Goal: Task Accomplishment & Management: Complete application form

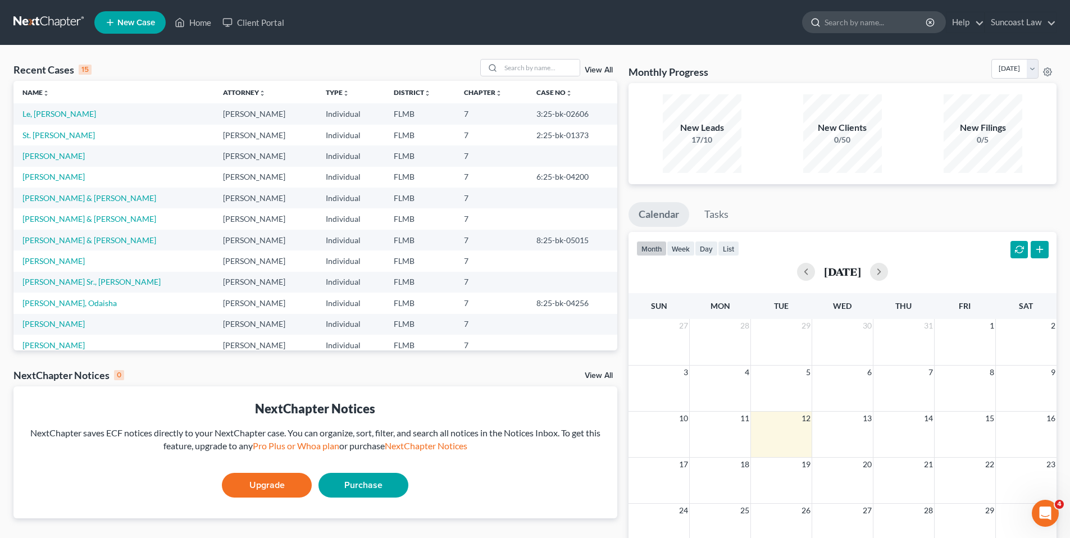
click at [849, 23] on input "search" at bounding box center [876, 22] width 103 height 21
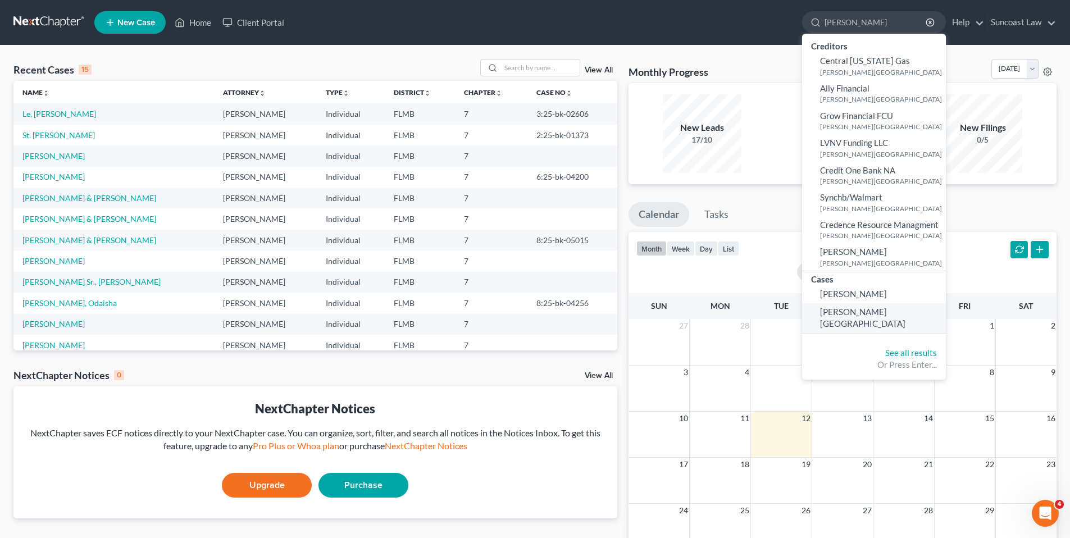
type input "[PERSON_NAME]"
click at [857, 314] on span "[PERSON_NAME][GEOGRAPHIC_DATA]" at bounding box center [862, 318] width 85 height 22
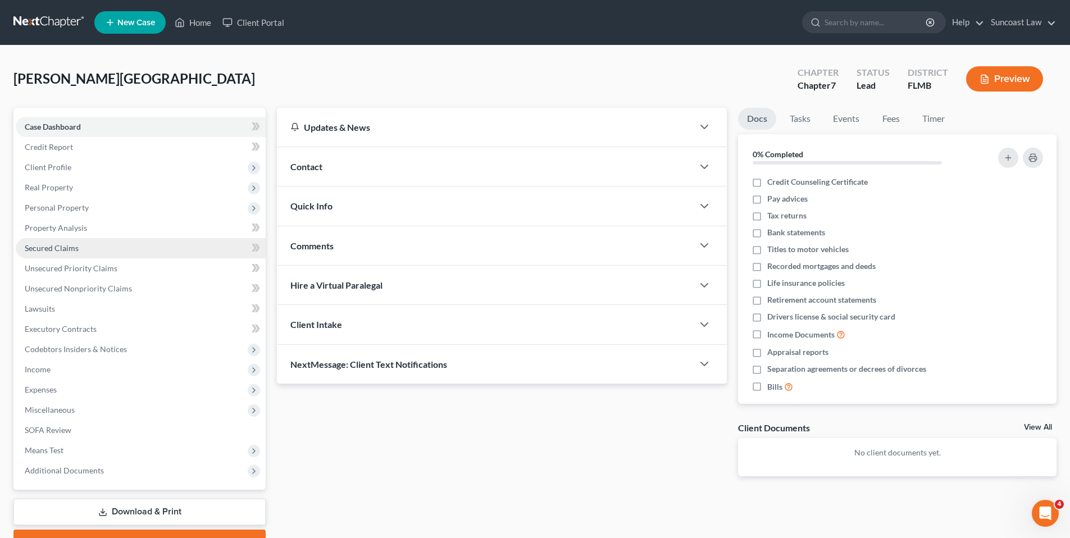
click at [66, 249] on span "Secured Claims" at bounding box center [52, 248] width 54 height 10
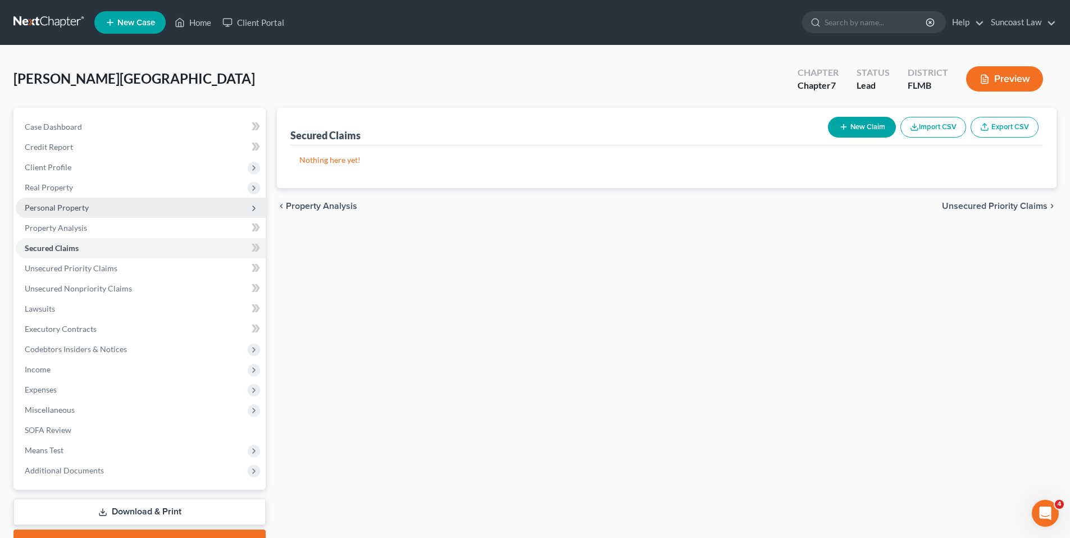
click at [60, 210] on span "Personal Property" at bounding box center [57, 208] width 64 height 10
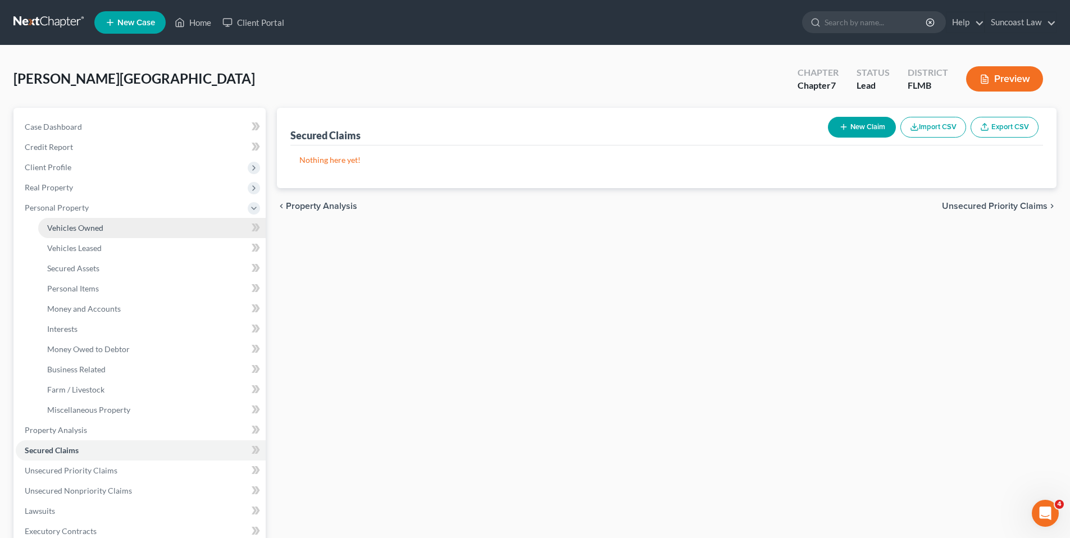
click at [76, 231] on span "Vehicles Owned" at bounding box center [75, 228] width 56 height 10
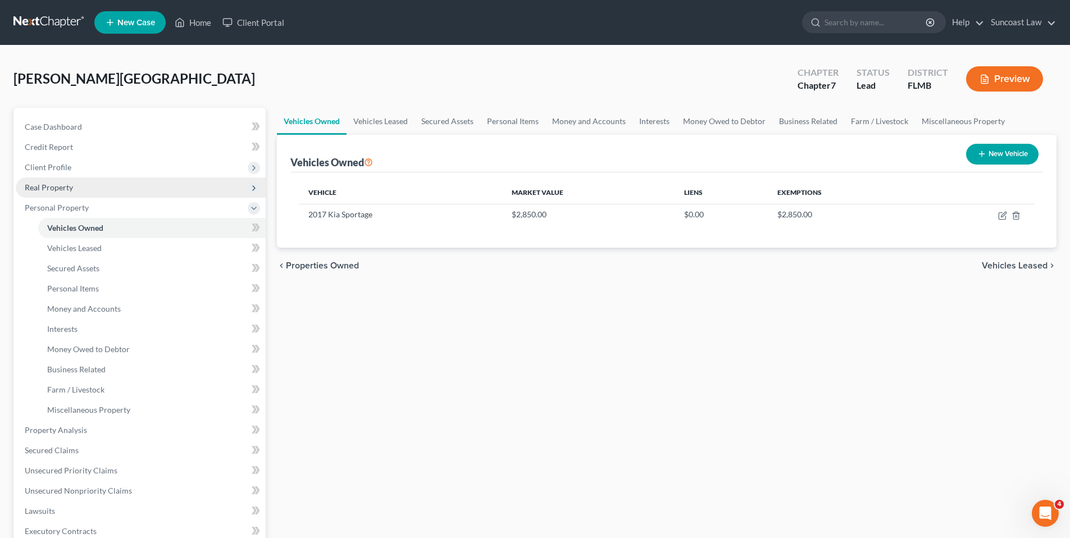
click at [54, 190] on span "Real Property" at bounding box center [49, 188] width 48 height 10
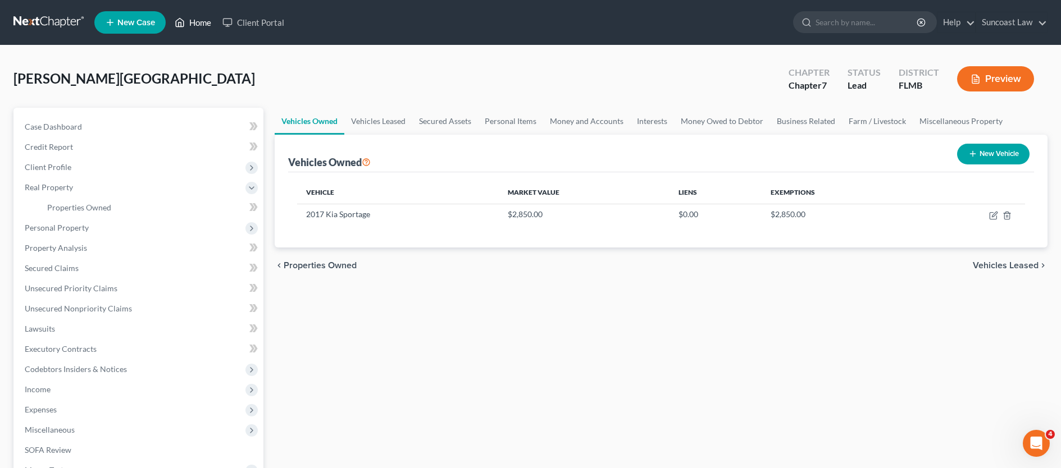
click at [209, 21] on link "Home" at bounding box center [193, 22] width 48 height 20
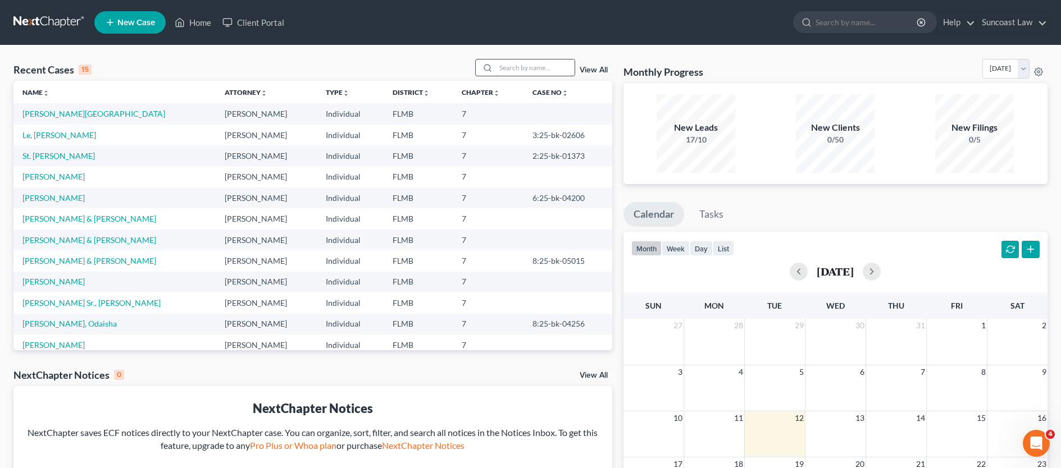
click at [511, 71] on input "search" at bounding box center [535, 68] width 79 height 16
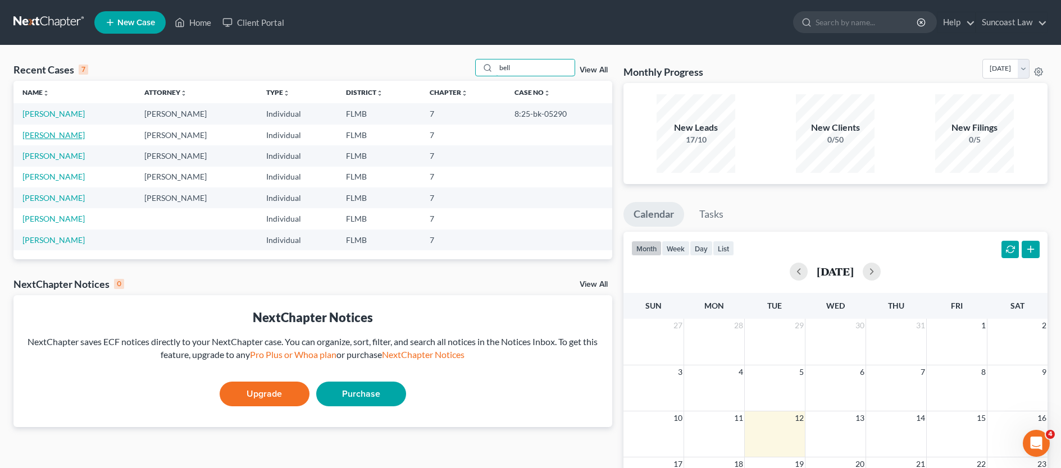
type input "bell"
click at [37, 137] on link "[PERSON_NAME]" at bounding box center [53, 135] width 62 height 10
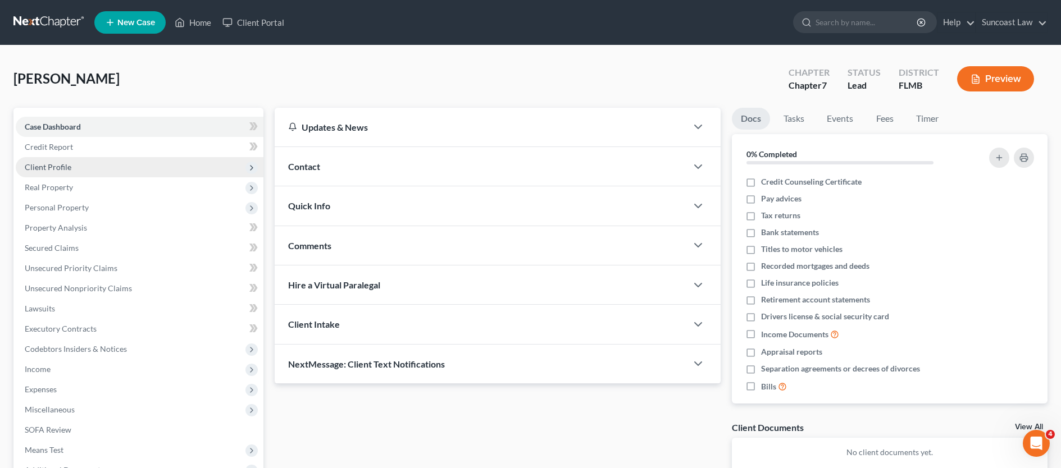
click at [103, 170] on span "Client Profile" at bounding box center [140, 167] width 248 height 20
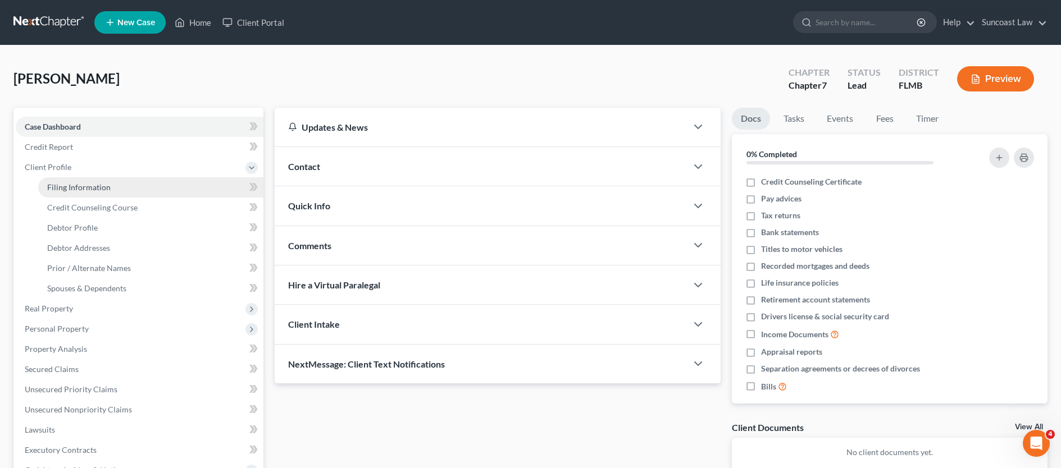
click at [102, 186] on span "Filing Information" at bounding box center [78, 188] width 63 height 10
select select "1"
select select "0"
select select "9"
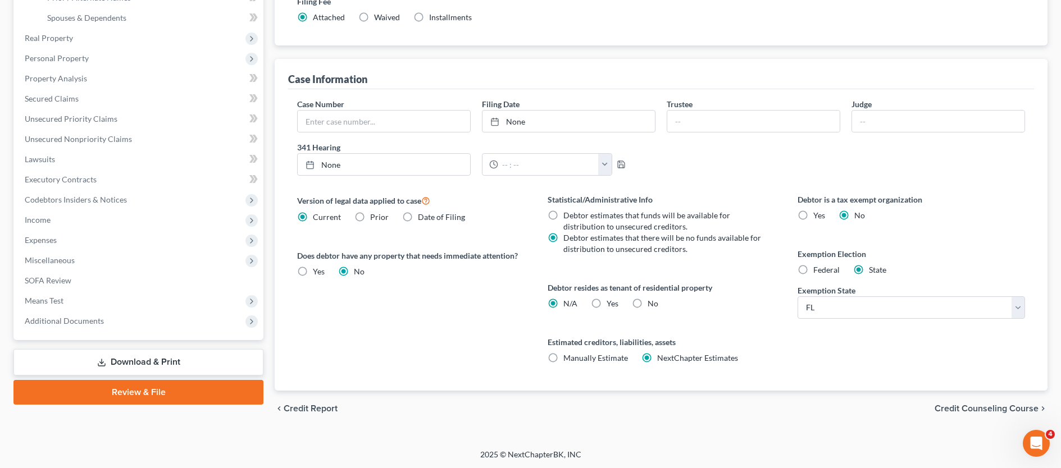
scroll to position [272, 0]
click at [974, 408] on span "Credit Counseling Course" at bounding box center [987, 407] width 104 height 9
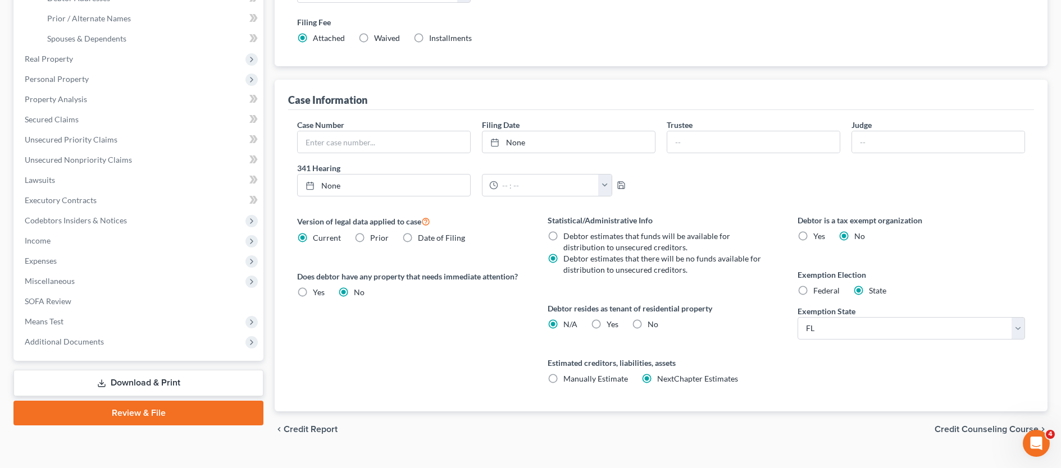
click at [974, 408] on div "Filing Information Credit Counseling Course Debtor Profile Debtor Addresses Pri…" at bounding box center [661, 153] width 784 height 590
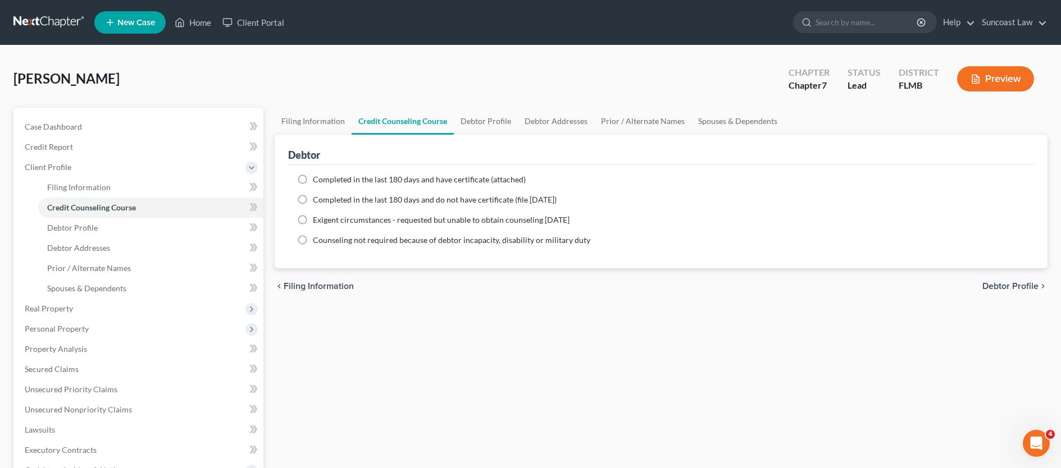
drag, startPoint x: 302, startPoint y: 180, endPoint x: 119, endPoint y: 164, distance: 184.3
click at [313, 180] on label "Completed in the last 180 days and have certificate (attached)" at bounding box center [419, 179] width 213 height 11
click at [317, 180] on input "Completed in the last 180 days and have certificate (attached)" at bounding box center [320, 177] width 7 height 7
radio input "true"
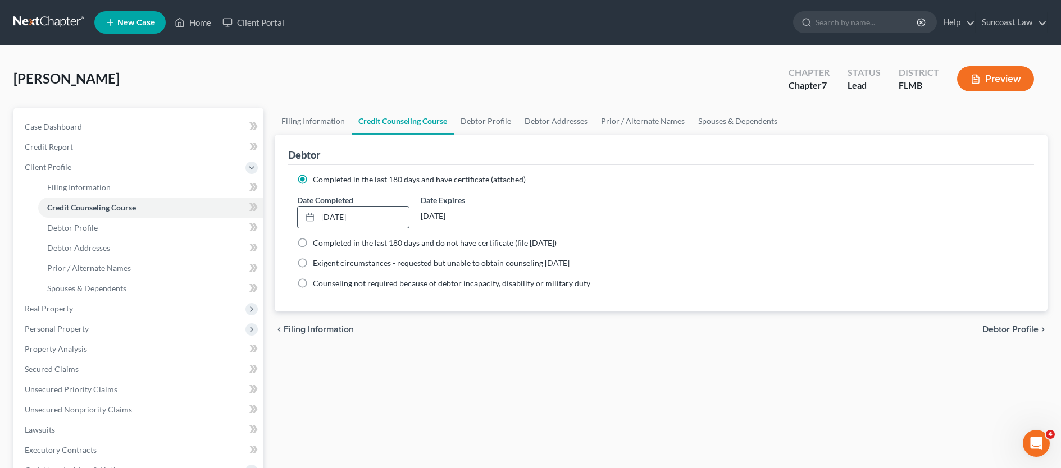
click at [339, 217] on link "[DATE]" at bounding box center [353, 217] width 111 height 21
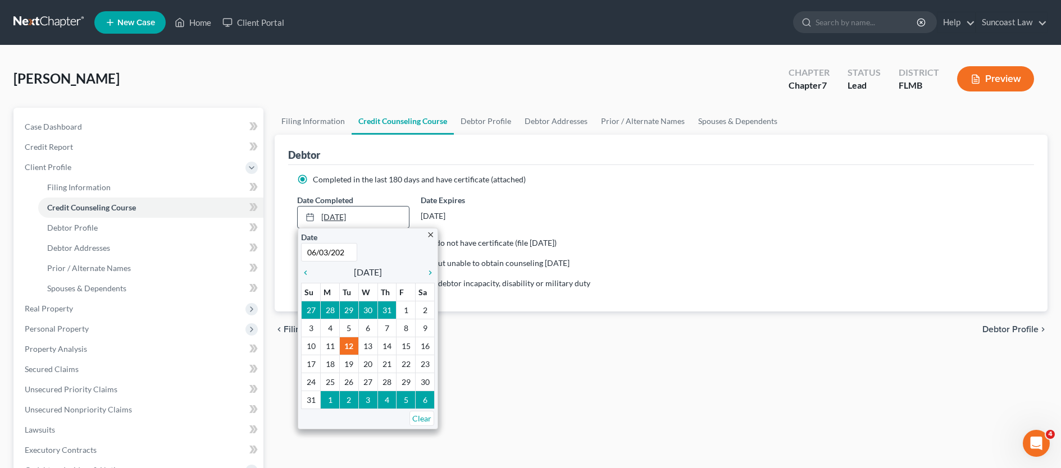
type input "[DATE]"
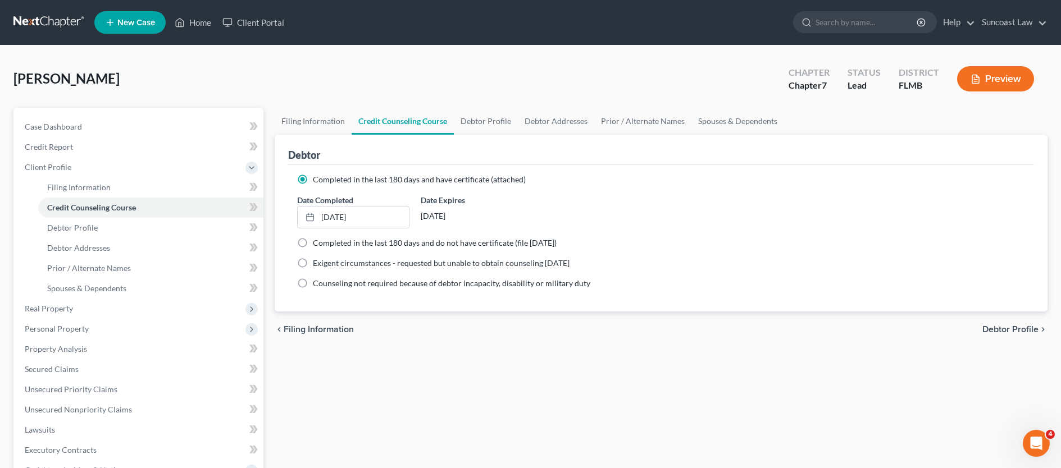
click at [1001, 326] on span "Debtor Profile" at bounding box center [1010, 329] width 56 height 9
select select "0"
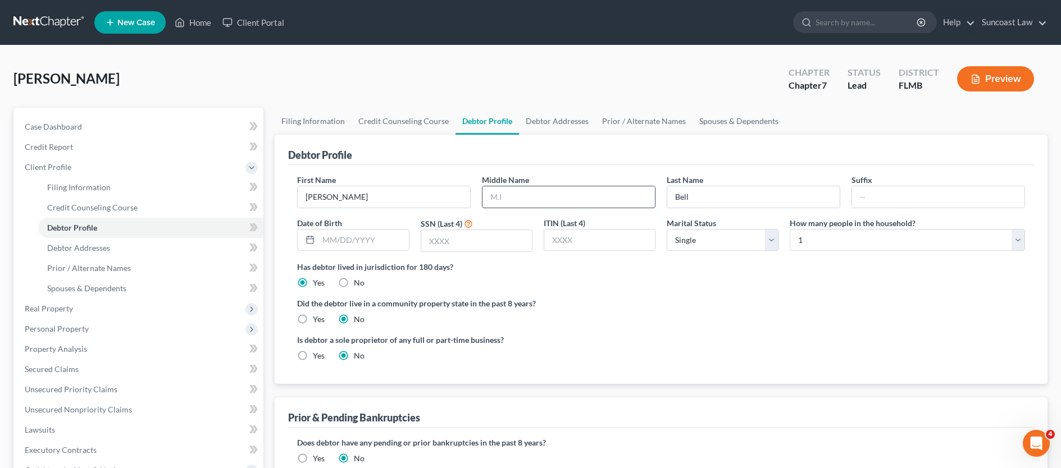
click at [523, 199] on input "text" at bounding box center [568, 196] width 172 height 21
type input "E."
click at [358, 239] on input "text" at bounding box center [363, 240] width 90 height 21
type input "[DATE]"
type input "9976"
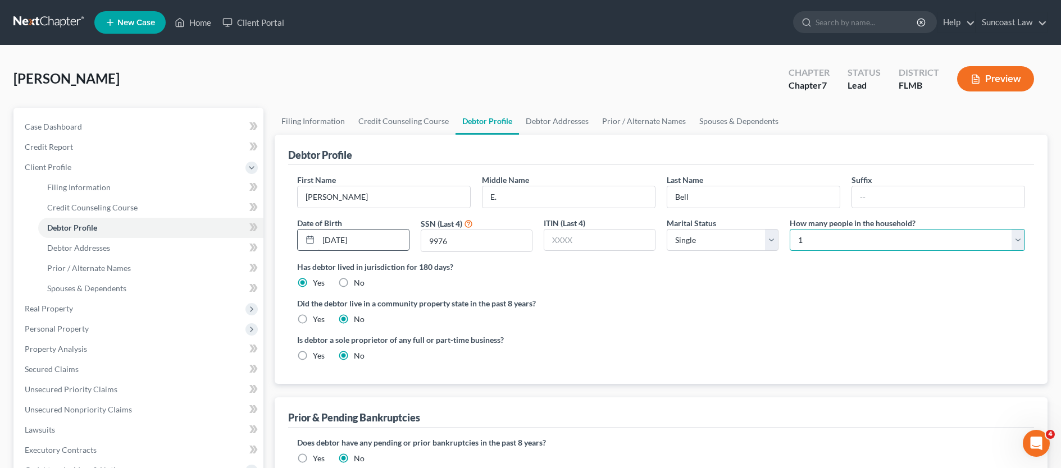
select select "1"
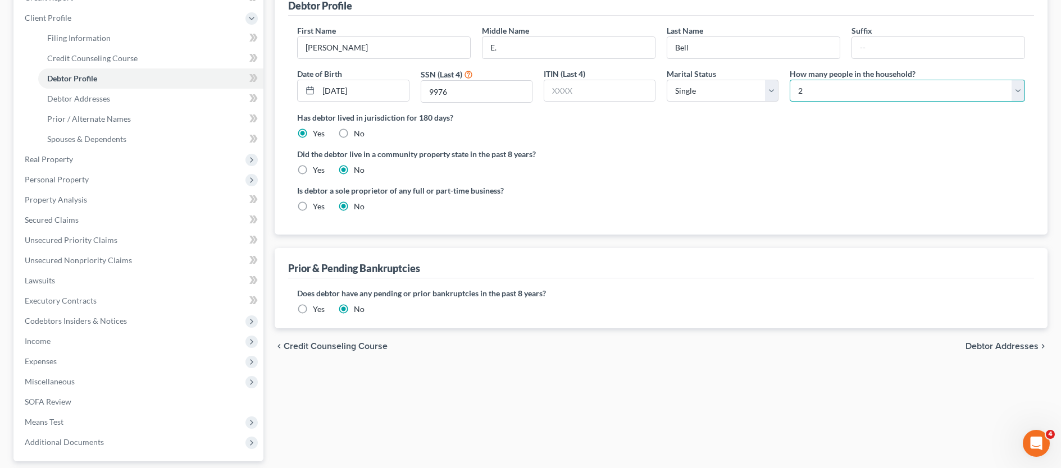
scroll to position [231, 0]
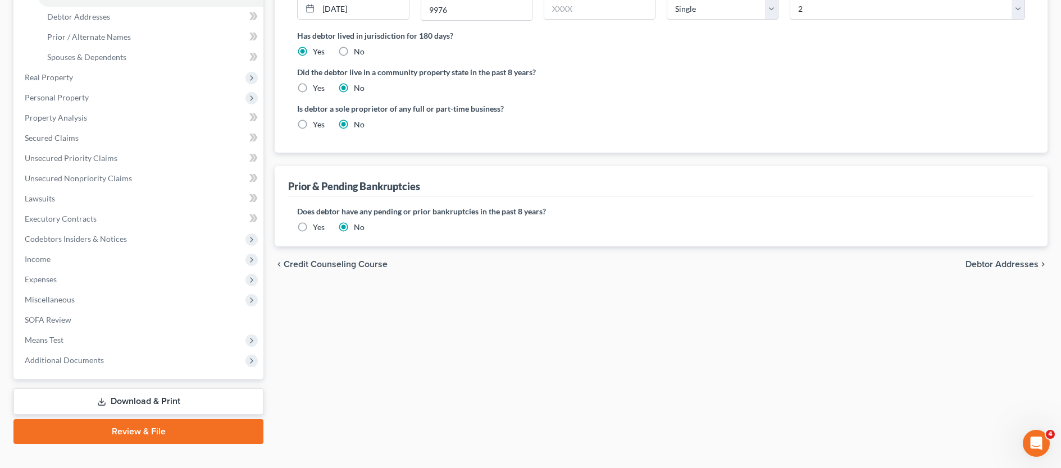
click at [977, 260] on span "Debtor Addresses" at bounding box center [1001, 264] width 73 height 9
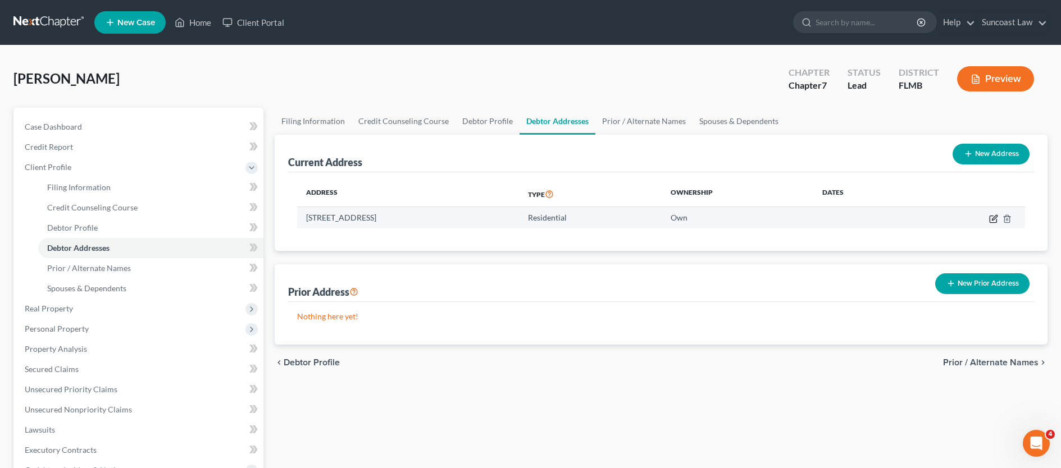
click at [994, 218] on icon "button" at bounding box center [993, 219] width 9 height 9
select select "9"
select select "0"
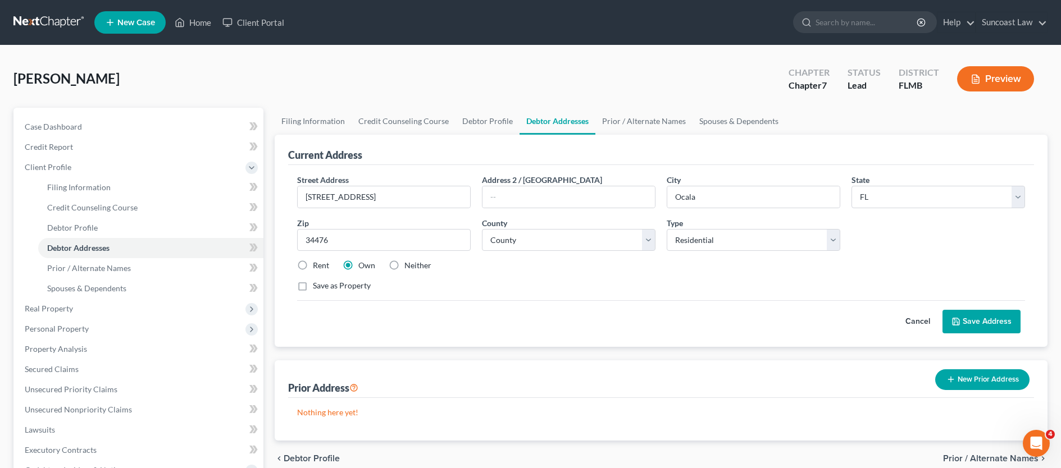
click at [313, 287] on label "Save as Property" at bounding box center [342, 285] width 58 height 11
click at [317, 287] on input "Save as Property" at bounding box center [320, 283] width 7 height 7
checkbox input "true"
click at [970, 325] on button "Save Address" at bounding box center [981, 322] width 78 height 24
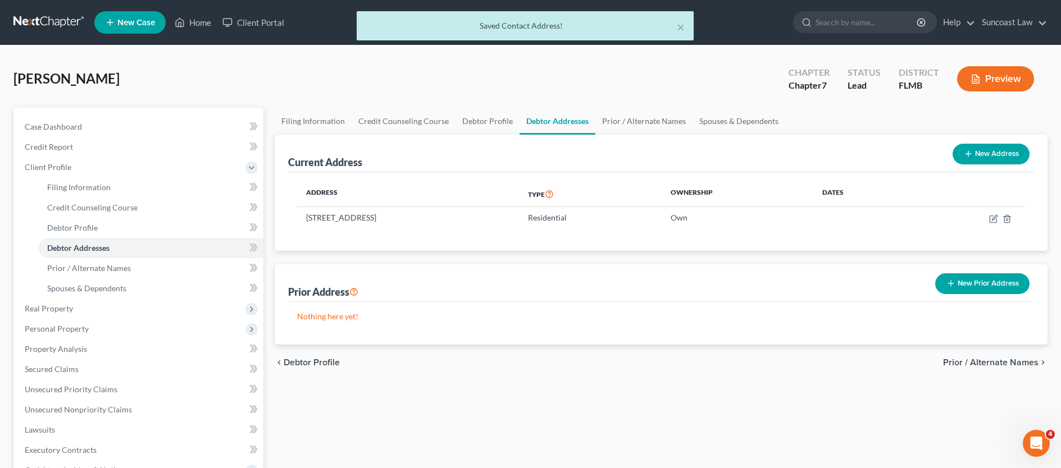
click at [1000, 366] on span "Prior / Alternate Names" at bounding box center [990, 362] width 95 height 9
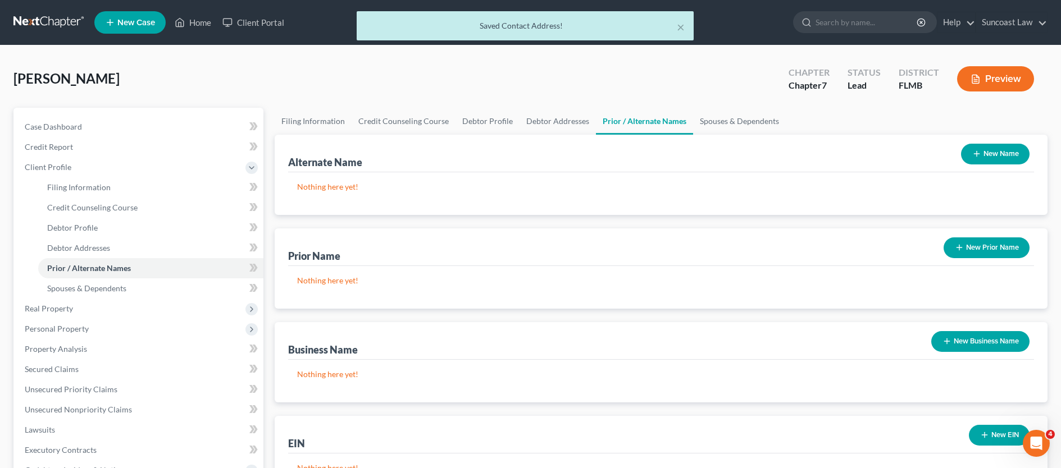
click at [1012, 155] on button "New Name" at bounding box center [995, 154] width 69 height 21
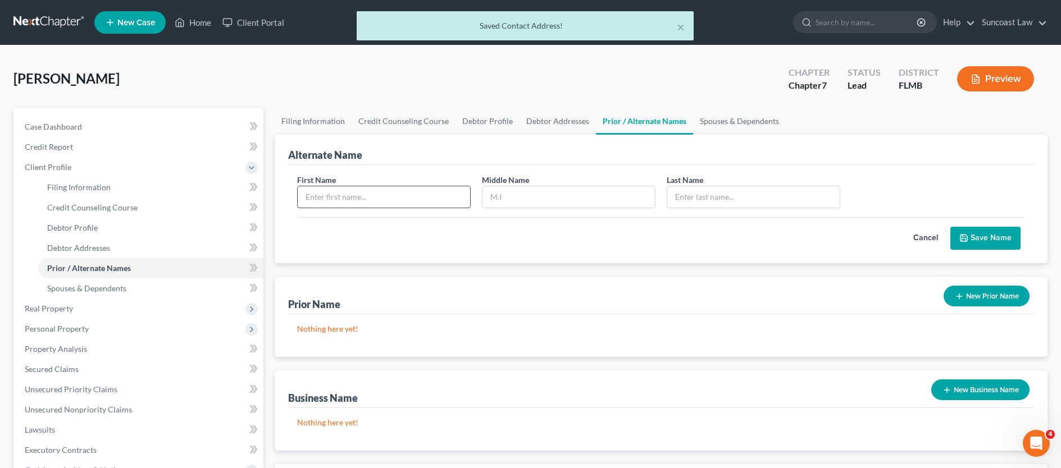
click at [400, 202] on input "text" at bounding box center [384, 196] width 172 height 21
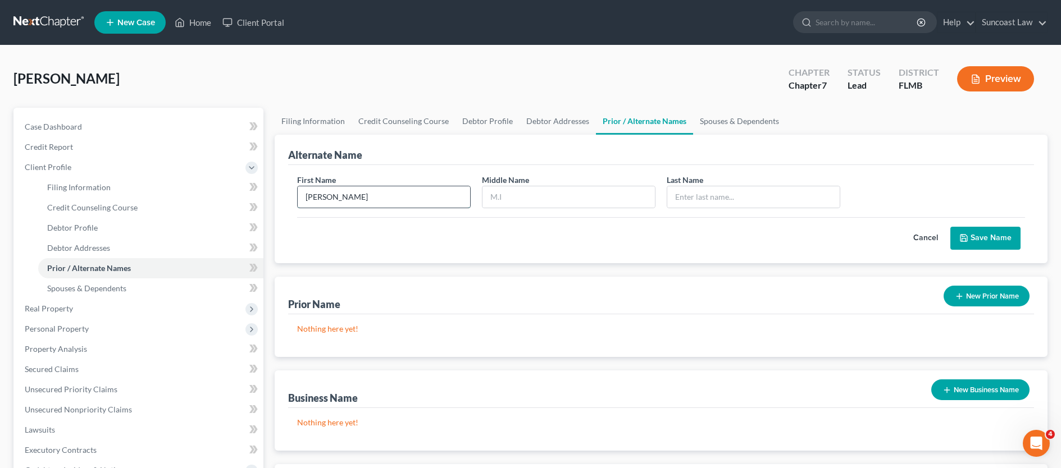
type input "[PERSON_NAME]"
type input "Bell"
click at [985, 233] on button "Save Name" at bounding box center [985, 239] width 70 height 24
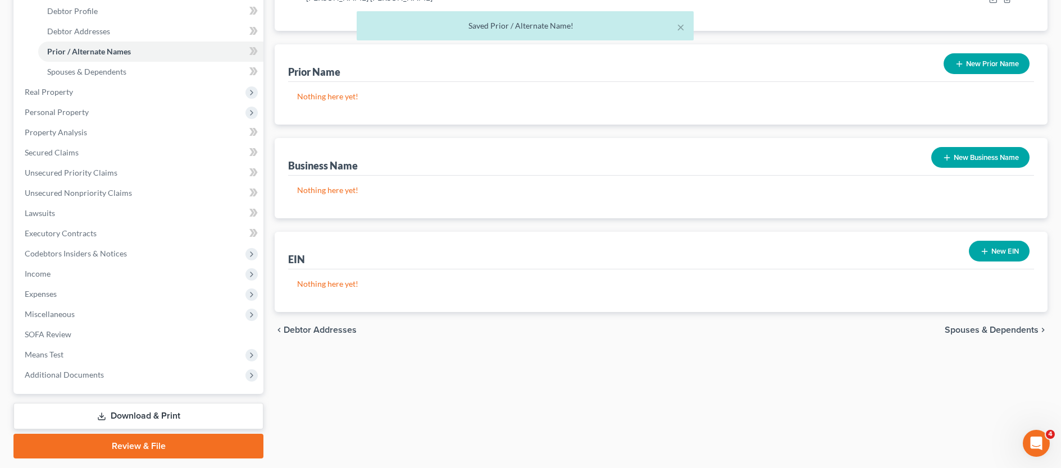
scroll to position [250, 0]
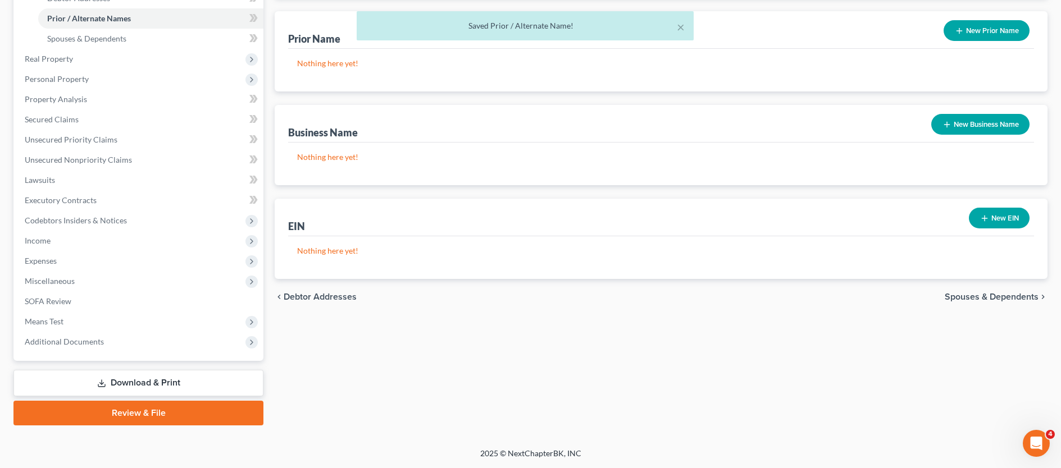
click at [1004, 298] on span "Spouses & Dependents" at bounding box center [992, 297] width 94 height 9
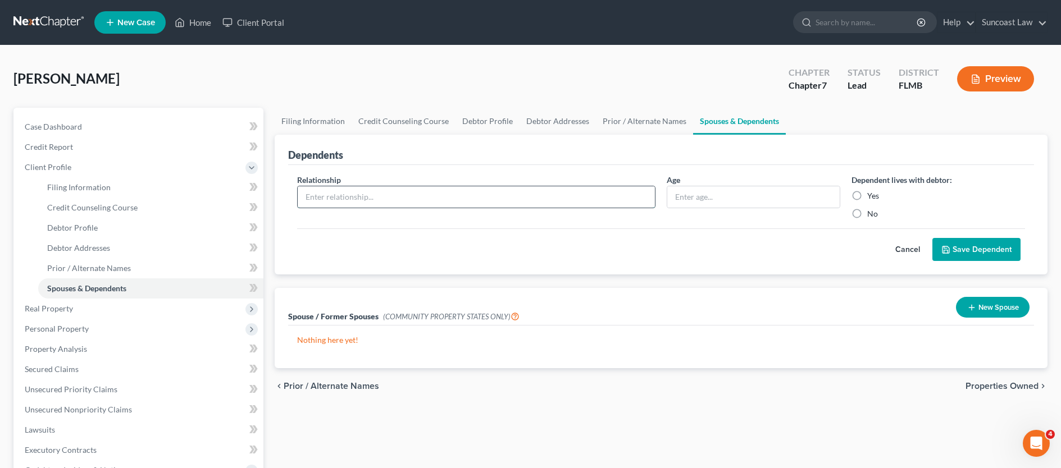
click at [341, 202] on input "text" at bounding box center [476, 196] width 357 height 21
type input "KMB"
click at [717, 198] on input "text" at bounding box center [753, 196] width 172 height 21
type input "[DEMOGRAPHIC_DATA]"
click at [415, 204] on input "KMB" at bounding box center [476, 196] width 357 height 21
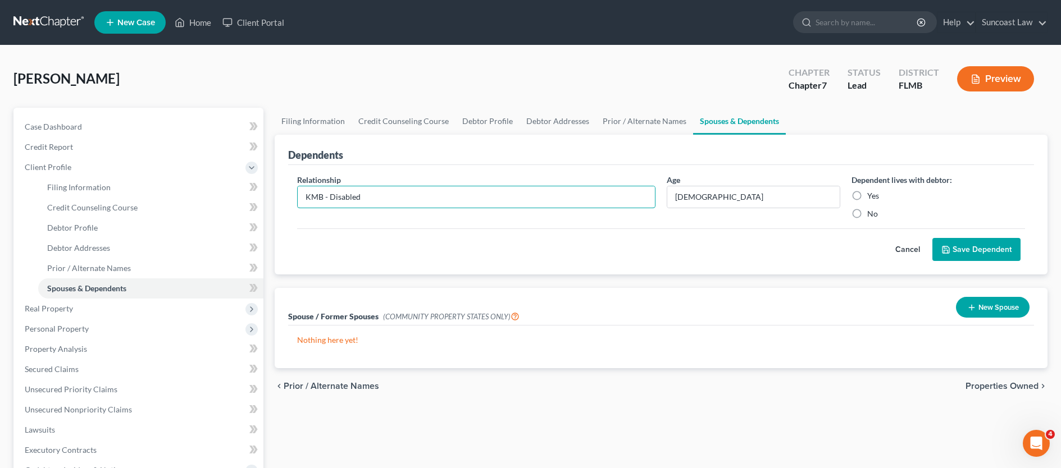
type input "KMB - Disabled"
click at [867, 213] on label "No" at bounding box center [872, 213] width 11 height 11
click at [872, 213] on input "No" at bounding box center [875, 211] width 7 height 7
radio input "true"
click at [965, 250] on button "Save Dependent" at bounding box center [976, 250] width 88 height 24
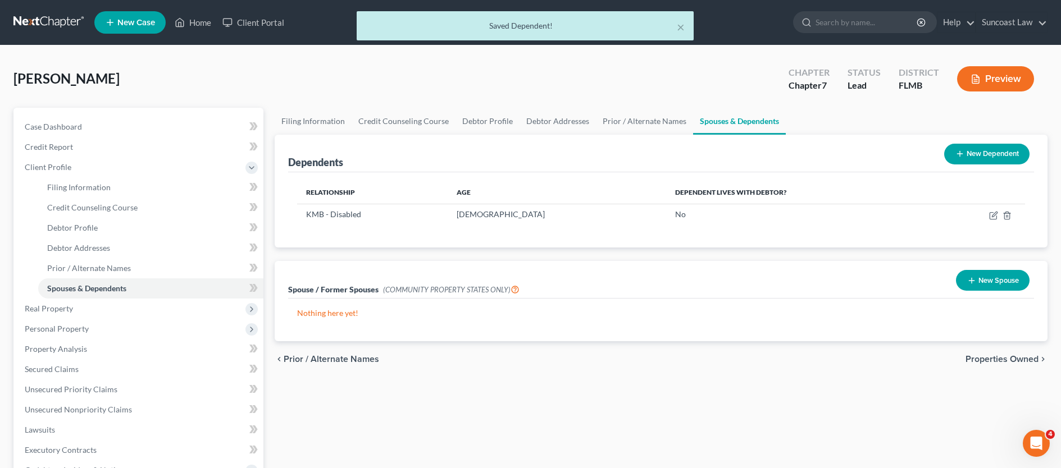
click at [1006, 358] on span "Properties Owned" at bounding box center [1001, 359] width 73 height 9
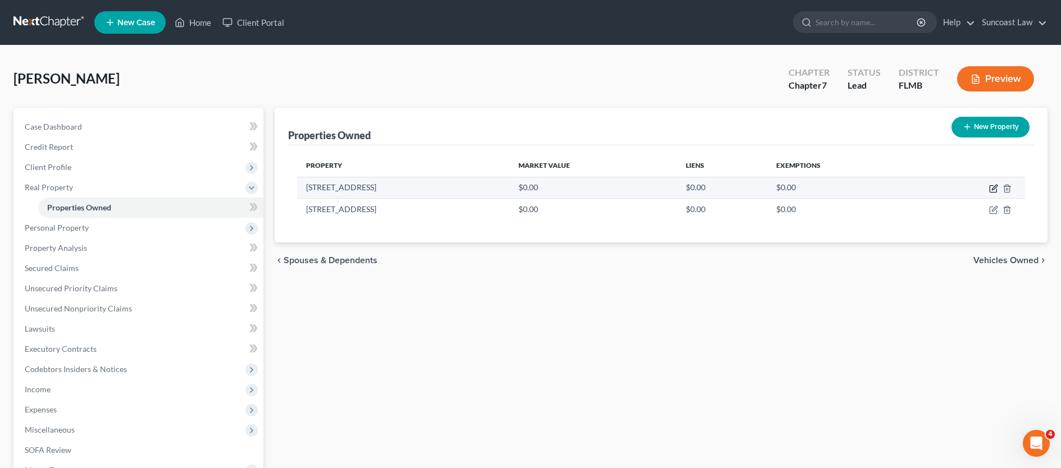
click at [991, 190] on icon "button" at bounding box center [993, 188] width 9 height 9
select select "9"
select select "40"
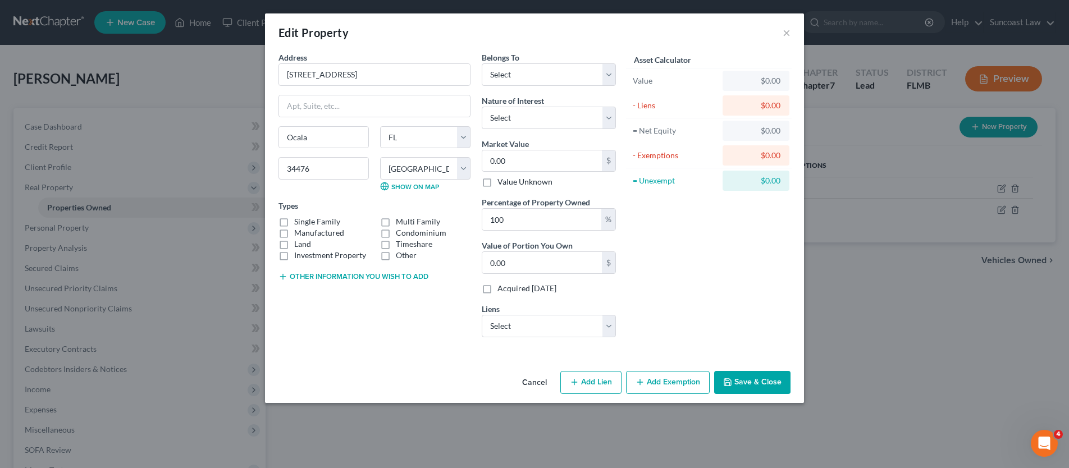
click at [560, 385] on div "Cancel Add Lien Add Lease Add Exemption Save & Close" at bounding box center [534, 385] width 539 height 37
click at [535, 382] on button "Cancel" at bounding box center [534, 383] width 43 height 22
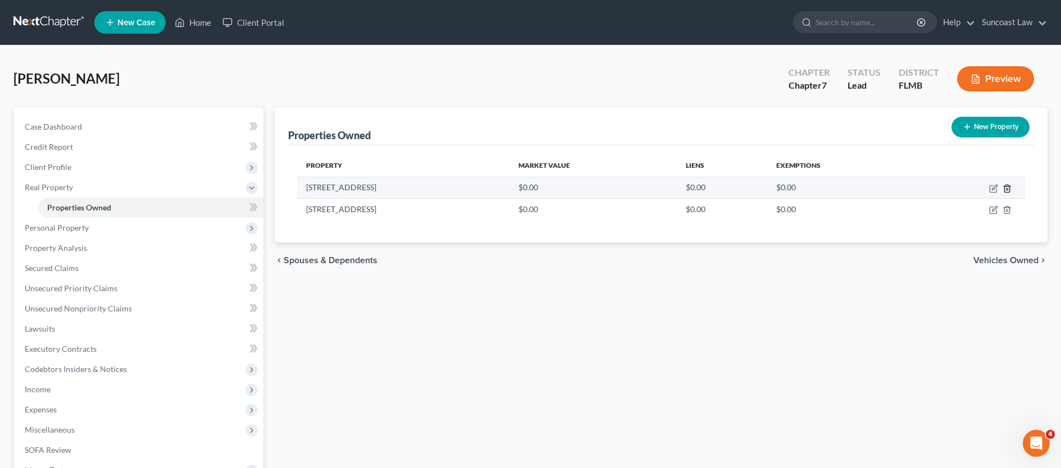
click at [1009, 190] on icon "button" at bounding box center [1006, 188] width 5 height 7
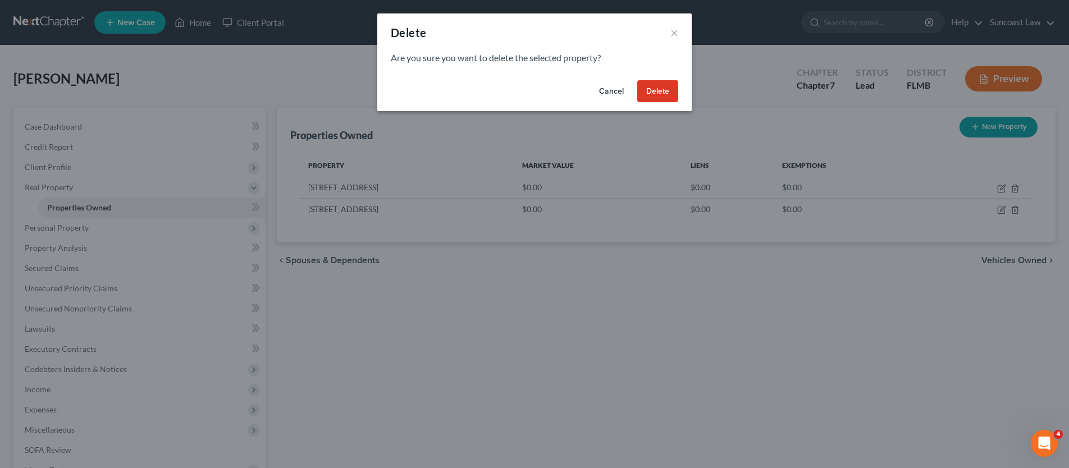
click at [650, 89] on button "Delete" at bounding box center [657, 91] width 41 height 22
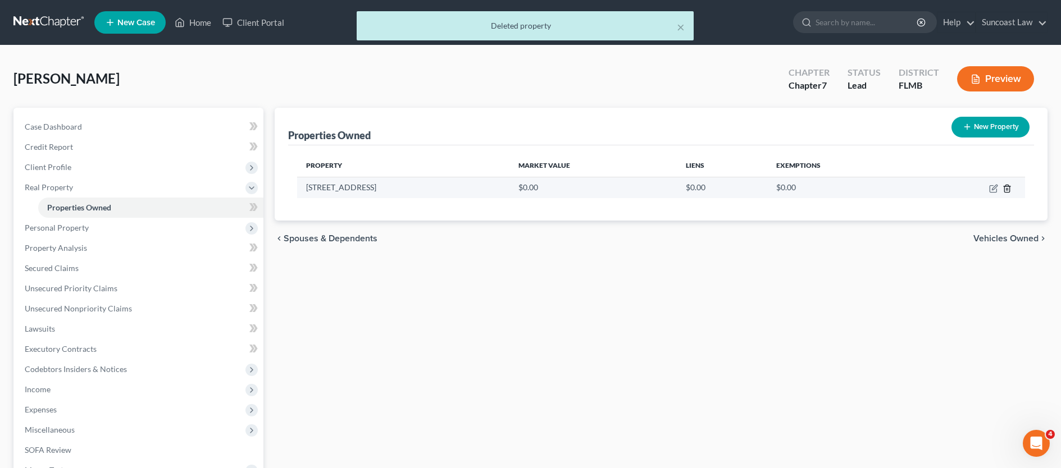
click at [1009, 191] on icon "button" at bounding box center [1007, 188] width 9 height 9
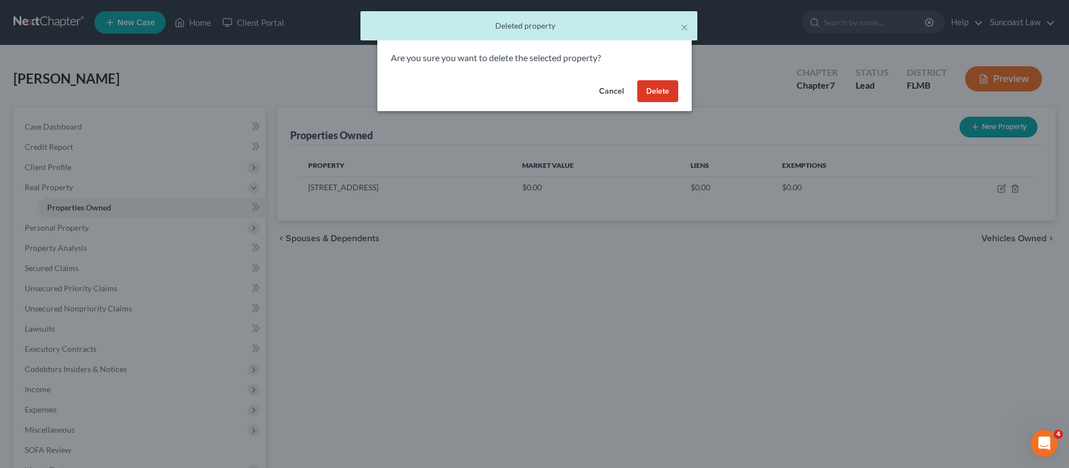
click at [672, 87] on button "Delete" at bounding box center [657, 91] width 41 height 22
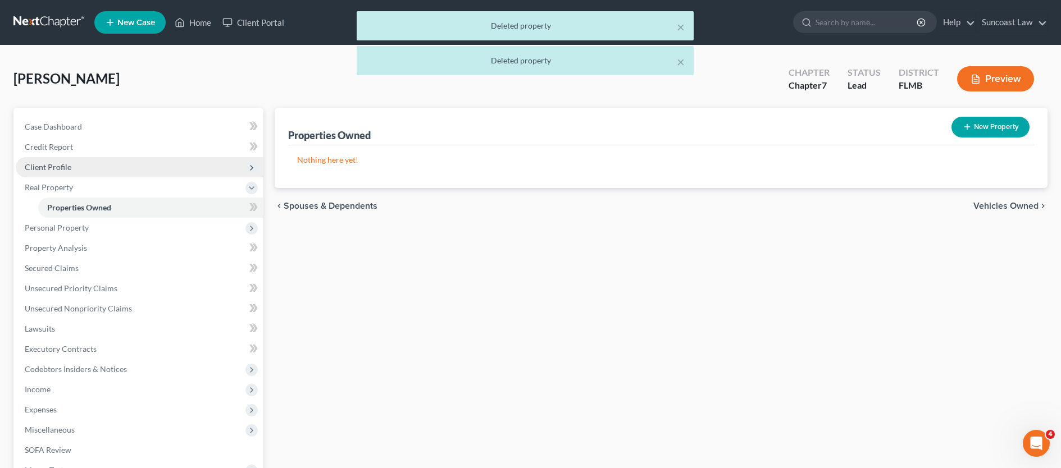
click at [71, 167] on span "Client Profile" at bounding box center [140, 167] width 248 height 20
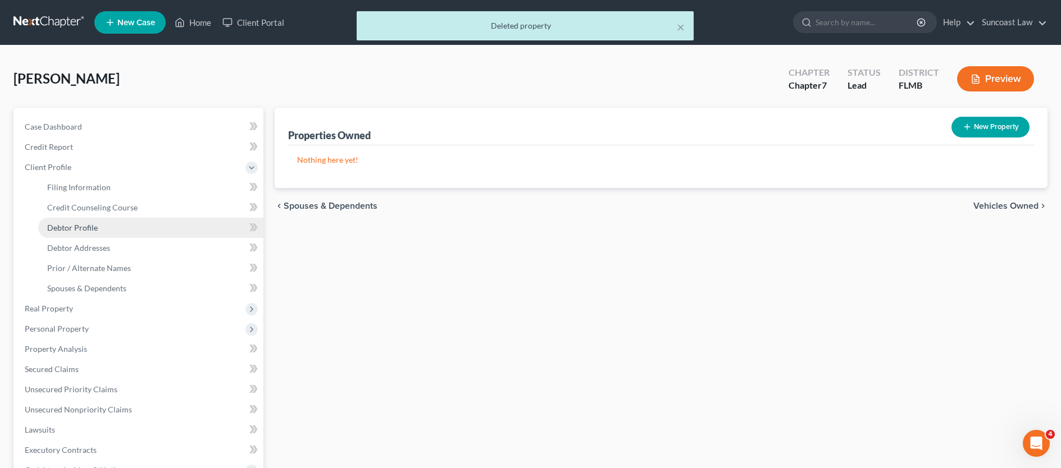
click at [101, 225] on link "Debtor Profile" at bounding box center [150, 228] width 225 height 20
select select "0"
select select "1"
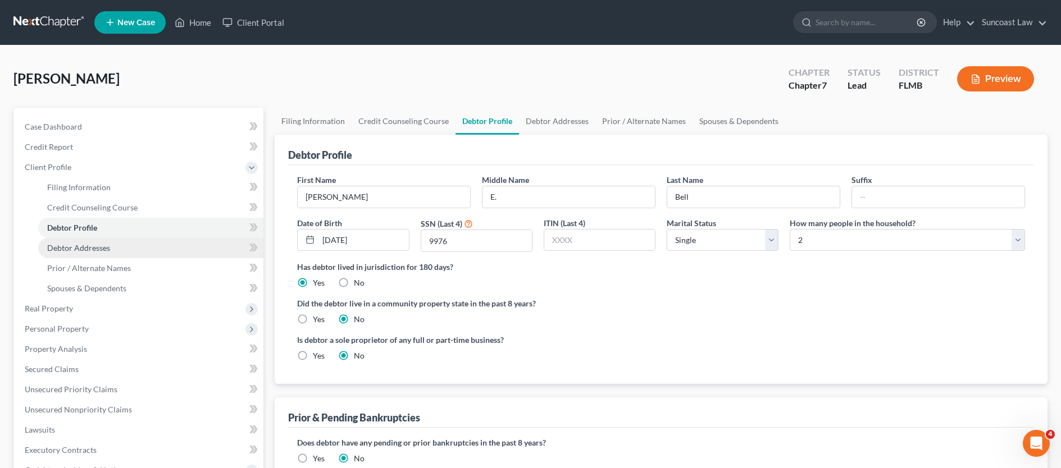
click at [111, 249] on link "Debtor Addresses" at bounding box center [150, 248] width 225 height 20
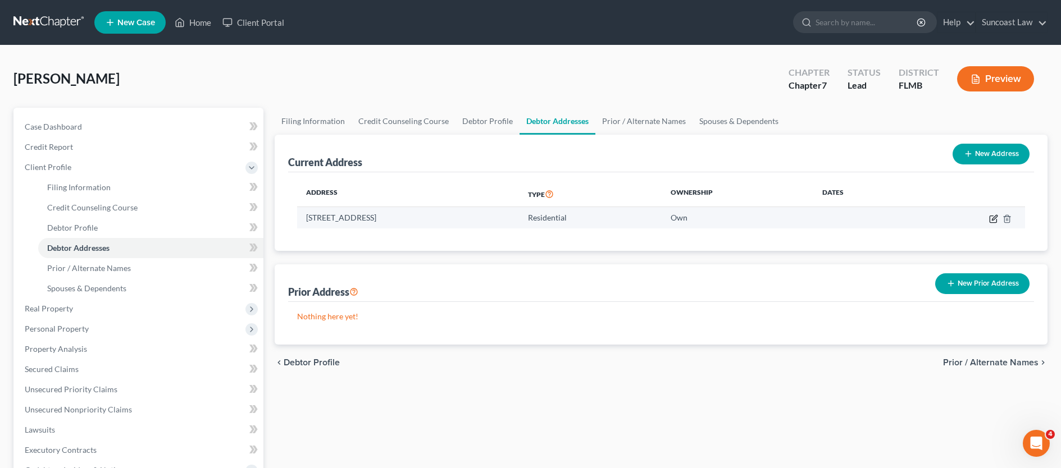
click at [992, 221] on icon "button" at bounding box center [993, 219] width 9 height 9
select select "9"
select select "40"
select select "0"
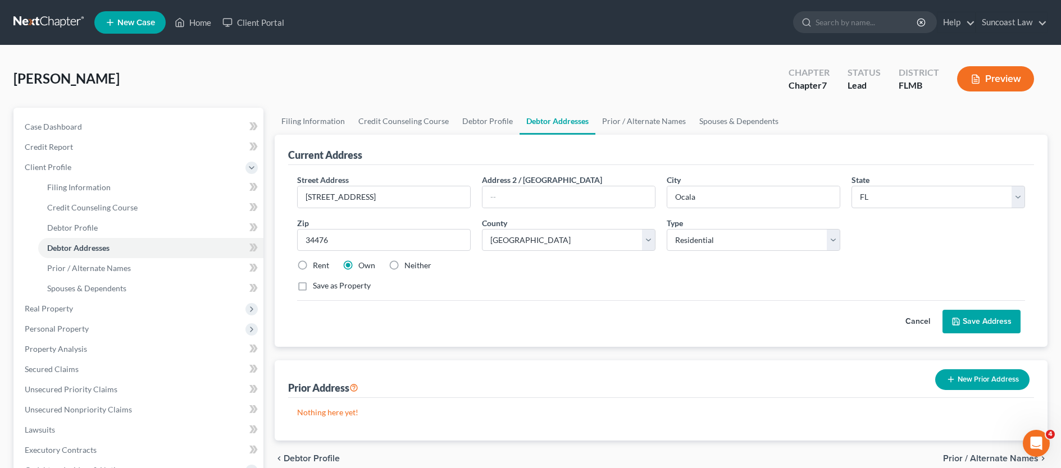
click at [313, 263] on label "Rent" at bounding box center [321, 265] width 16 height 11
click at [317, 263] on input "Rent" at bounding box center [320, 263] width 7 height 7
radio input "true"
click at [984, 322] on button "Save Address" at bounding box center [981, 322] width 78 height 24
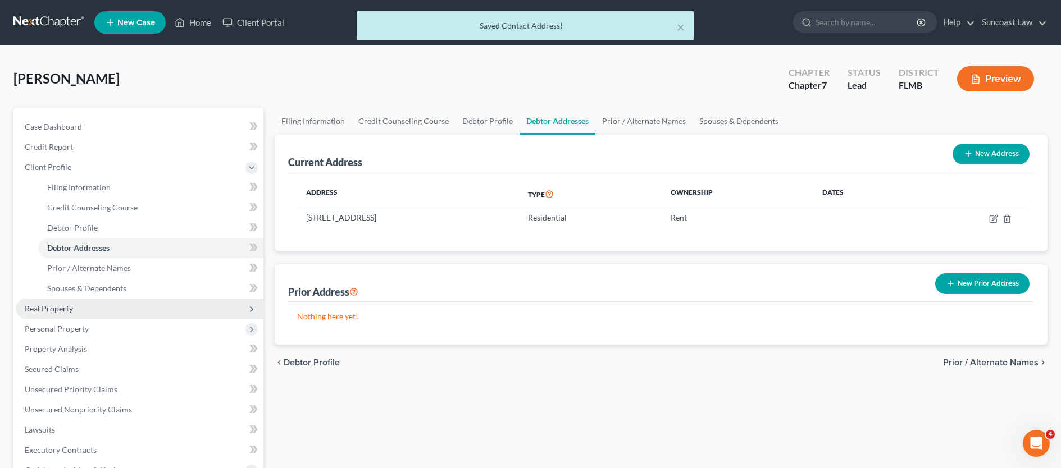
click at [136, 309] on span "Real Property" at bounding box center [140, 309] width 248 height 20
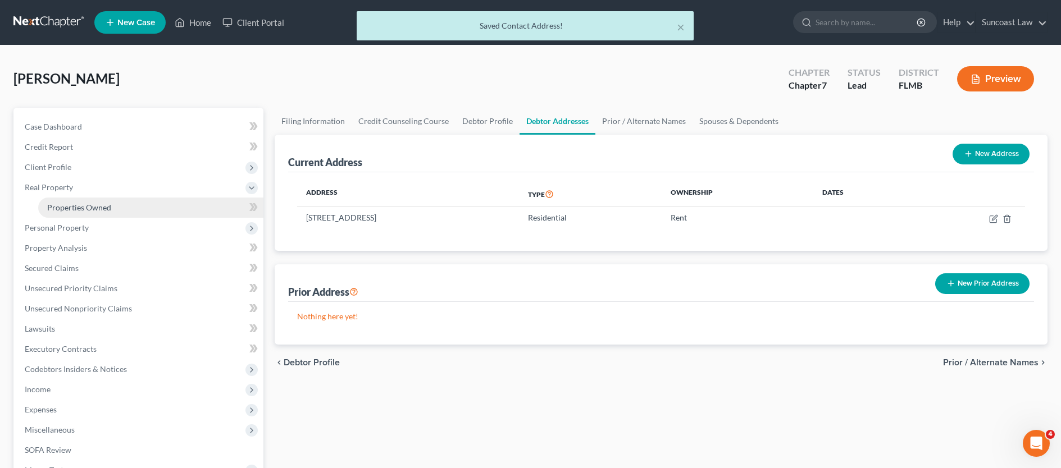
click at [93, 214] on link "Properties Owned" at bounding box center [150, 208] width 225 height 20
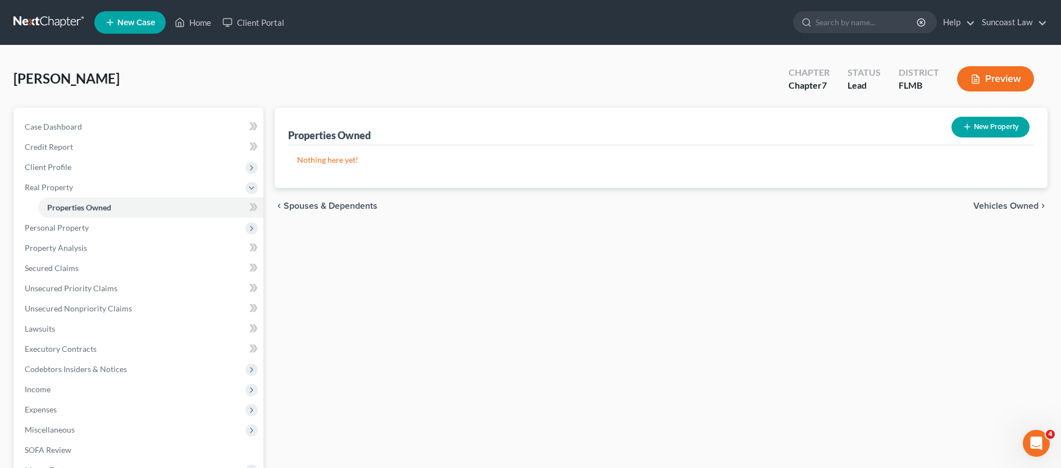
click at [1017, 206] on span "Vehicles Owned" at bounding box center [1005, 206] width 65 height 9
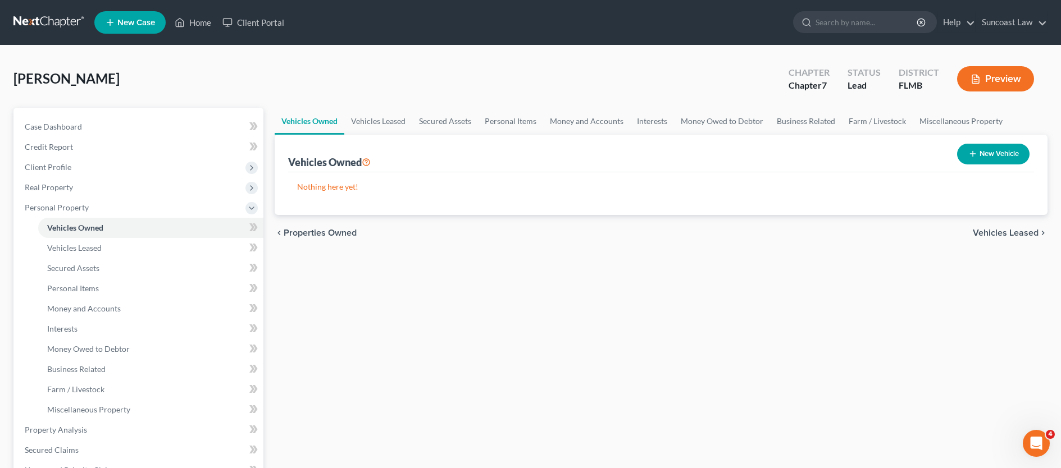
click at [996, 154] on button "New Vehicle" at bounding box center [993, 154] width 72 height 21
select select "0"
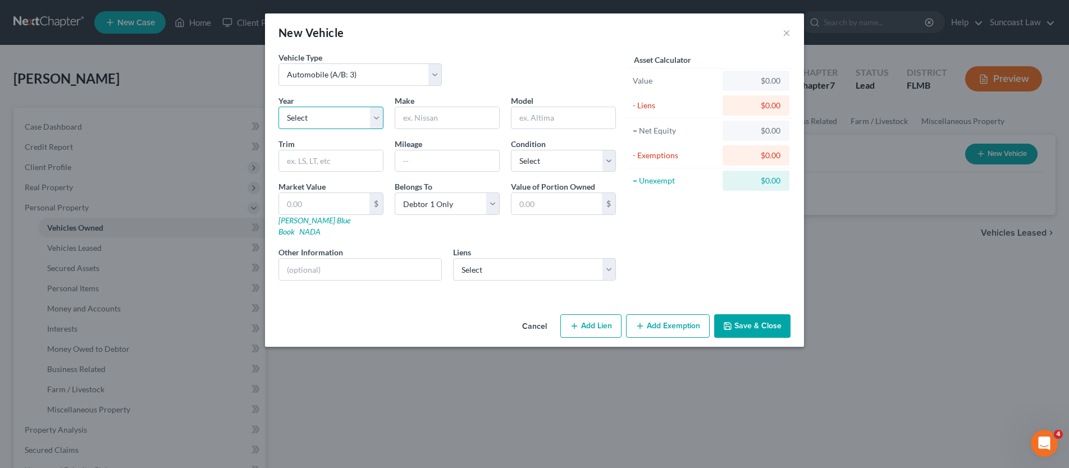
click at [331, 113] on select "Select 2026 2025 2024 2023 2022 2021 2020 2019 2018 2017 2016 2015 2014 2013 20…" at bounding box center [331, 118] width 105 height 22
select select "6"
click at [456, 124] on input "text" at bounding box center [447, 117] width 104 height 21
type input "VW"
type input "Jetta"
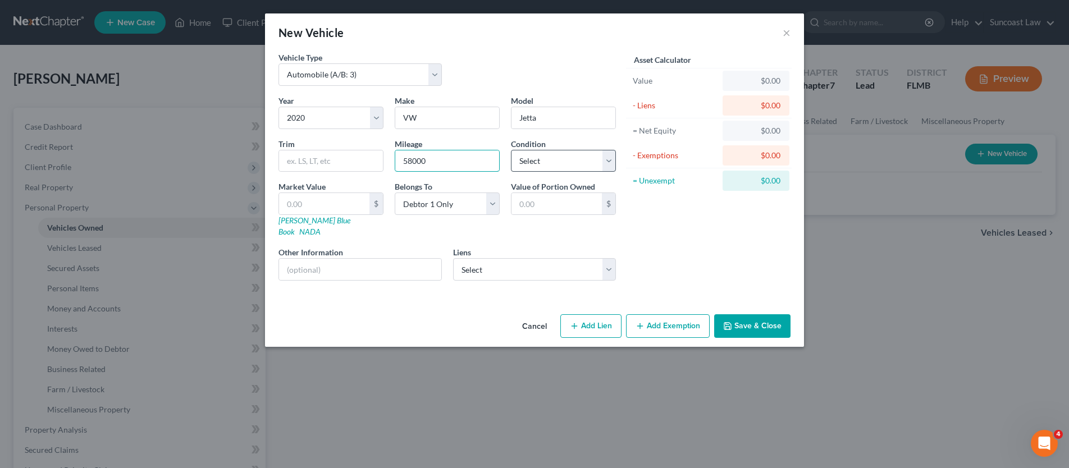
type input "58000"
click at [611, 163] on select "Select Excellent Very Good Good Fair Poor" at bounding box center [563, 161] width 105 height 22
select select "2"
click at [349, 259] on input "text" at bounding box center [360, 269] width 162 height 21
type input "VIN: 3VWCB7BUSLMO37687"
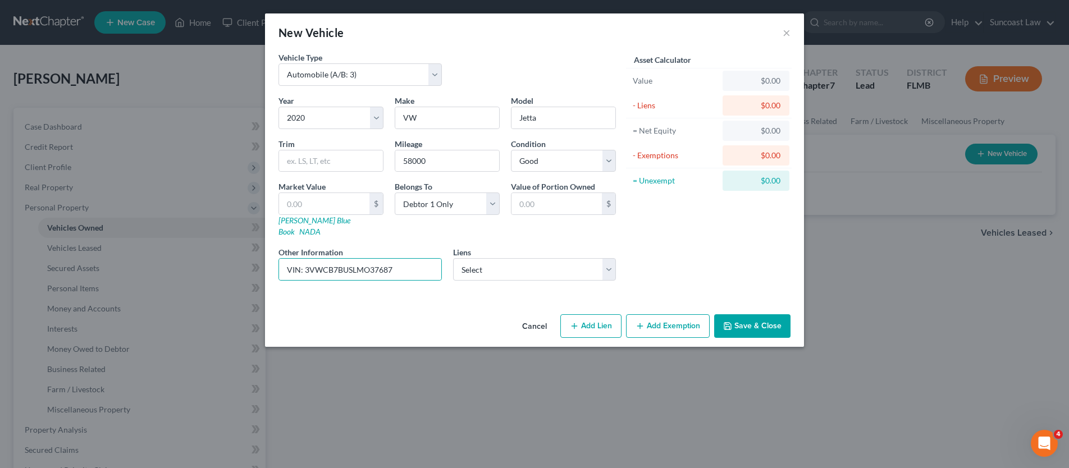
click at [596, 321] on button "Add Lien" at bounding box center [591, 327] width 61 height 24
select select "0"
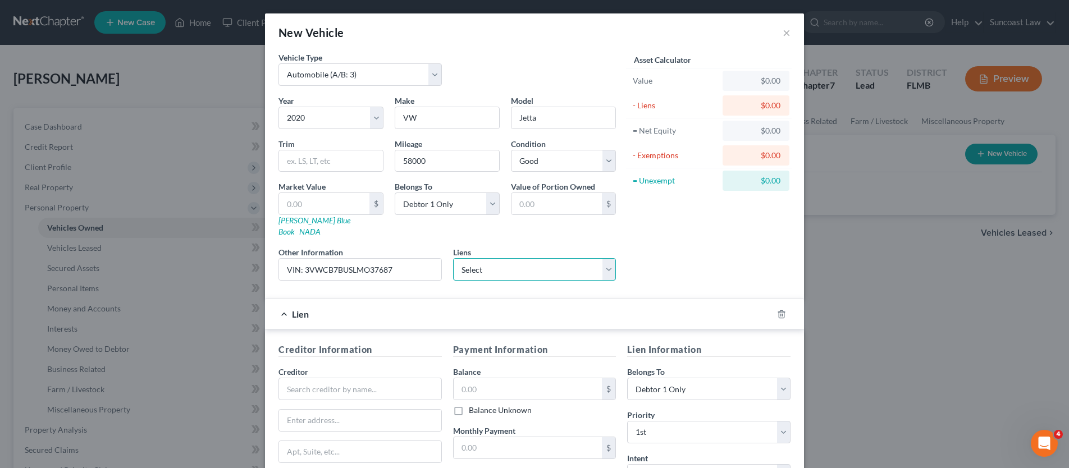
click at [604, 261] on select "Select Vw Credit - $13,245.00" at bounding box center [534, 269] width 163 height 22
select select "14"
select select "0"
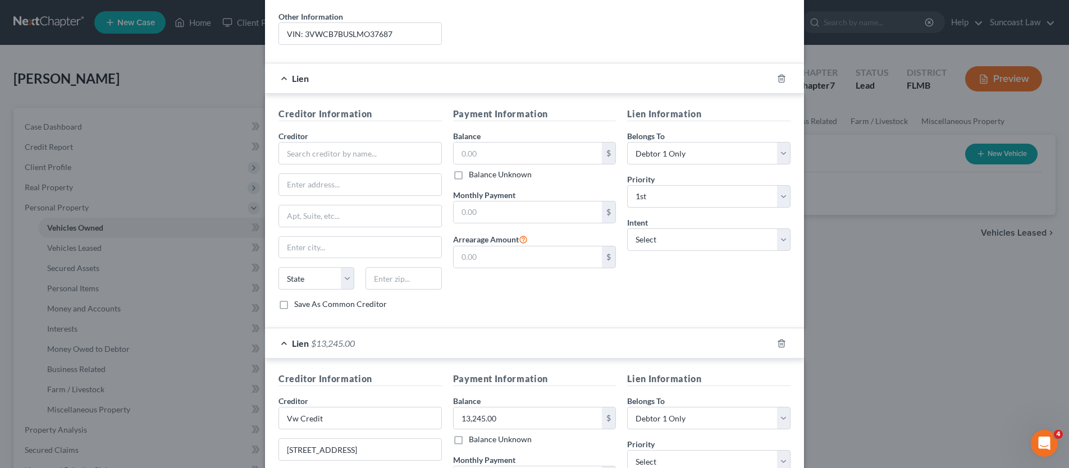
scroll to position [144, 0]
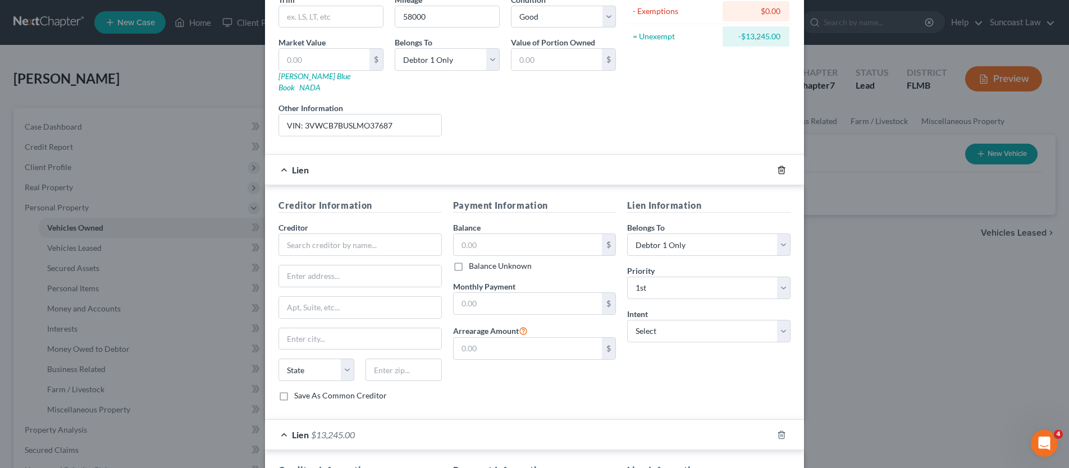
click at [778, 166] on icon "button" at bounding box center [781, 170] width 9 height 9
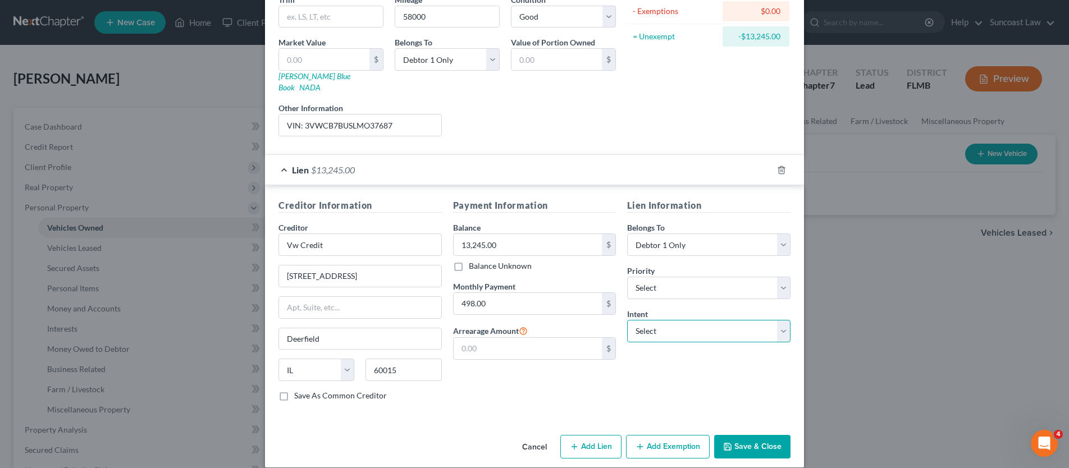
click at [697, 320] on select "Select Surrender Redeem Reaffirm Avoid Other" at bounding box center [708, 331] width 163 height 22
select select "2"
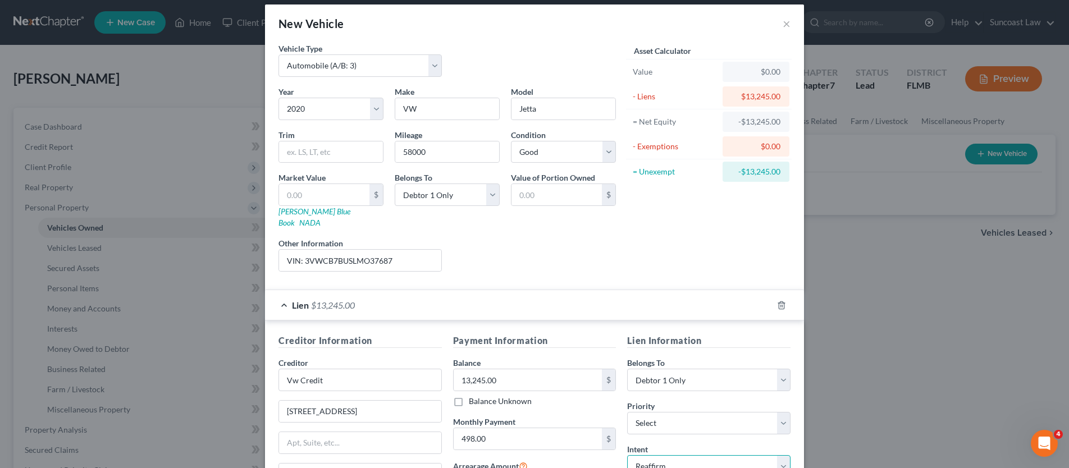
scroll to position [0, 0]
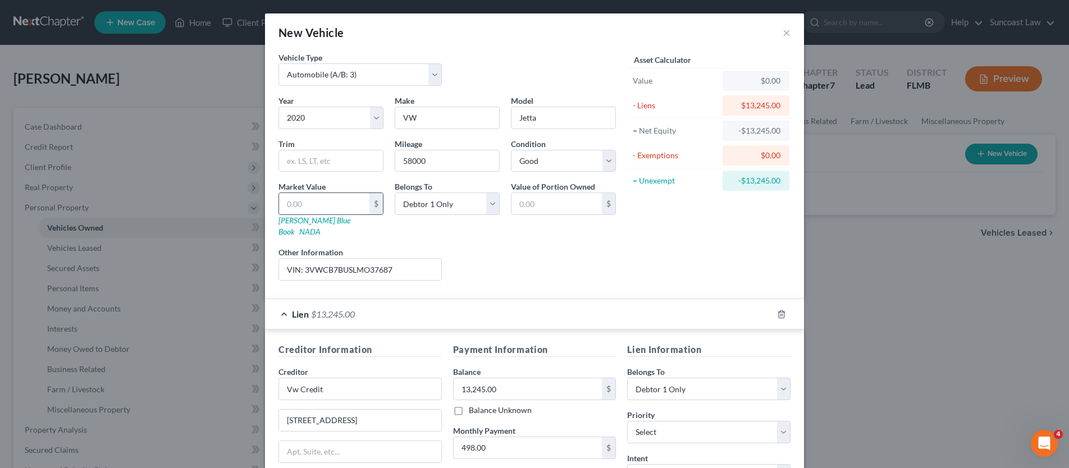
click at [300, 203] on input "text" at bounding box center [324, 203] width 90 height 21
type input "1"
type input "1.00"
type input "11"
type input "11.00"
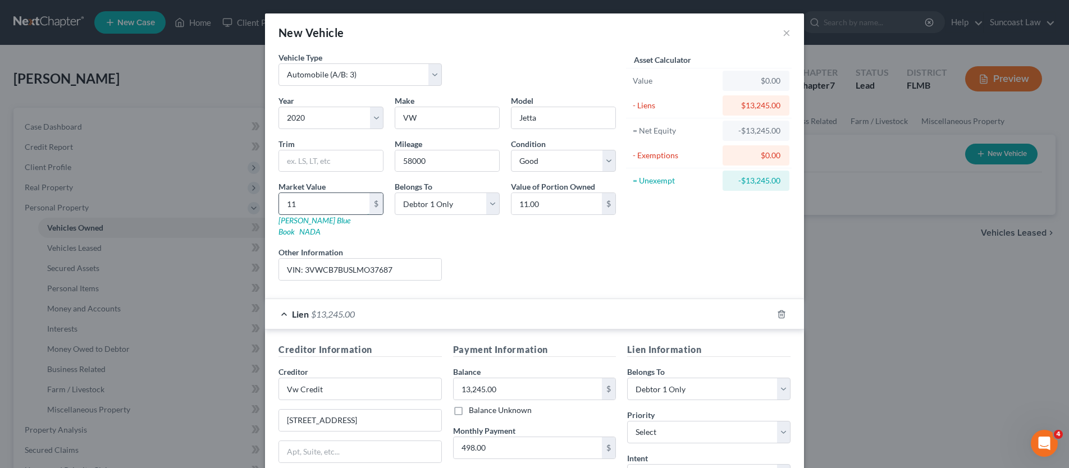
type input "111"
type input "111.00"
type input "1110"
type input "1,110.00"
type input "1,1100"
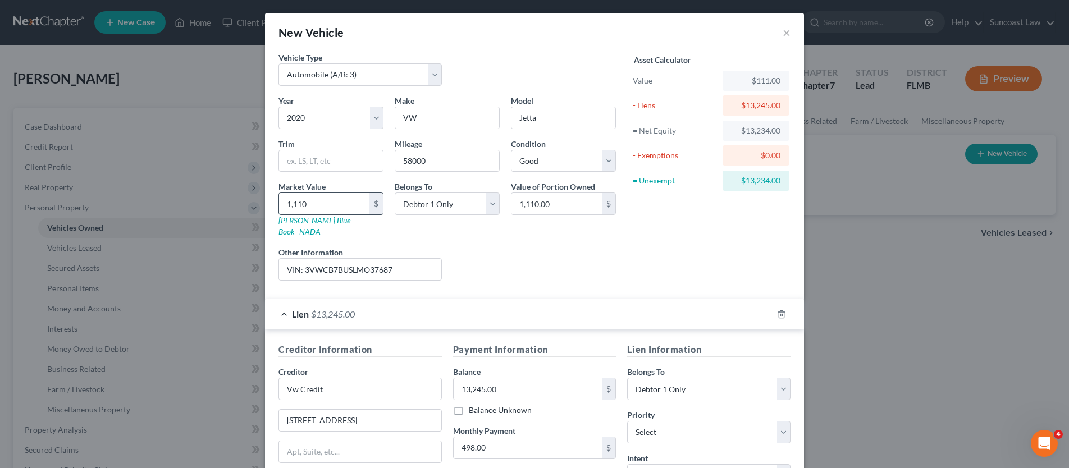
type input "11,100.00"
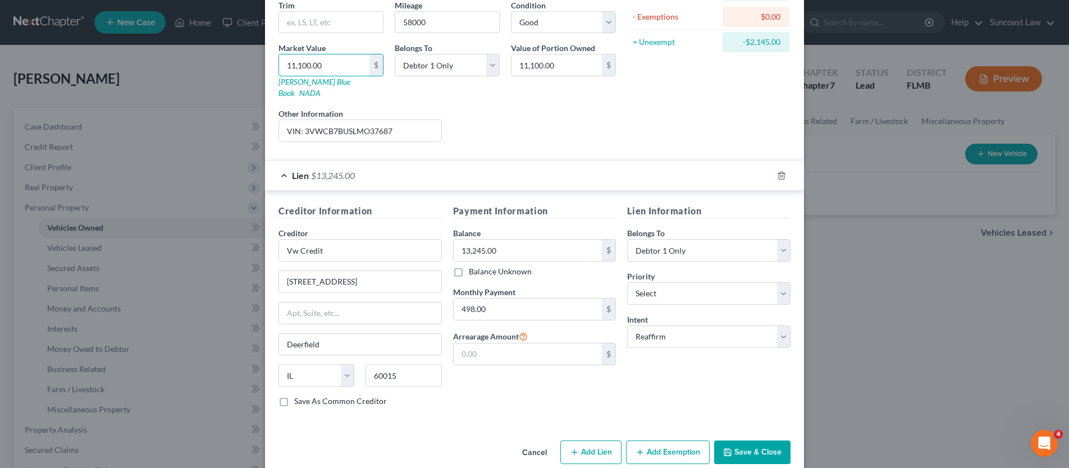
scroll to position [146, 0]
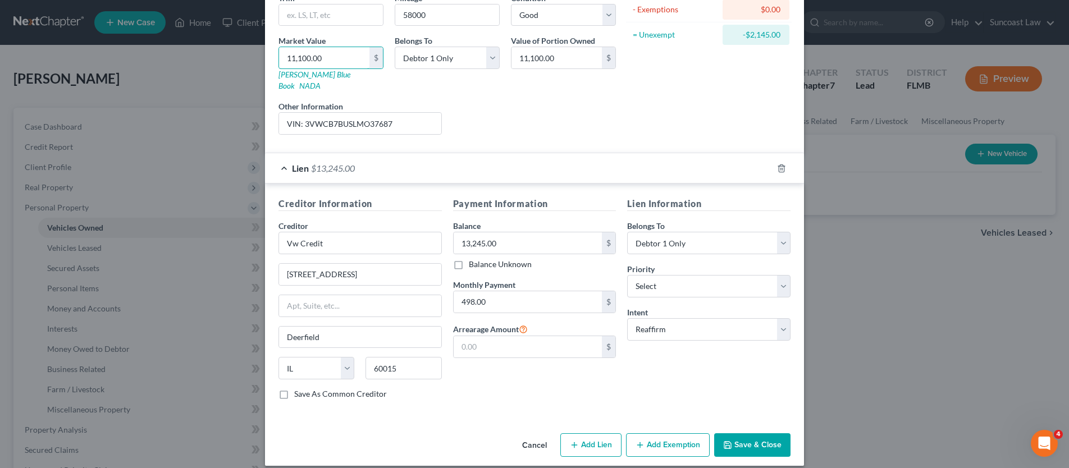
type input "11,100.00"
click at [758, 434] on button "Save & Close" at bounding box center [752, 446] width 76 height 24
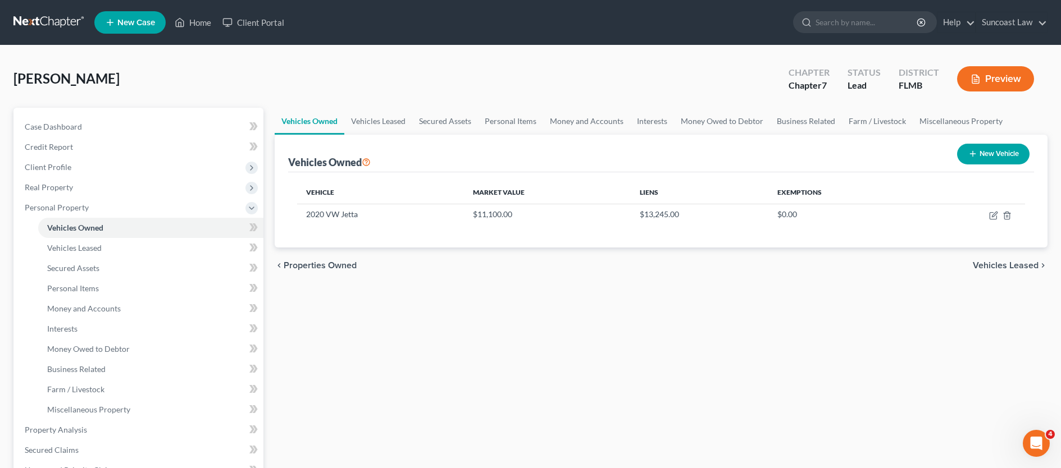
click at [994, 265] on span "Vehicles Leased" at bounding box center [1006, 265] width 66 height 9
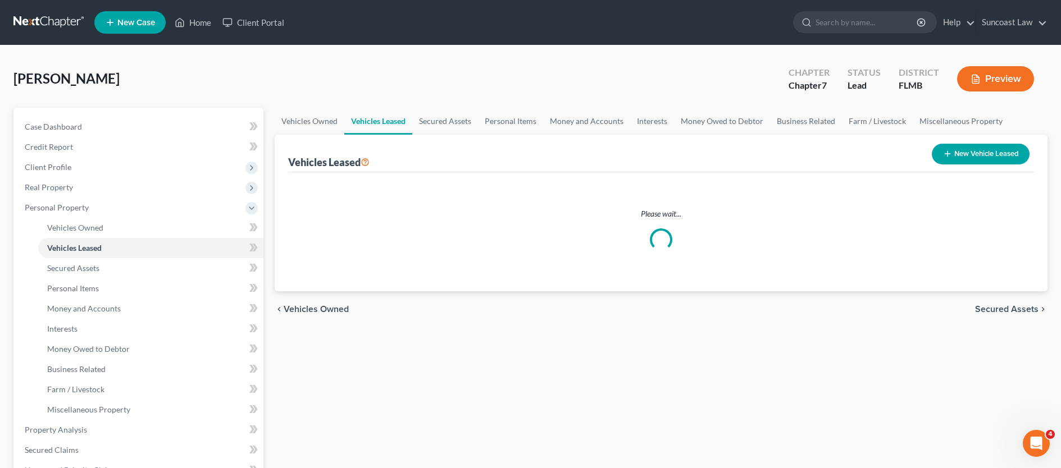
click at [994, 265] on div "Vehicles Owned Vehicles Leased Secured Assets Personal Items Money and Accounts…" at bounding box center [661, 432] width 784 height 649
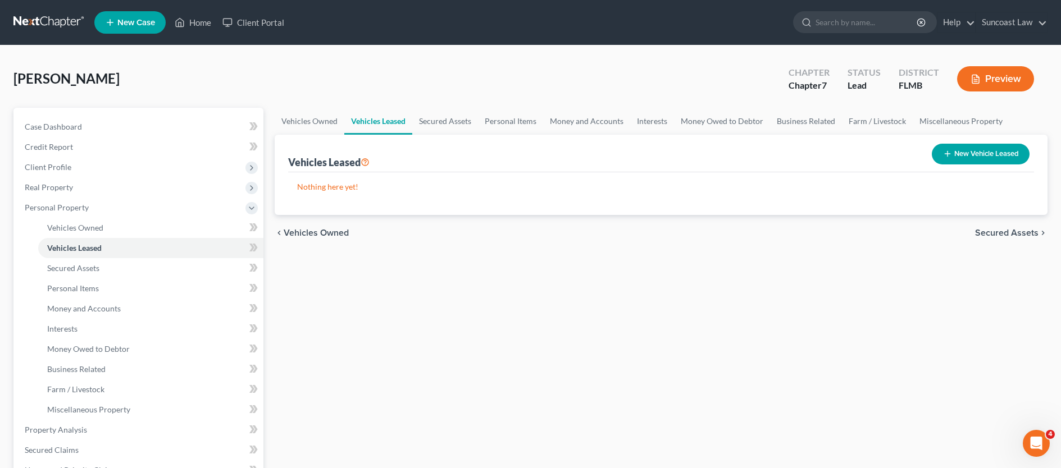
click at [985, 233] on span "Secured Assets" at bounding box center [1006, 233] width 63 height 9
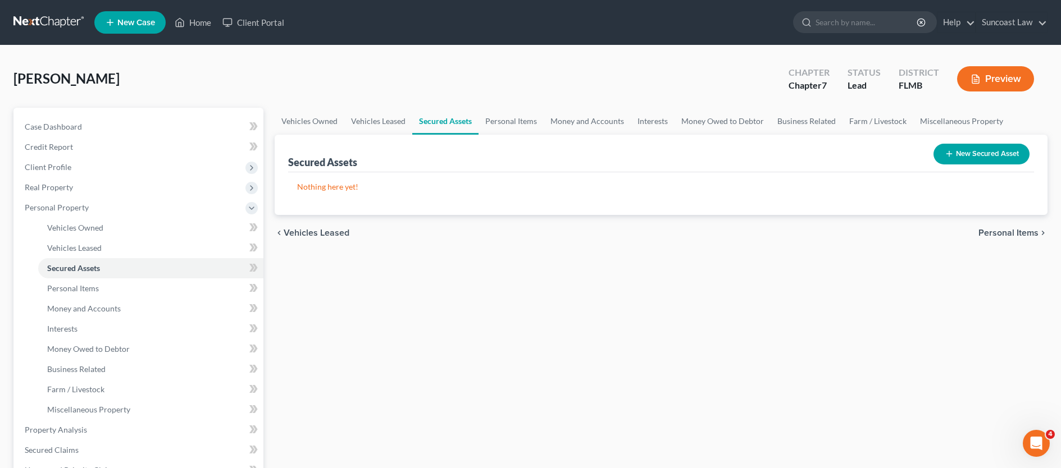
click at [985, 233] on span "Personal Items" at bounding box center [1008, 233] width 60 height 9
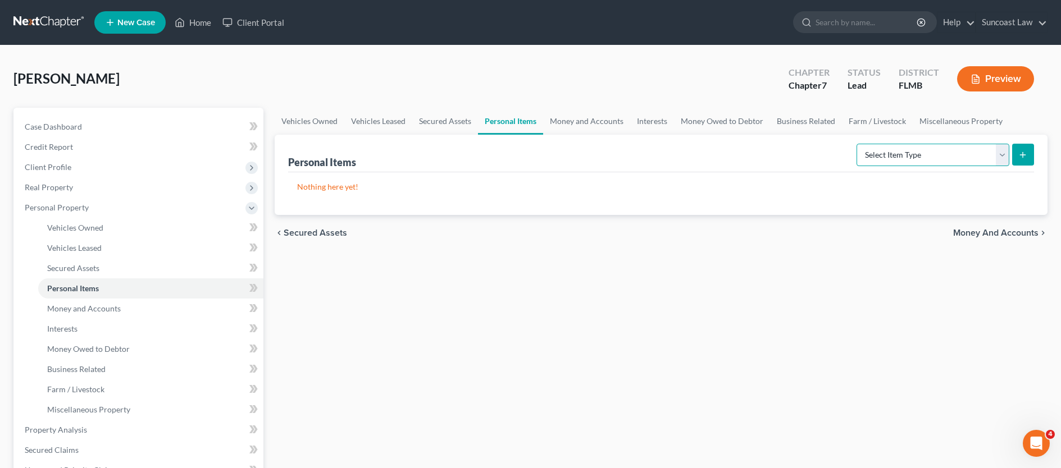
click at [1009, 150] on select "Select Item Type Clothing (A/B: 11) Collectibles Of Value (A/B: 8) Electronics …" at bounding box center [933, 155] width 153 height 22
select select "household_goods"
click at [1024, 152] on icon "submit" at bounding box center [1022, 155] width 9 height 9
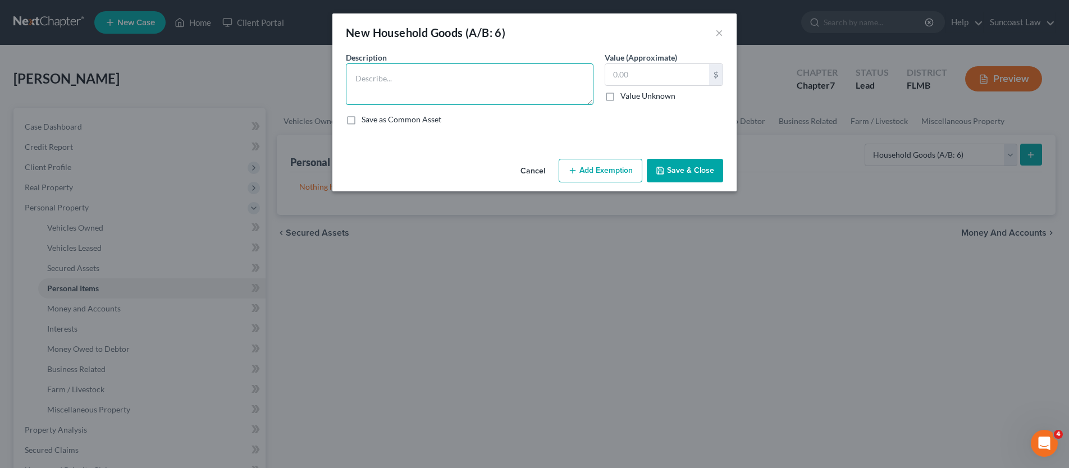
click at [423, 92] on textarea at bounding box center [470, 84] width 248 height 42
type textarea "2 dressers, Queen bed, kitchen utensils,"
click at [658, 71] on input "text" at bounding box center [657, 74] width 104 height 21
click at [631, 74] on input "text" at bounding box center [657, 74] width 104 height 21
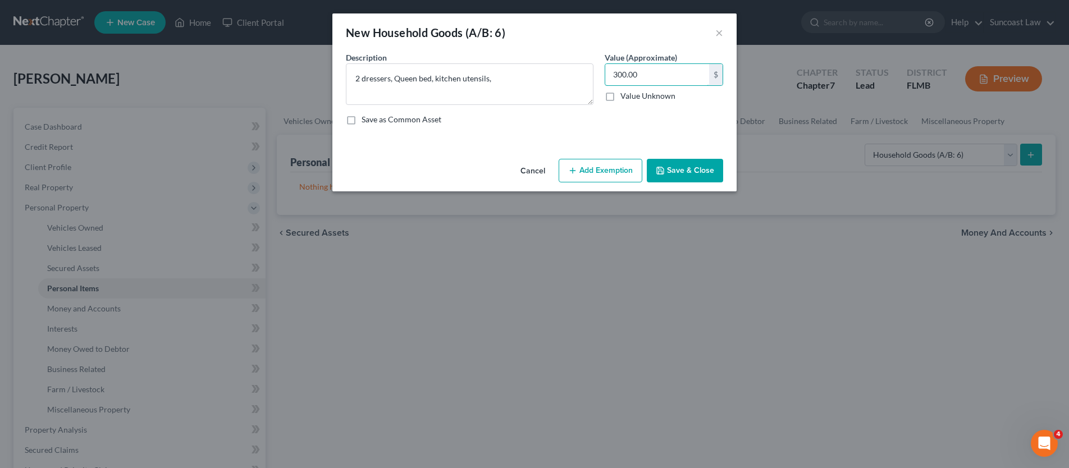
type input "300.00"
click at [613, 176] on button "Add Exemption" at bounding box center [601, 171] width 84 height 24
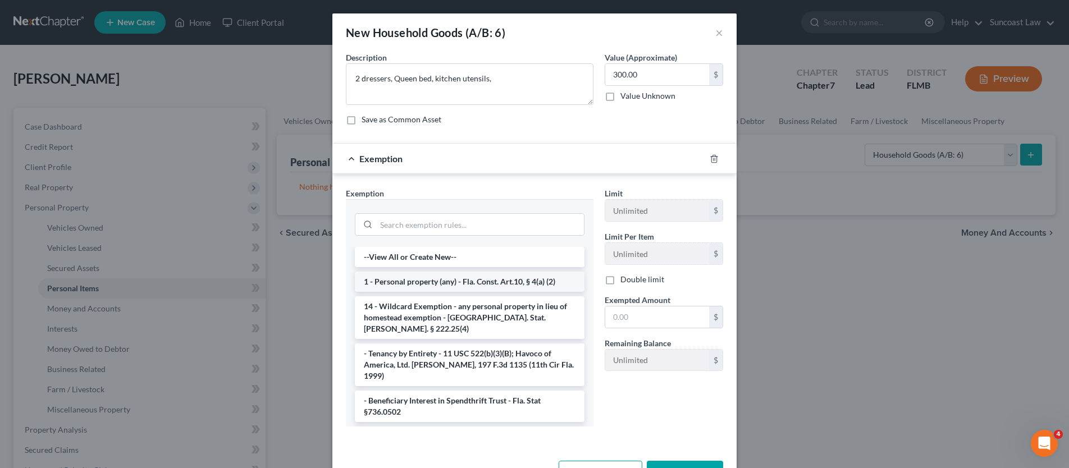
click at [421, 286] on li "1 - Personal property (any) - Fla. Const. Art.10, § 4(a) (2)" at bounding box center [470, 282] width 230 height 20
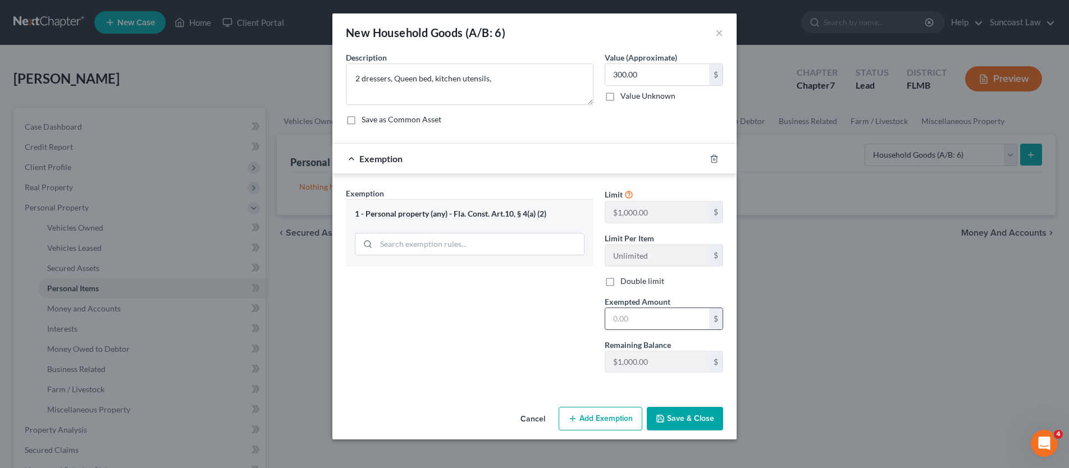
click at [652, 323] on input "text" at bounding box center [657, 318] width 104 height 21
type input "300.00"
click at [681, 423] on button "Save & Close" at bounding box center [685, 419] width 76 height 24
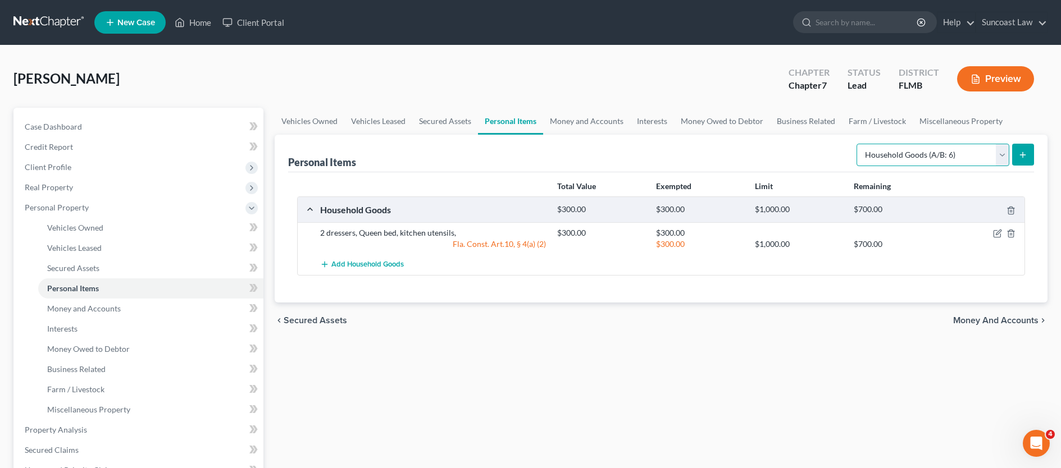
click at [1004, 158] on select "Select Item Type Clothing (A/B: 11) Collectibles Of Value (A/B: 8) Electronics …" at bounding box center [933, 155] width 153 height 22
select select "collectibles_of_value"
click at [1028, 160] on button "submit" at bounding box center [1023, 155] width 22 height 22
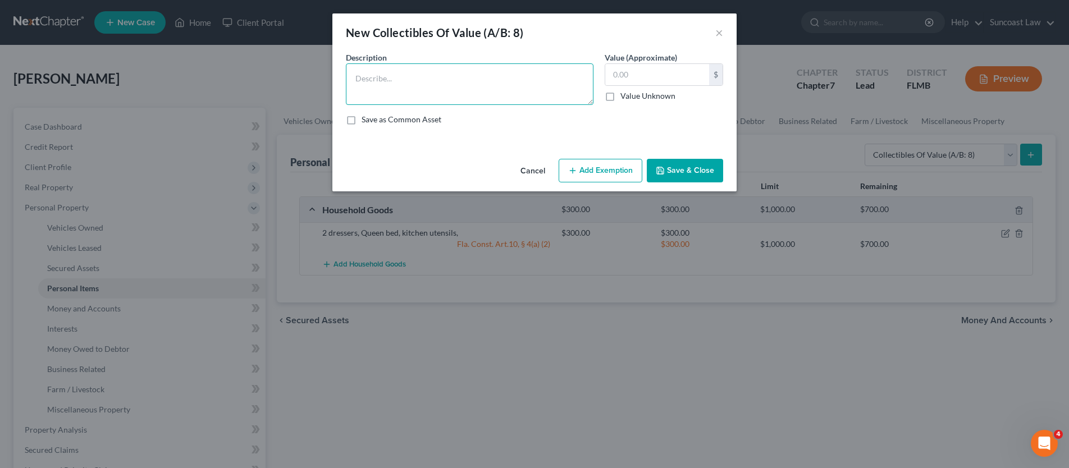
click at [384, 76] on textarea at bounding box center [470, 84] width 248 height 42
type textarea "books, pictures and CD's"
click at [631, 71] on input "text" at bounding box center [657, 74] width 104 height 21
type input "100.00"
click at [611, 172] on button "Add Exemption" at bounding box center [601, 171] width 84 height 24
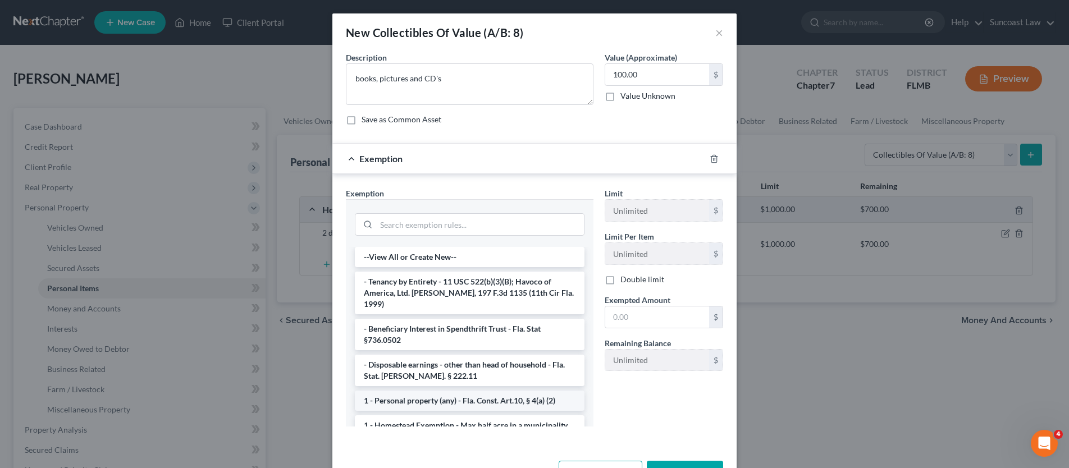
click at [444, 391] on li "1 - Personal property (any) - Fla. Const. Art.10, § 4(a) (2)" at bounding box center [470, 401] width 230 height 20
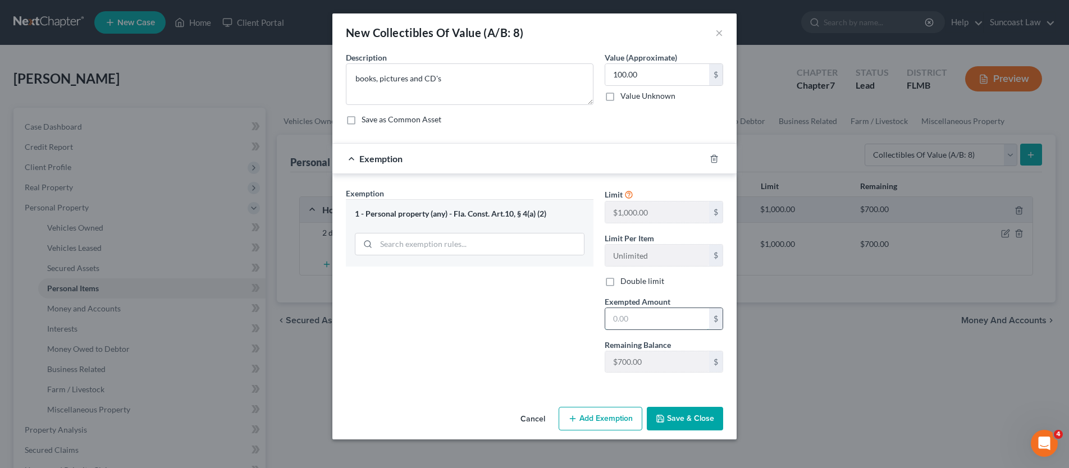
click at [632, 320] on input "text" at bounding box center [657, 318] width 104 height 21
type input "100.00"
click at [688, 418] on button "Save & Close" at bounding box center [685, 419] width 76 height 24
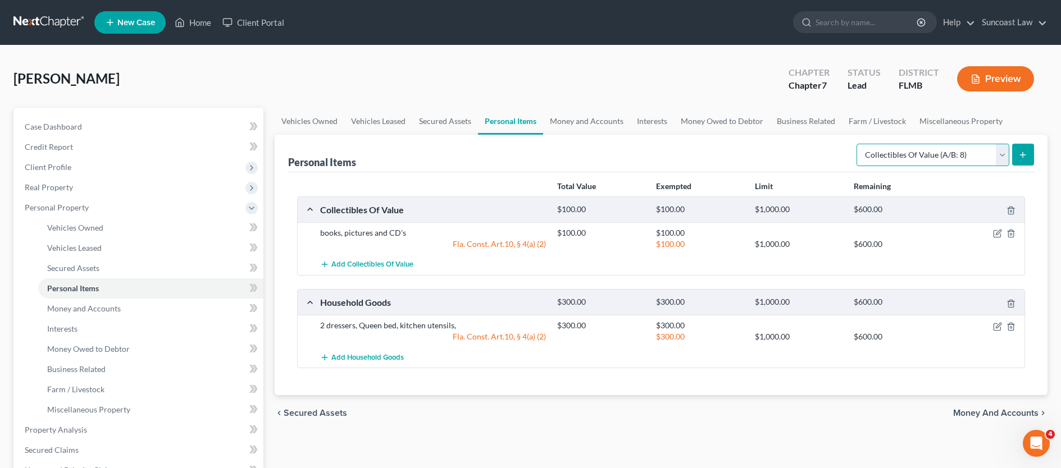
click at [1003, 156] on select "Select Item Type Clothing (A/B: 11) Collectibles Of Value (A/B: 8) Electronics …" at bounding box center [933, 155] width 153 height 22
click at [1002, 156] on select "Select Item Type Clothing (A/B: 11) Collectibles Of Value (A/B: 8) Electronics …" at bounding box center [933, 155] width 153 height 22
select select "clothing"
click at [1023, 154] on line "submit" at bounding box center [1023, 154] width 0 height 5
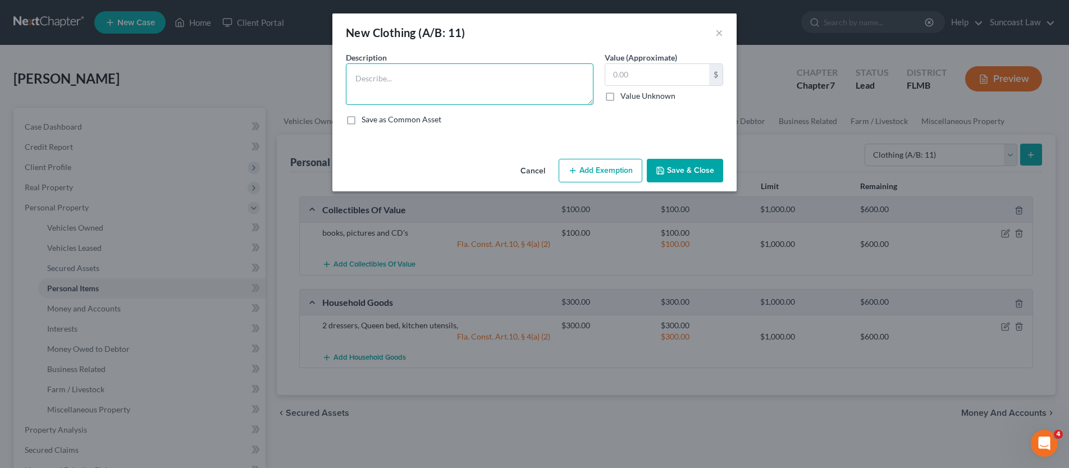
click at [436, 72] on textarea at bounding box center [470, 84] width 248 height 42
type textarea "used clothing"
click at [637, 74] on input "text" at bounding box center [657, 74] width 104 height 21
type input "50.00"
click at [591, 170] on button "Add Exemption" at bounding box center [601, 171] width 84 height 24
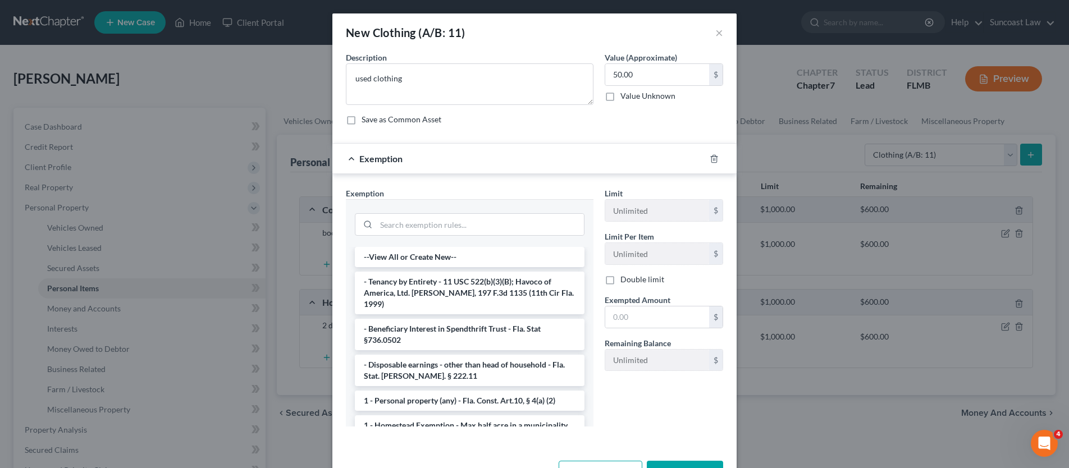
drag, startPoint x: 415, startPoint y: 386, endPoint x: 439, endPoint y: 383, distance: 24.3
click at [415, 391] on li "1 - Personal property (any) - Fla. Const. Art.10, § 4(a) (2)" at bounding box center [470, 401] width 230 height 20
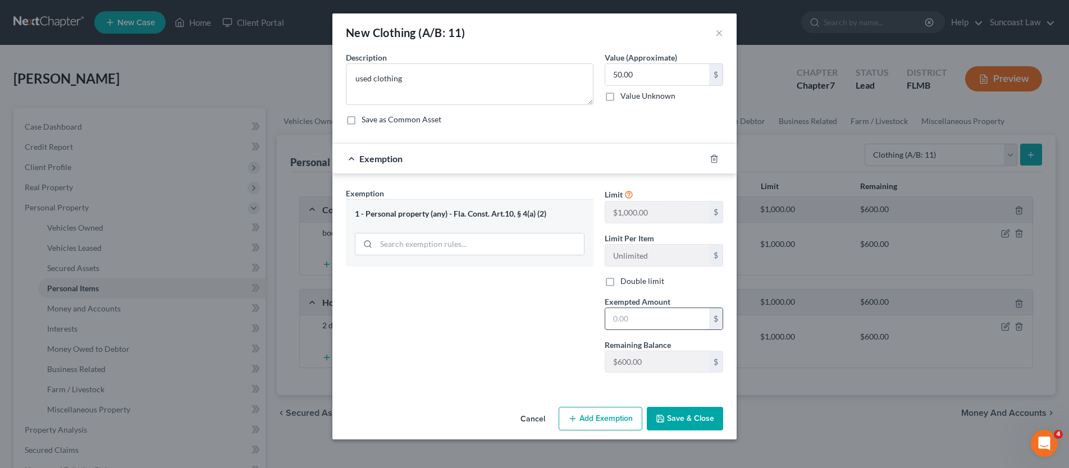
click at [640, 320] on input "text" at bounding box center [657, 318] width 104 height 21
type input "50.00"
click at [695, 417] on button "Save & Close" at bounding box center [685, 419] width 76 height 24
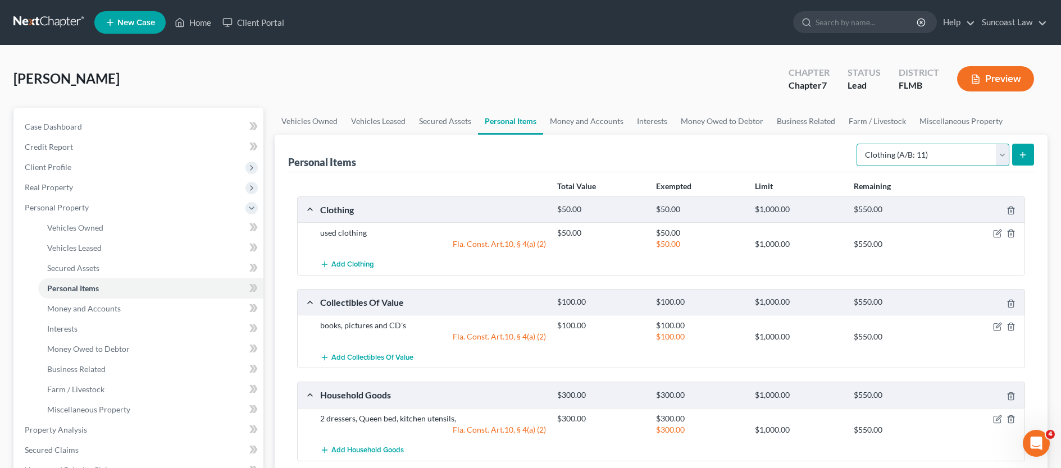
click at [999, 154] on select "Select Item Type Clothing (A/B: 11) Collectibles Of Value (A/B: 8) Electronics …" at bounding box center [933, 155] width 153 height 22
select select "firearms"
click at [1024, 156] on icon "submit" at bounding box center [1022, 155] width 9 height 9
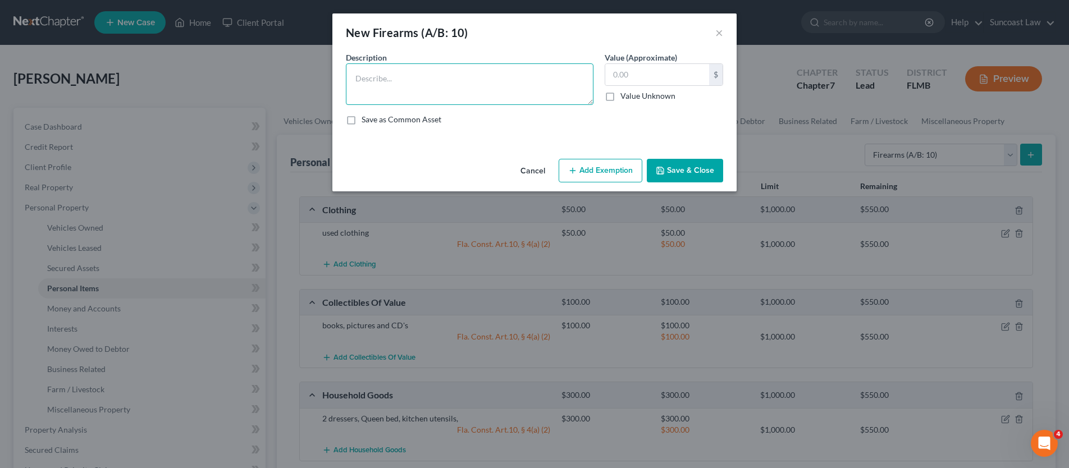
click at [444, 87] on textarea at bounding box center [470, 84] width 248 height 42
type textarea "[GEOGRAPHIC_DATA] .45"
click at [674, 72] on input "text" at bounding box center [657, 74] width 104 height 21
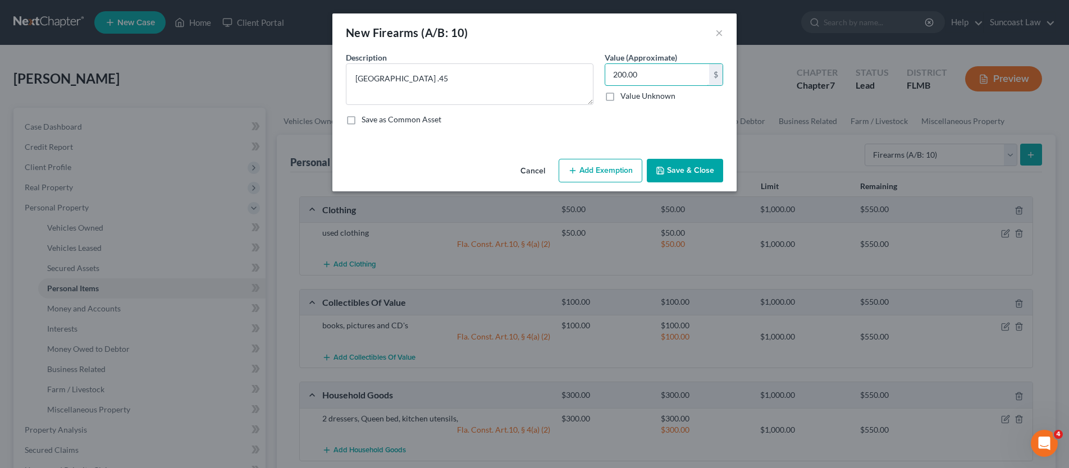
type input "200.00"
click at [626, 175] on button "Add Exemption" at bounding box center [601, 171] width 84 height 24
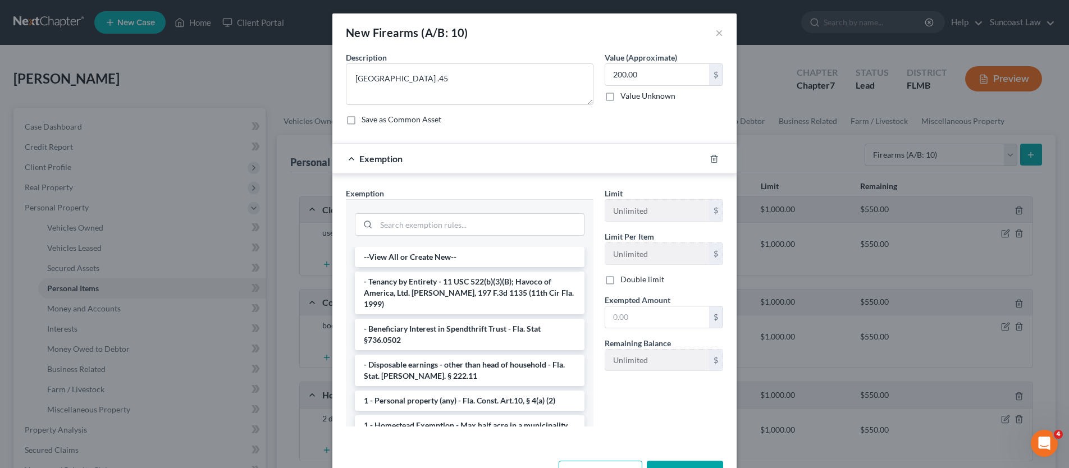
drag, startPoint x: 438, startPoint y: 384, endPoint x: 466, endPoint y: 385, distance: 28.7
click at [438, 391] on li "1 - Personal property (any) - Fla. Const. Art.10, § 4(a) (2)" at bounding box center [470, 401] width 230 height 20
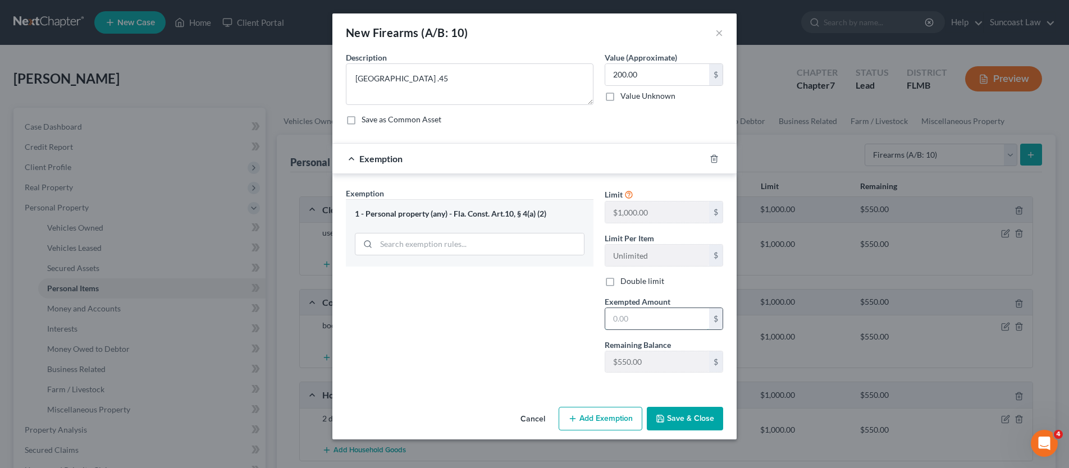
click at [647, 314] on input "text" at bounding box center [657, 318] width 104 height 21
type input "200.00"
click at [573, 422] on icon "button" at bounding box center [572, 419] width 9 height 9
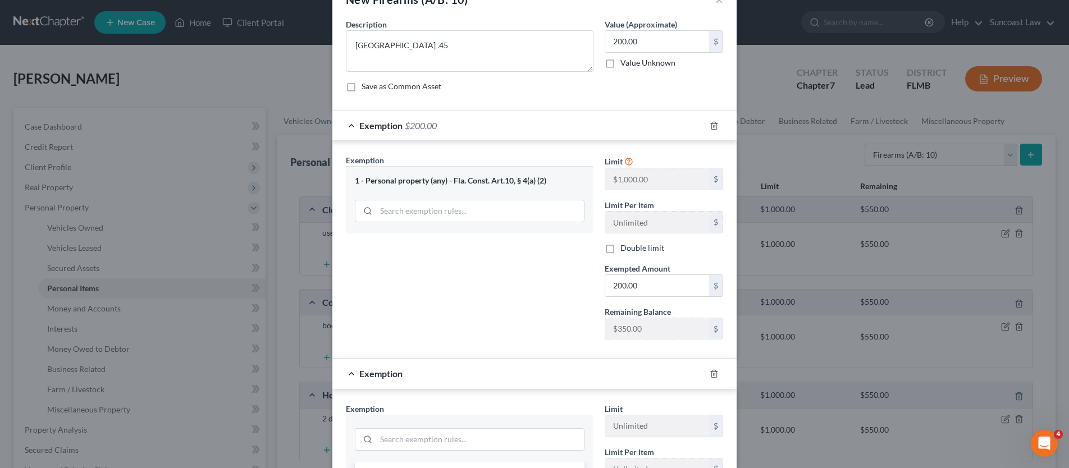
scroll to position [101, 0]
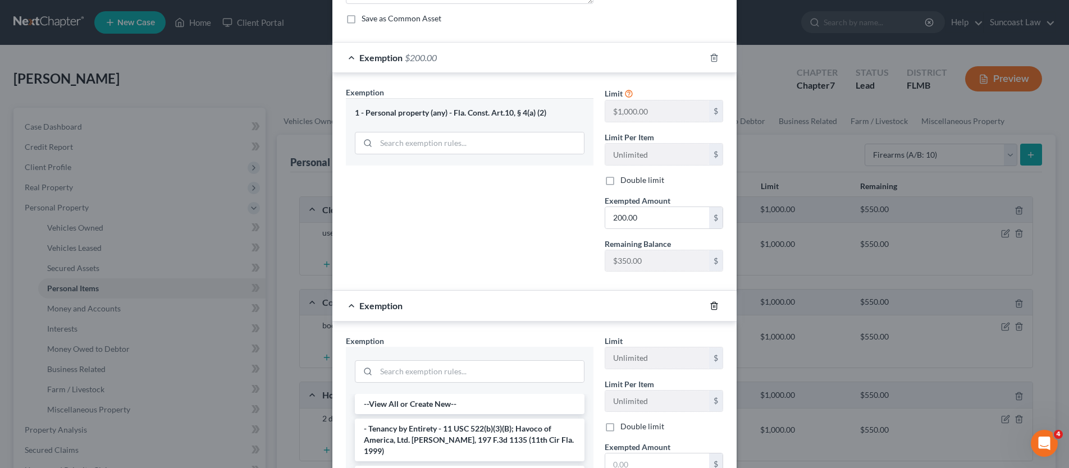
click at [710, 309] on icon "button" at bounding box center [714, 306] width 9 height 9
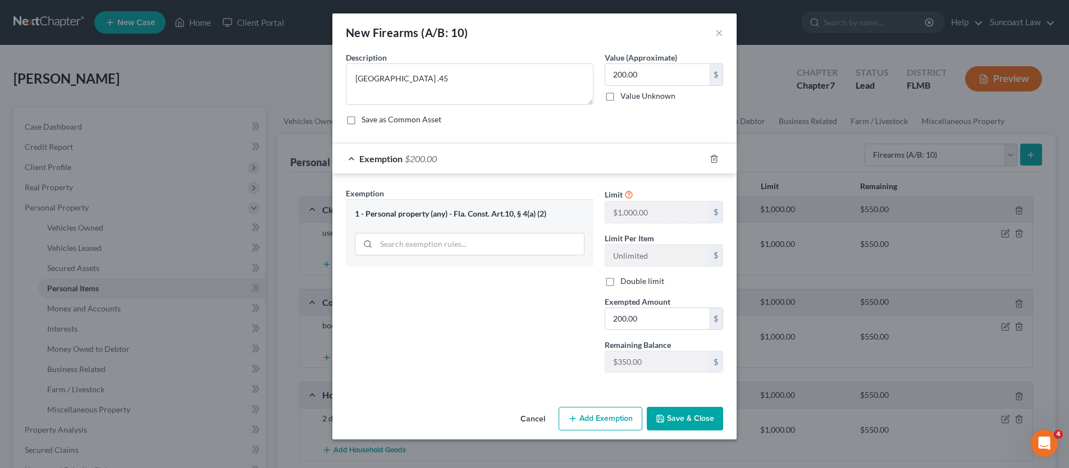
scroll to position [0, 0]
click at [685, 423] on button "Save & Close" at bounding box center [685, 419] width 76 height 24
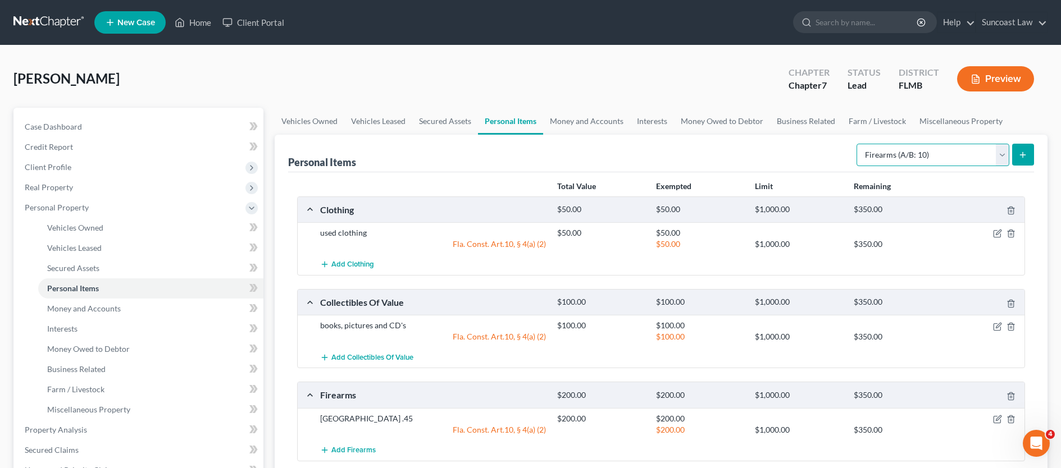
click at [1002, 159] on select "Select Item Type Clothing (A/B: 11) Collectibles Of Value (A/B: 8) Electronics …" at bounding box center [933, 155] width 153 height 22
select select "other"
click at [1022, 153] on icon "submit" at bounding box center [1022, 155] width 9 height 9
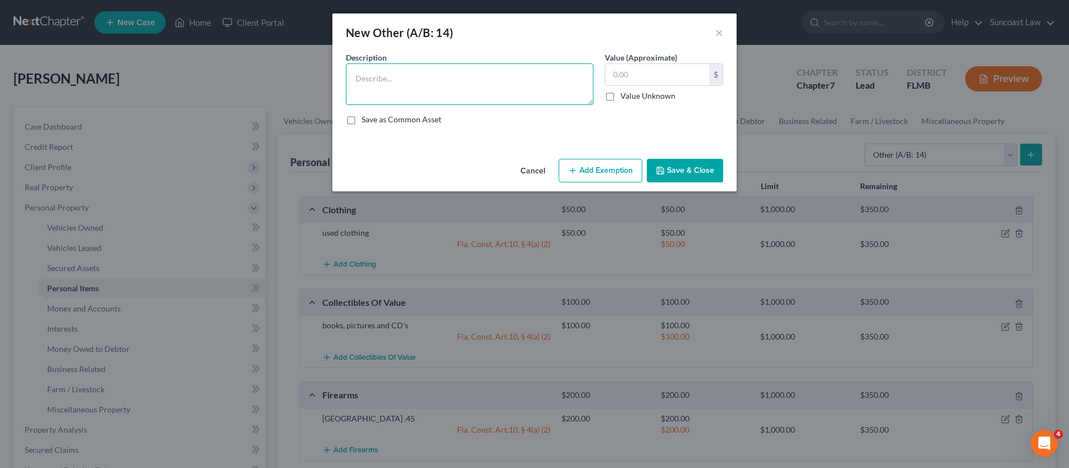
click at [443, 81] on textarea at bounding box center [470, 84] width 248 height 42
type textarea "lawn mower, weed eater, blower"
click at [640, 84] on input "text" at bounding box center [657, 74] width 104 height 21
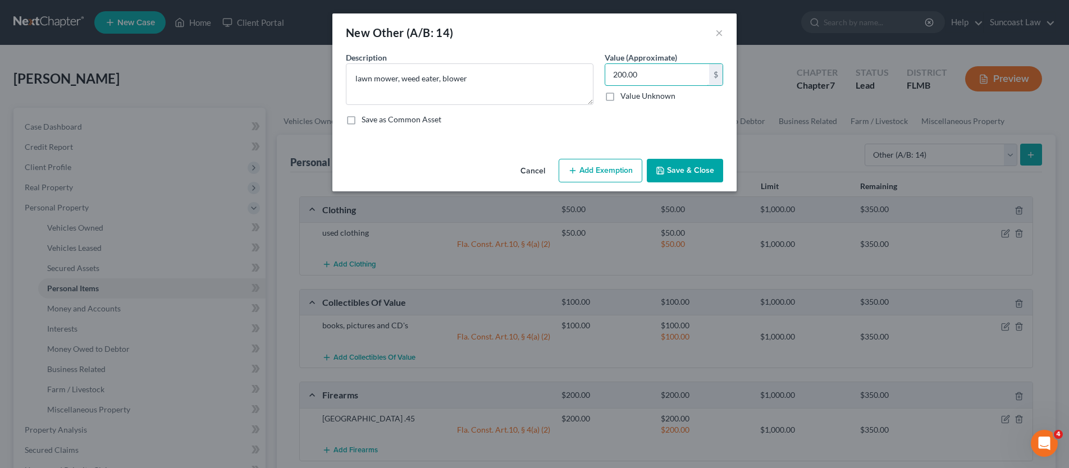
type input "200.00"
click at [593, 168] on button "Add Exemption" at bounding box center [601, 171] width 84 height 24
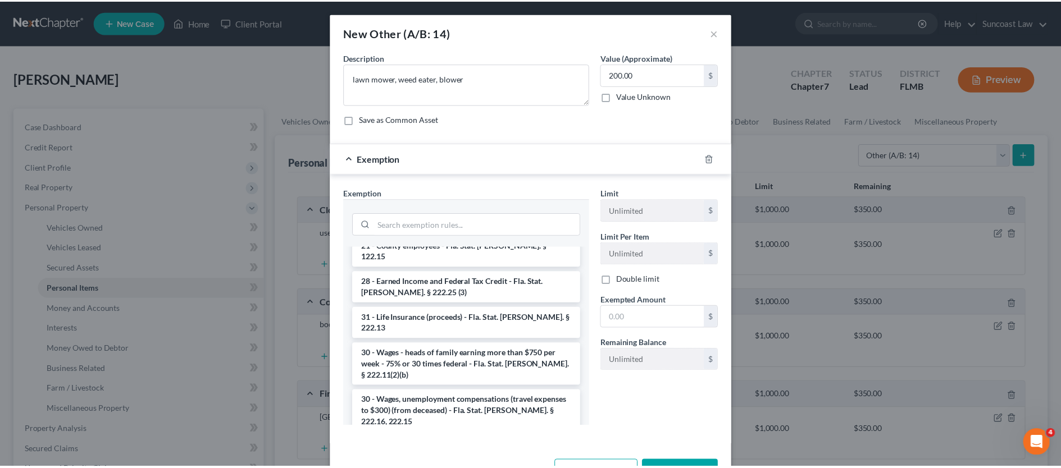
scroll to position [858, 0]
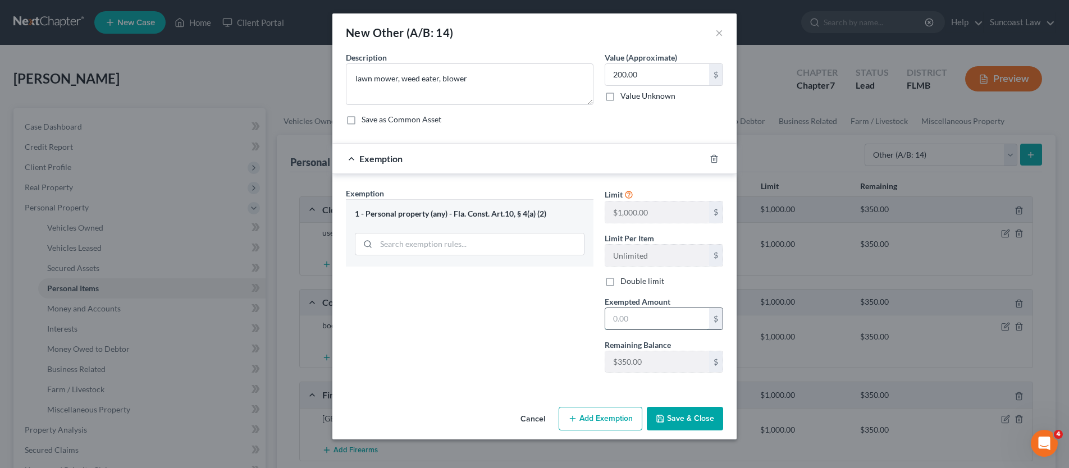
click at [648, 324] on input "text" at bounding box center [657, 318] width 104 height 21
type input "200.00"
click at [693, 426] on button "Save & Close" at bounding box center [685, 419] width 76 height 24
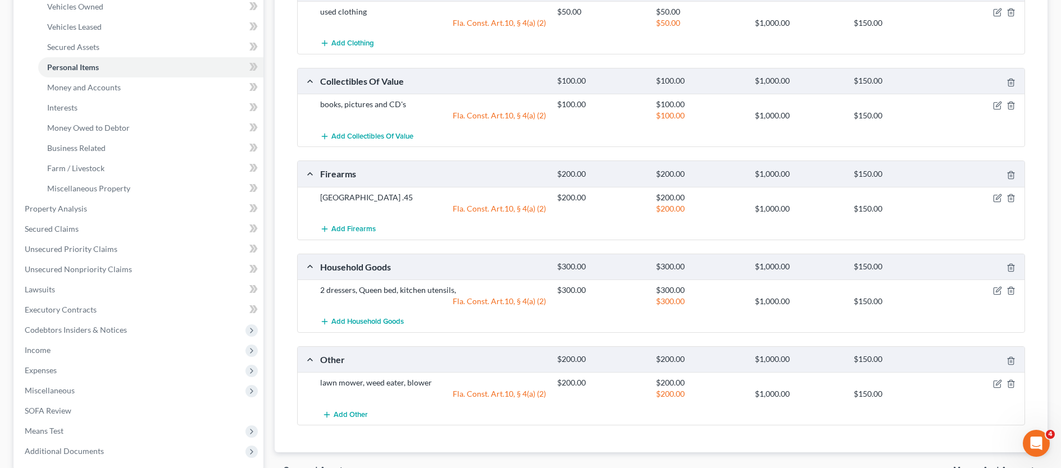
scroll to position [331, 0]
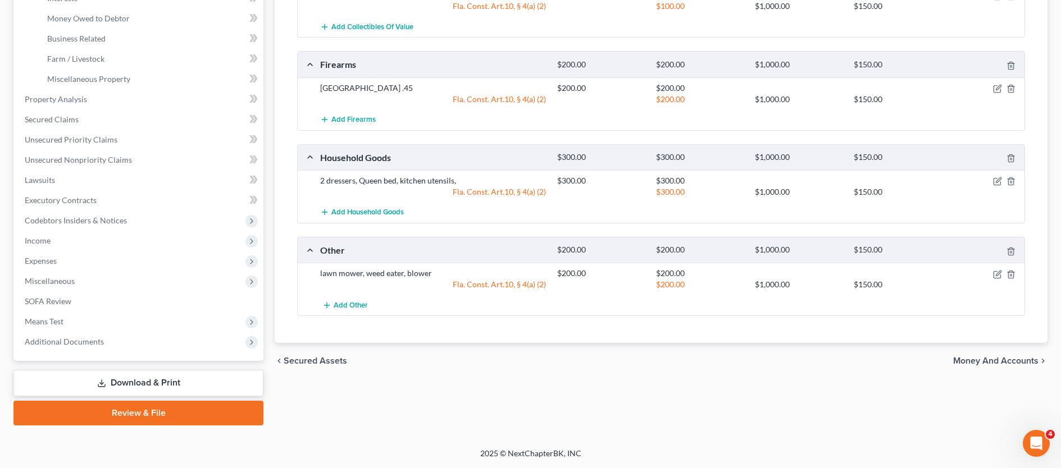
click at [1015, 359] on span "Money and Accounts" at bounding box center [995, 361] width 85 height 9
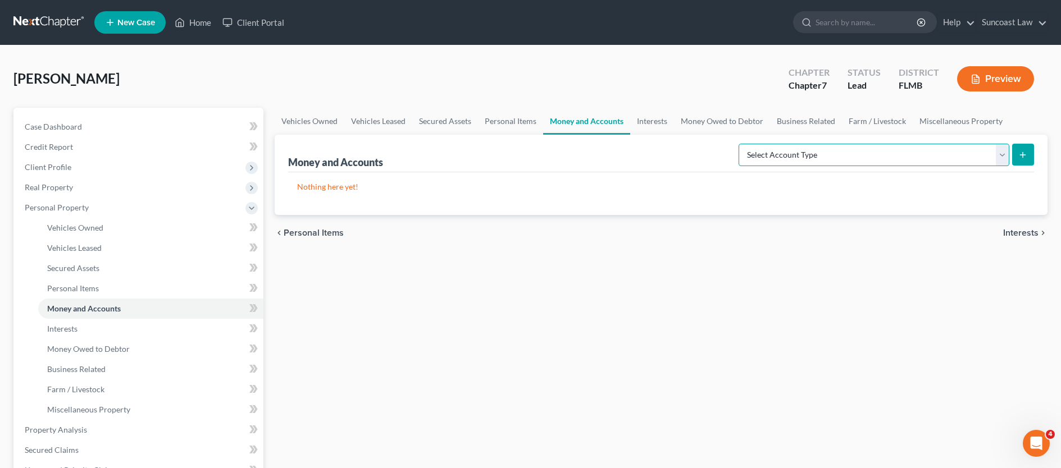
click at [1004, 156] on select "Select Account Type Brokerage (A/B: 18, SOFA: 20) Cash on Hand (A/B: 16) Certif…" at bounding box center [874, 155] width 271 height 22
select select "checking"
click at [1026, 157] on icon "submit" at bounding box center [1022, 155] width 9 height 9
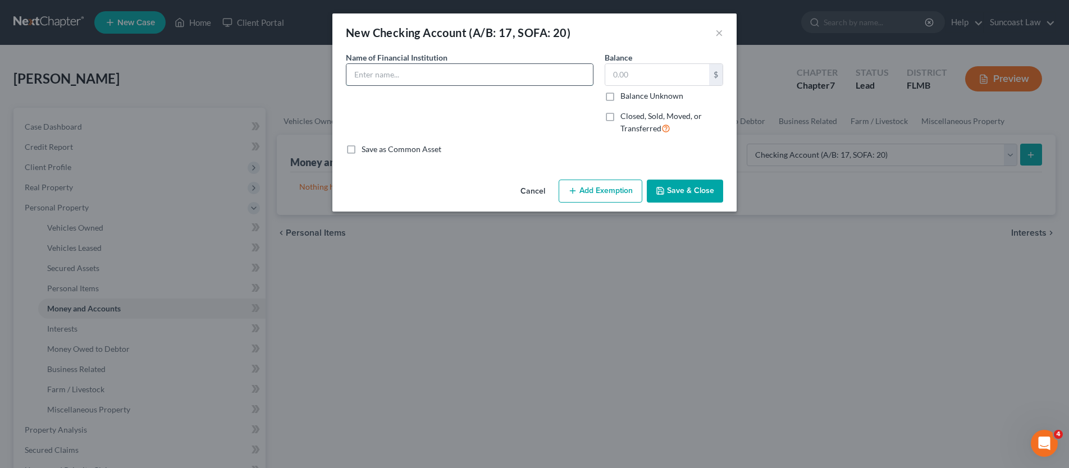
click at [429, 78] on input "text" at bounding box center [470, 74] width 247 height 21
type input "Capital One"
type input "0.11"
click at [403, 75] on input "Capital One" at bounding box center [470, 74] width 247 height 21
type input "Capital One *4856"
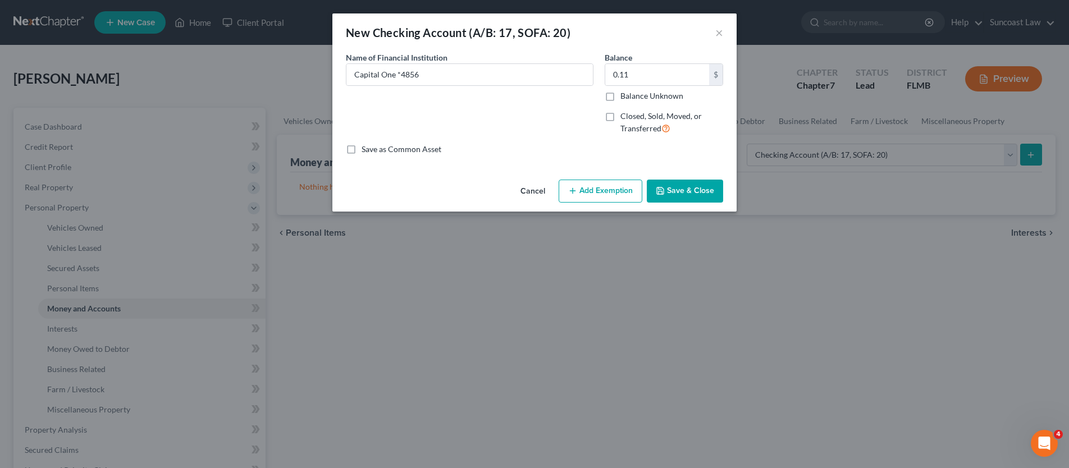
click at [600, 186] on button "Add Exemption" at bounding box center [601, 192] width 84 height 24
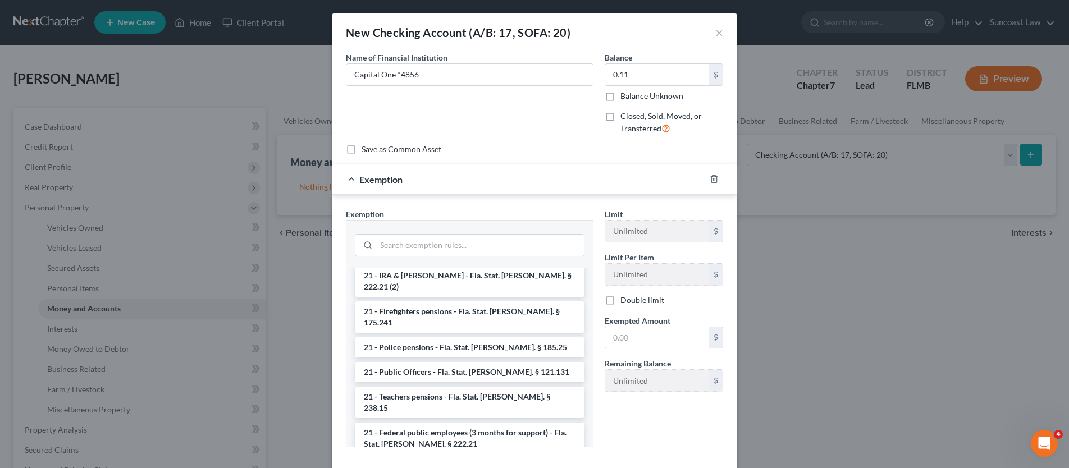
scroll to position [45, 0]
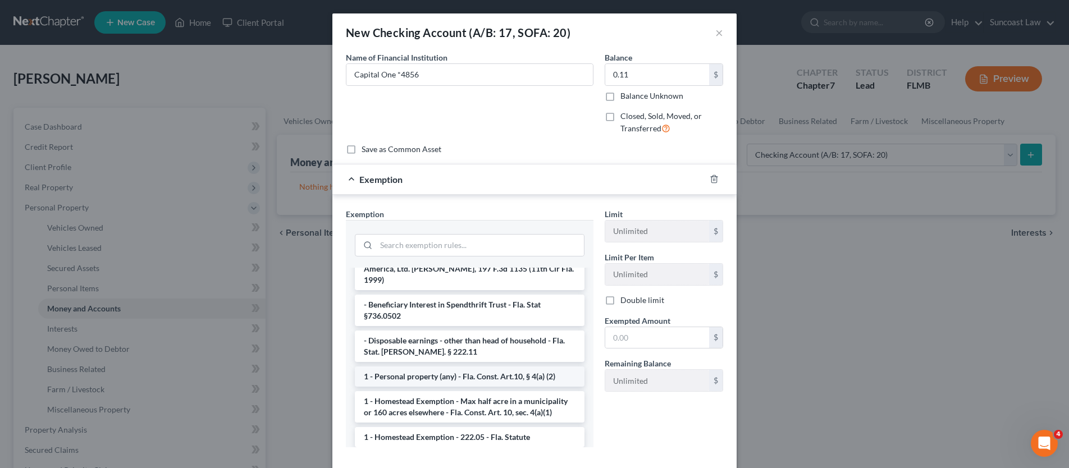
click at [431, 367] on li "1 - Personal property (any) - Fla. Const. Art.10, § 4(a) (2)" at bounding box center [470, 377] width 230 height 20
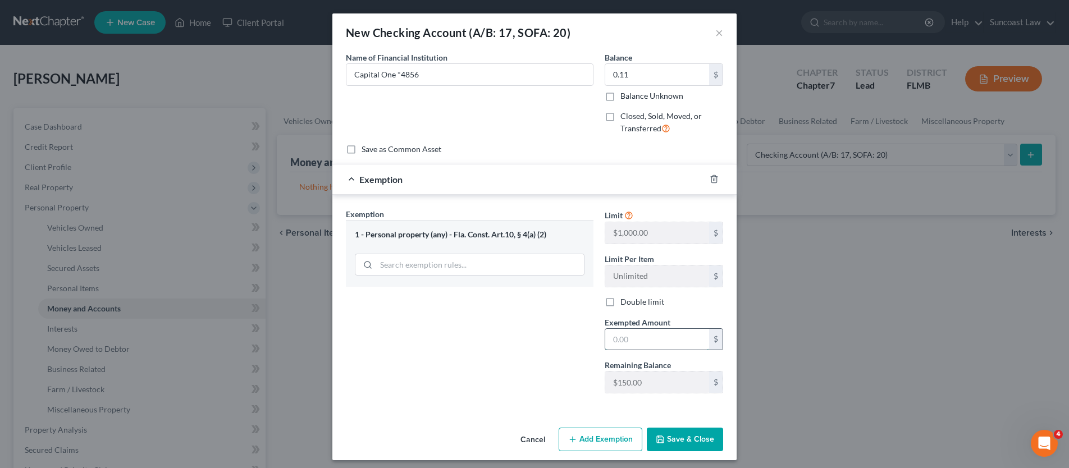
click at [623, 336] on input "text" at bounding box center [657, 339] width 104 height 21
type input "0.11"
click at [672, 440] on button "Save & Close" at bounding box center [685, 440] width 76 height 24
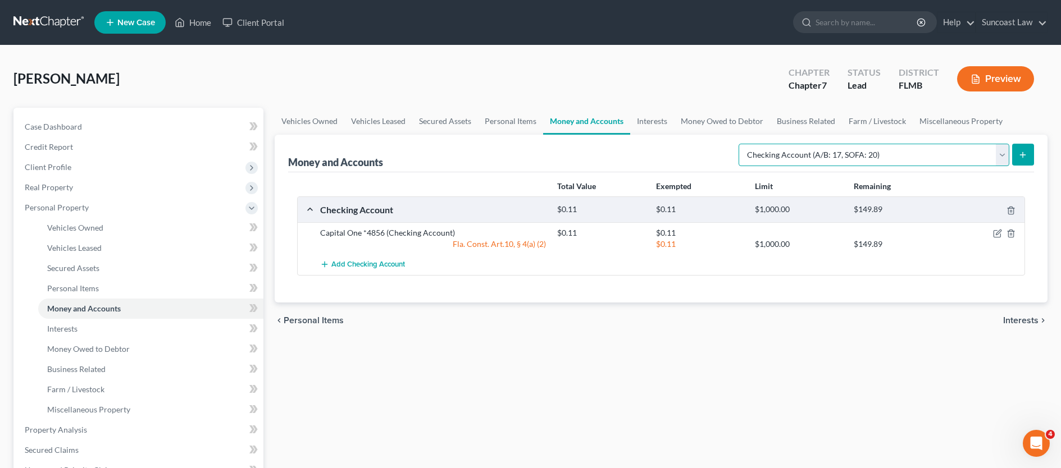
click at [1003, 151] on select "Select Account Type Brokerage (A/B: 18, SOFA: 20) Cash on Hand (A/B: 16) Certif…" at bounding box center [874, 155] width 271 height 22
click at [1018, 151] on icon "submit" at bounding box center [1022, 155] width 9 height 9
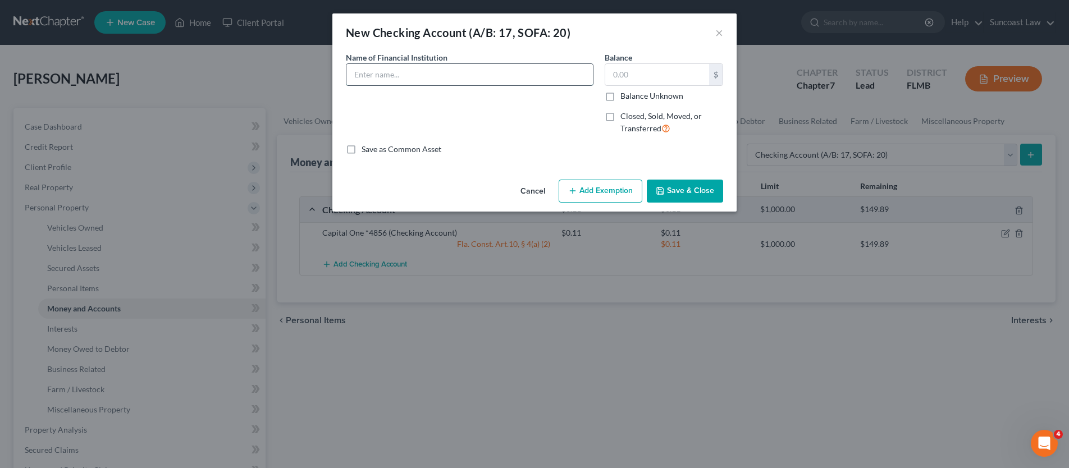
click at [429, 79] on input "text" at bounding box center [470, 74] width 247 height 21
type input "Campus [GEOGRAPHIC_DATA] * 0090"
click at [646, 80] on input "text" at bounding box center [657, 74] width 104 height 21
type input "0.00"
click at [694, 199] on button "Save & Close" at bounding box center [685, 192] width 76 height 24
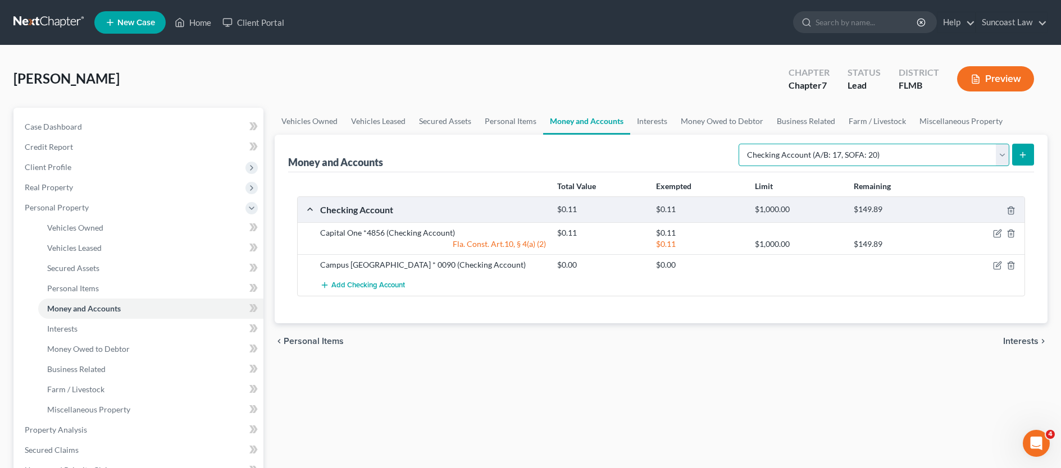
click at [1006, 155] on select "Select Account Type Brokerage (A/B: 18, SOFA: 20) Cash on Hand (A/B: 16) Certif…" at bounding box center [874, 155] width 271 height 22
select select "savings"
click at [1032, 157] on button "submit" at bounding box center [1023, 155] width 22 height 22
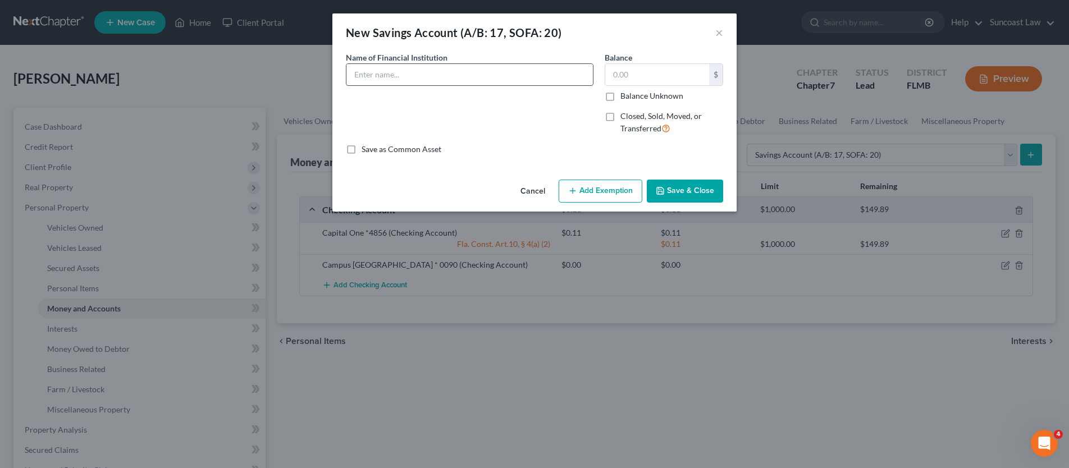
click at [456, 72] on input "text" at bounding box center [470, 74] width 247 height 21
type input "Campus [GEOGRAPHIC_DATA] * 0000"
click at [661, 77] on input "text" at bounding box center [657, 74] width 104 height 21
type input "5.00"
click at [668, 188] on button "Save & Close" at bounding box center [685, 192] width 76 height 24
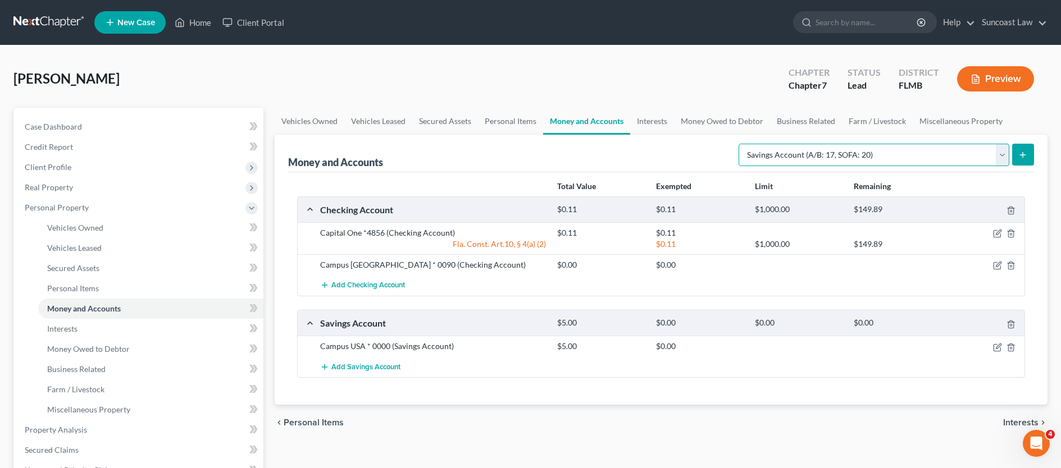
click at [1006, 156] on select "Select Account Type Brokerage (A/B: 18, SOFA: 20) Cash on Hand (A/B: 16) Certif…" at bounding box center [874, 155] width 271 height 22
select select "checking"
click at [1023, 156] on icon "submit" at bounding box center [1022, 155] width 9 height 9
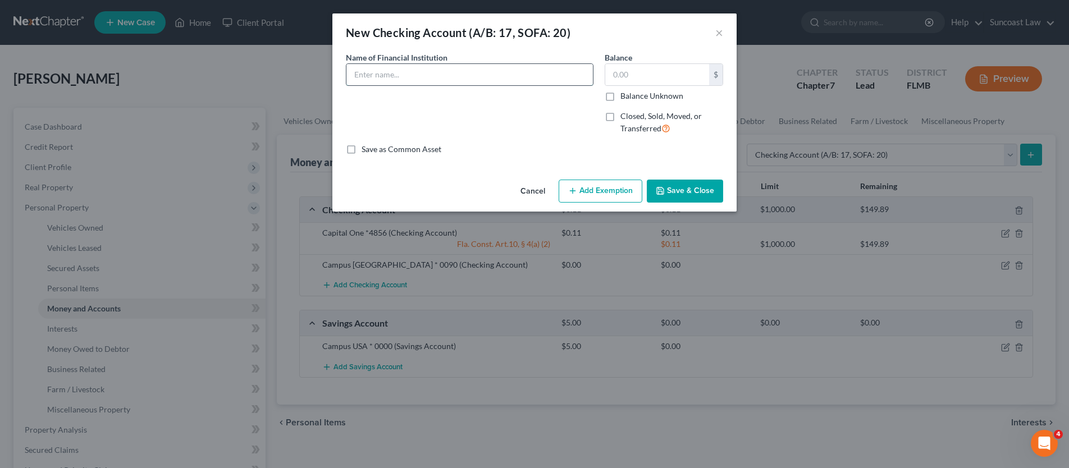
click at [439, 82] on input "text" at bounding box center [470, 74] width 247 height 21
type input "Direct Expess SSI for KMB"
click at [641, 80] on input "text" at bounding box center [657, 74] width 104 height 21
type input "598.26"
click at [593, 189] on button "Add Exemption" at bounding box center [601, 192] width 84 height 24
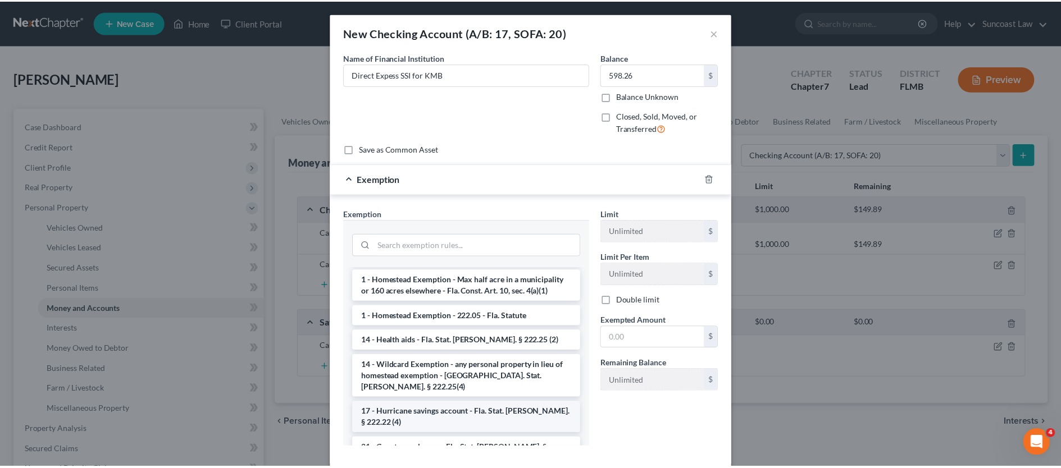
scroll to position [168, 0]
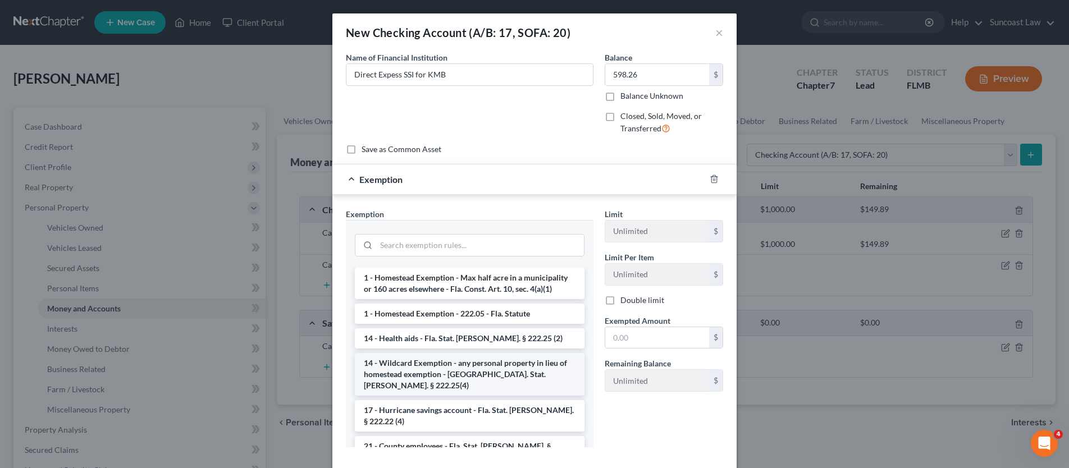
click at [439, 353] on li "14 - Wildcard Exemption - any personal property in lieu of homestead exemption …" at bounding box center [470, 374] width 230 height 43
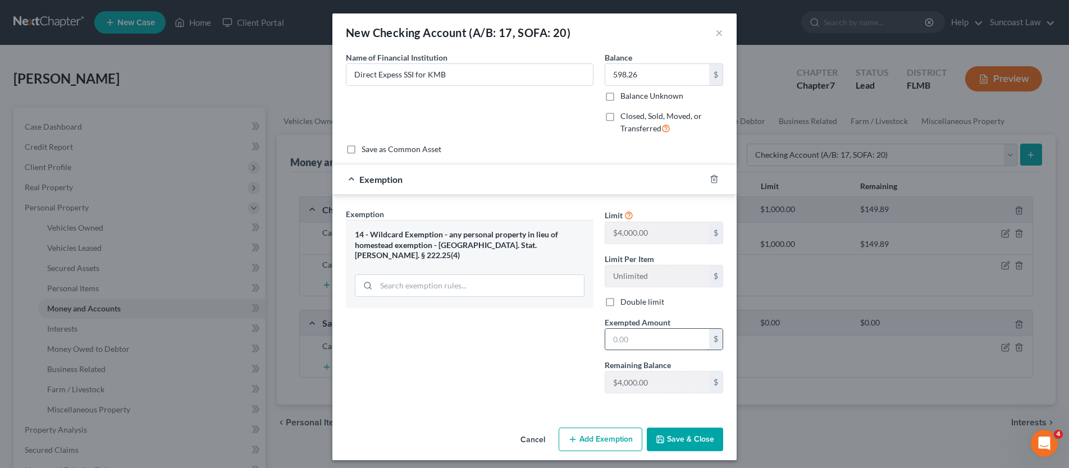
click at [632, 340] on input "text" at bounding box center [657, 339] width 104 height 21
type input "598.26"
click at [672, 440] on button "Save & Close" at bounding box center [685, 440] width 76 height 24
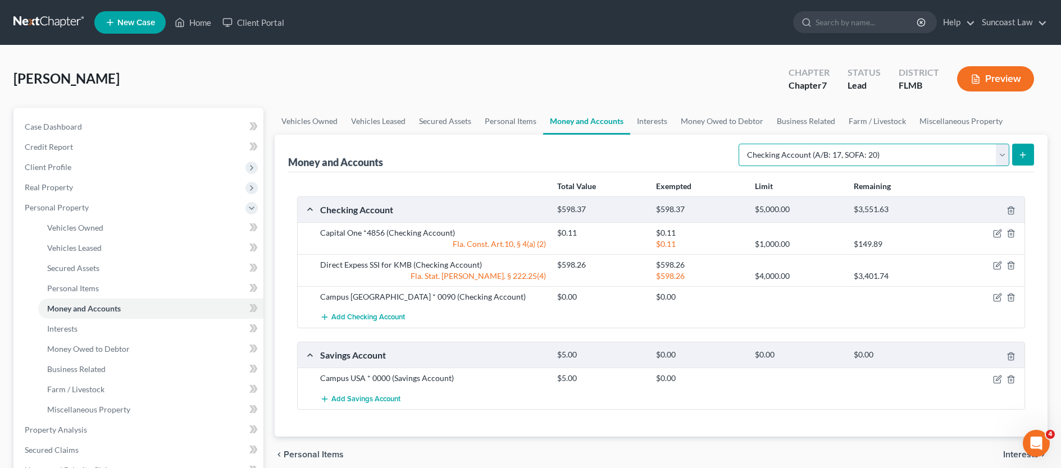
click at [1000, 151] on select "Select Account Type Brokerage (A/B: 18, SOFA: 20) Cash on Hand (A/B: 16) Certif…" at bounding box center [874, 155] width 271 height 22
click at [1001, 150] on select "Select Account Type Brokerage (A/B: 18, SOFA: 20) Cash on Hand (A/B: 16) Certif…" at bounding box center [874, 155] width 271 height 22
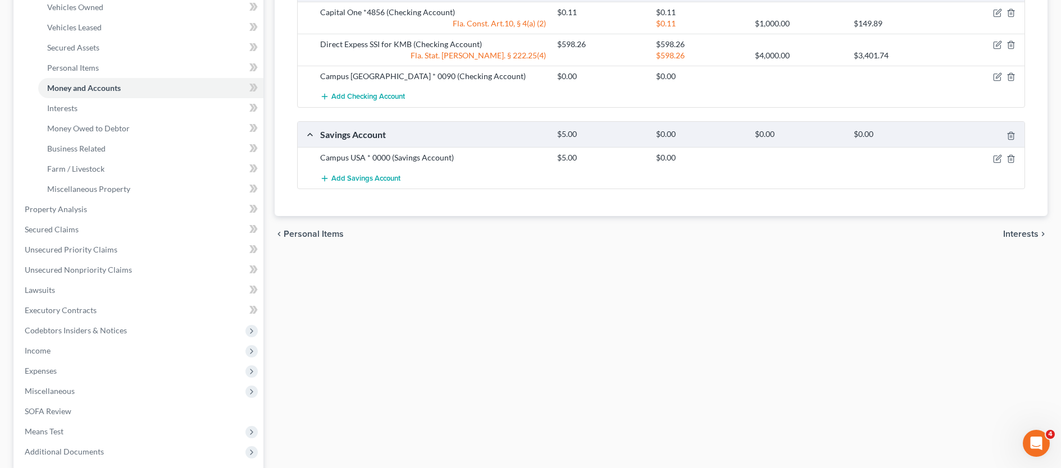
scroll to position [331, 0]
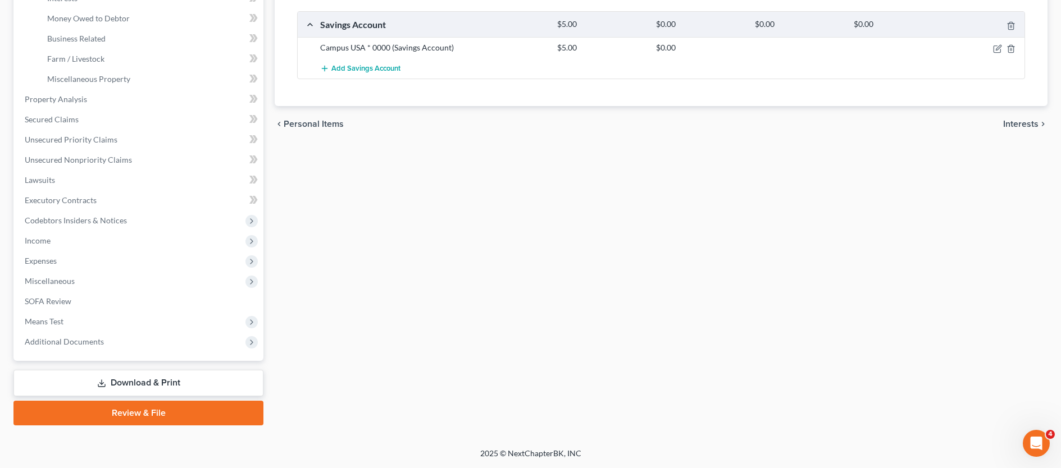
click at [1024, 124] on span "Interests" at bounding box center [1020, 124] width 35 height 9
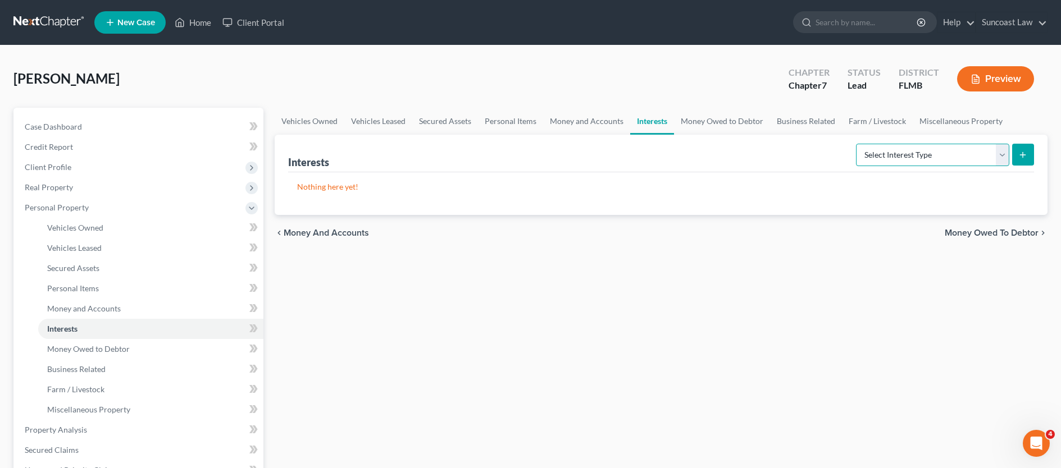
click at [1000, 151] on select "Select Interest Type 401K (A/B: 21) Annuity (A/B: 23) Bond (A/B: 18) Education …" at bounding box center [932, 155] width 153 height 22
select select "other_retirement_plan"
click at [1027, 158] on icon "submit" at bounding box center [1022, 155] width 9 height 9
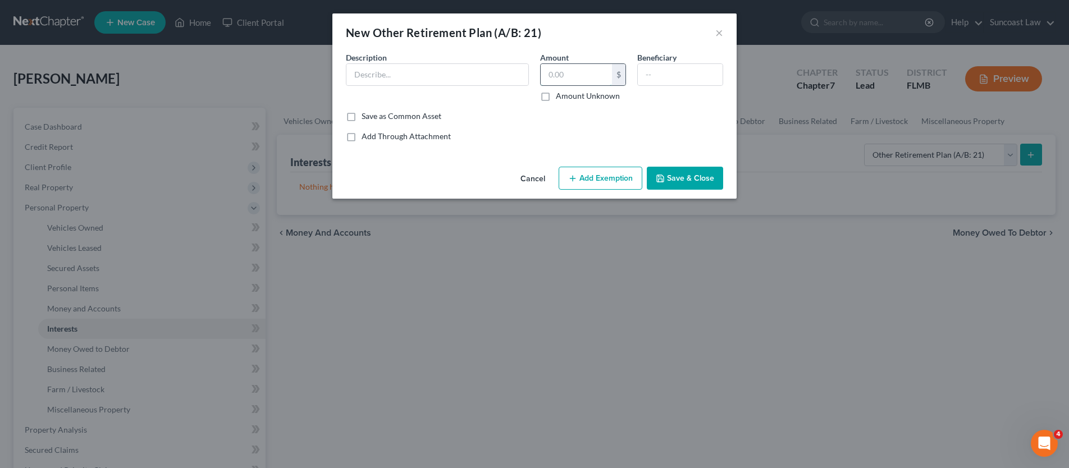
click at [572, 76] on input "text" at bounding box center [576, 74] width 71 height 21
type input "1,256.85"
click at [399, 78] on input "text" at bounding box center [438, 74] width 182 height 21
type input "American Trust 401K"
click at [610, 181] on button "Add Exemption" at bounding box center [601, 179] width 84 height 24
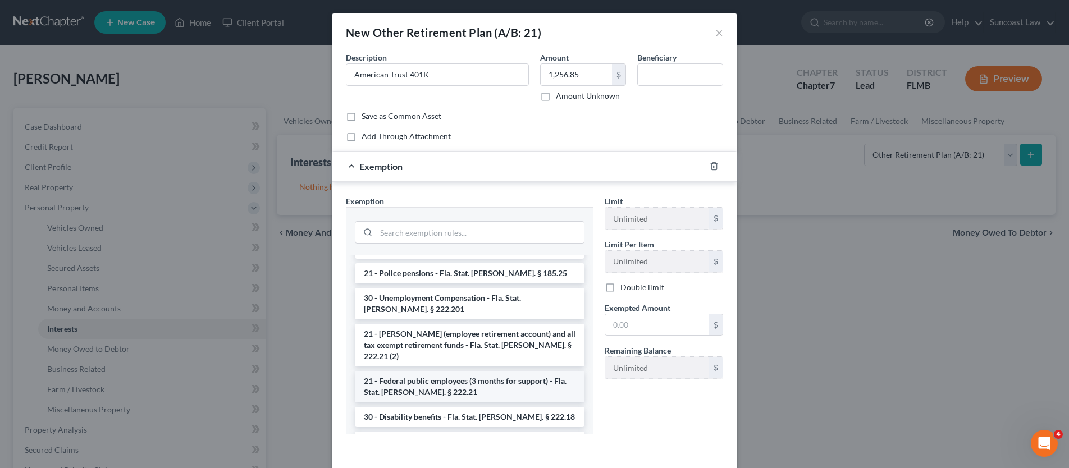
scroll to position [155, 0]
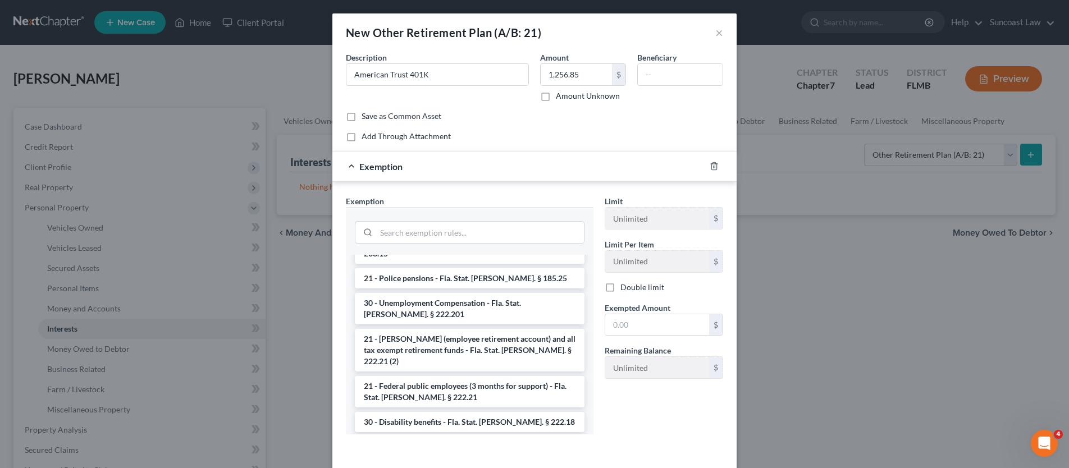
click at [454, 329] on li "21 - [PERSON_NAME] (employee retirement account) and all tax exempt retirement …" at bounding box center [470, 350] width 230 height 43
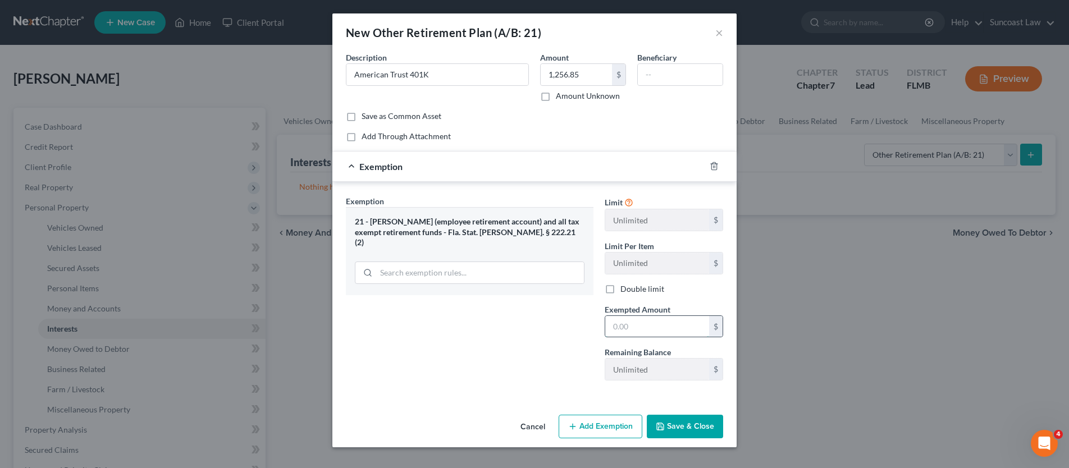
click at [632, 329] on input "text" at bounding box center [657, 326] width 104 height 21
type input "1,256.85"
click at [682, 430] on button "Save & Close" at bounding box center [685, 427] width 76 height 24
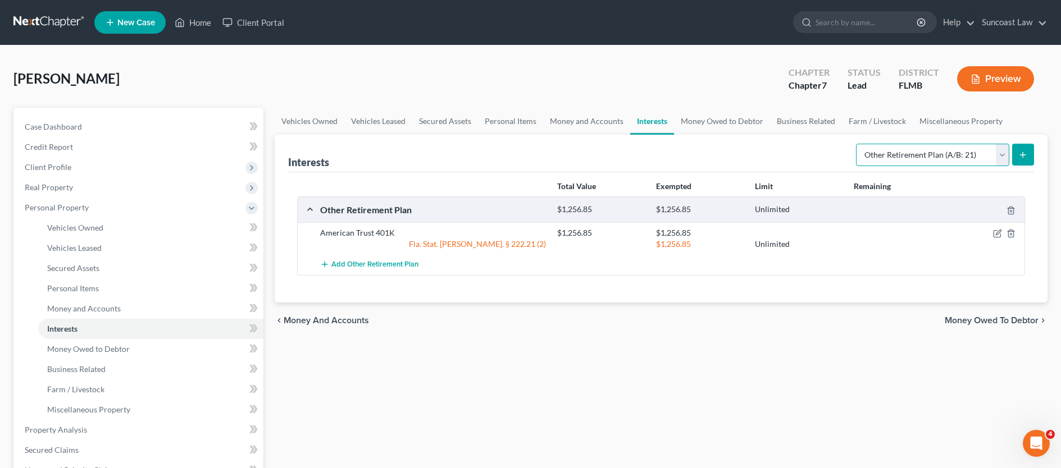
click at [1004, 154] on select "Select Interest Type 401K (A/B: 21) Annuity (A/B: 23) Bond (A/B: 18) Education …" at bounding box center [932, 155] width 153 height 22
select select "term_life_insurance"
click at [1026, 156] on icon "submit" at bounding box center [1022, 155] width 9 height 9
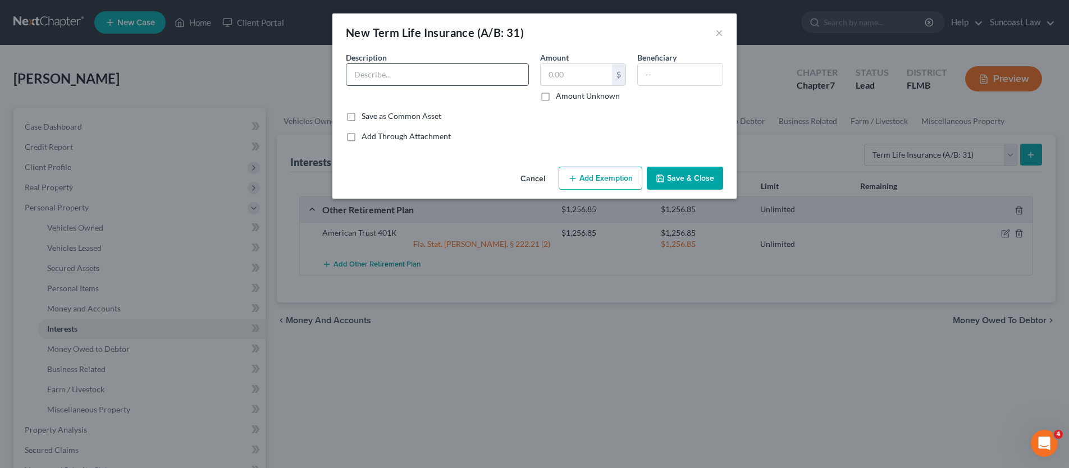
click at [372, 71] on input "text" at bounding box center [438, 74] width 182 height 21
type input "Through Employer"
click at [555, 71] on input "text" at bounding box center [576, 74] width 71 height 21
type input "20,000.00"
click at [670, 74] on input "text" at bounding box center [680, 74] width 85 height 21
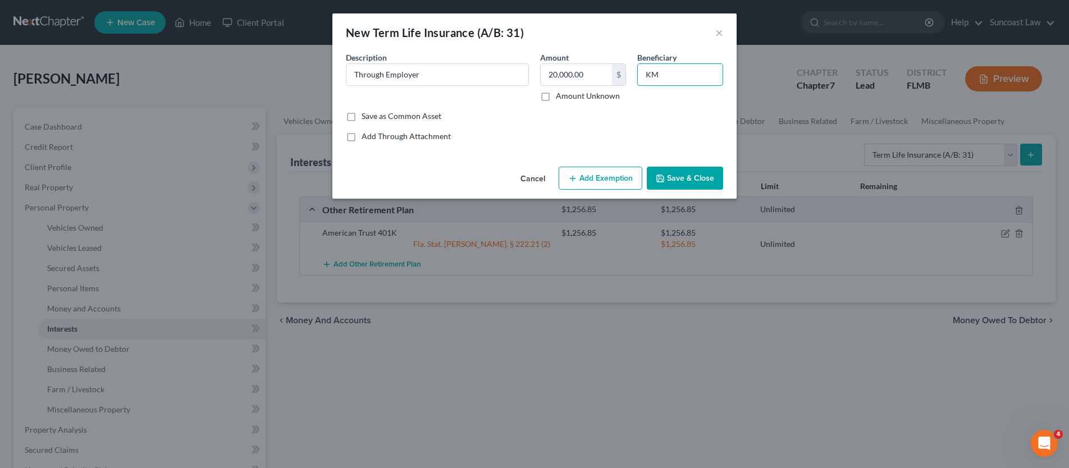
type input "KM"
click at [615, 185] on button "Add Exemption" at bounding box center [601, 179] width 84 height 24
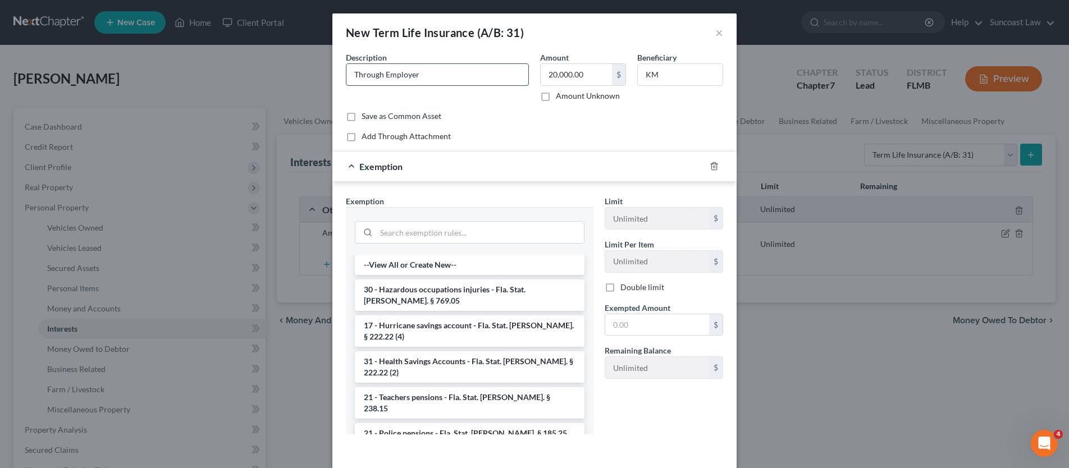
click at [348, 75] on input "Through Employer" at bounding box center [438, 74] width 182 height 21
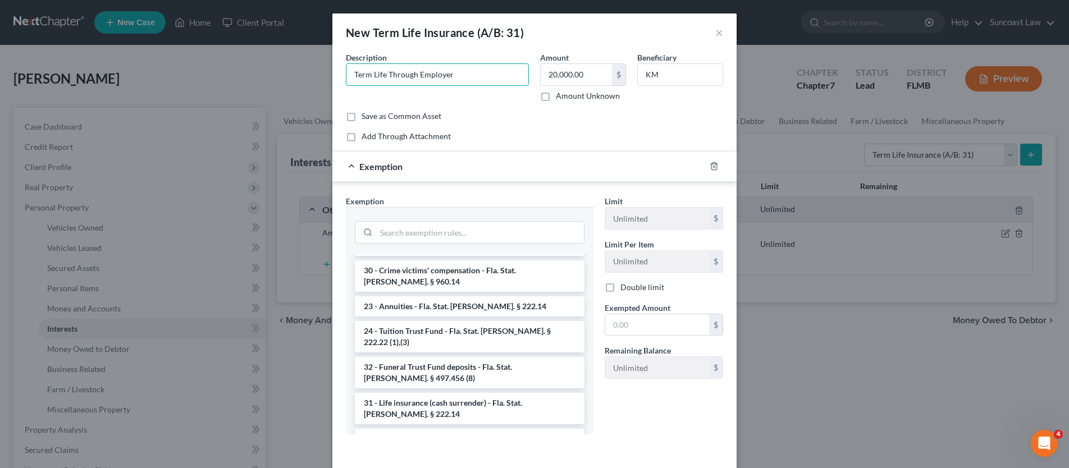
scroll to position [492, 0]
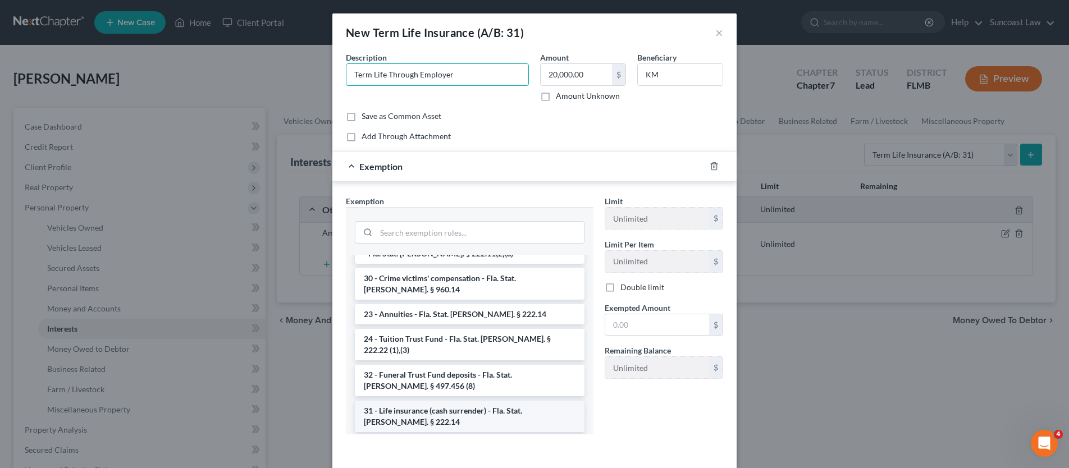
type input "Term Life Through Employer"
click at [441, 401] on li "31 - Life insurance (cash surrender) - Fla. Stat. [PERSON_NAME]. § 222.14" at bounding box center [470, 416] width 230 height 31
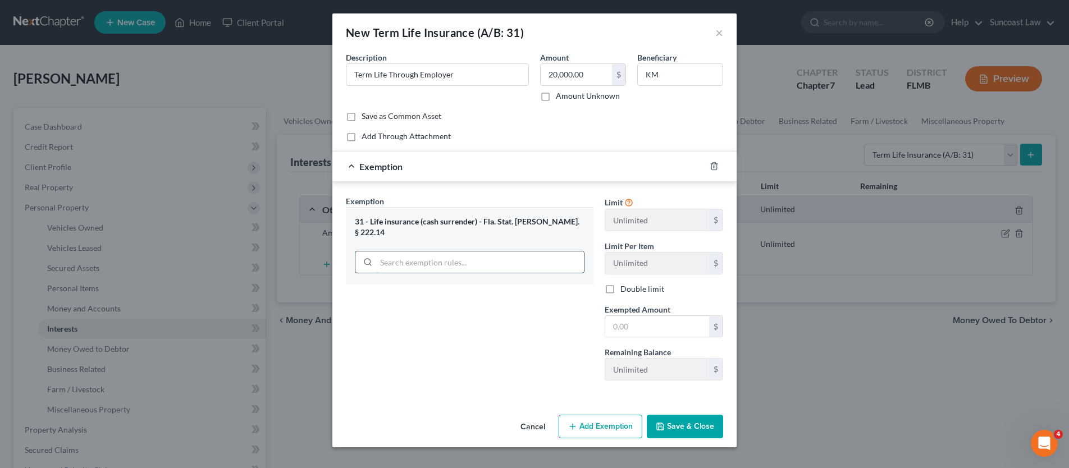
click at [495, 252] on input "search" at bounding box center [480, 262] width 208 height 21
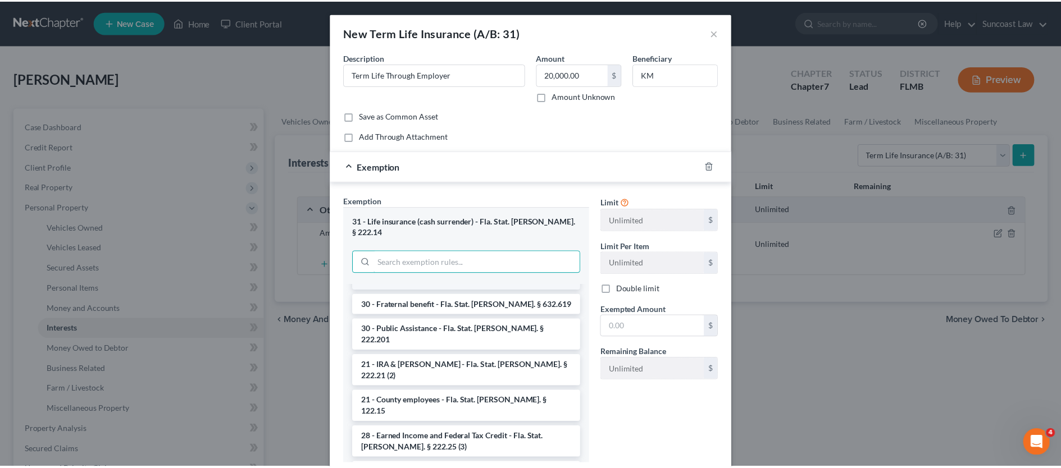
scroll to position [725, 0]
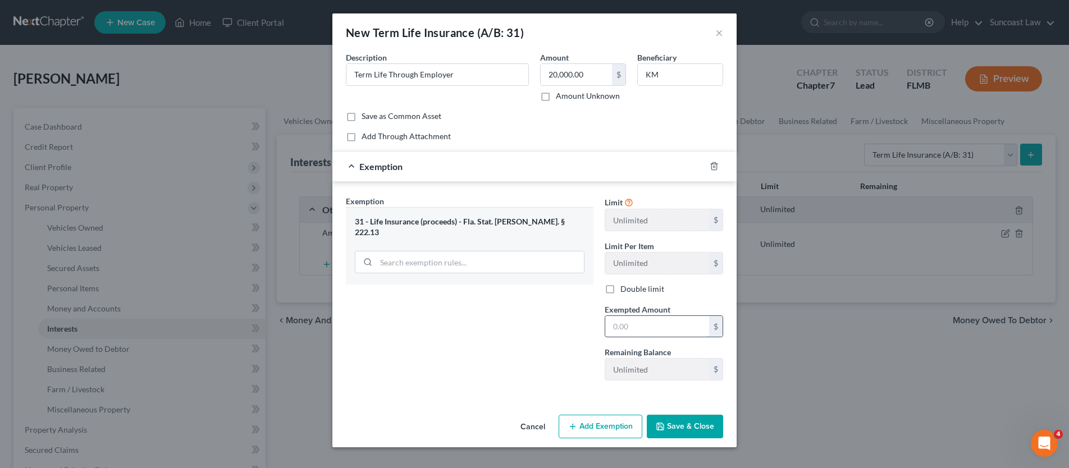
click at [667, 327] on input "text" at bounding box center [657, 326] width 104 height 21
type input "20,000.00"
click at [689, 426] on button "Save & Close" at bounding box center [685, 427] width 76 height 24
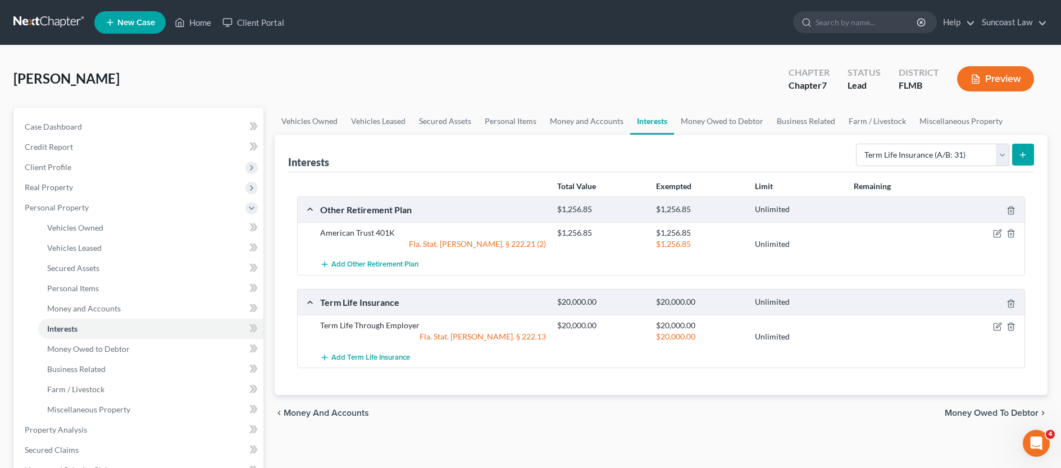
click at [960, 413] on span "Money Owed to Debtor" at bounding box center [992, 413] width 94 height 9
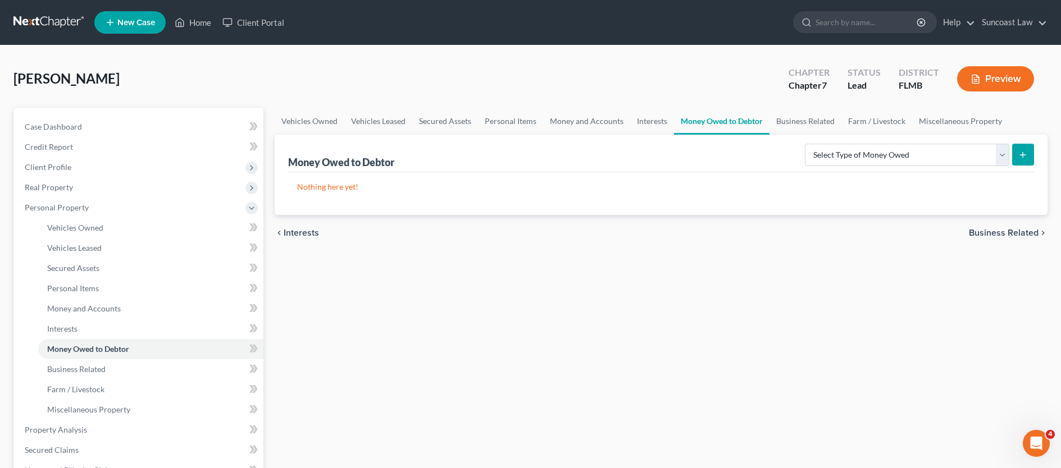
click at [1004, 231] on span "Business Related" at bounding box center [1004, 233] width 70 height 9
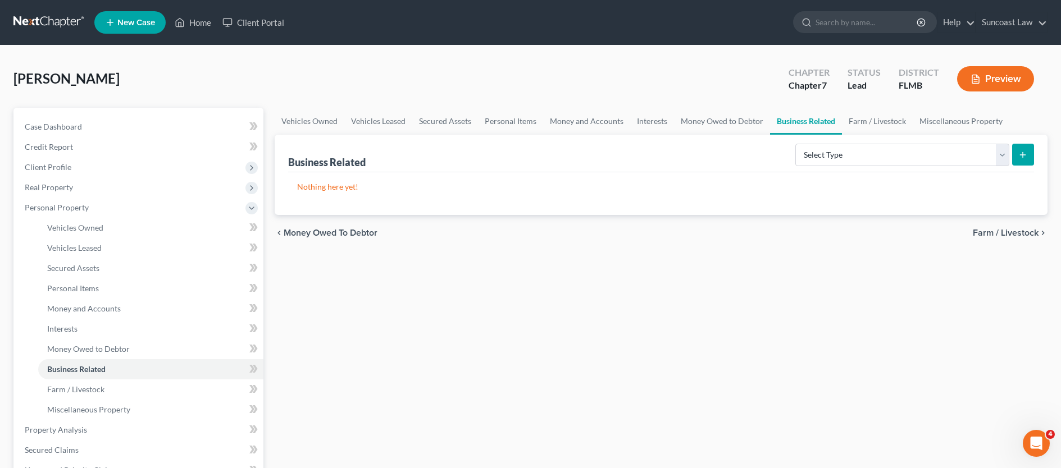
click at [1003, 231] on span "Farm / Livestock" at bounding box center [1006, 233] width 66 height 9
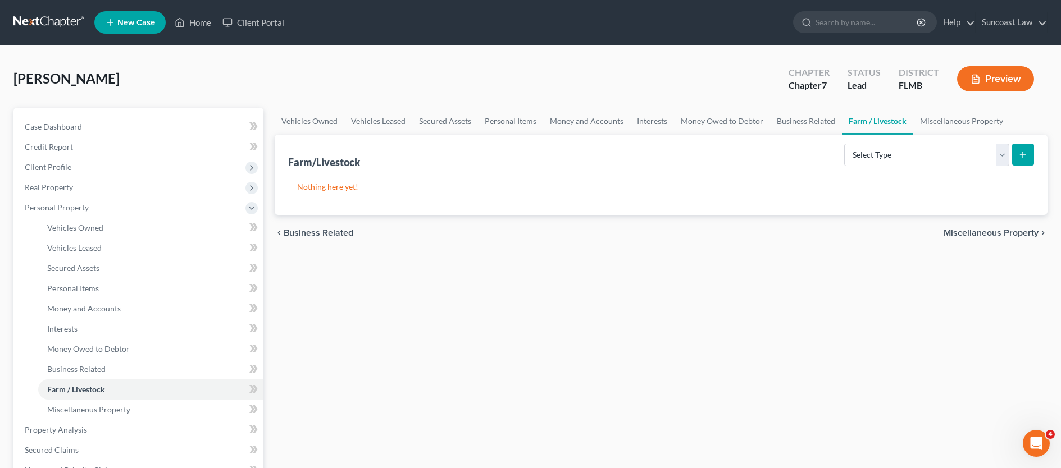
click at [994, 230] on span "Miscellaneous Property" at bounding box center [991, 233] width 95 height 9
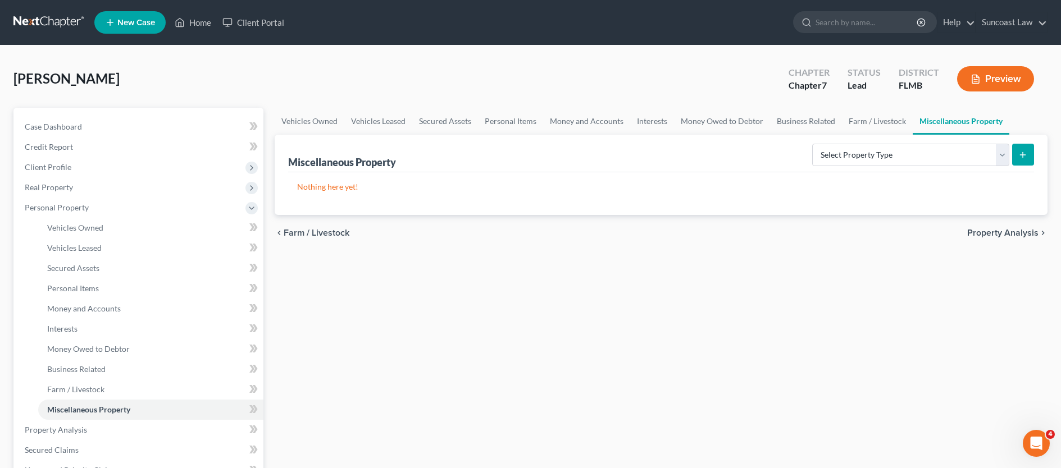
click at [1000, 233] on span "Property Analysis" at bounding box center [1002, 233] width 71 height 9
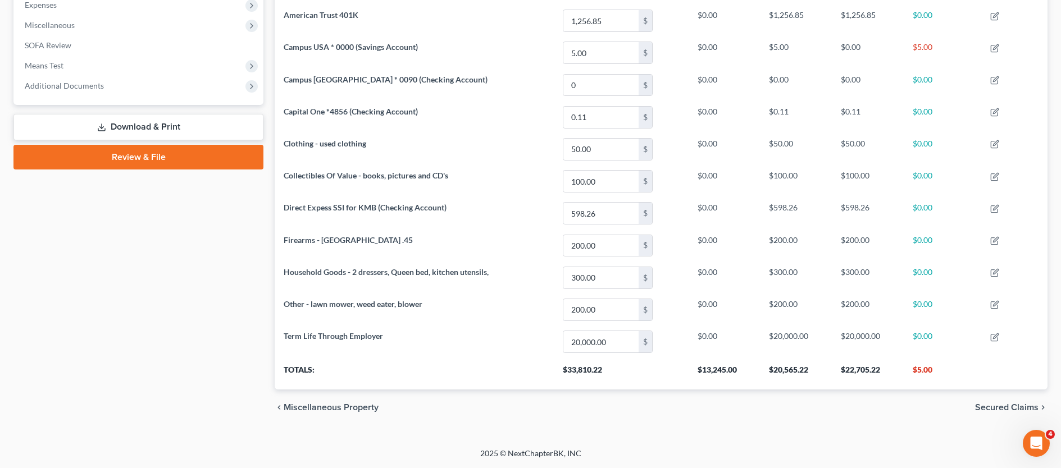
click at [1031, 406] on span "Secured Claims" at bounding box center [1006, 407] width 63 height 9
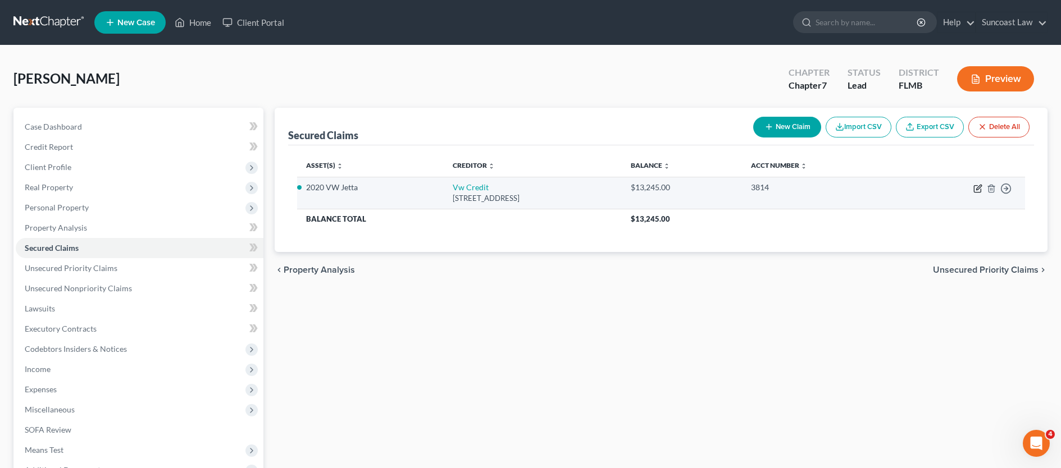
click at [979, 189] on icon "button" at bounding box center [977, 188] width 9 height 9
select select "14"
select select "2"
select select "0"
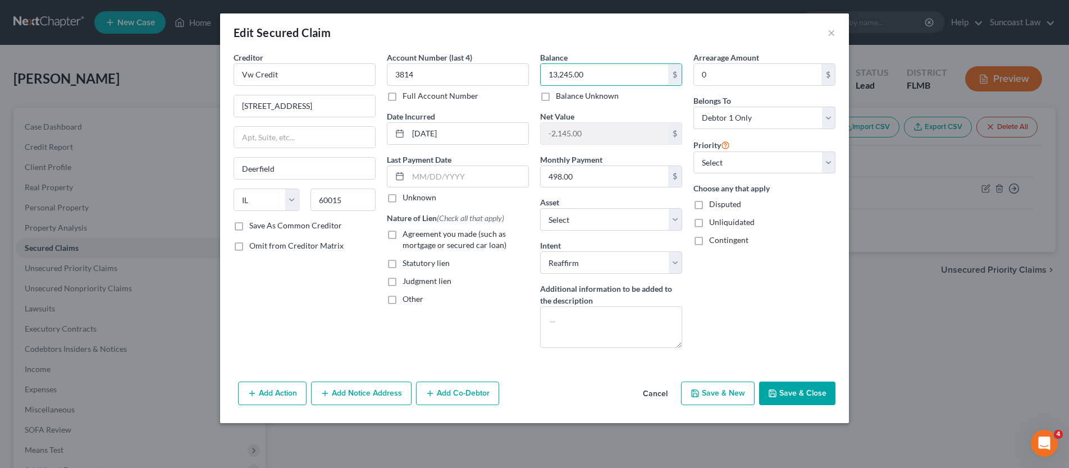
drag, startPoint x: 630, startPoint y: 78, endPoint x: 539, endPoint y: 75, distance: 90.5
click at [539, 75] on div "Balance 13,245.00 $ Balance Unknown Balance Undetermined 13,245.00 $ Balance Un…" at bounding box center [611, 205] width 153 height 306
type input "12,762.73"
click at [791, 395] on button "Save & Close" at bounding box center [797, 394] width 76 height 24
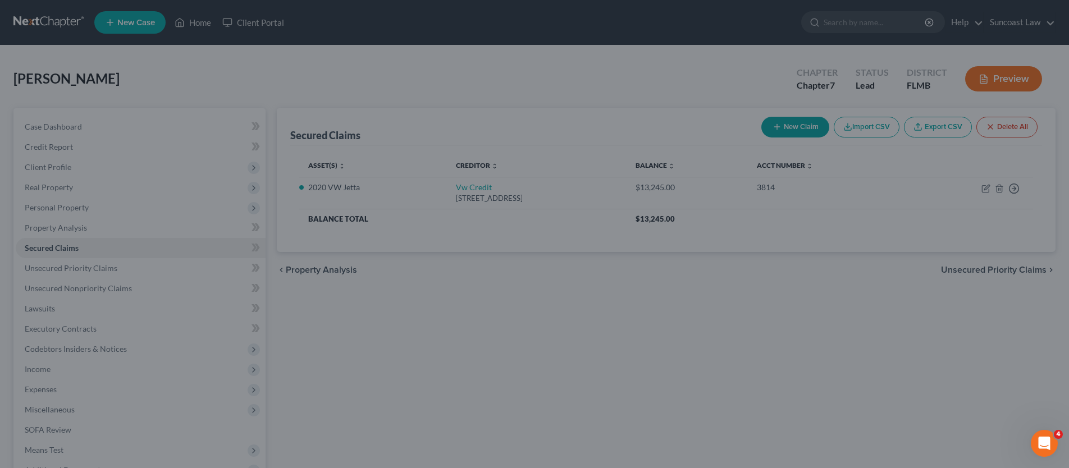
type input "-1,662.73"
select select "7"
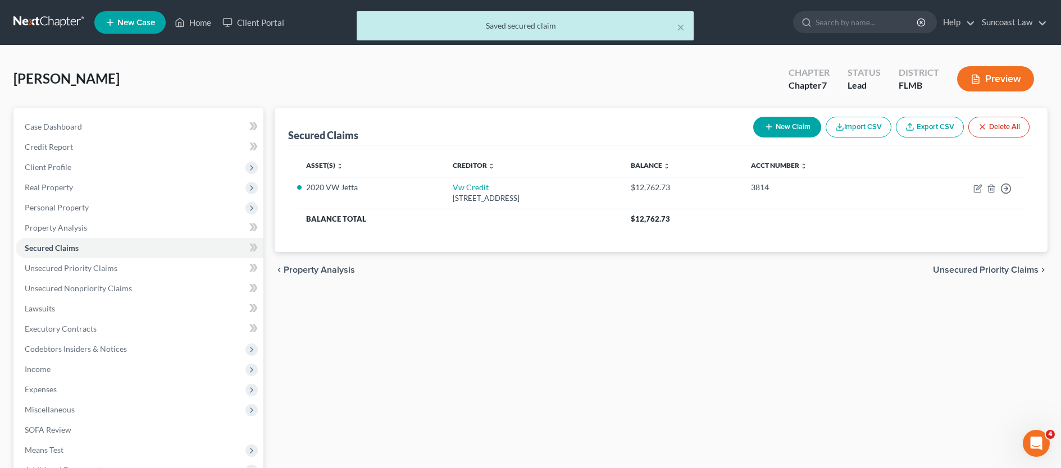
click at [965, 271] on span "Unsecured Priority Claims" at bounding box center [986, 270] width 106 height 9
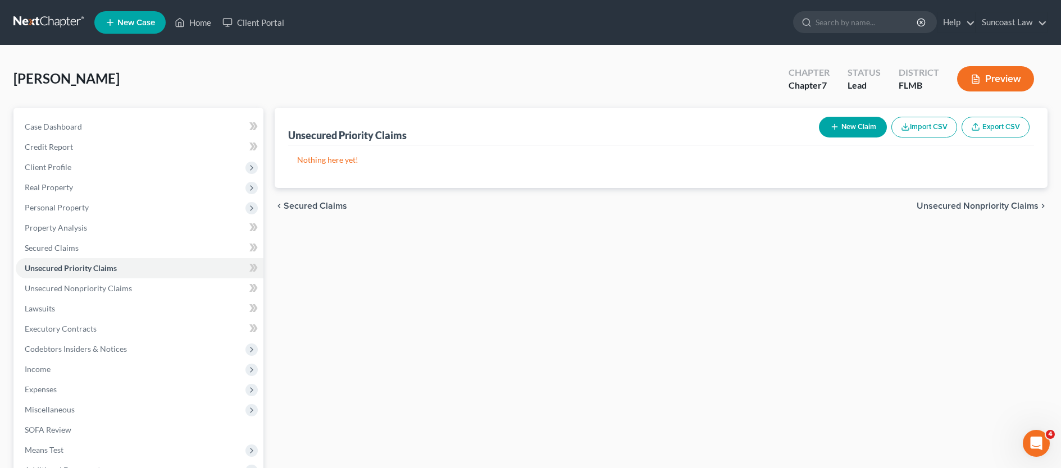
click at [982, 206] on span "Unsecured Nonpriority Claims" at bounding box center [978, 206] width 122 height 9
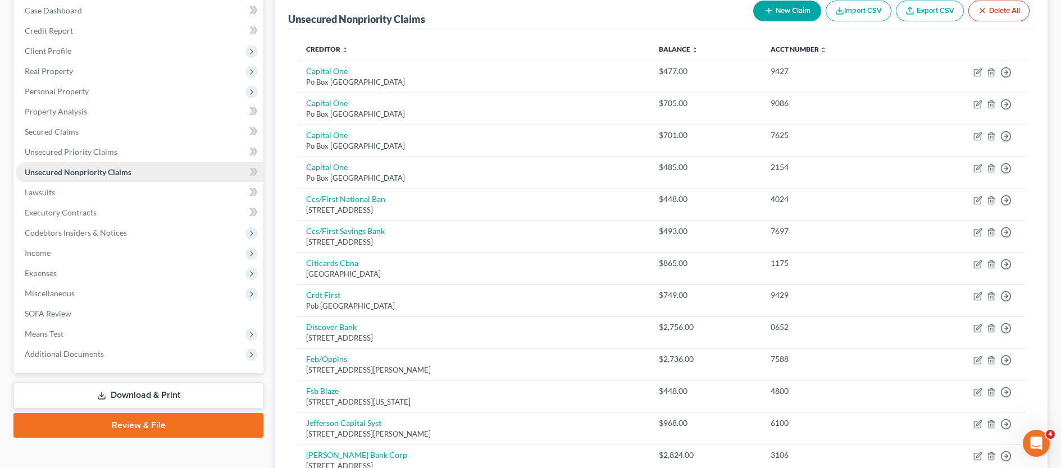
scroll to position [110, 0]
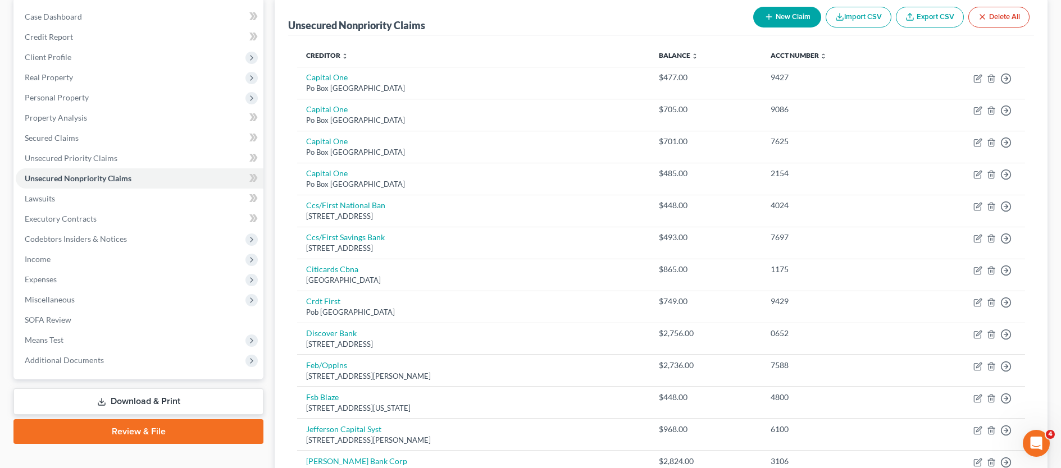
click at [777, 11] on button "New Claim" at bounding box center [787, 17] width 68 height 21
select select "0"
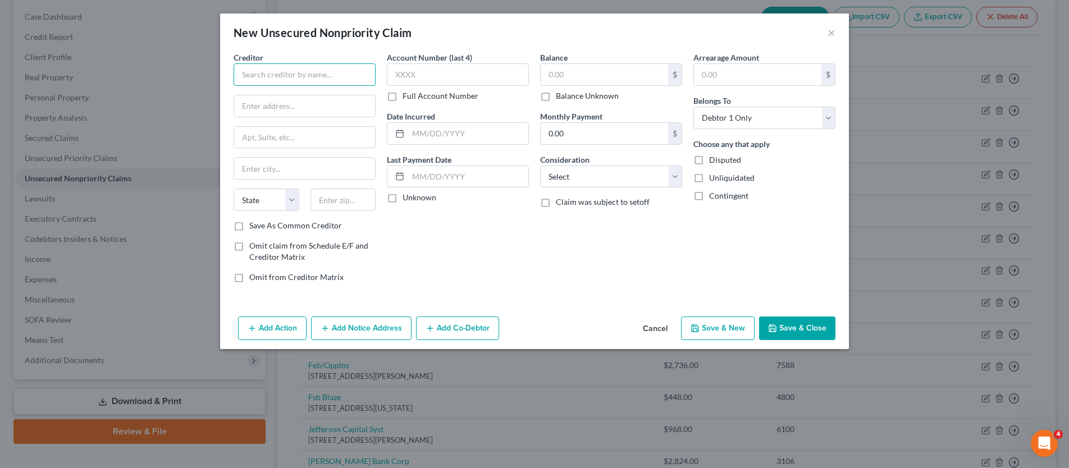
click at [272, 79] on input "text" at bounding box center [305, 74] width 142 height 22
click at [295, 110] on div "[STREET_ADDRESS][PERSON_NAME]" at bounding box center [301, 105] width 117 height 10
type input "Opploans/finwise"
type input "[STREET_ADDRESS][PERSON_NAME]"
type input "Attn Bankruptcy"
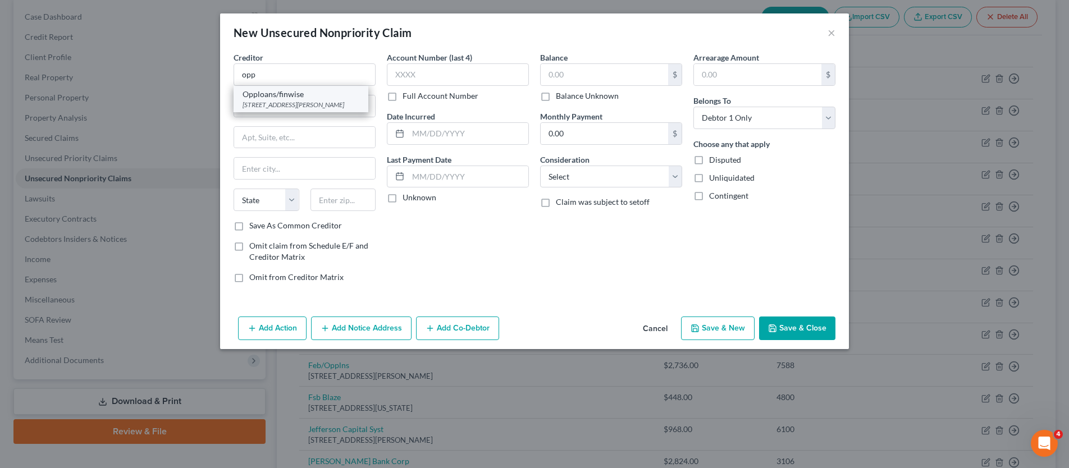
type input "[GEOGRAPHIC_DATA]"
select select "14"
type input "660601"
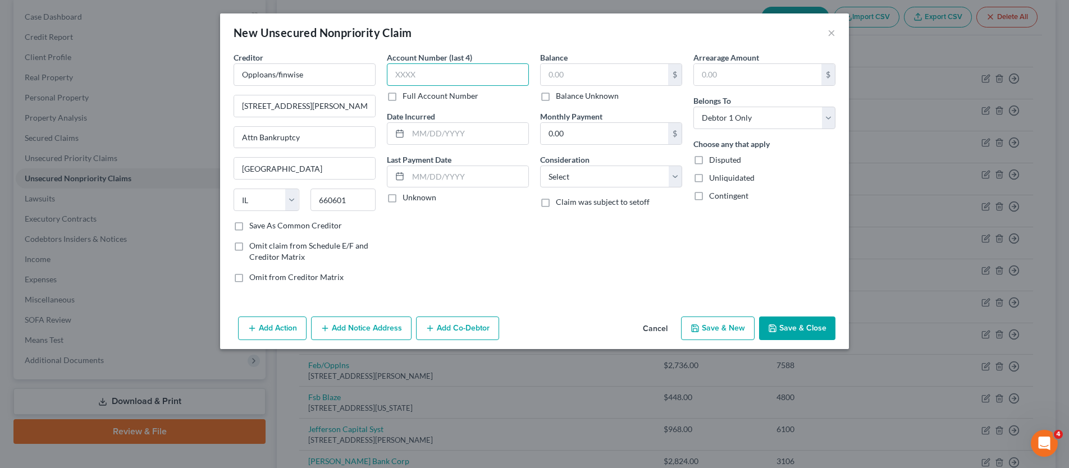
click at [411, 75] on input "text" at bounding box center [458, 74] width 142 height 22
click at [450, 125] on input "text" at bounding box center [468, 133] width 120 height 21
type input "[DATE]"
click at [608, 79] on input "text" at bounding box center [604, 74] width 127 height 21
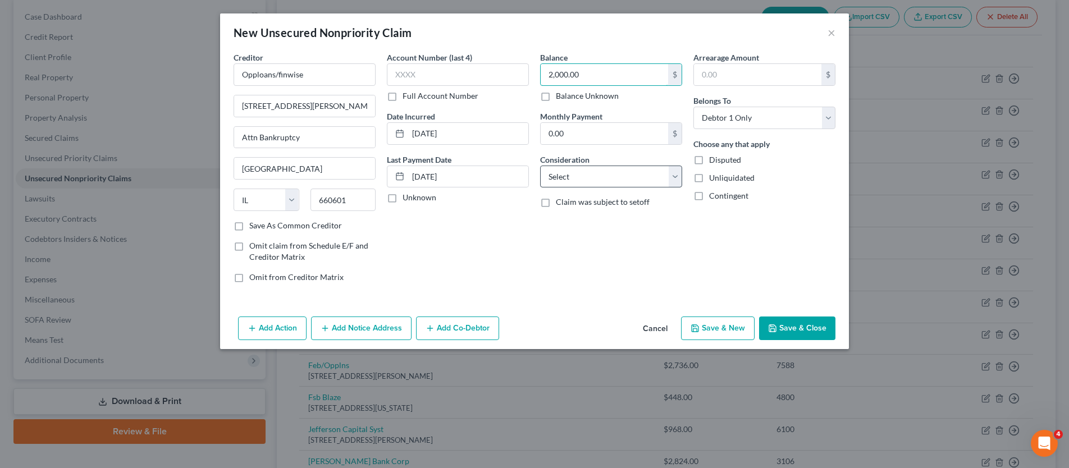
type input "2,000.00"
click at [645, 180] on select "Select Cable / Satellite Services Collection Agency Credit Card Debt Debt Couns…" at bounding box center [611, 177] width 142 height 22
select select "2"
click at [789, 327] on button "Save & Close" at bounding box center [797, 329] width 76 height 24
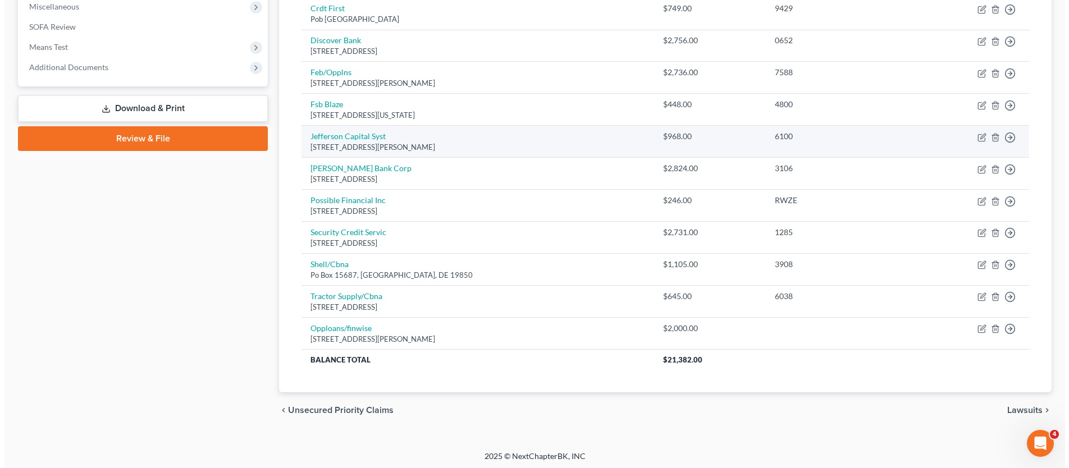
scroll to position [406, 0]
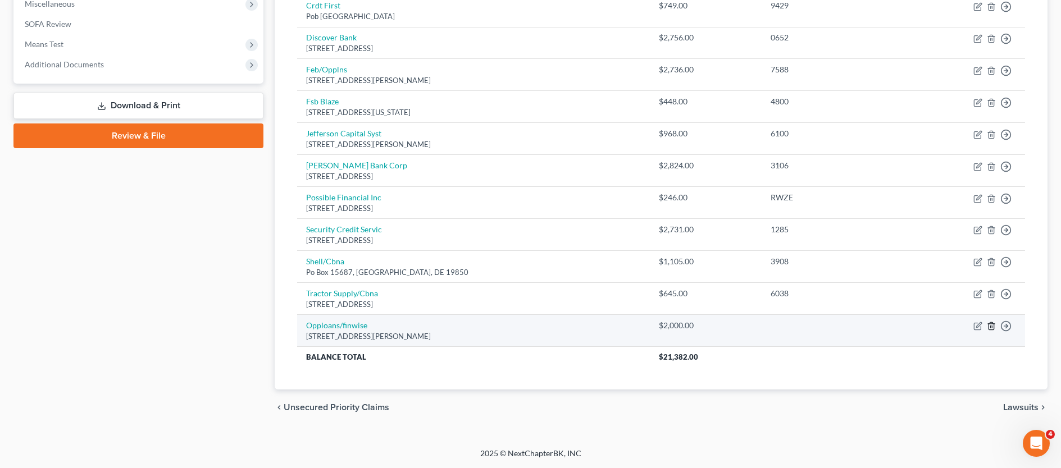
click at [993, 327] on icon "button" at bounding box center [991, 326] width 9 height 9
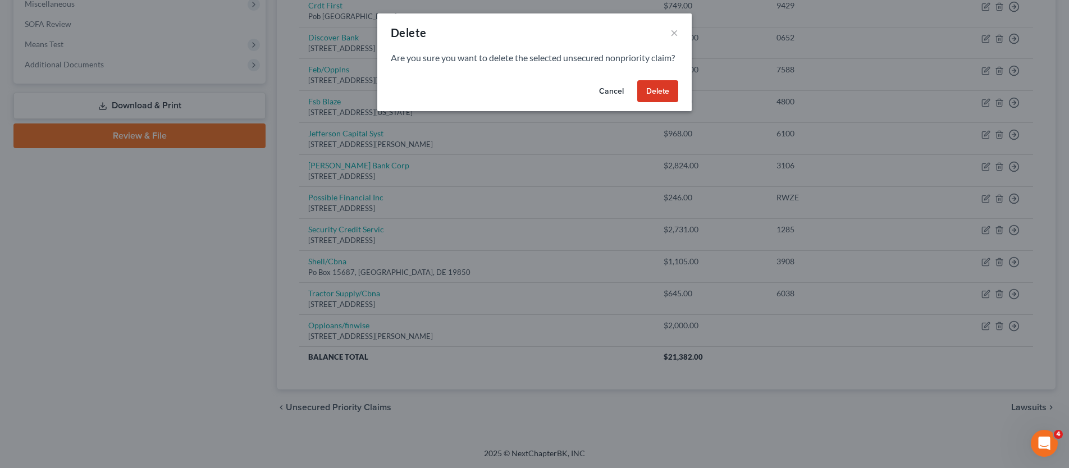
click at [666, 103] on button "Delete" at bounding box center [657, 91] width 41 height 22
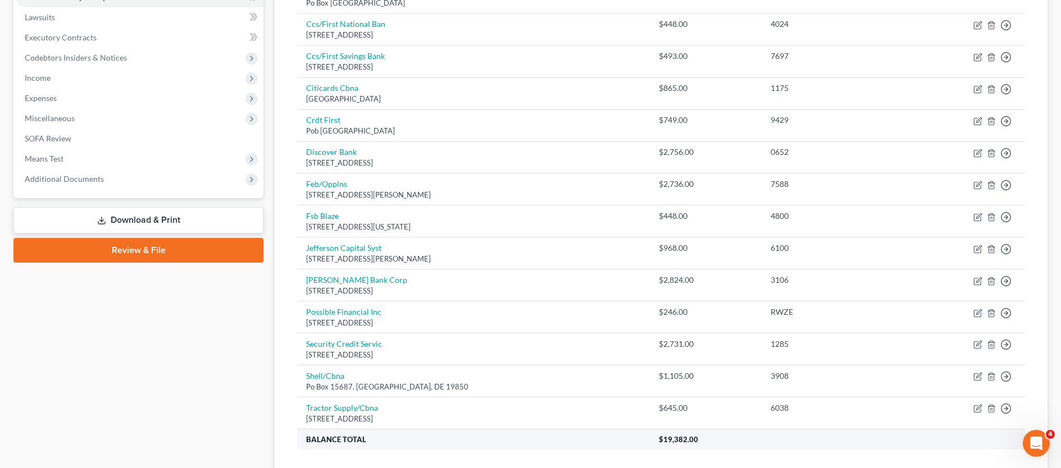
scroll to position [374, 0]
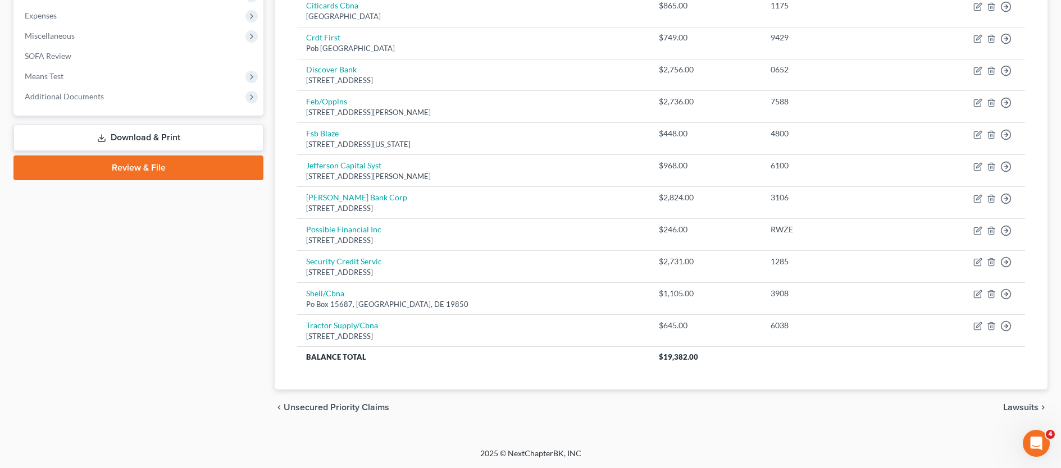
click at [1017, 408] on span "Lawsuits" at bounding box center [1020, 407] width 35 height 9
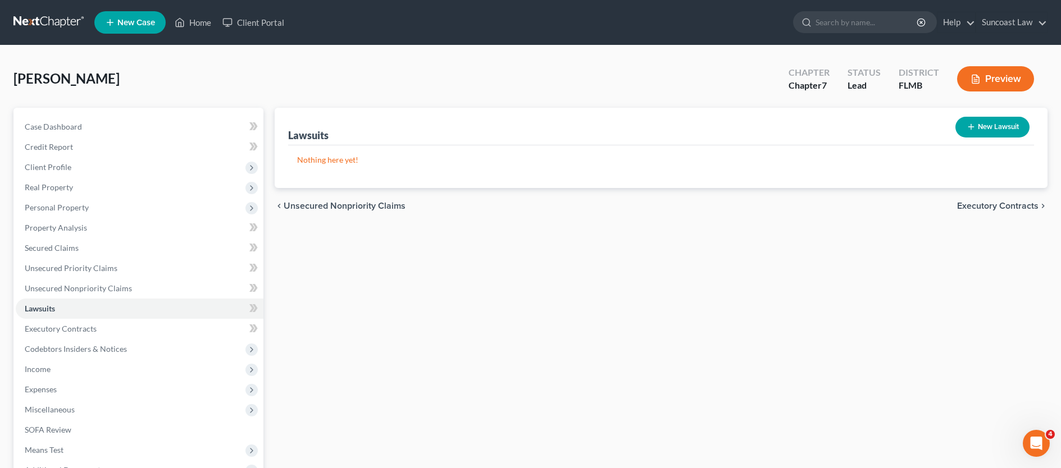
click at [995, 129] on button "New Lawsuit" at bounding box center [992, 127] width 74 height 21
select select "0"
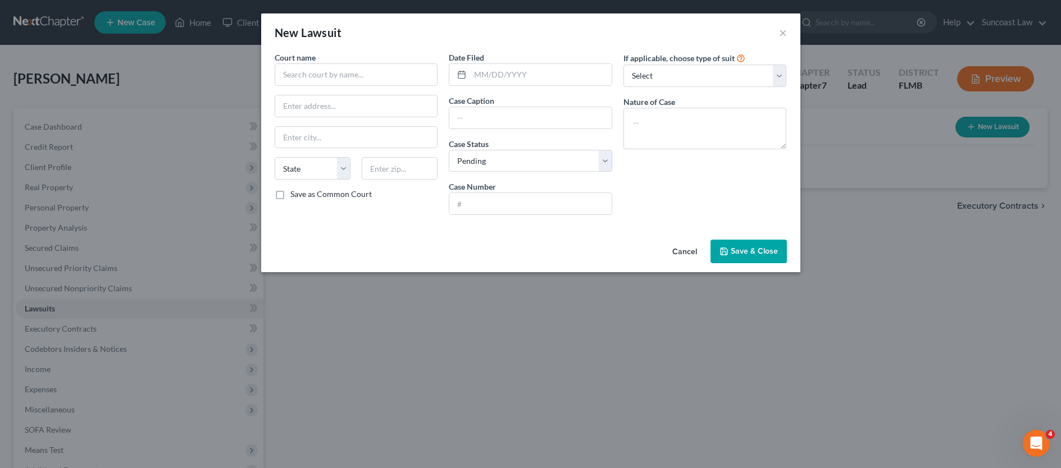
click at [995, 129] on div "New Lawsuit × Court name * State [US_STATE] AK AR AZ CA CO CT DE DC [GEOGRAPHIC…" at bounding box center [530, 234] width 1061 height 468
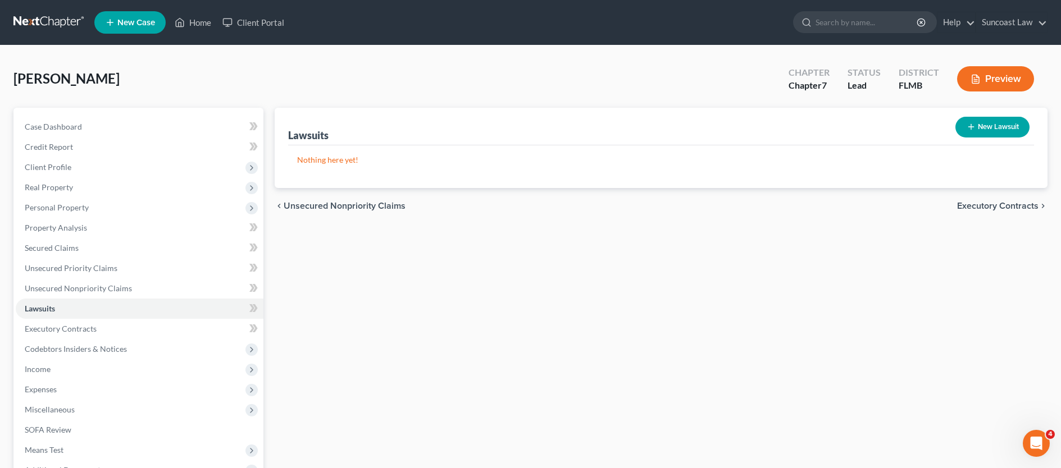
click at [1007, 127] on button "New Lawsuit" at bounding box center [992, 127] width 74 height 21
select select "0"
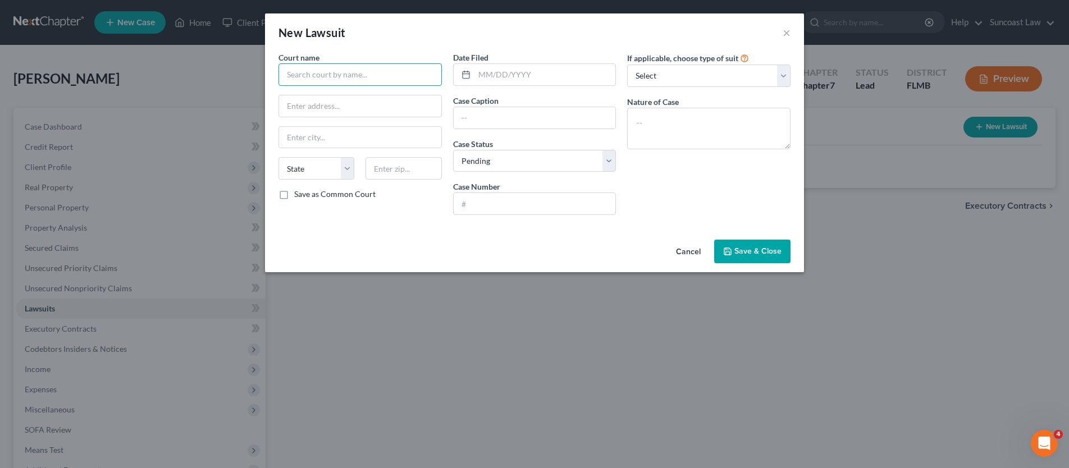
click at [348, 78] on input "text" at bounding box center [360, 74] width 163 height 22
click at [325, 77] on input "MArion COunty Court" at bounding box center [360, 74] width 163 height 22
click at [299, 77] on input "MArion County Court" at bounding box center [360, 74] width 163 height 22
type input "Marion County Court"
click at [529, 75] on input "text" at bounding box center [546, 74] width 142 height 21
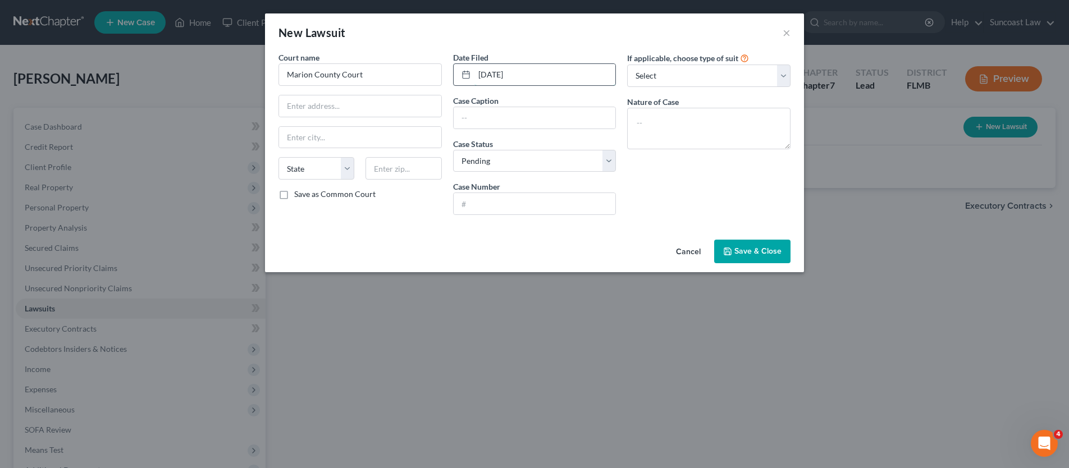
type input "[DATE]"
type input "Discover Bank [PERSON_NAME]"
type input "25SC002457"
click at [721, 75] on select "Select Repossession Garnishment Foreclosure Attached, Seized, Or Levied Other" at bounding box center [708, 76] width 163 height 22
select select "4"
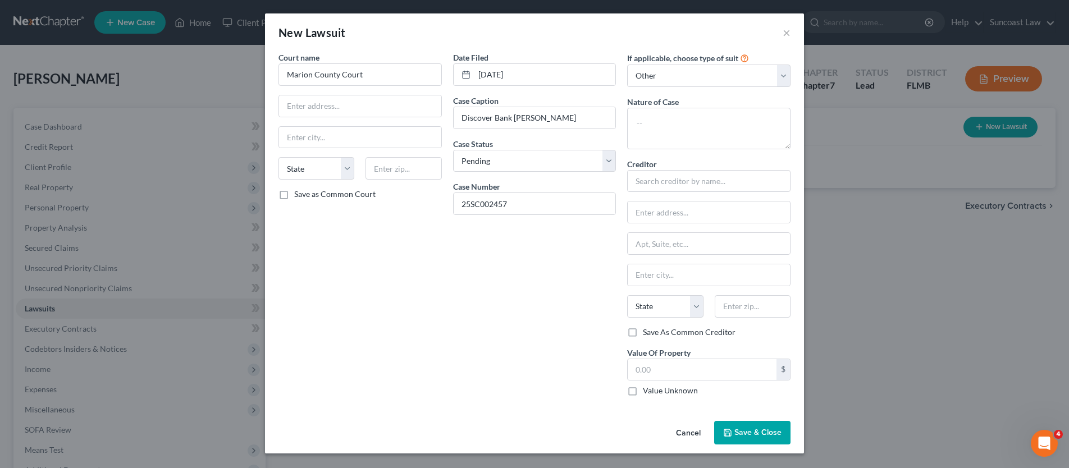
click at [737, 429] on span "Save & Close" at bounding box center [758, 433] width 47 height 10
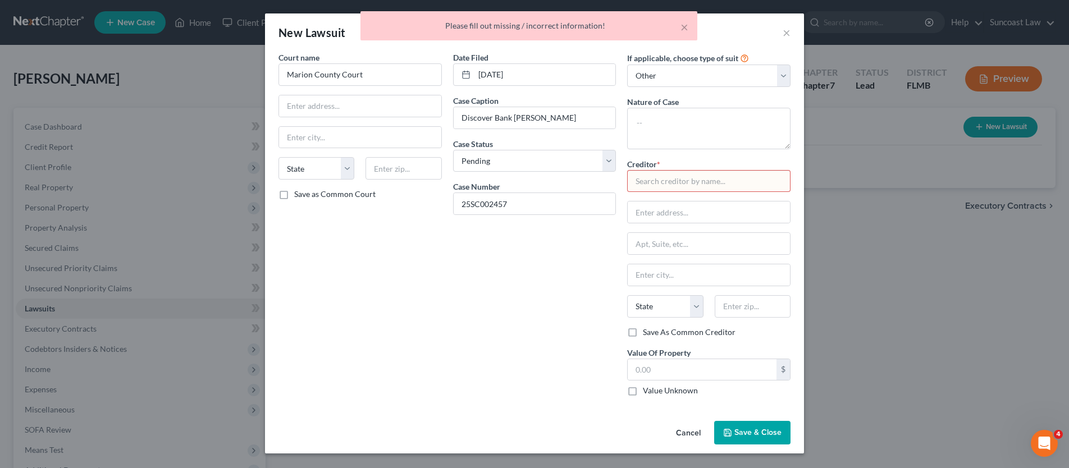
click at [697, 181] on input "text" at bounding box center [708, 181] width 163 height 22
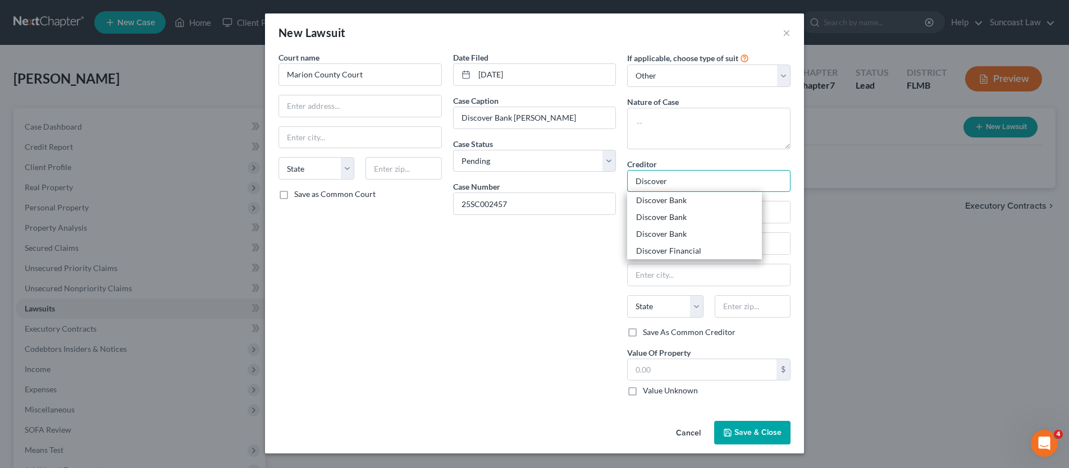
type input "Discover"
click at [732, 430] on icon "button" at bounding box center [727, 433] width 9 height 9
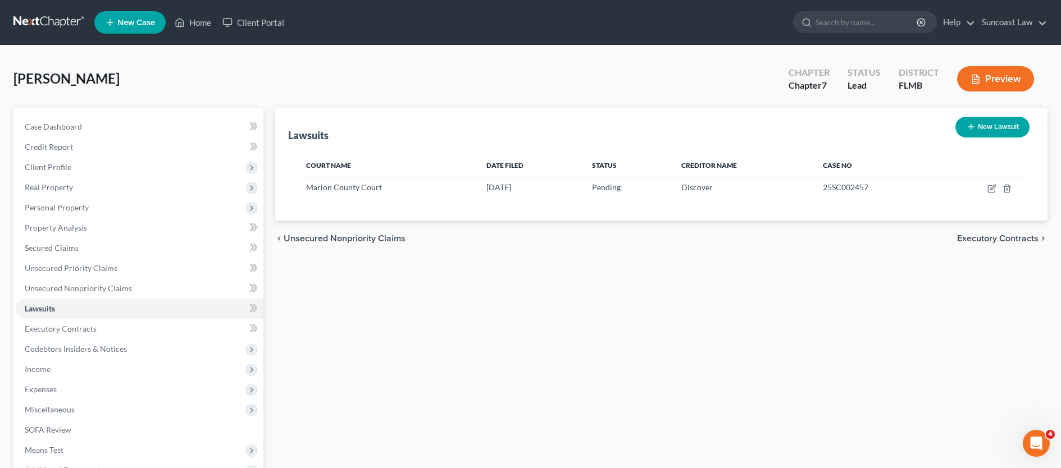
click at [980, 237] on span "Executory Contracts" at bounding box center [997, 238] width 81 height 9
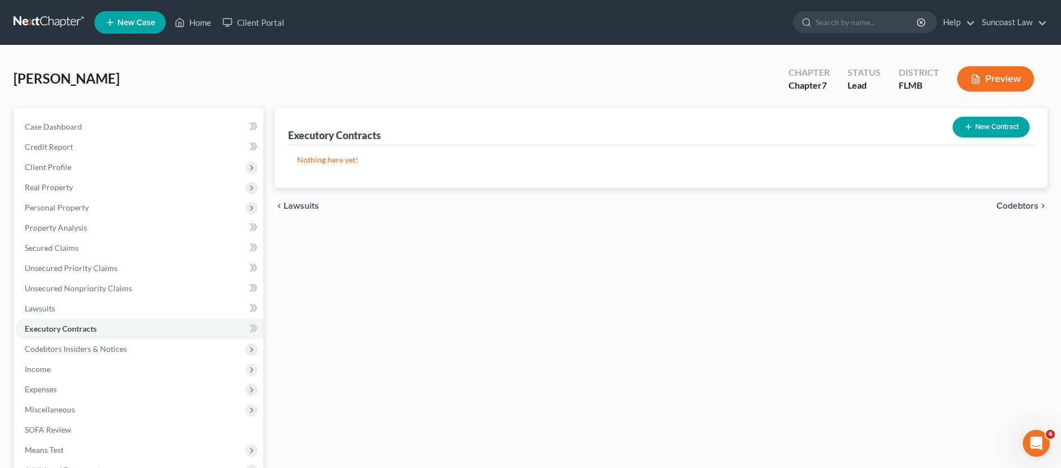
click at [980, 237] on div "Executory Contracts New Contract Nothing here yet! chevron_left Lawsuits Codebt…" at bounding box center [661, 331] width 784 height 447
click at [1004, 203] on span "Codebtors" at bounding box center [1017, 206] width 42 height 9
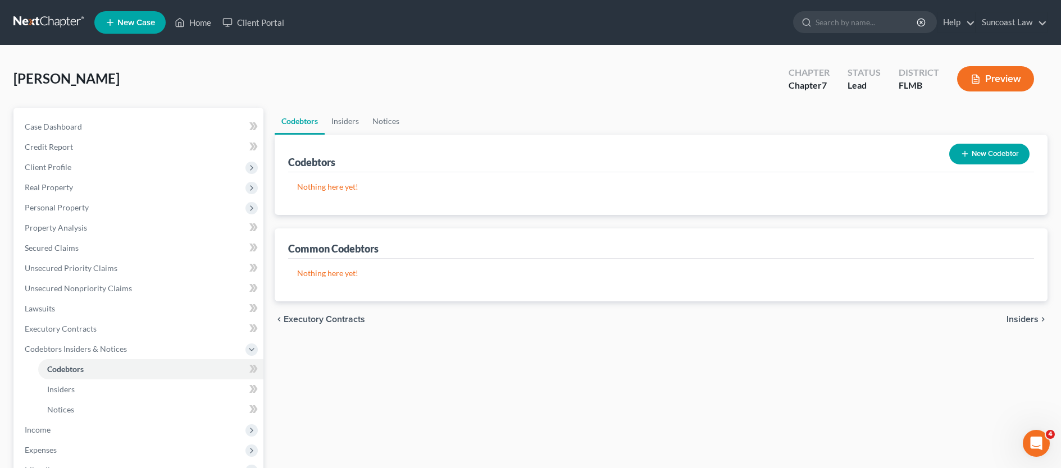
click at [1021, 320] on span "Insiders" at bounding box center [1022, 319] width 32 height 9
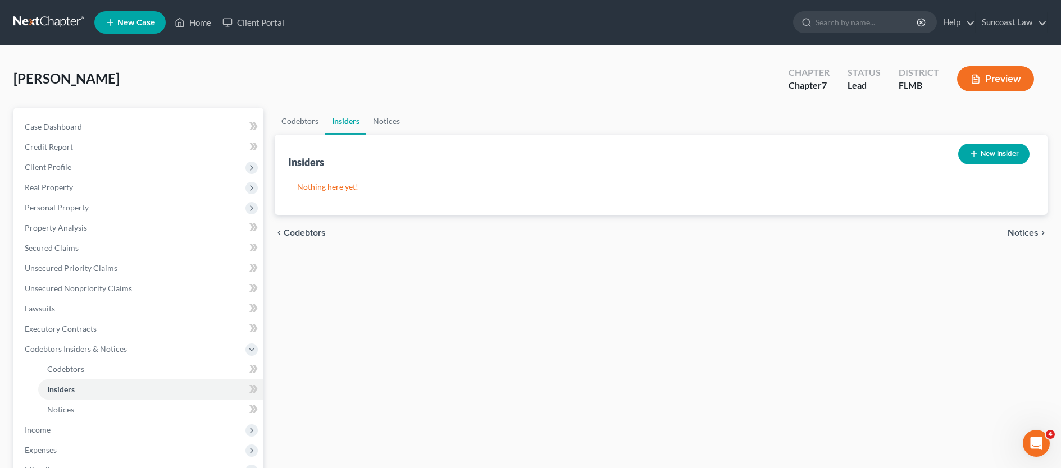
click at [1019, 234] on span "Notices" at bounding box center [1023, 233] width 31 height 9
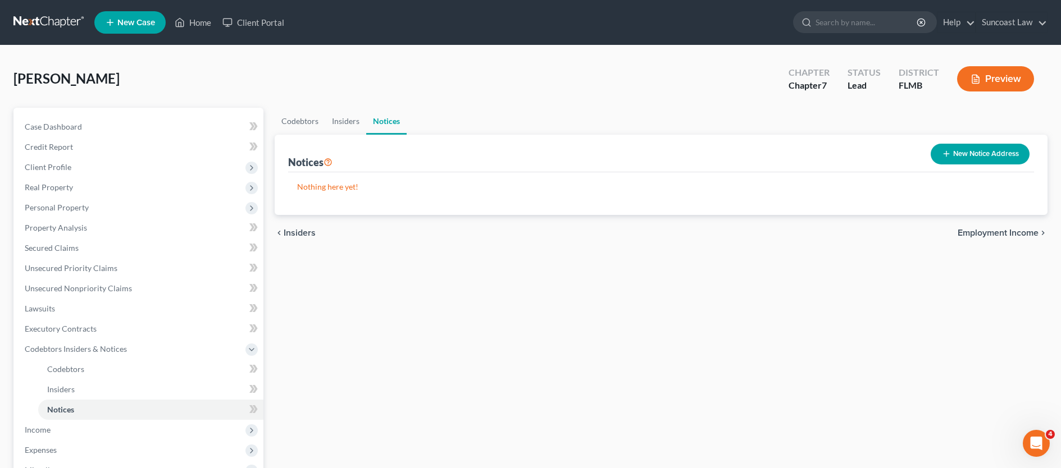
click at [1009, 231] on span "Employment Income" at bounding box center [998, 233] width 81 height 9
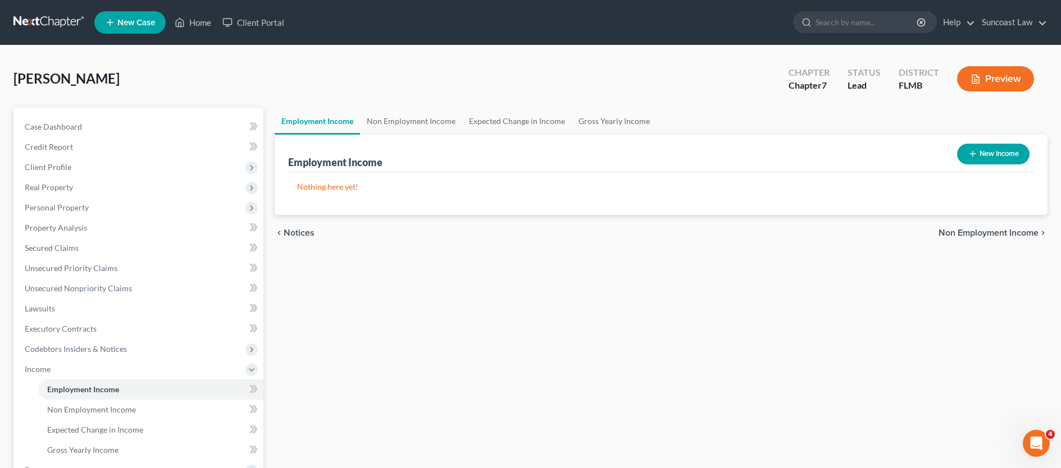
click at [985, 154] on button "New Income" at bounding box center [993, 154] width 72 height 21
select select "0"
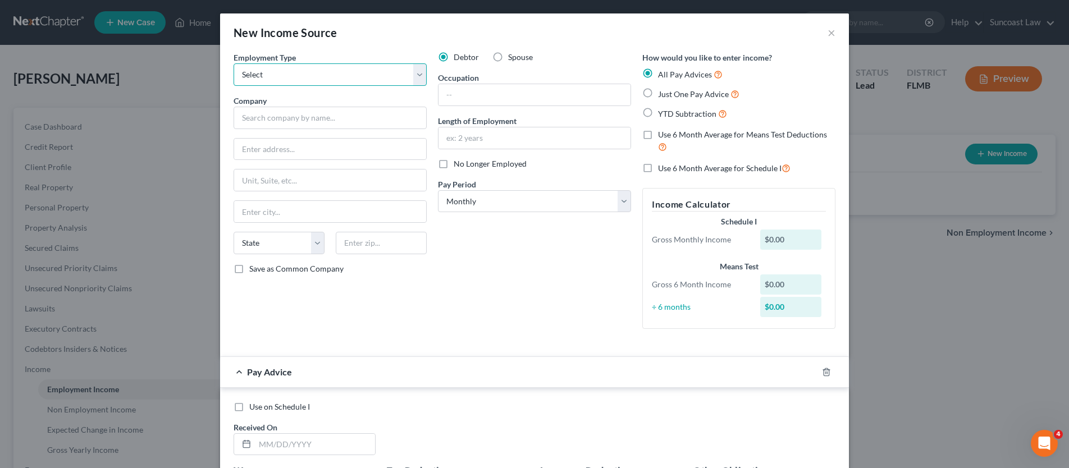
click at [279, 79] on select "Select Full or [DEMOGRAPHIC_DATA] Employment Self Employment" at bounding box center [330, 74] width 193 height 22
select select "0"
click at [284, 119] on input "text" at bounding box center [330, 118] width 193 height 22
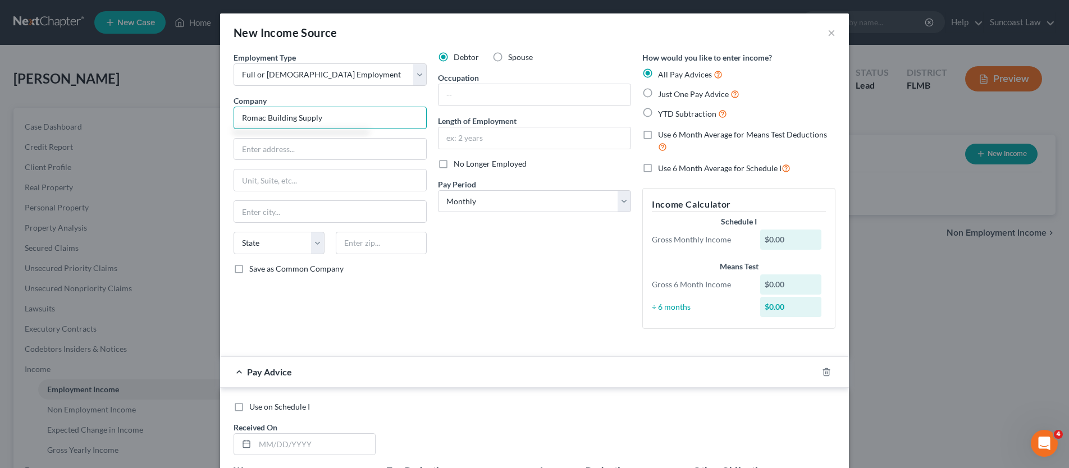
type input "Romac Building Supply"
type input "[STREET_ADDRESS]"
type input "Ocala"
select select "9"
type input "34471"
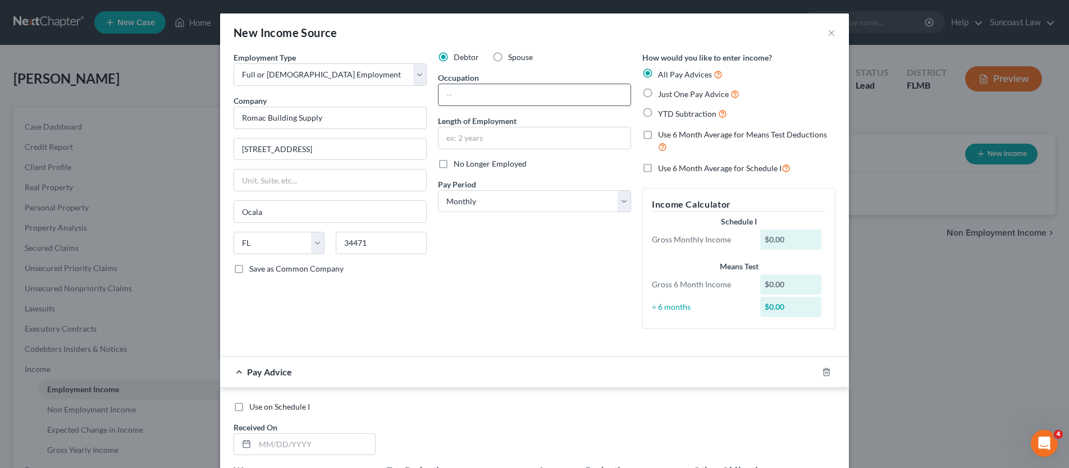
click at [503, 89] on input "text" at bounding box center [535, 94] width 192 height 21
type input "Warehouse"
click at [503, 142] on input "text" at bounding box center [535, 137] width 192 height 21
type input "7 1/2 years"
click at [509, 202] on select "Select Monthly Twice Monthly Every Other Week Weekly" at bounding box center [534, 201] width 193 height 22
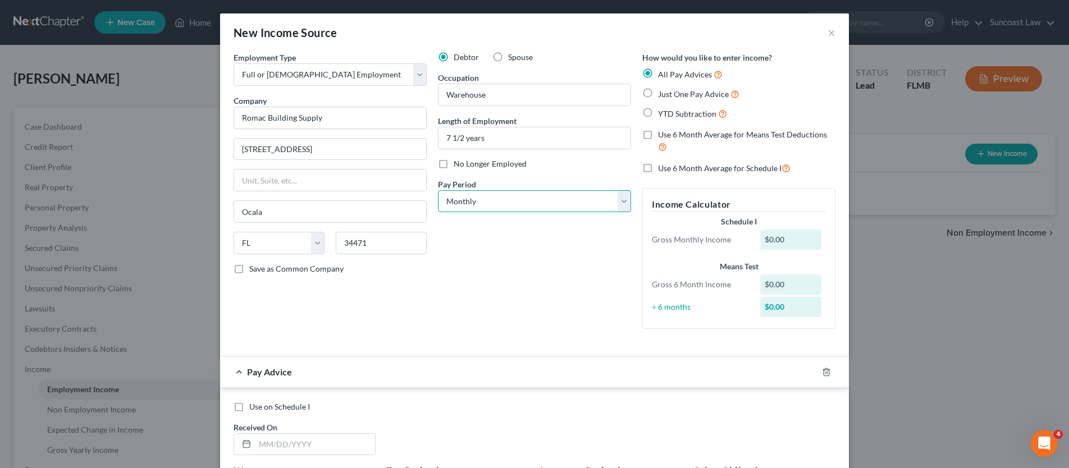
select select "3"
click at [658, 135] on label "Use 6 Month Average for Means Test Deductions" at bounding box center [746, 141] width 177 height 24
click at [663, 135] on input "Use 6 Month Average for Means Test Deductions" at bounding box center [666, 132] width 7 height 7
checkbox input "true"
click at [658, 163] on label "Use 6 Month Average for Schedule I" at bounding box center [724, 168] width 133 height 13
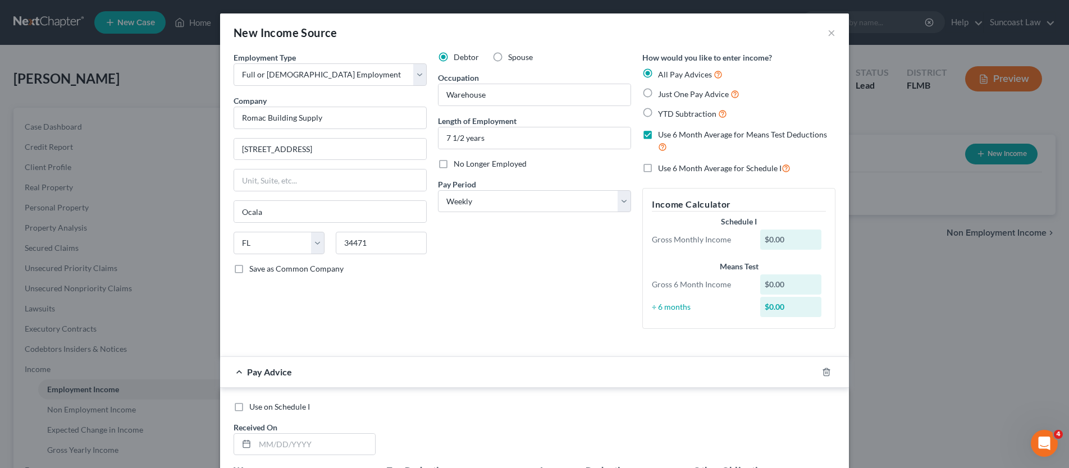
click at [663, 163] on input "Use 6 Month Average for Schedule I" at bounding box center [666, 165] width 7 height 7
checkbox input "true"
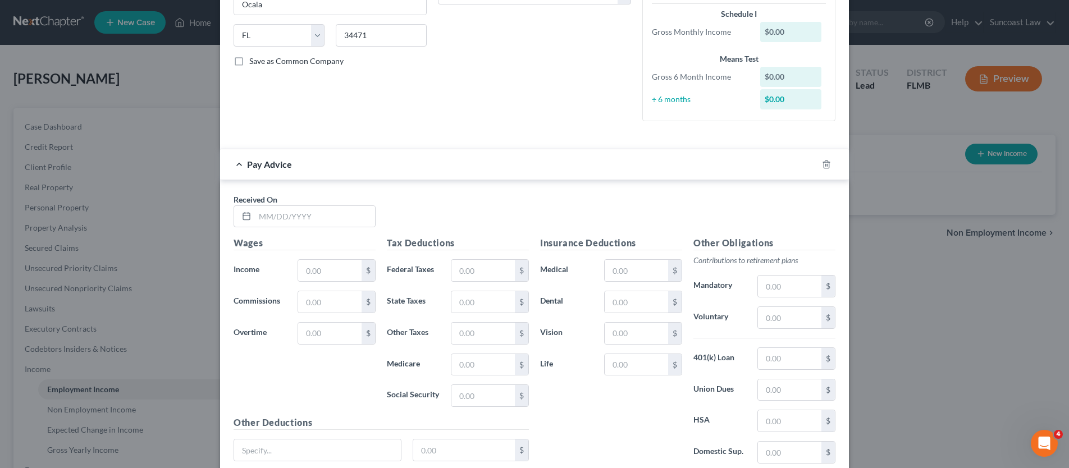
scroll to position [214, 0]
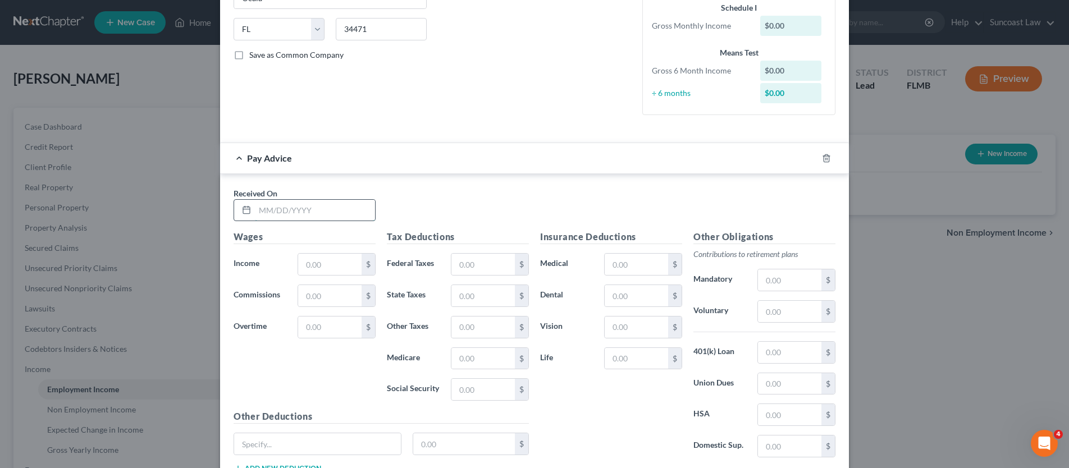
click at [283, 213] on input "text" at bounding box center [315, 210] width 120 height 21
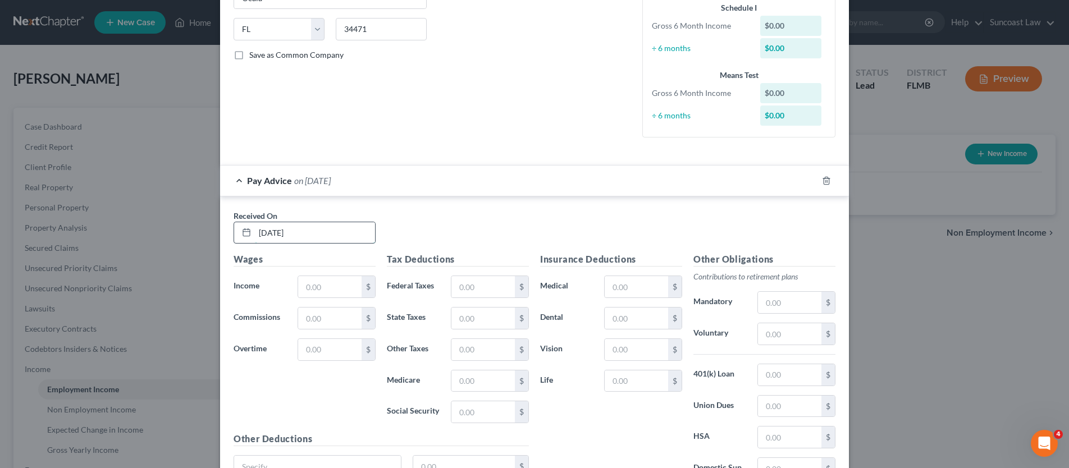
type input "[DATE]"
type input "732.00"
type input "52.41"
type input "10.29"
type input "44.02"
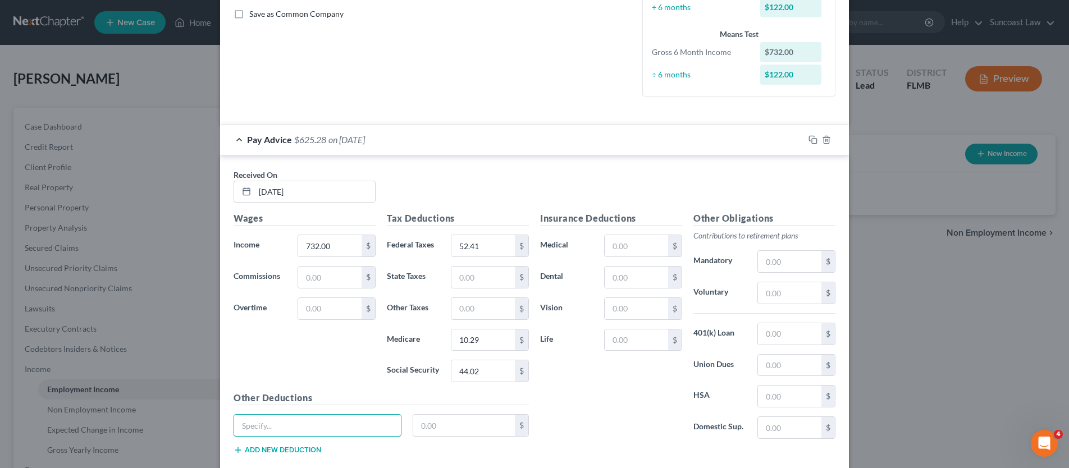
scroll to position [272, 0]
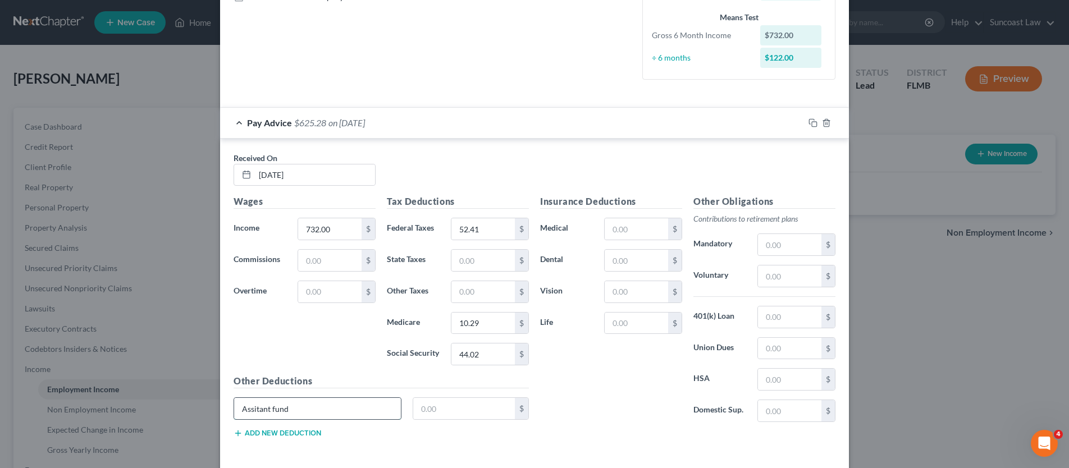
type input "Assitant fund"
type input "1.00"
click at [616, 227] on input "text" at bounding box center [636, 228] width 63 height 21
type input "13.82"
type input "1.76"
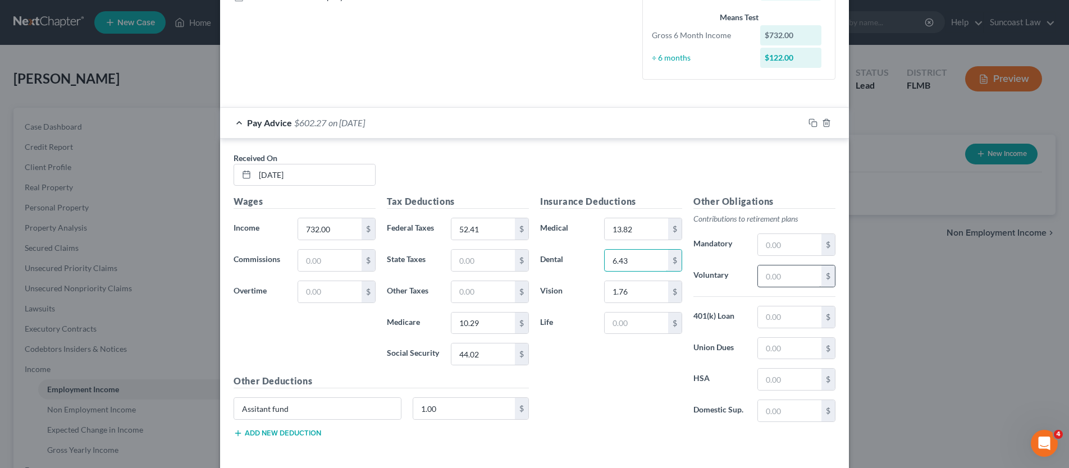
type input "6.43"
click at [769, 281] on input "text" at bounding box center [789, 276] width 63 height 21
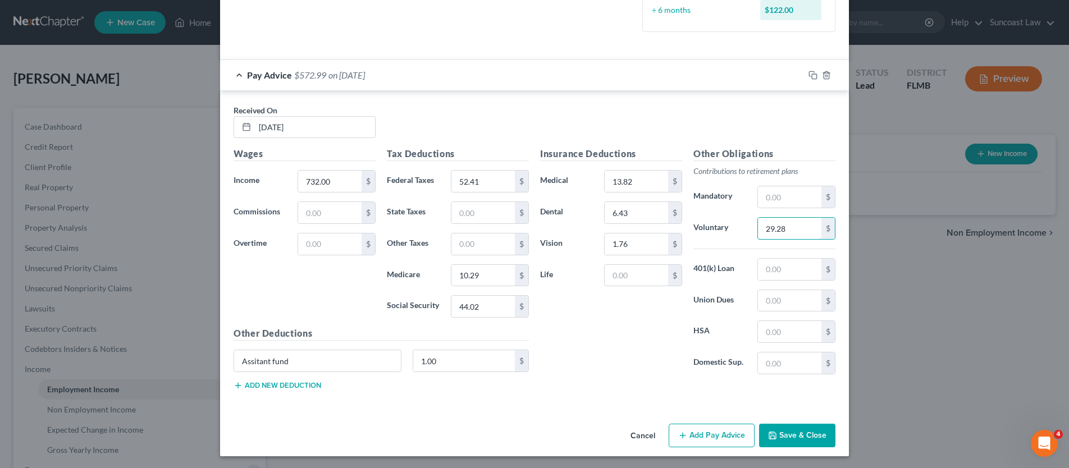
scroll to position [321, 0]
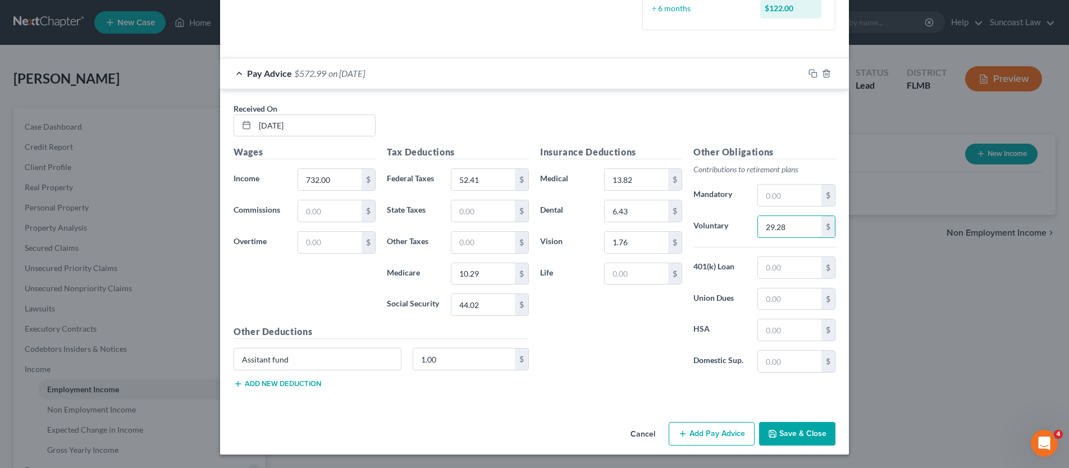
type input "29.28"
click at [699, 432] on button "Add Pay Advice" at bounding box center [712, 434] width 86 height 24
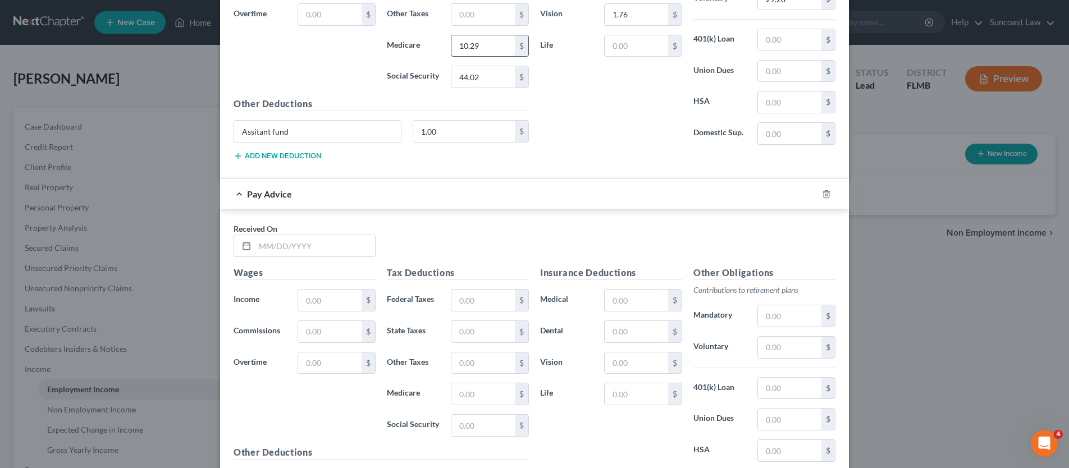
scroll to position [669, 0]
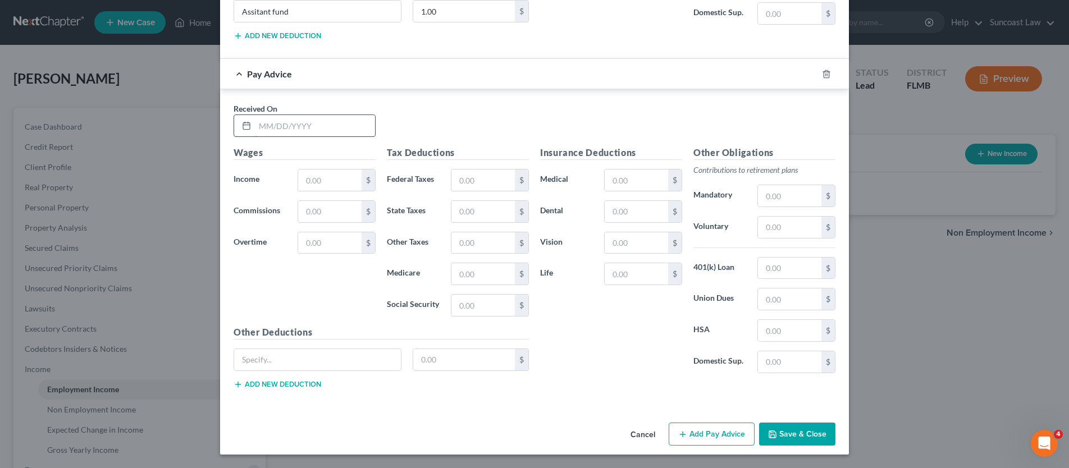
click at [321, 128] on input "text" at bounding box center [315, 125] width 120 height 21
type input "[DATE]"
click at [327, 184] on input "text" at bounding box center [329, 180] width 63 height 21
type input "952.50"
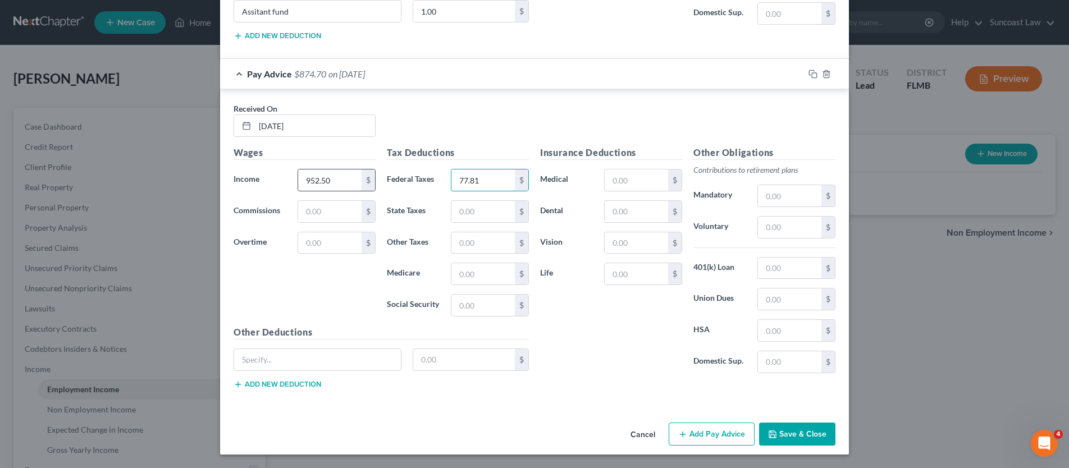
type input "77.81"
type input "13.49"
type input "57.69"
type input "assistant Fund"
type input "1.00"
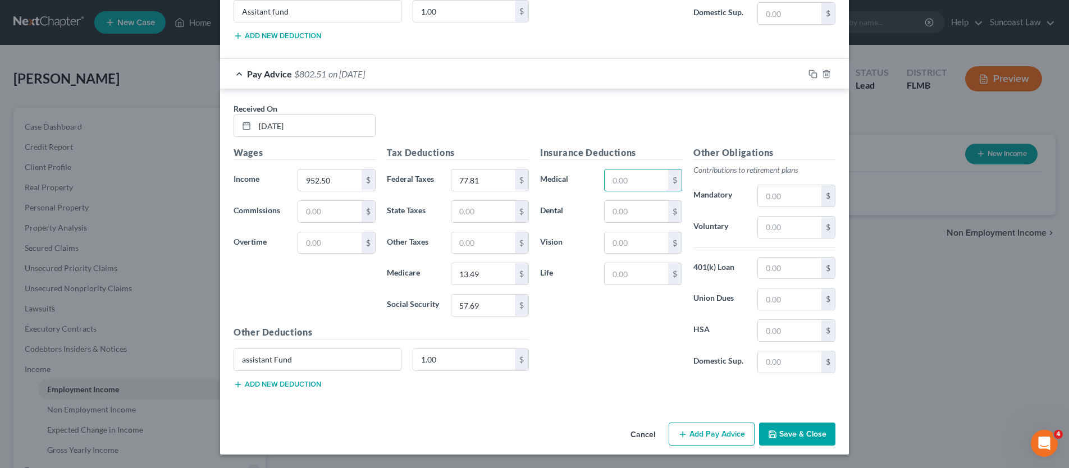
type input "2"
type input "13.82"
type input "6.43"
type input "1.76"
type input "38.10"
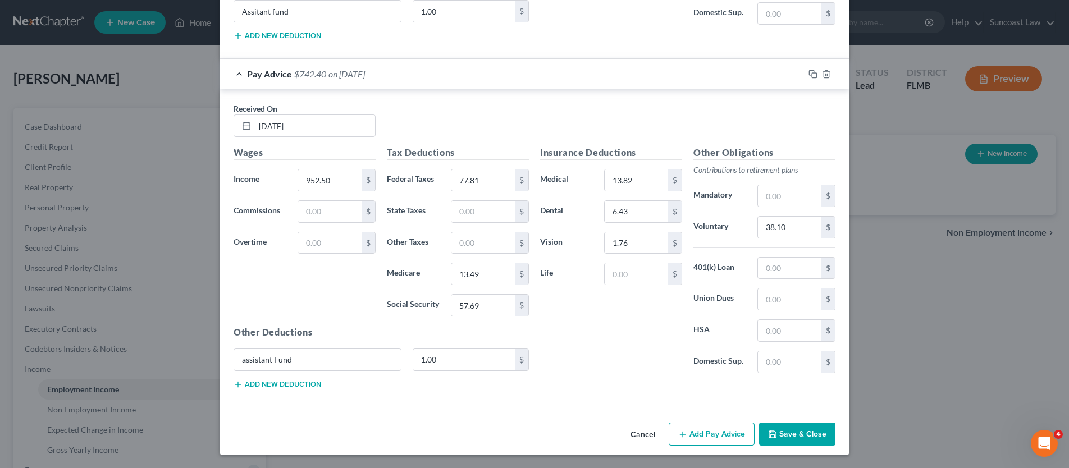
click at [702, 433] on button "Add Pay Advice" at bounding box center [712, 435] width 86 height 24
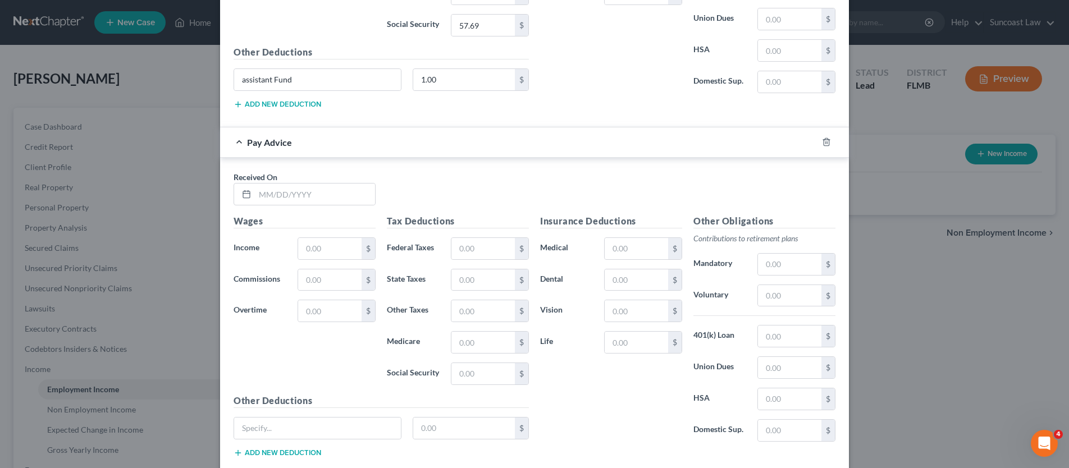
scroll to position [1018, 0]
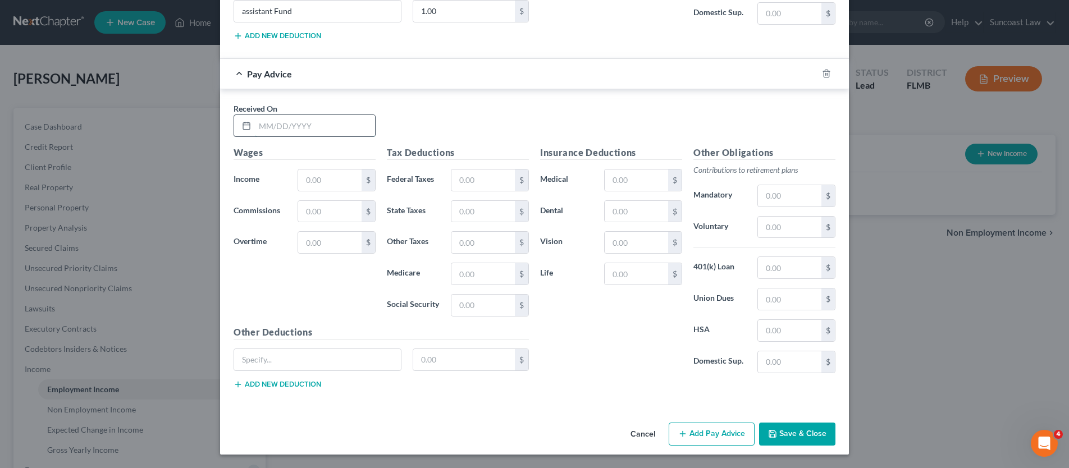
click at [309, 129] on input "text" at bounding box center [315, 125] width 120 height 21
type input "[DATE]"
type input "998.00"
type input "83.05"
type input "14.15"
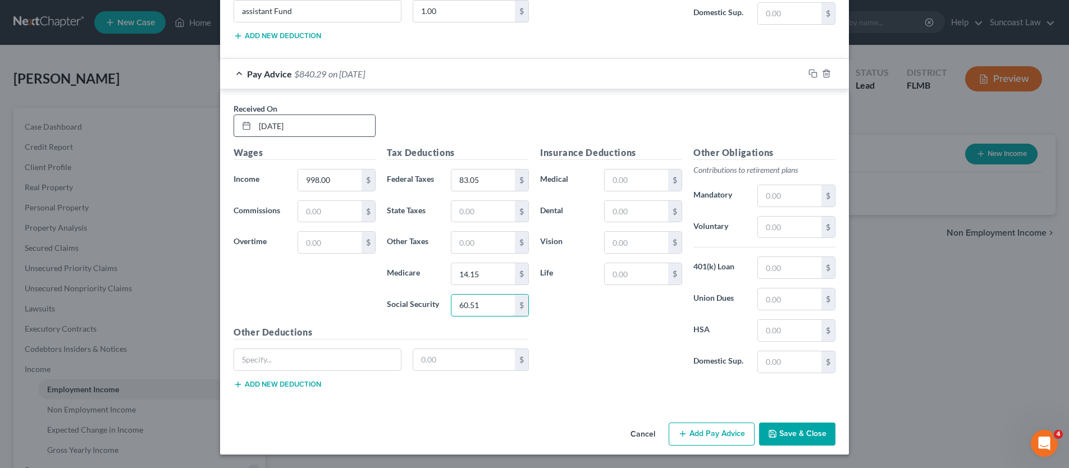
type input "60.51"
type input "assistant fund"
type input "1.00"
type input "13.82"
type input "6.43"
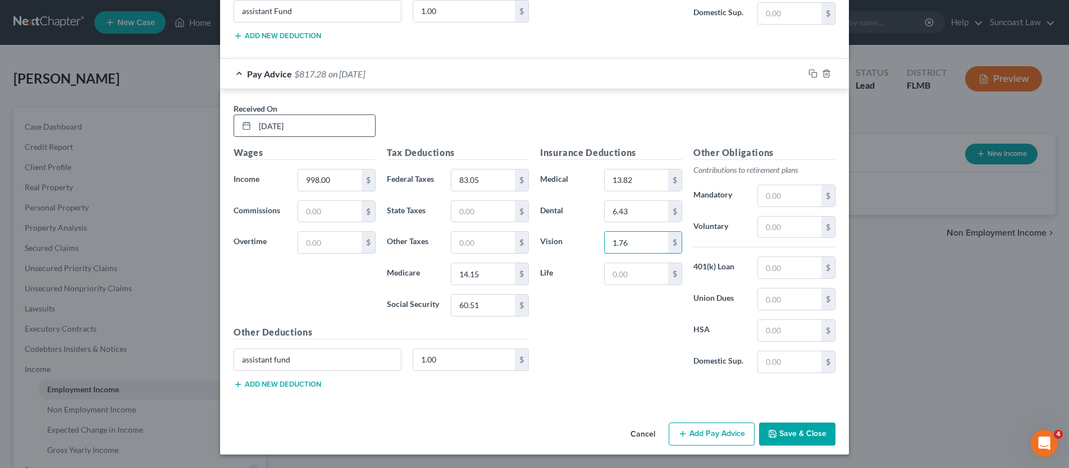
type input "1.76"
type input "39.92"
click at [725, 434] on button "Add Pay Advice" at bounding box center [712, 435] width 86 height 24
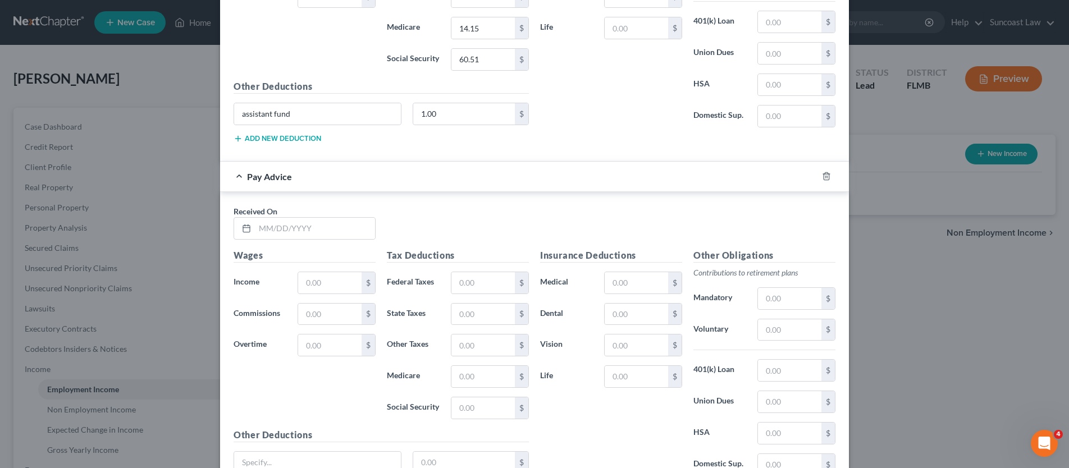
scroll to position [1367, 0]
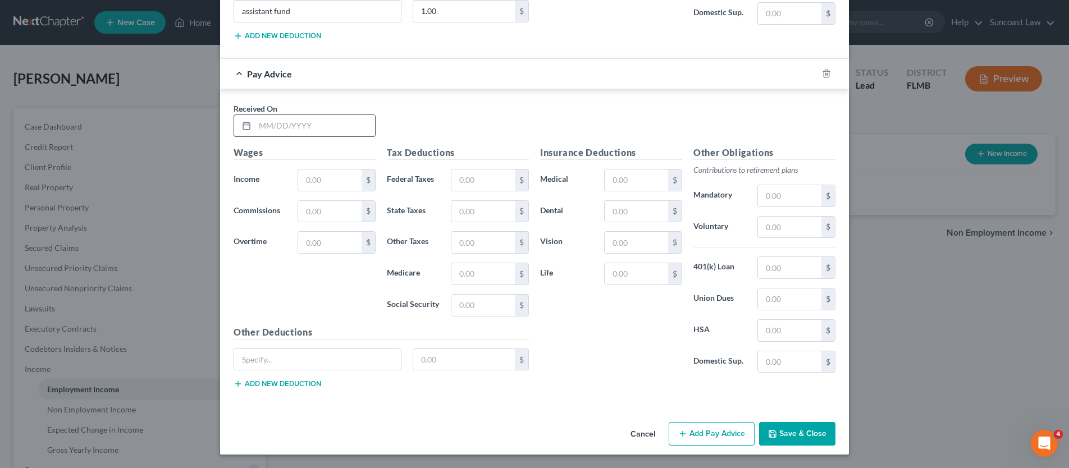
click at [285, 120] on input "text" at bounding box center [315, 125] width 120 height 21
type input "[DATE]"
type input "913.00"
type input "73.26"
type input "12.92"
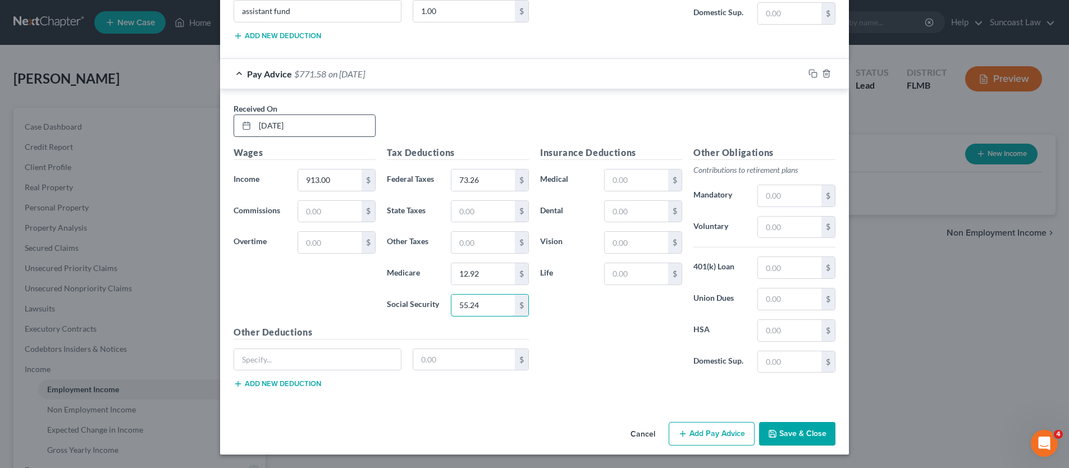
type input "55.24"
type input "assistant Fund"
type input "1.00"
type input "13.82"
type input "6.43"
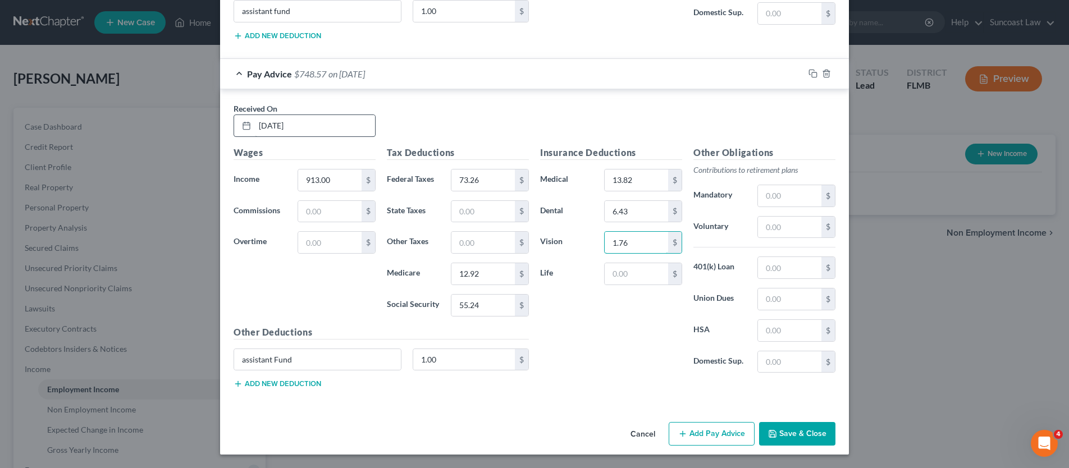
type input "1.76"
type input "36.52"
click at [700, 430] on button "Add Pay Advice" at bounding box center [712, 434] width 86 height 24
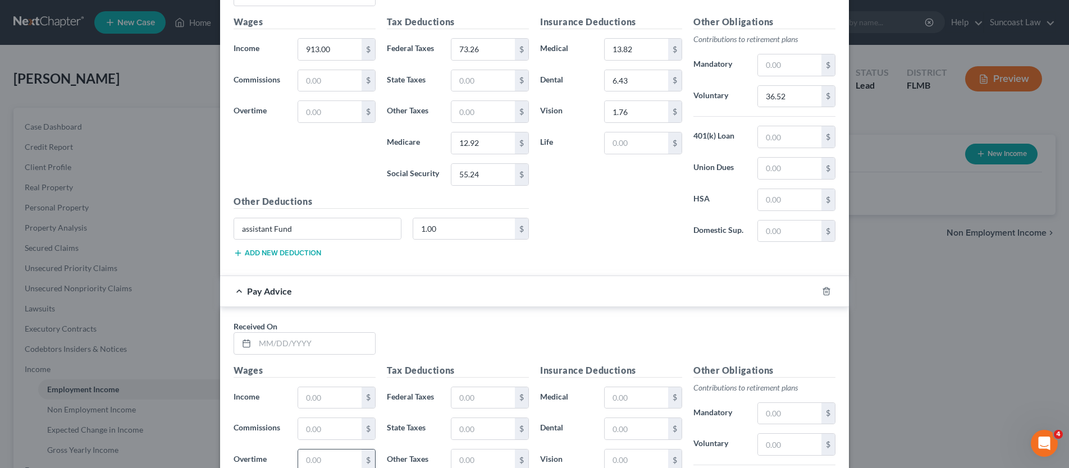
scroll to position [1716, 0]
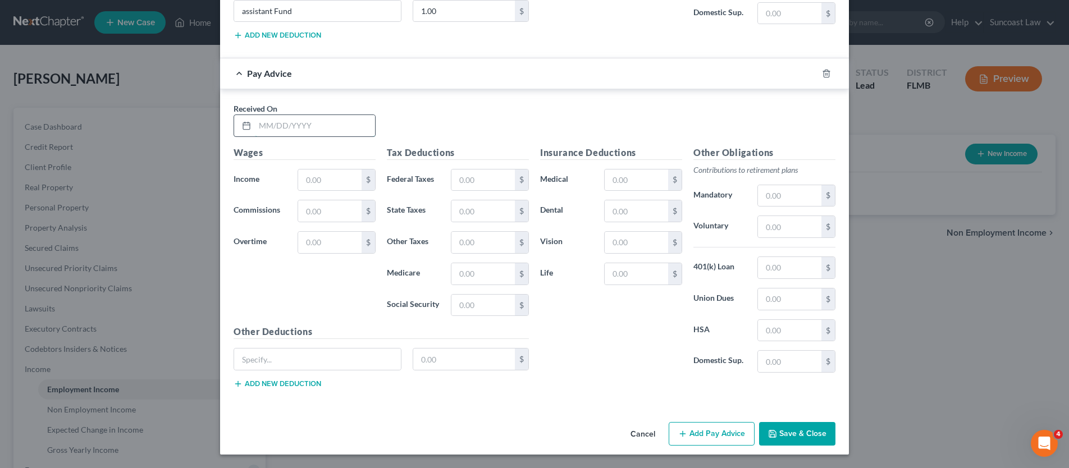
click at [267, 121] on input "text" at bounding box center [315, 125] width 120 height 21
type input "[DATE]"
type input "930.50"
type input "75.27"
type input "13.17"
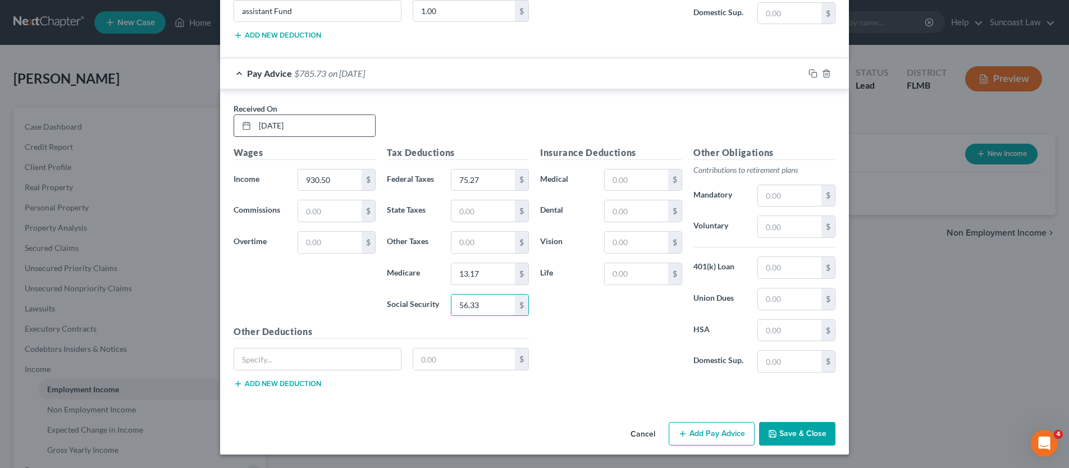
type input "56.33"
type input "assistant fund"
type input "1.00"
type input "13.82"
type input "6.43"
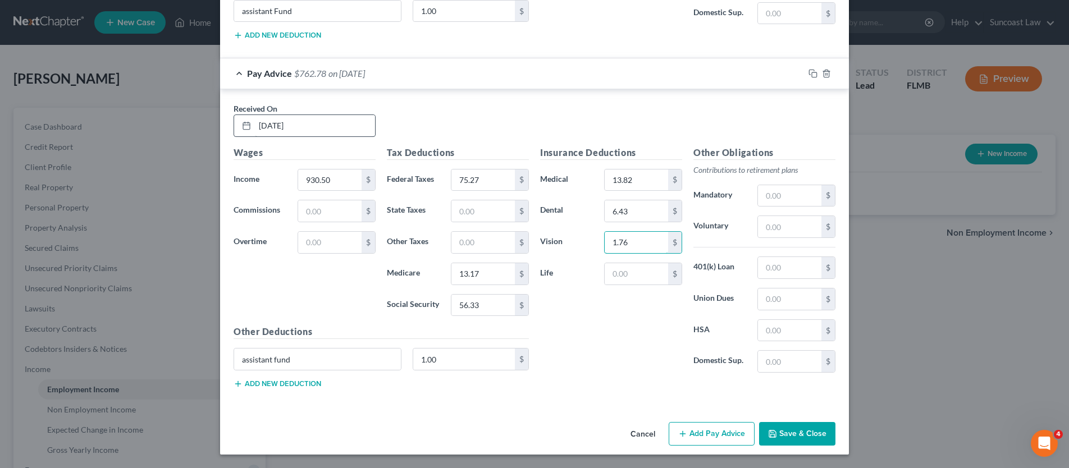
type input "1.76"
type input "37.22"
click at [696, 435] on button "Add Pay Advice" at bounding box center [712, 434] width 86 height 24
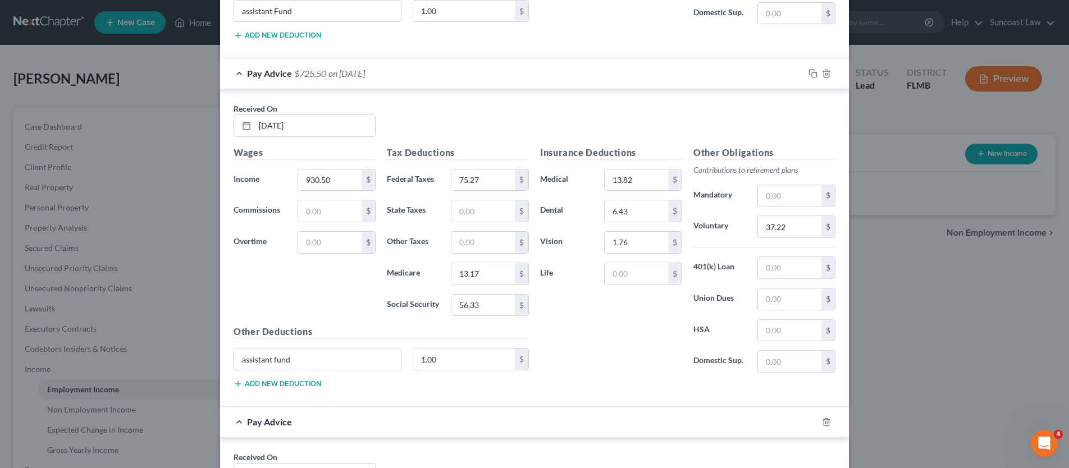
scroll to position [2065, 0]
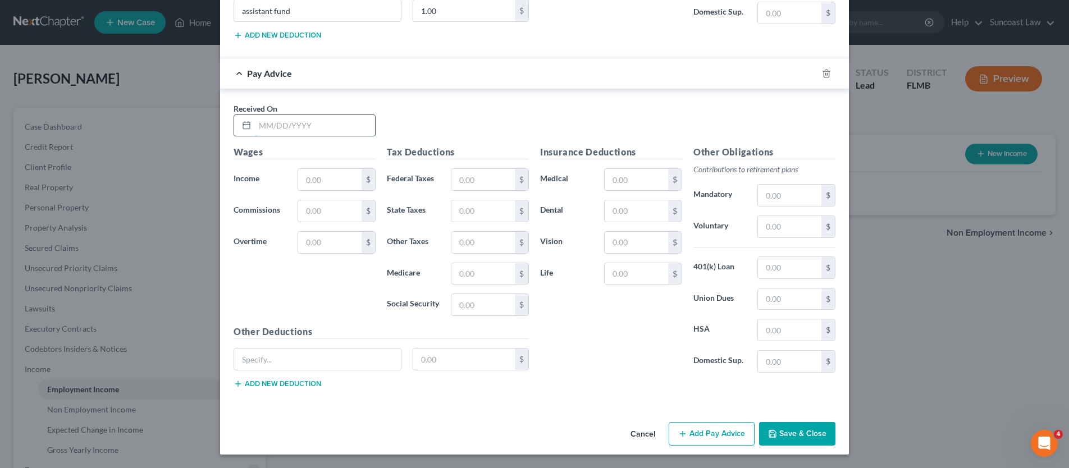
click at [296, 121] on input "text" at bounding box center [315, 125] width 120 height 21
type input "[DATE]"
type input "912.50"
click at [698, 435] on button "Add Pay Advice" at bounding box center [712, 434] width 86 height 24
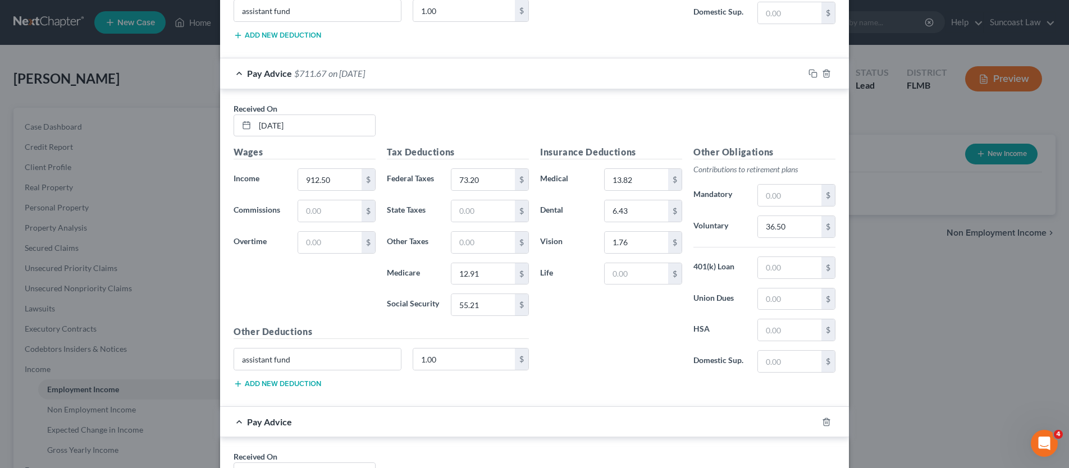
scroll to position [2413, 0]
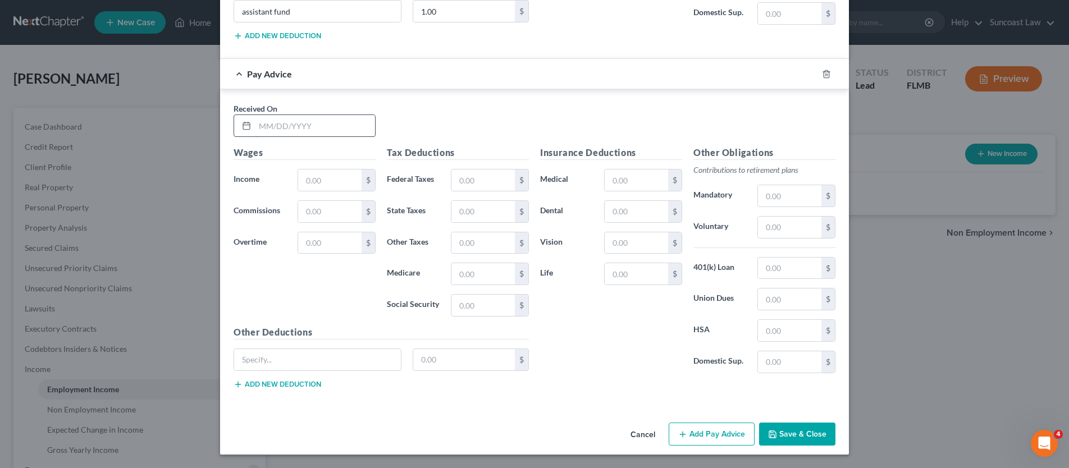
click at [295, 127] on input "text" at bounding box center [315, 125] width 120 height 21
click at [694, 439] on button "Add Pay Advice" at bounding box center [712, 435] width 86 height 24
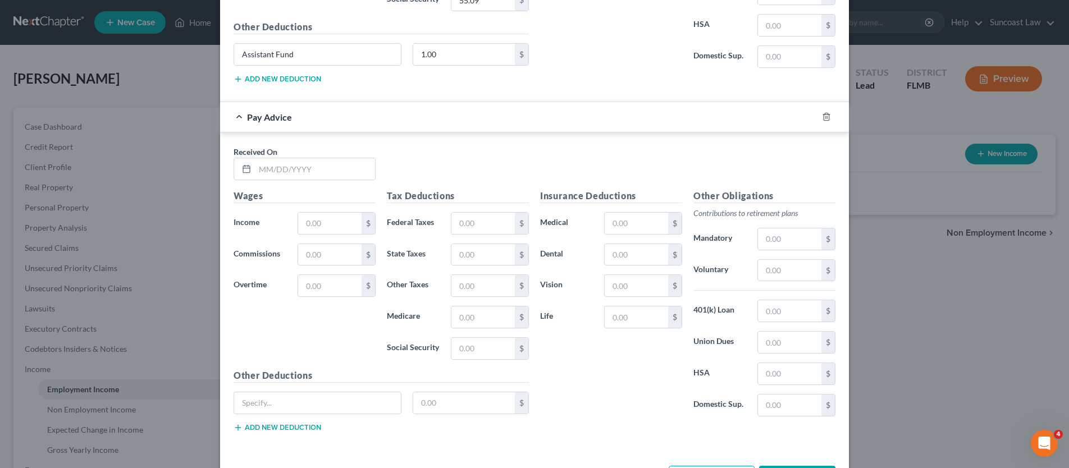
scroll to position [2762, 0]
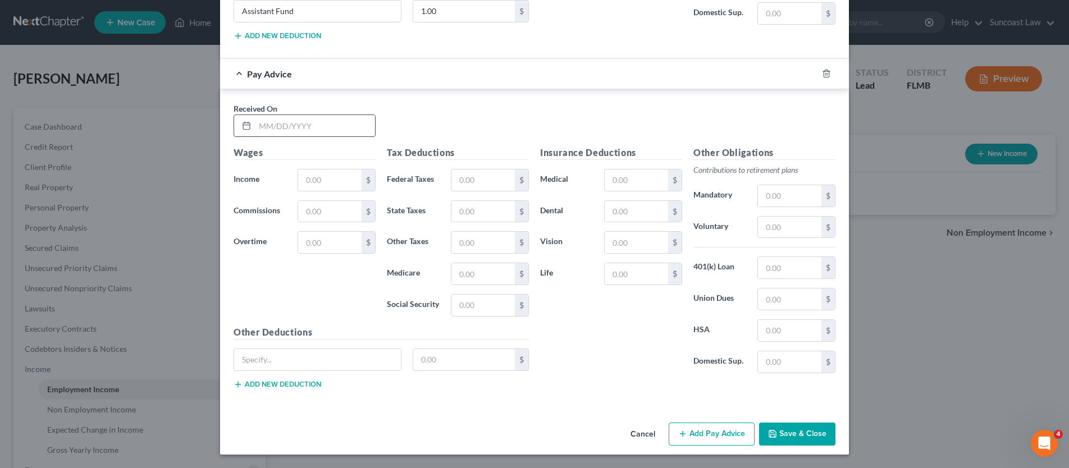
click at [278, 127] on input "text" at bounding box center [315, 125] width 120 height 21
click at [714, 434] on button "Add Pay Advice" at bounding box center [712, 435] width 86 height 24
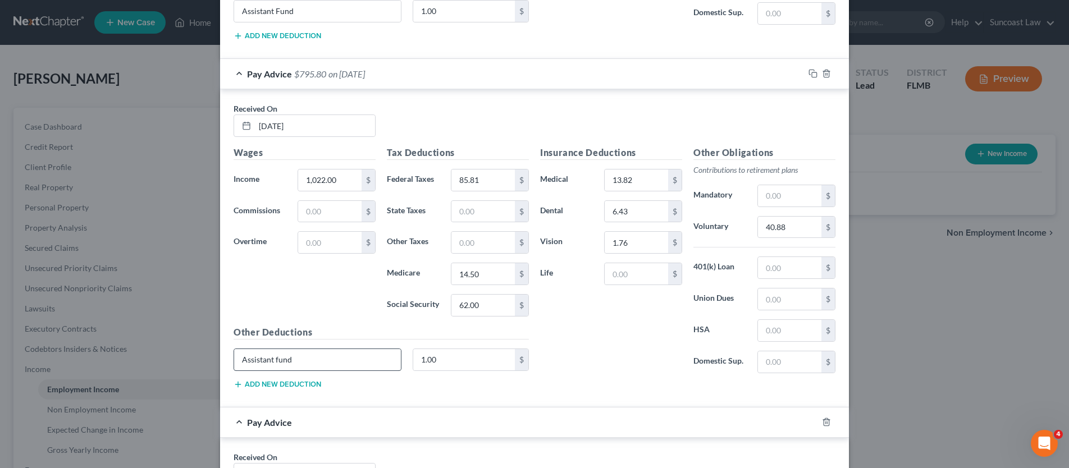
scroll to position [3110, 0]
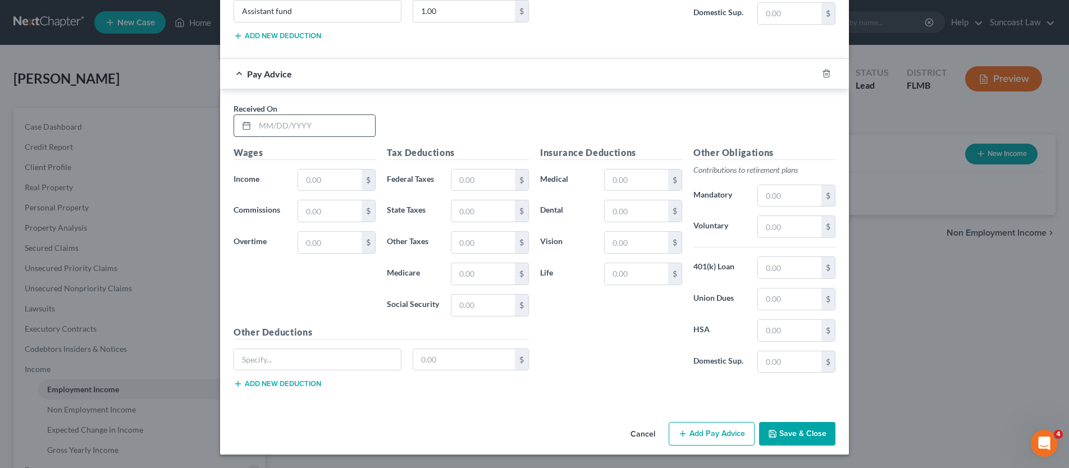
click at [298, 129] on input "text" at bounding box center [315, 125] width 120 height 21
click at [696, 434] on button "Add Pay Advice" at bounding box center [712, 434] width 86 height 24
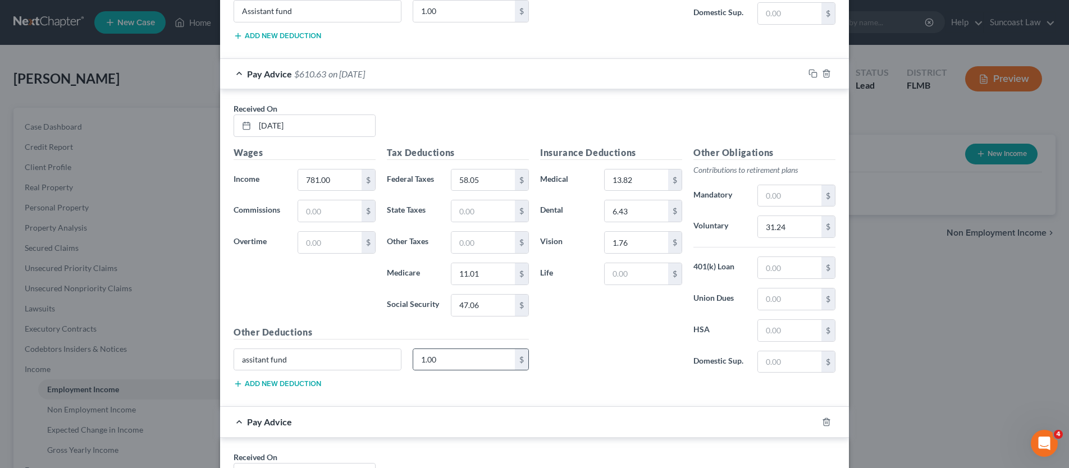
scroll to position [3459, 0]
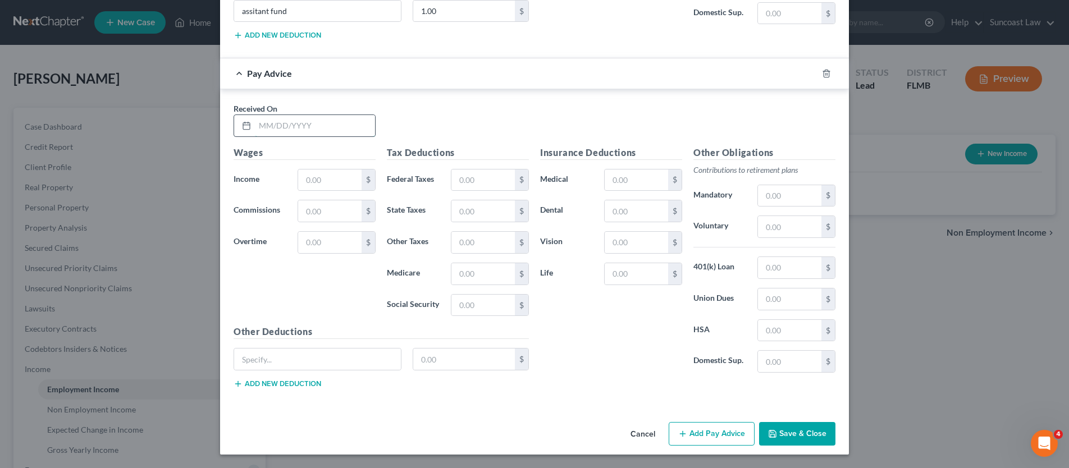
click at [305, 116] on input "text" at bounding box center [315, 125] width 120 height 21
click at [710, 439] on button "Add Pay Advice" at bounding box center [712, 434] width 86 height 24
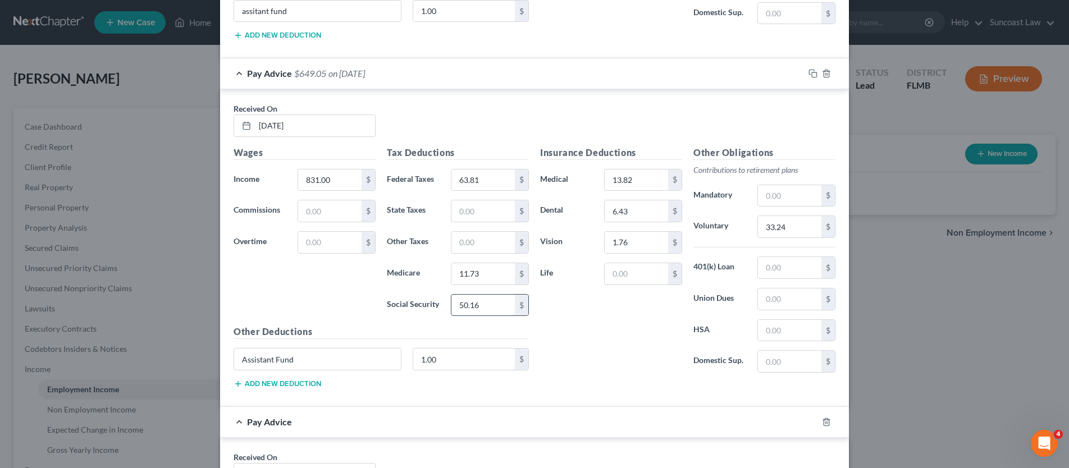
scroll to position [3808, 0]
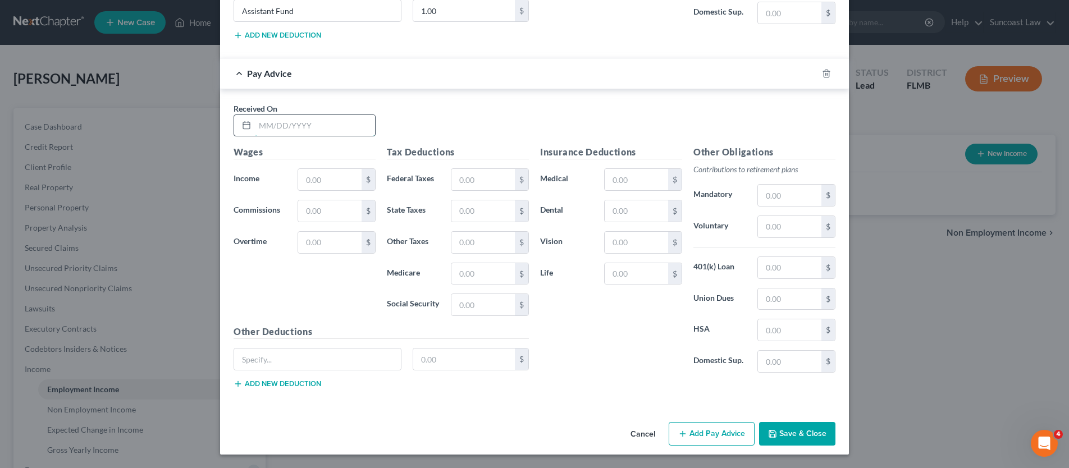
click at [294, 130] on input "text" at bounding box center [315, 125] width 120 height 21
click at [696, 431] on button "Add Pay Advice" at bounding box center [712, 434] width 86 height 24
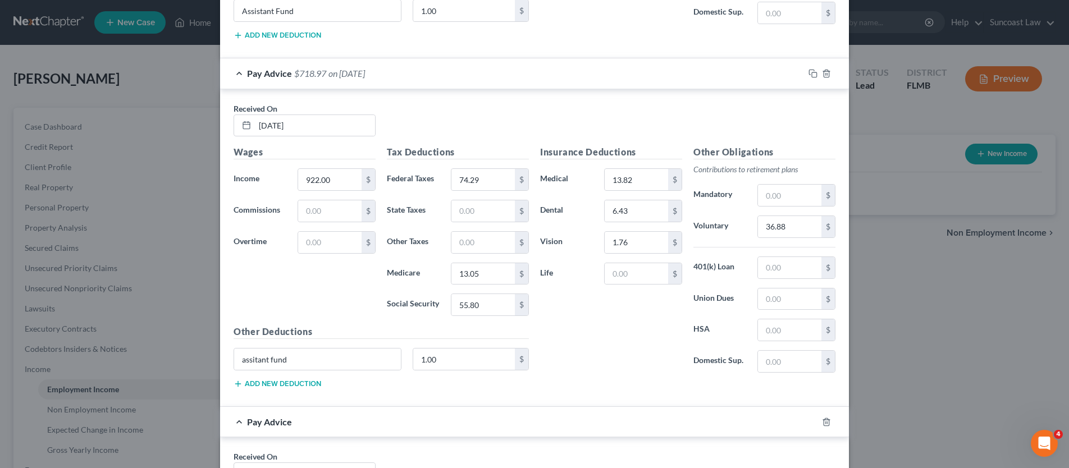
scroll to position [4156, 0]
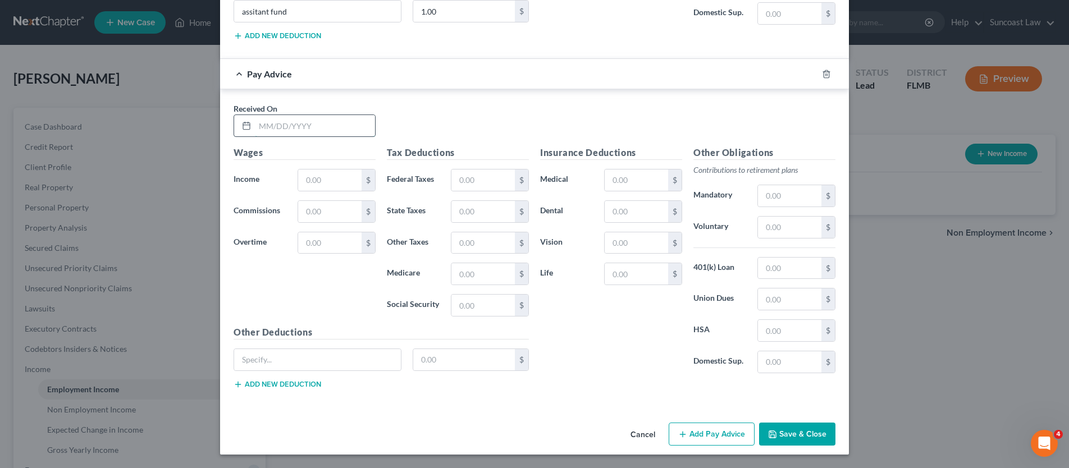
click at [296, 130] on input "text" at bounding box center [315, 125] width 120 height 21
click at [703, 439] on button "Add Pay Advice" at bounding box center [712, 435] width 86 height 24
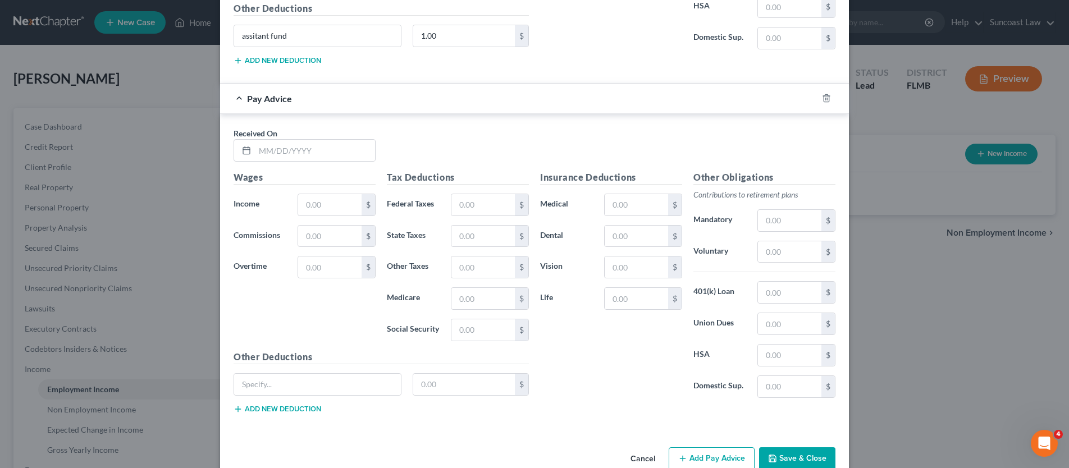
scroll to position [4505, 0]
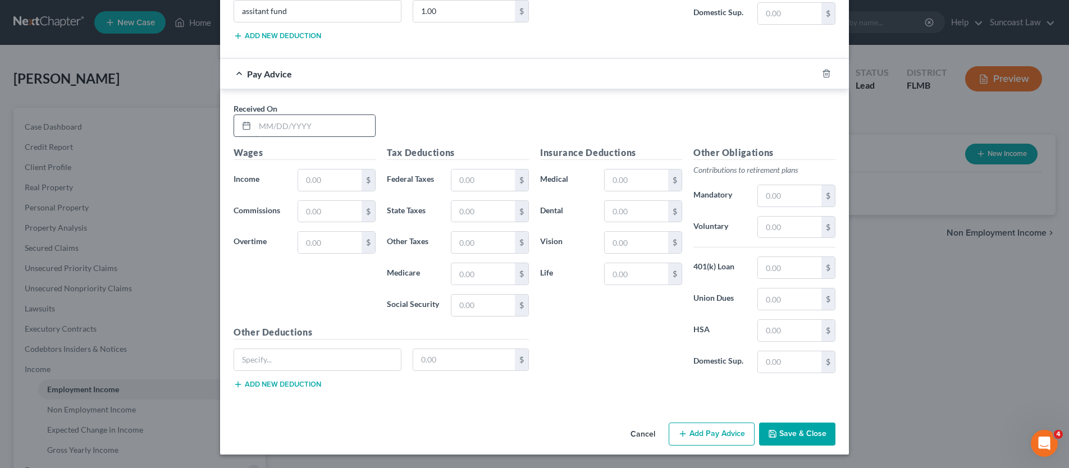
click at [302, 121] on input "text" at bounding box center [315, 125] width 120 height 21
click at [718, 441] on button "Add Pay Advice" at bounding box center [712, 435] width 86 height 24
click at [259, 126] on input "text" at bounding box center [315, 125] width 120 height 21
drag, startPoint x: 731, startPoint y: 438, endPoint x: 612, endPoint y: 401, distance: 124.2
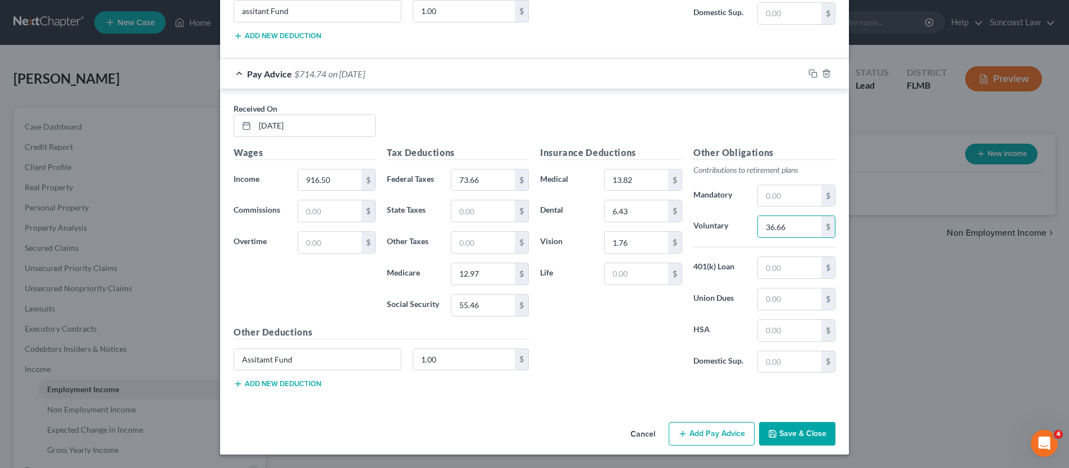
click at [730, 438] on button "Add Pay Advice" at bounding box center [712, 434] width 86 height 24
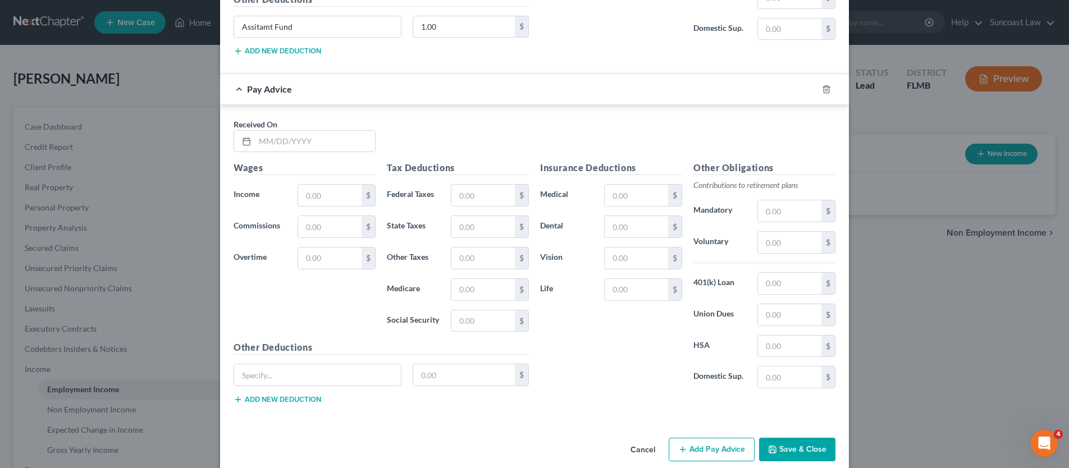
scroll to position [5203, 0]
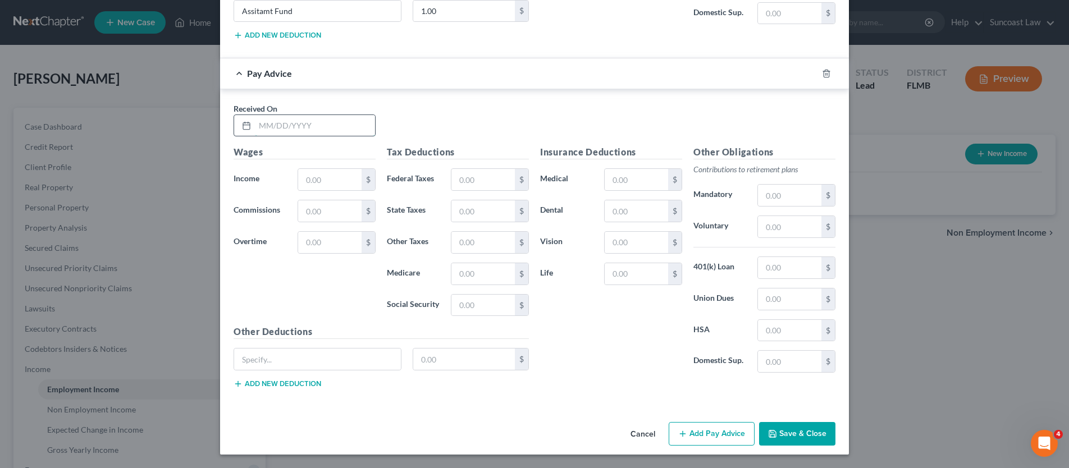
click at [306, 131] on input "text" at bounding box center [315, 125] width 120 height 21
click at [711, 443] on button "Add Pay Advice" at bounding box center [712, 434] width 86 height 24
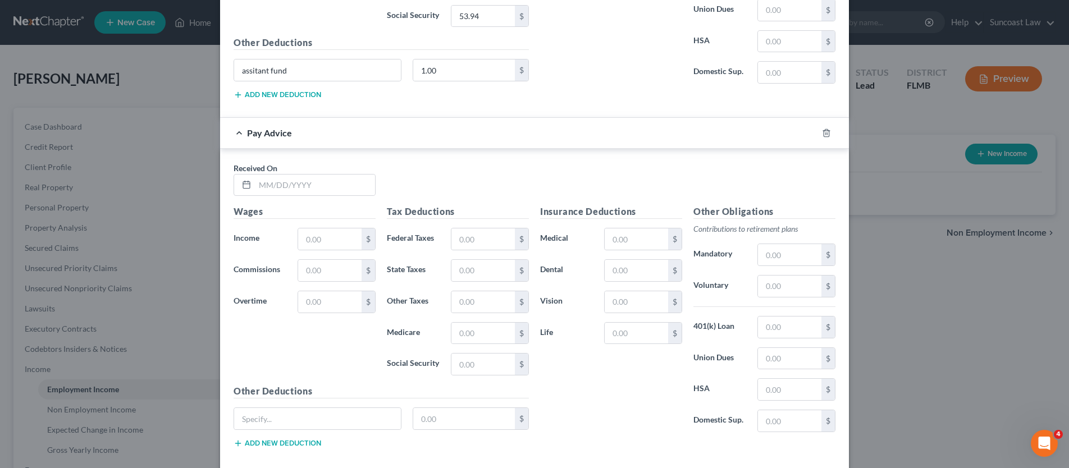
scroll to position [5551, 0]
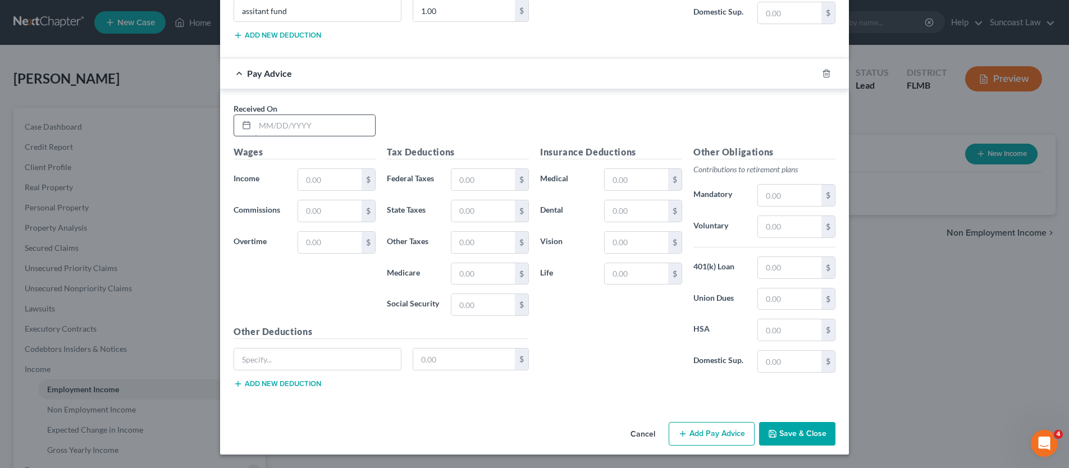
click at [277, 124] on input "text" at bounding box center [315, 125] width 120 height 21
click at [703, 440] on button "Add Pay Advice" at bounding box center [712, 434] width 86 height 24
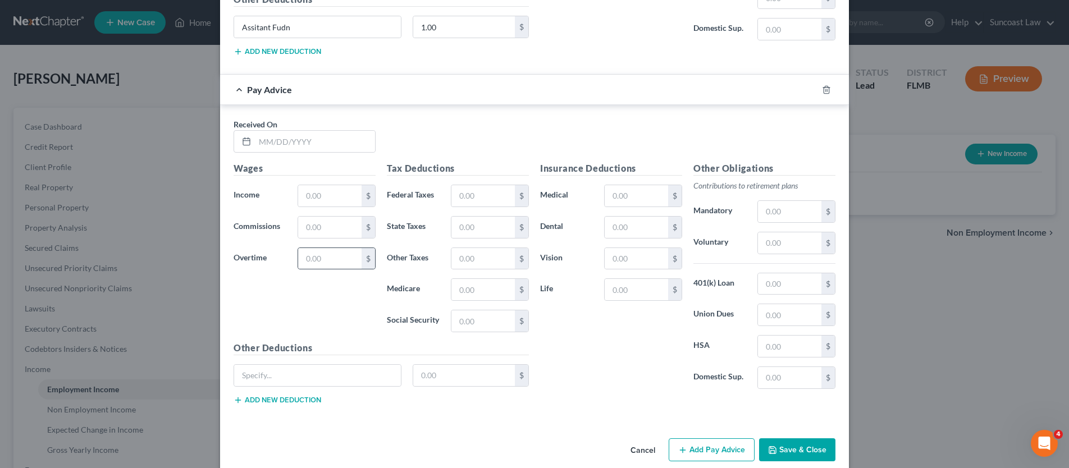
scroll to position [5900, 0]
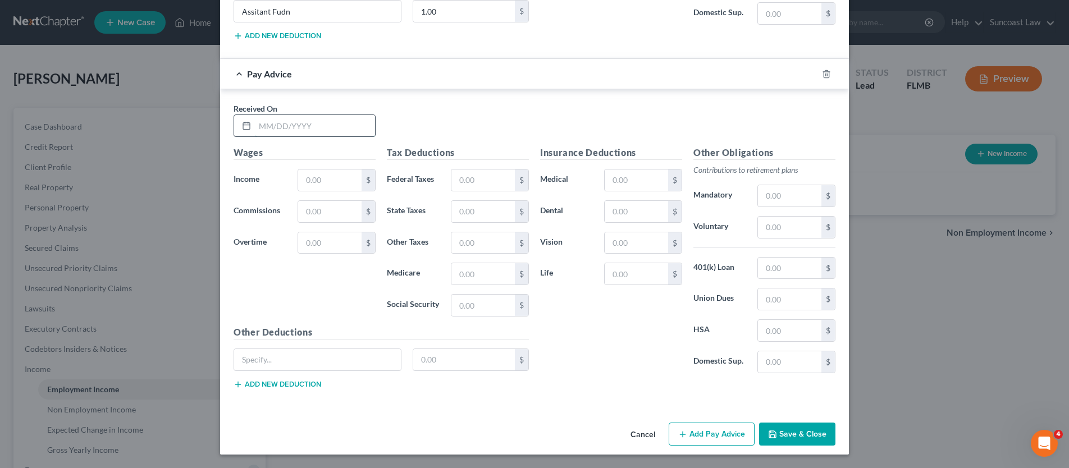
click at [283, 134] on input "text" at bounding box center [315, 125] width 120 height 21
click at [683, 432] on icon "button" at bounding box center [682, 434] width 9 height 9
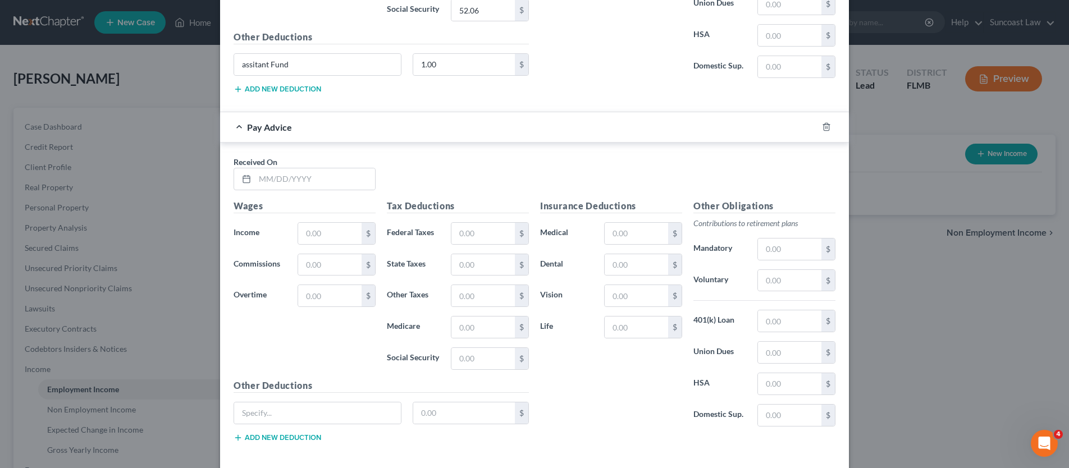
scroll to position [6248, 0]
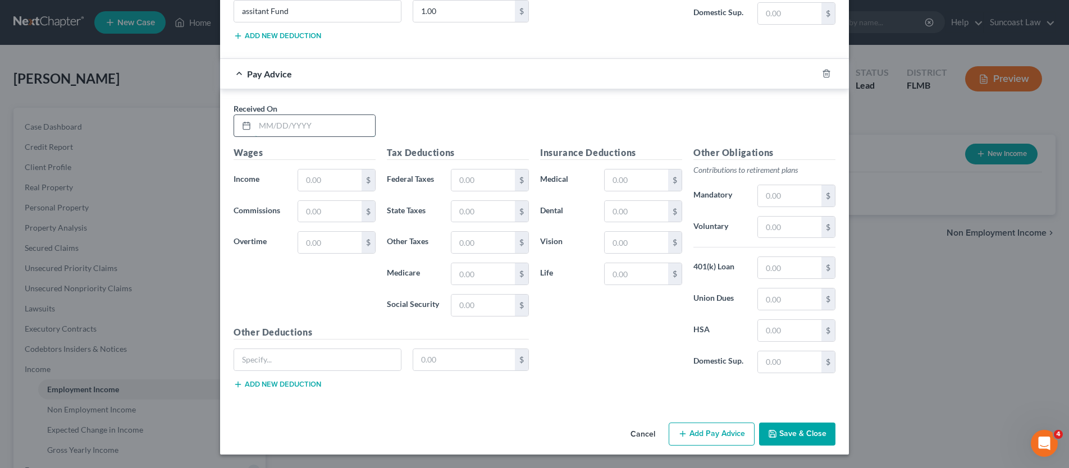
click at [306, 130] on input "text" at bounding box center [315, 125] width 120 height 21
click at [707, 435] on button "Add Pay Advice" at bounding box center [712, 435] width 86 height 24
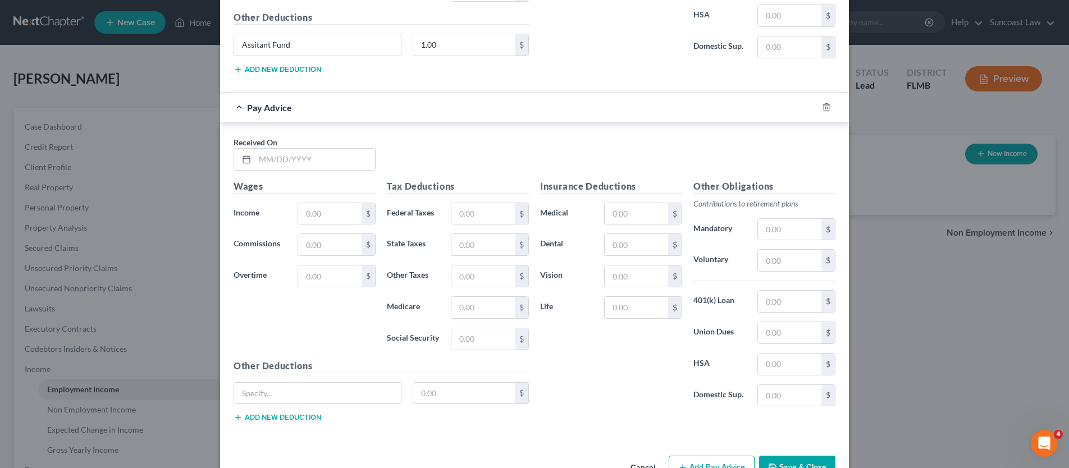
scroll to position [6597, 0]
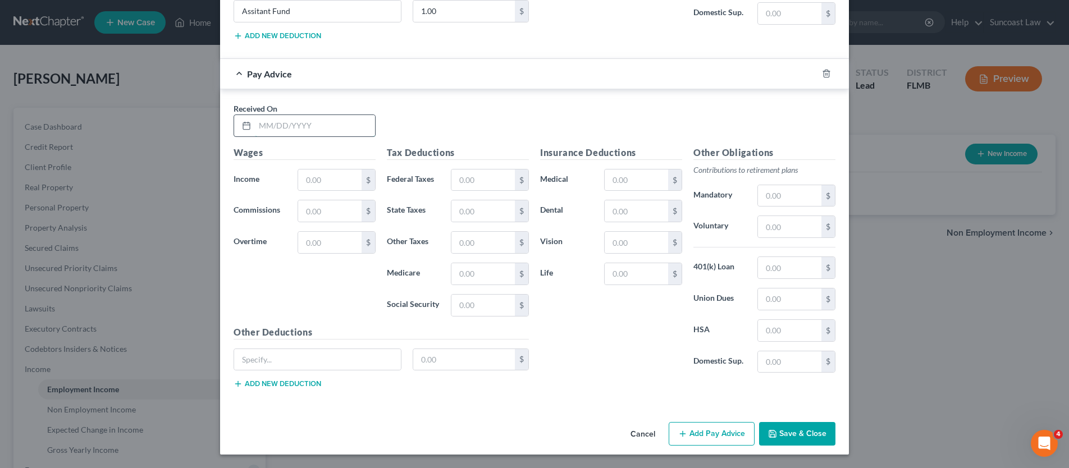
click at [277, 127] on input "text" at bounding box center [315, 125] width 120 height 21
click at [811, 434] on button "Save & Close" at bounding box center [797, 434] width 76 height 24
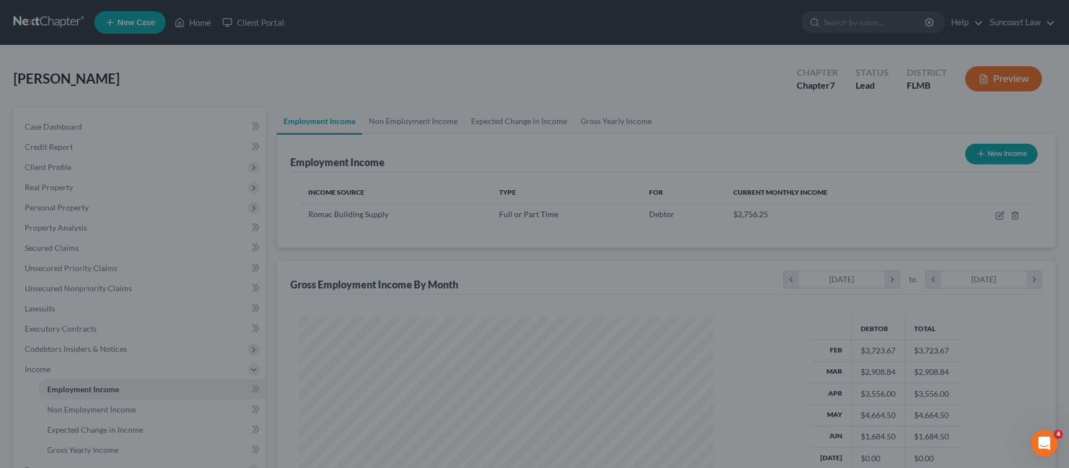
scroll to position [561450, 561220]
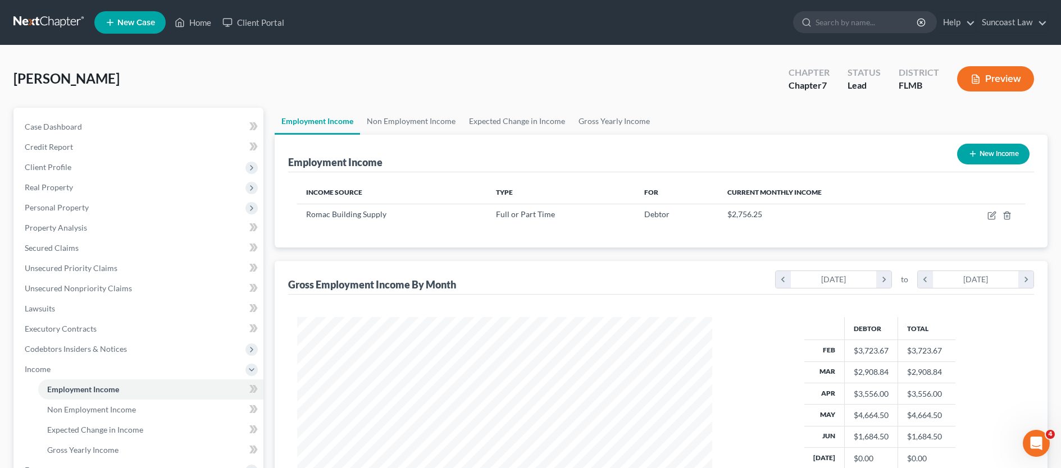
click at [993, 154] on button "New Income" at bounding box center [993, 154] width 72 height 21
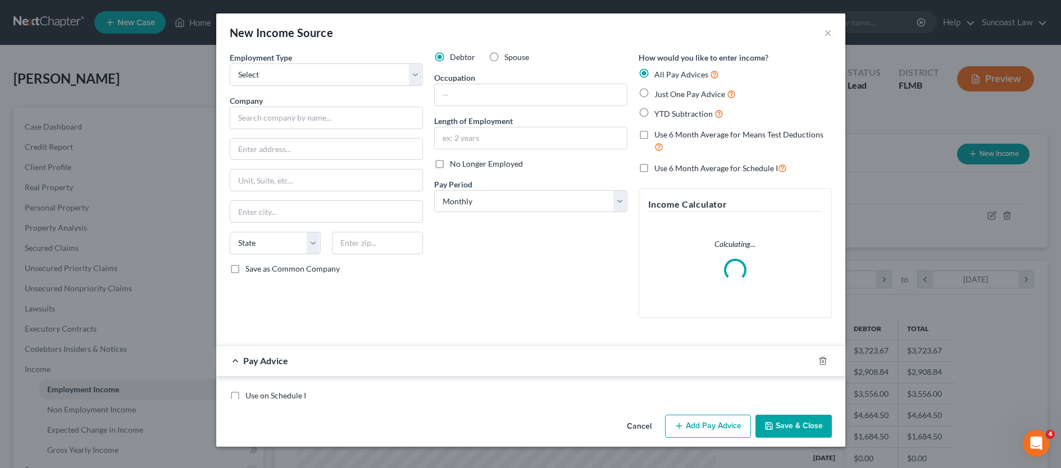
click at [993, 154] on div "New Income Source × Employment Type * Select Full or [DEMOGRAPHIC_DATA] Employm…" at bounding box center [530, 234] width 1061 height 468
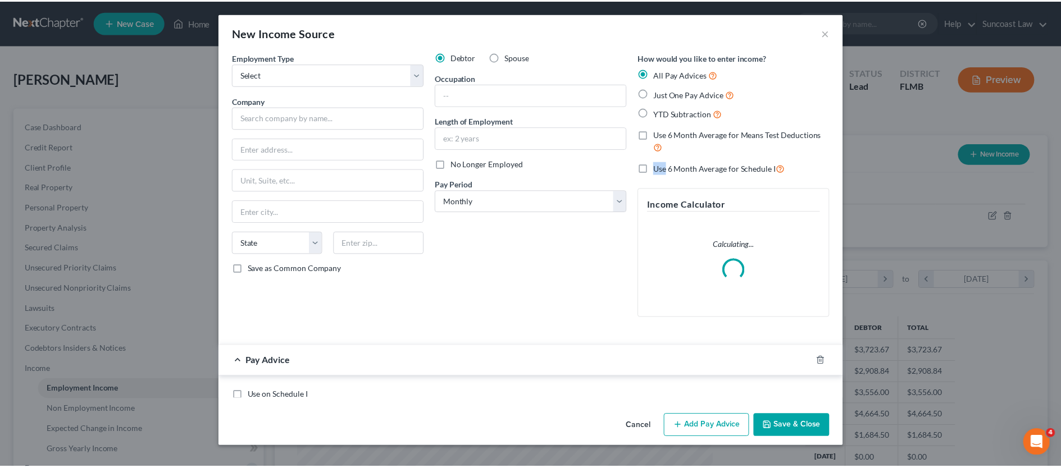
scroll to position [209, 441]
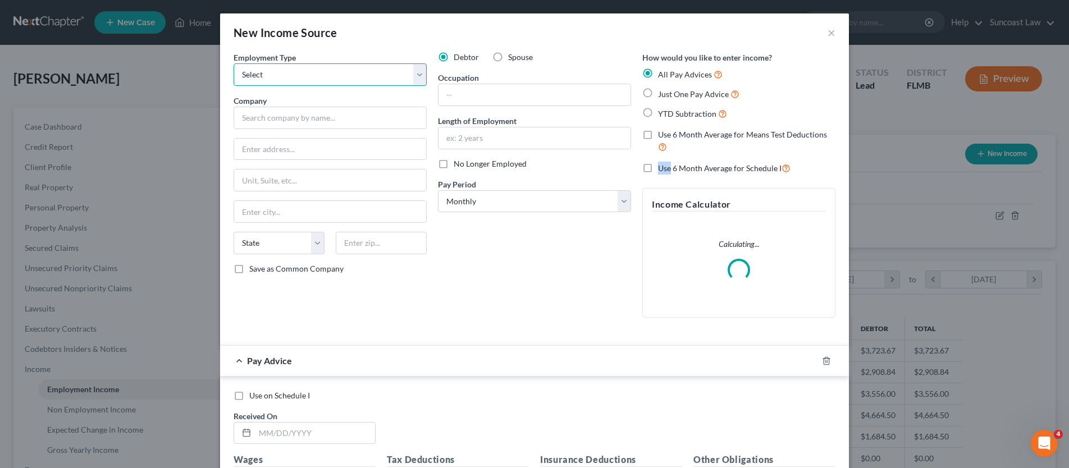
click at [421, 77] on select "Select Full or [DEMOGRAPHIC_DATA] Employment Self Employment" at bounding box center [330, 74] width 193 height 22
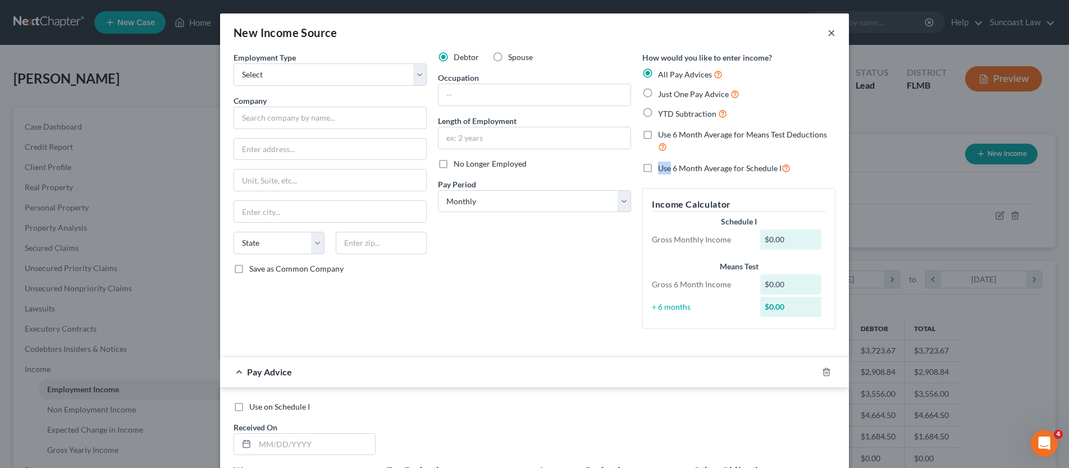
click at [828, 33] on button "×" at bounding box center [832, 32] width 8 height 13
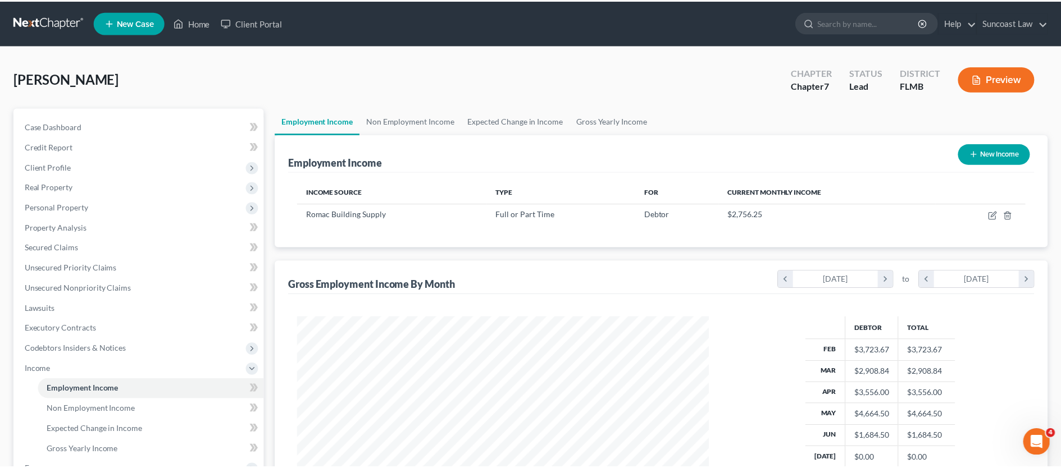
scroll to position [561450, 561220]
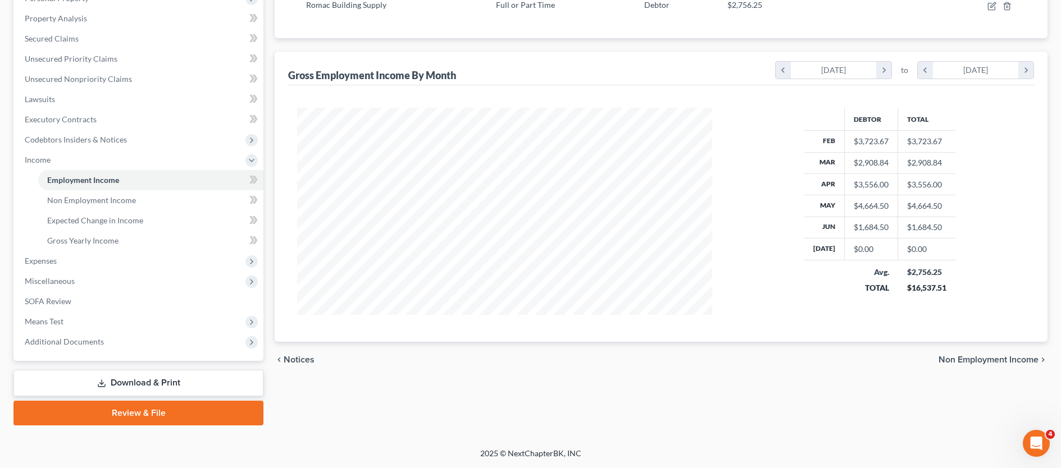
click at [986, 361] on span "Non Employment Income" at bounding box center [989, 360] width 100 height 9
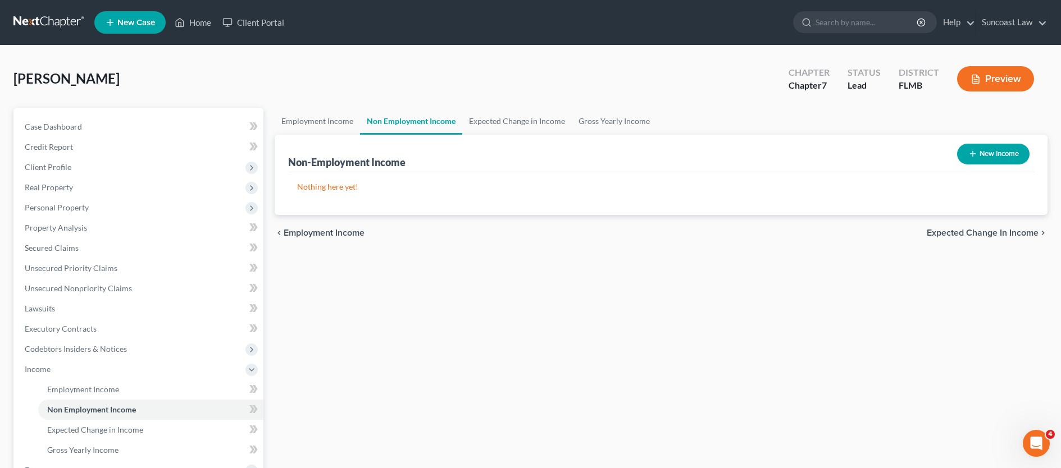
click at [995, 153] on button "New Income" at bounding box center [993, 154] width 72 height 21
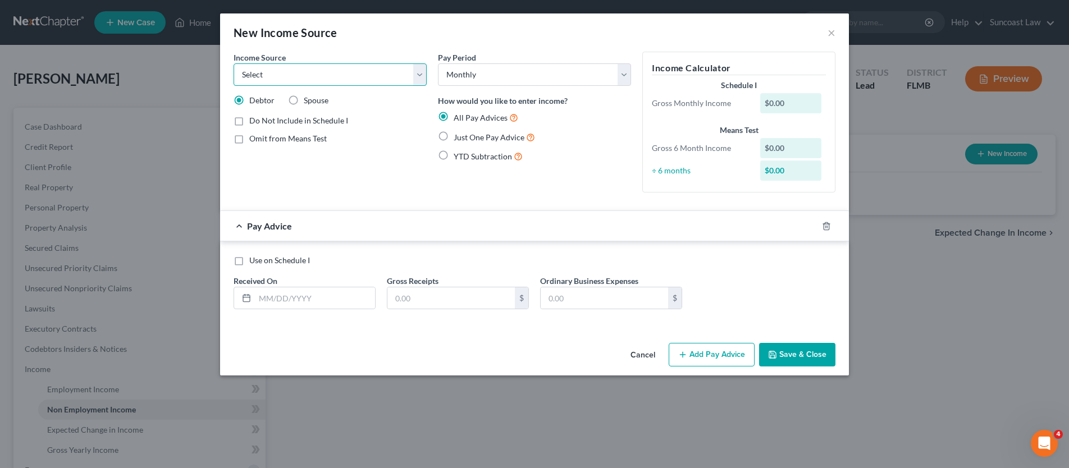
click at [299, 79] on select "Select Unemployment Disability (from employer) Pension Retirement Social Securi…" at bounding box center [330, 74] width 193 height 22
click at [249, 140] on label "Omit from Means Test" at bounding box center [288, 138] width 78 height 11
click at [254, 140] on input "Omit from Means Test" at bounding box center [257, 136] width 7 height 7
click at [454, 136] on label "Just One Pay Advice" at bounding box center [494, 137] width 81 height 13
click at [458, 136] on input "Just One Pay Advice" at bounding box center [461, 134] width 7 height 7
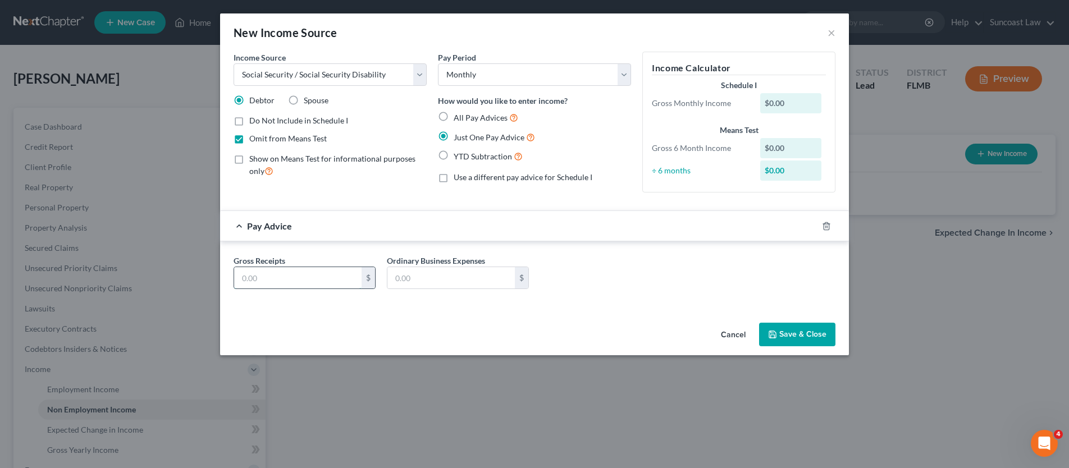
click at [305, 275] on input "text" at bounding box center [297, 277] width 127 height 21
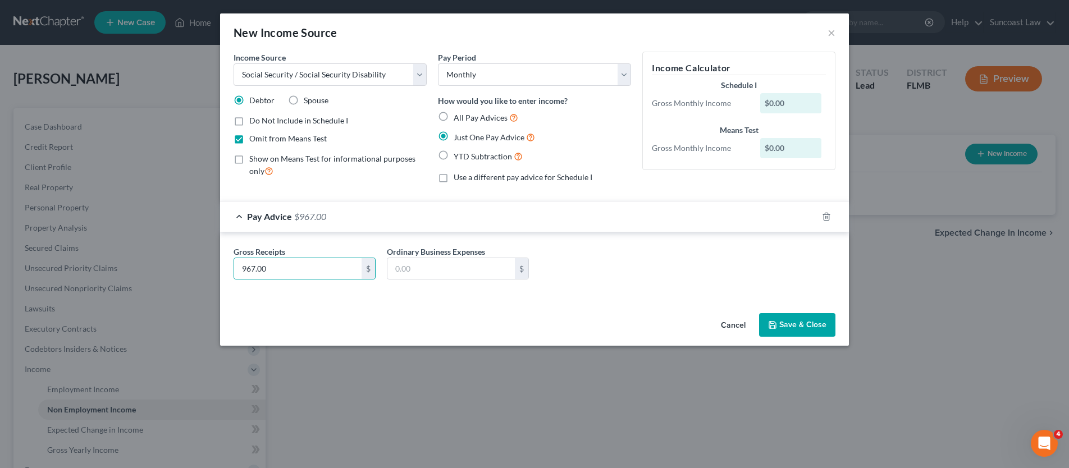
click at [792, 325] on button "Save & Close" at bounding box center [797, 325] width 76 height 24
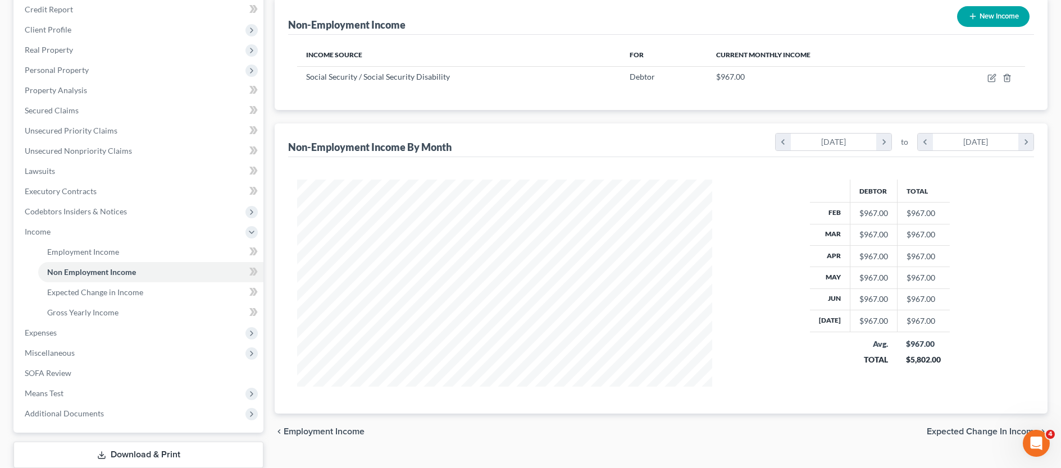
scroll to position [209, 0]
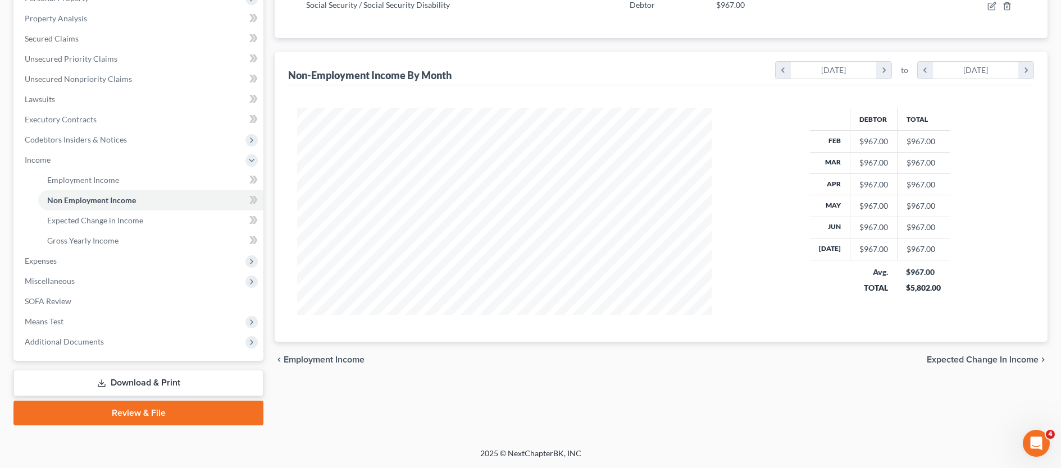
click at [948, 358] on span "Expected Change in Income" at bounding box center [983, 360] width 112 height 9
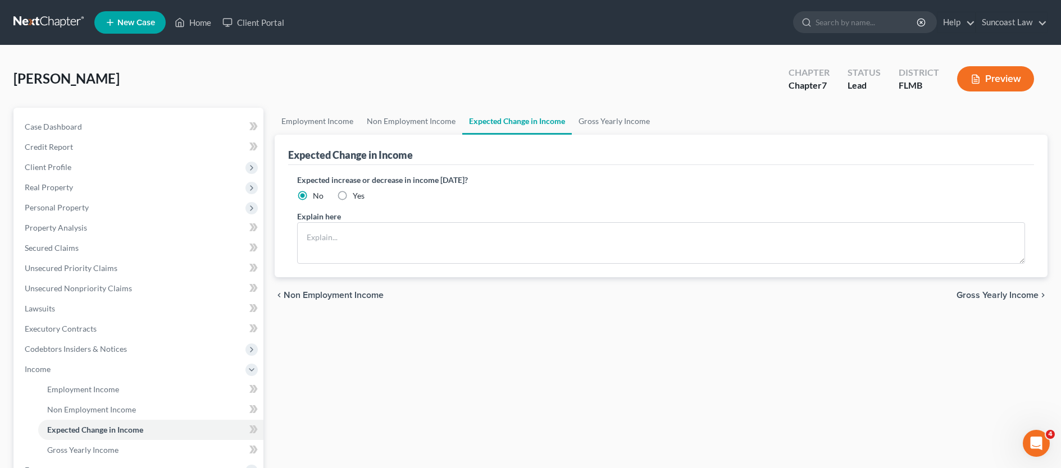
click at [1008, 295] on span "Gross Yearly Income" at bounding box center [998, 295] width 82 height 9
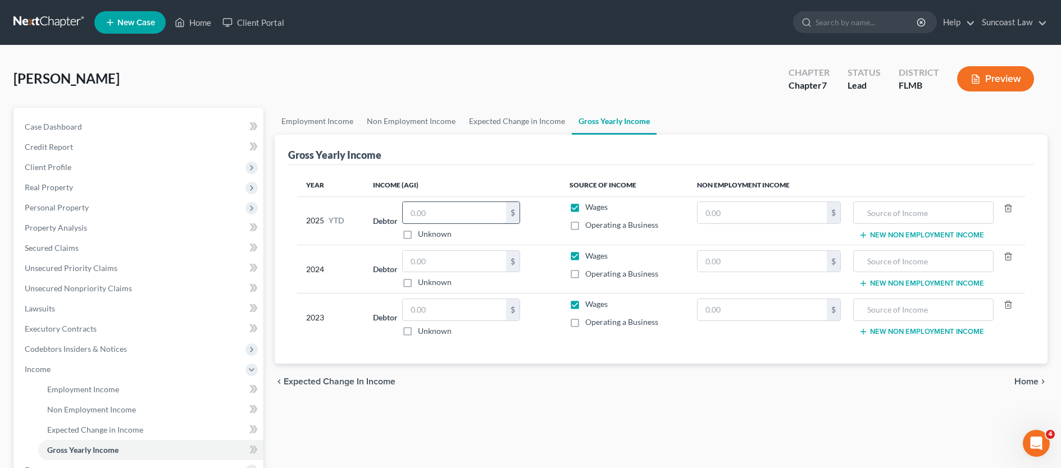
click at [448, 213] on input "text" at bounding box center [454, 212] width 103 height 21
click at [440, 262] on input "text" at bounding box center [454, 261] width 103 height 21
click at [435, 259] on input "text" at bounding box center [454, 261] width 103 height 21
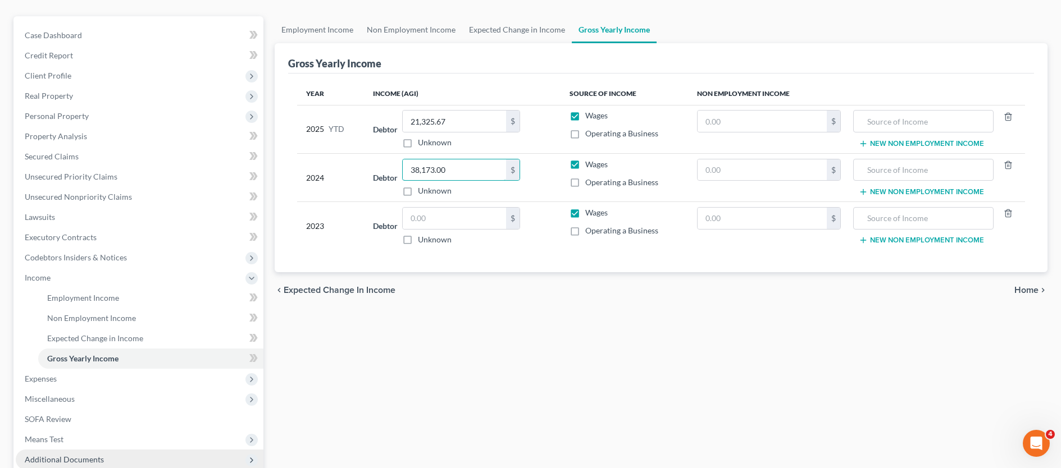
scroll to position [209, 0]
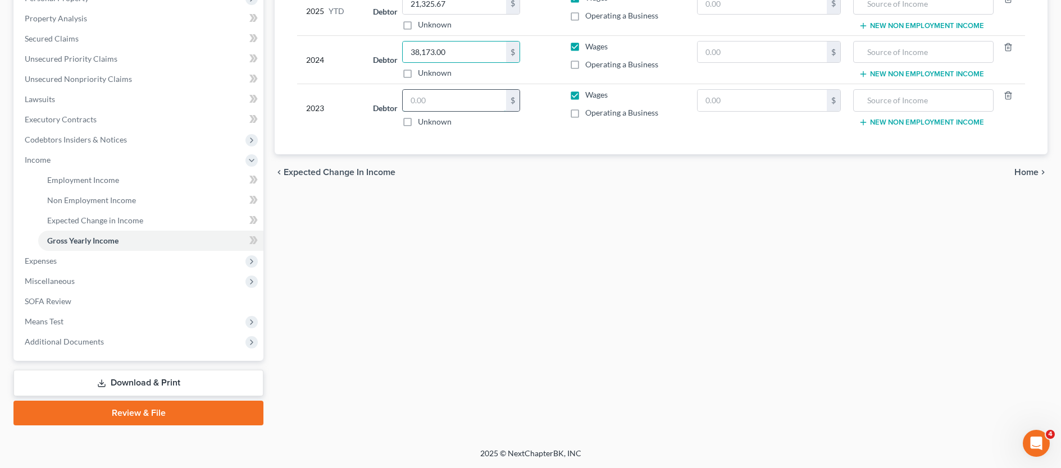
click at [448, 104] on input "text" at bounding box center [454, 100] width 103 height 21
click at [1031, 169] on span "Home" at bounding box center [1026, 172] width 24 height 9
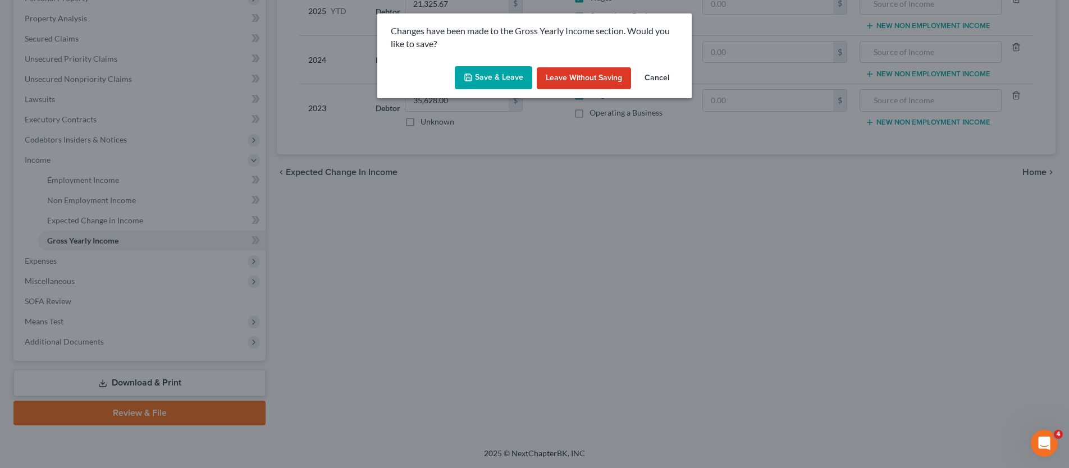
click at [505, 77] on button "Save & Leave" at bounding box center [494, 78] width 78 height 24
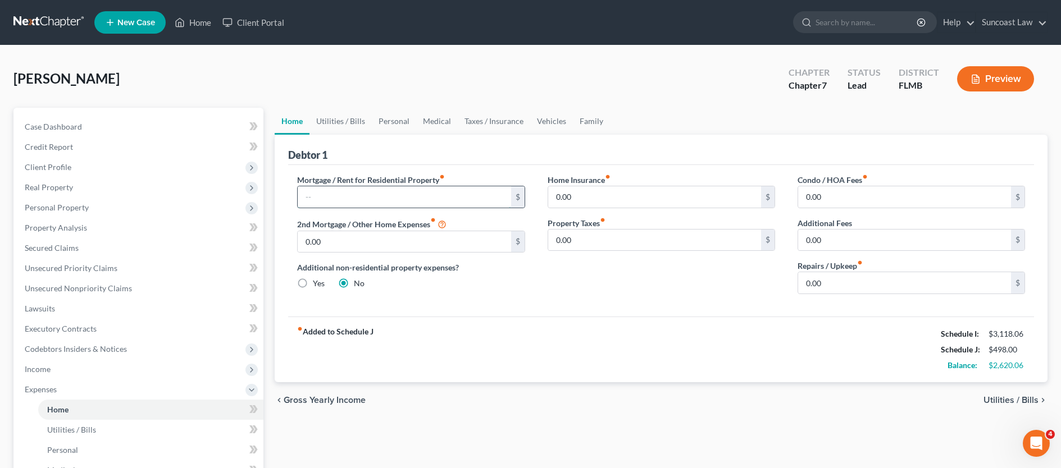
click at [365, 197] on input "text" at bounding box center [404, 196] width 213 height 21
click at [992, 397] on span "Utilities / Bills" at bounding box center [1010, 400] width 55 height 9
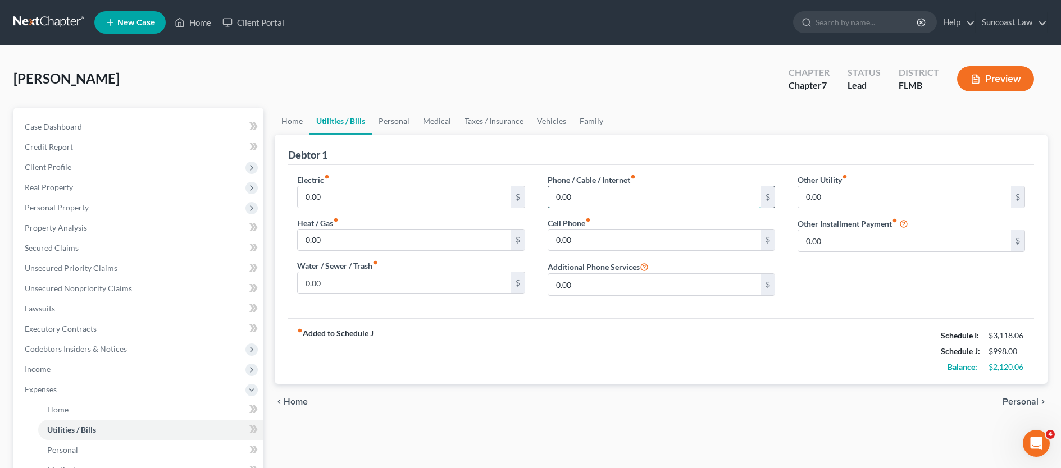
click at [567, 201] on input "0.00" at bounding box center [654, 196] width 213 height 21
click at [1010, 400] on span "Personal" at bounding box center [1021, 402] width 36 height 9
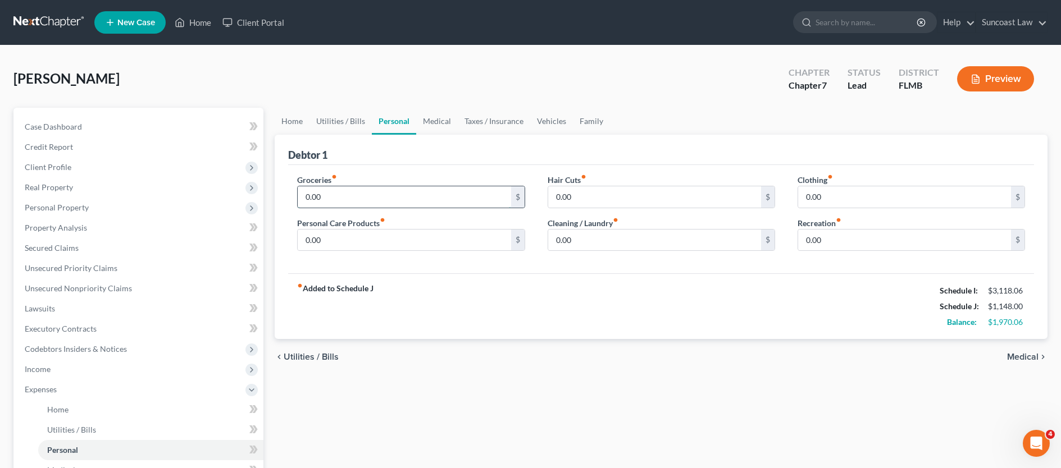
click at [358, 204] on input "0.00" at bounding box center [404, 196] width 213 height 21
click at [835, 201] on input "0.00" at bounding box center [904, 196] width 213 height 21
click at [388, 251] on div "Groceries fiber_manual_record 1,000.00 $ Personal Care Products fiber_manual_re…" at bounding box center [411, 217] width 250 height 86
click at [382, 243] on input "0.00" at bounding box center [404, 240] width 213 height 21
click at [840, 243] on input "0.00" at bounding box center [904, 240] width 213 height 21
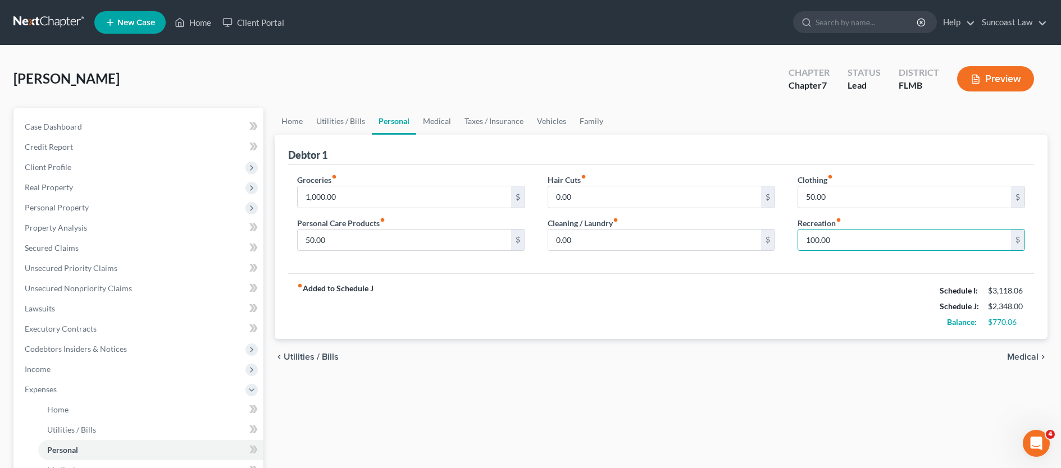
click at [1021, 355] on span "Medical" at bounding box center [1022, 357] width 31 height 9
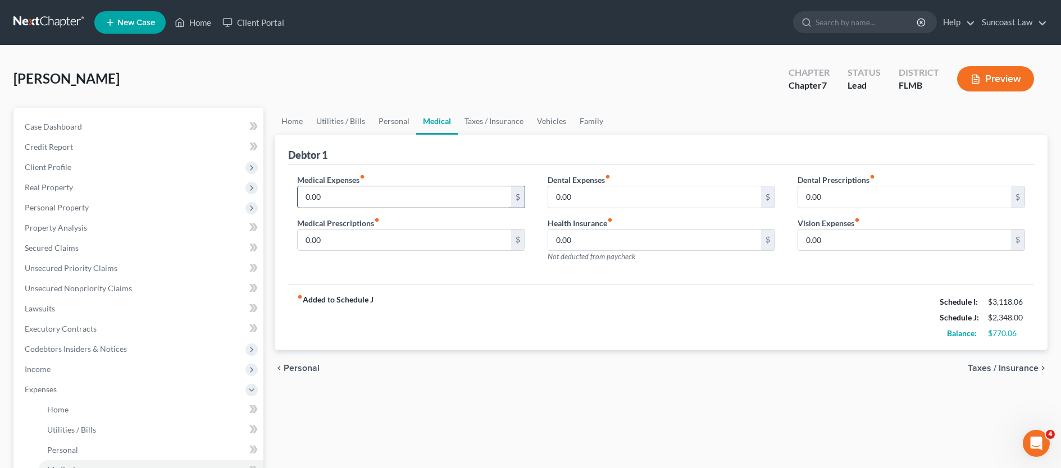
click at [375, 201] on input "0.00" at bounding box center [404, 196] width 213 height 21
click at [1018, 368] on span "Taxes / Insurance" at bounding box center [1003, 368] width 71 height 9
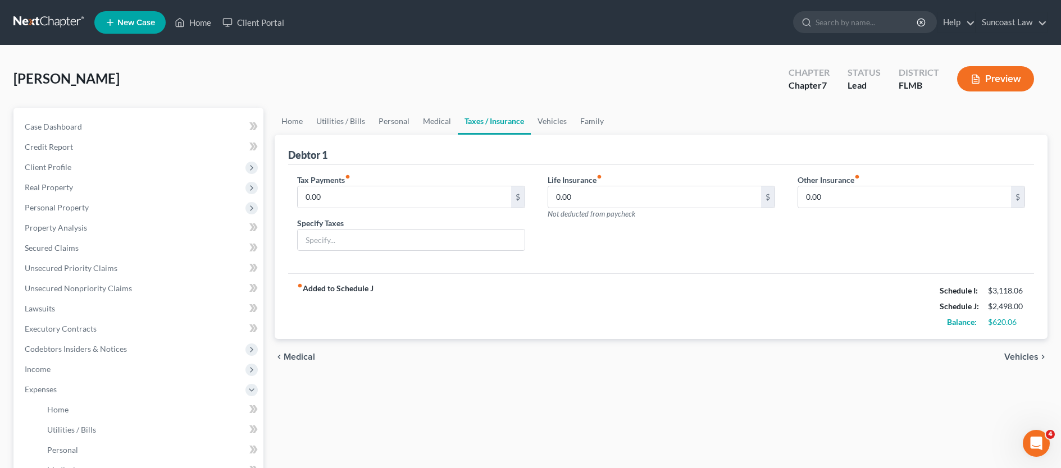
click at [1014, 358] on span "Vehicles" at bounding box center [1021, 357] width 34 height 9
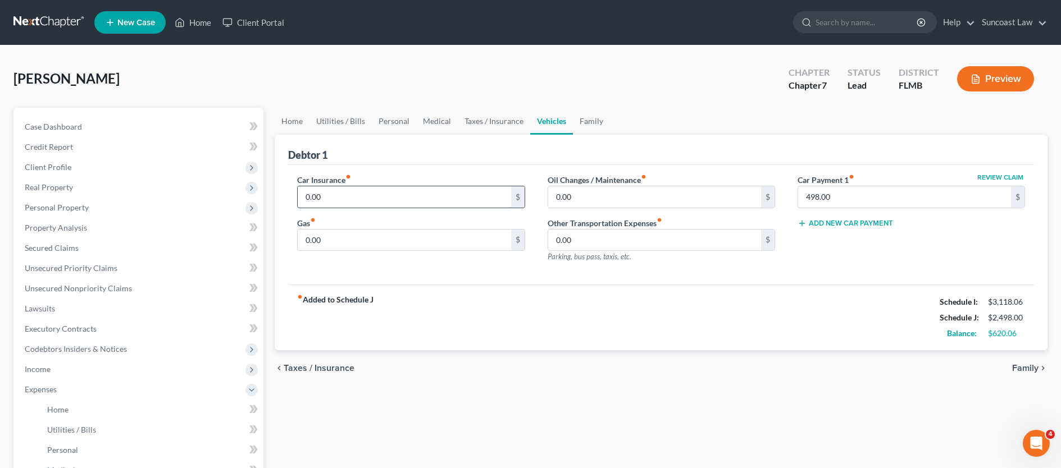
click at [320, 189] on input "0.00" at bounding box center [404, 196] width 213 height 21
click at [347, 238] on input "0.00" at bounding box center [404, 240] width 213 height 21
click at [568, 194] on input "0.00" at bounding box center [654, 196] width 213 height 21
click at [1029, 367] on span "Family" at bounding box center [1025, 368] width 26 height 9
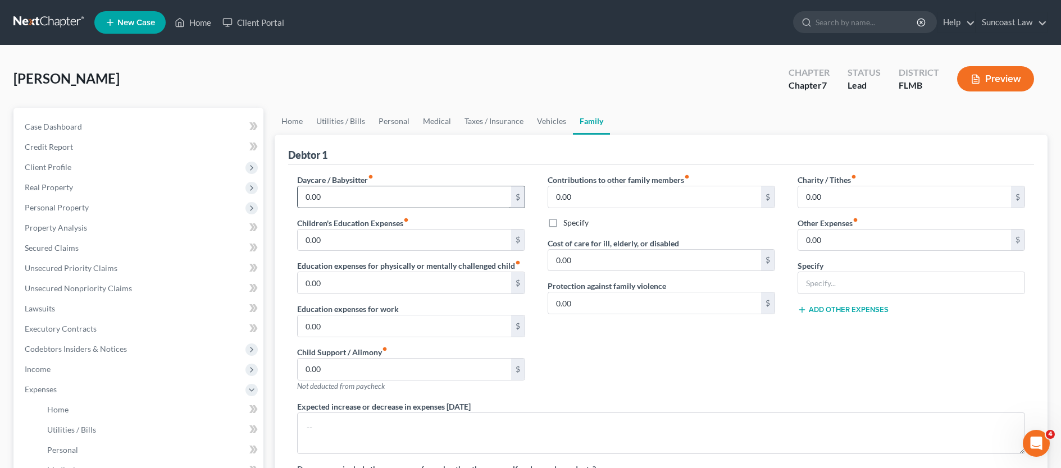
click at [362, 186] on div "0.00 $" at bounding box center [410, 197] width 227 height 22
click at [357, 195] on input "0.00" at bounding box center [404, 196] width 213 height 21
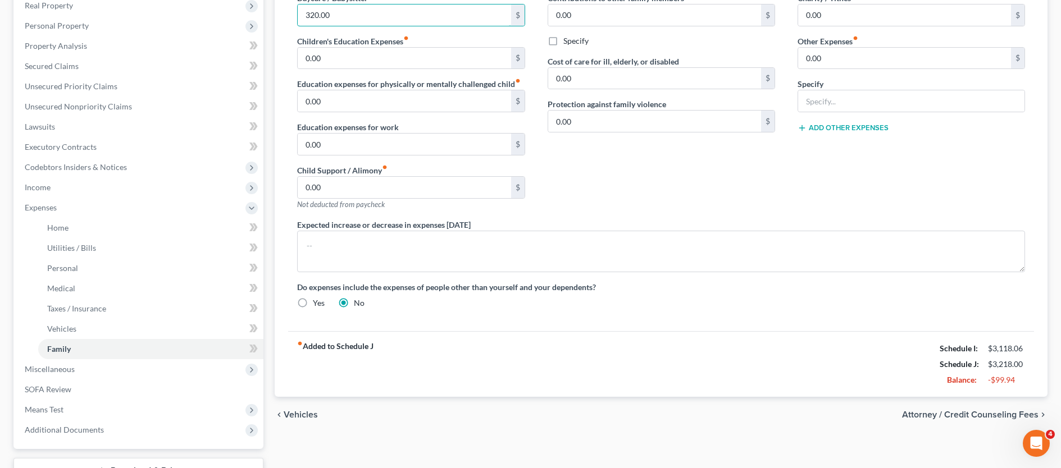
scroll to position [230, 0]
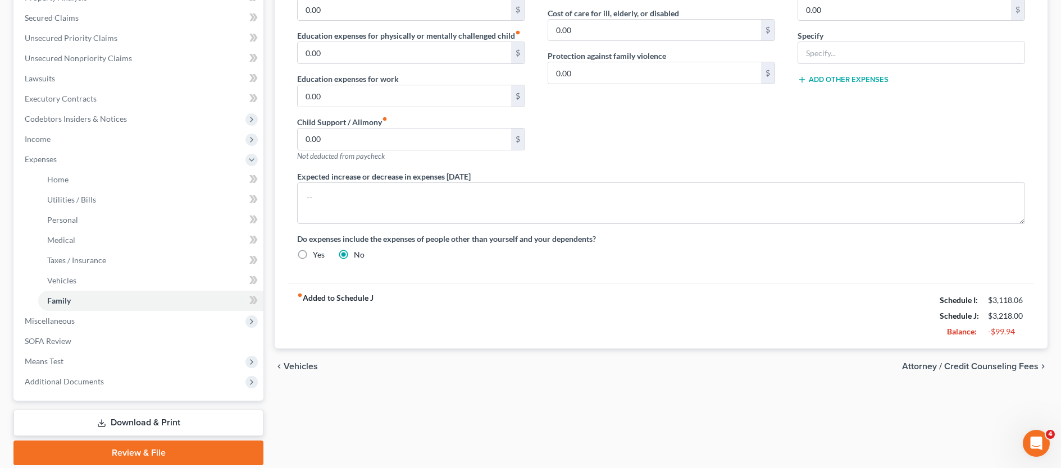
click at [295, 369] on span "Vehicles" at bounding box center [301, 366] width 34 height 9
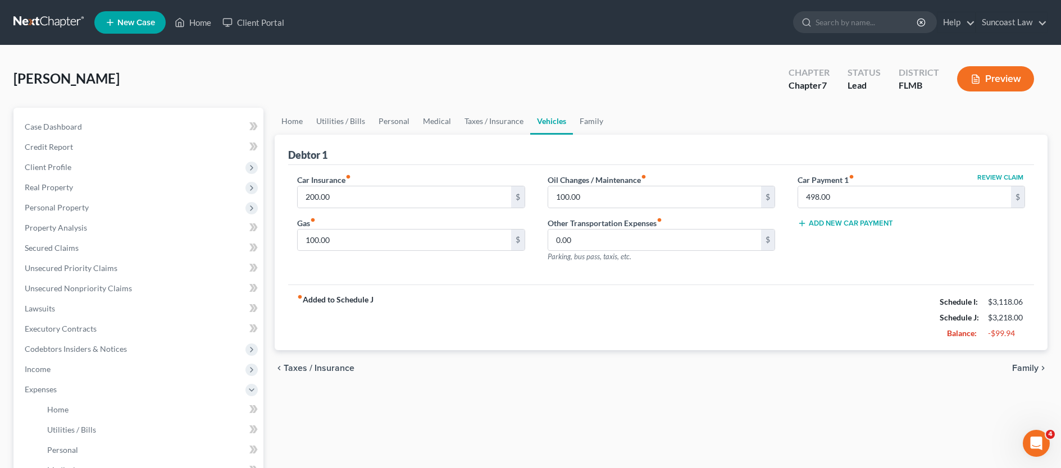
click at [303, 364] on span "Taxes / Insurance" at bounding box center [319, 368] width 71 height 9
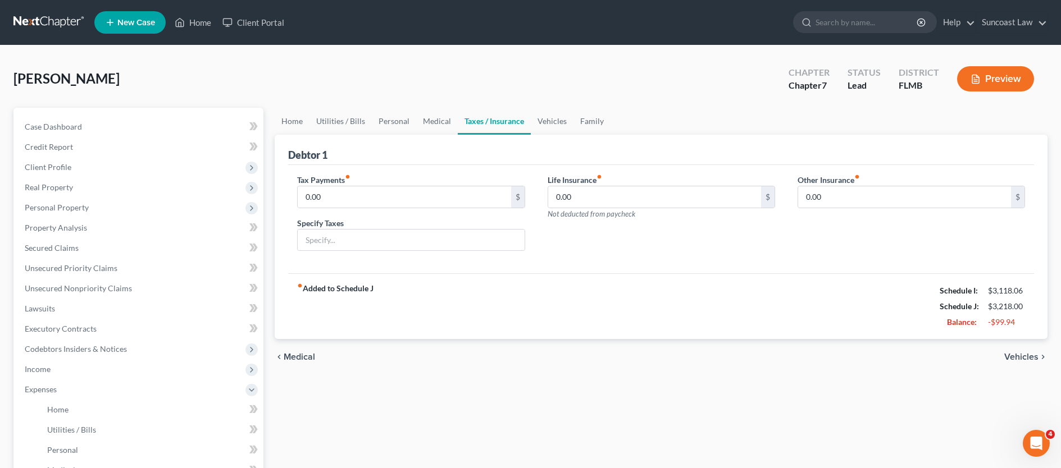
click at [302, 360] on span "Medical" at bounding box center [299, 357] width 31 height 9
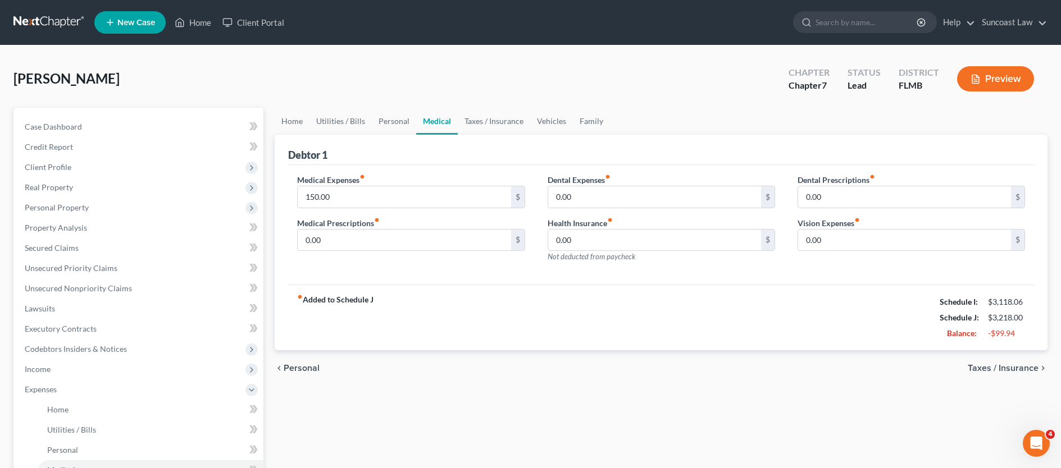
click at [301, 360] on div "chevron_left Personal Taxes / Insurance chevron_right" at bounding box center [661, 368] width 773 height 36
click at [301, 370] on span "Personal" at bounding box center [302, 368] width 36 height 9
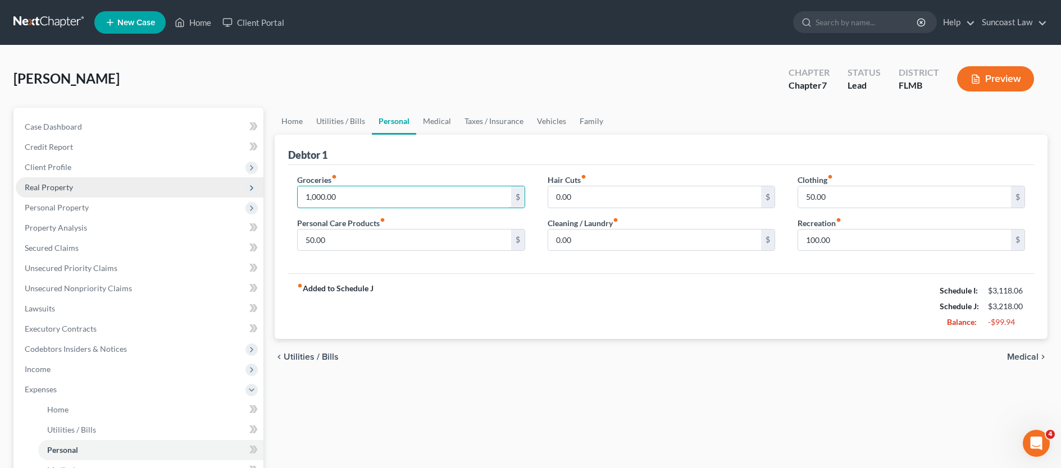
drag, startPoint x: 356, startPoint y: 192, endPoint x: 171, endPoint y: 193, distance: 184.2
click at [171, 193] on div "Petition Navigation Case Dashboard Payments Invoices Payments Payments Credit R…" at bounding box center [530, 402] width 1045 height 588
drag, startPoint x: 348, startPoint y: 201, endPoint x: 220, endPoint y: 185, distance: 129.6
click at [220, 185] on div "Petition Navigation Case Dashboard Payments Invoices Payments Payments Credit R…" at bounding box center [530, 402] width 1045 height 588
click at [1008, 356] on span "Medical" at bounding box center [1022, 357] width 31 height 9
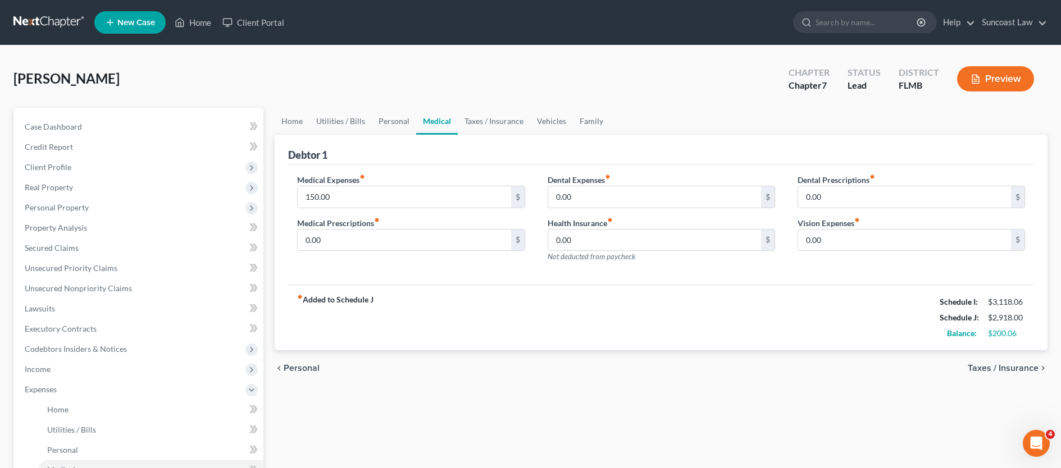
click at [1010, 368] on span "Taxes / Insurance" at bounding box center [1003, 368] width 71 height 9
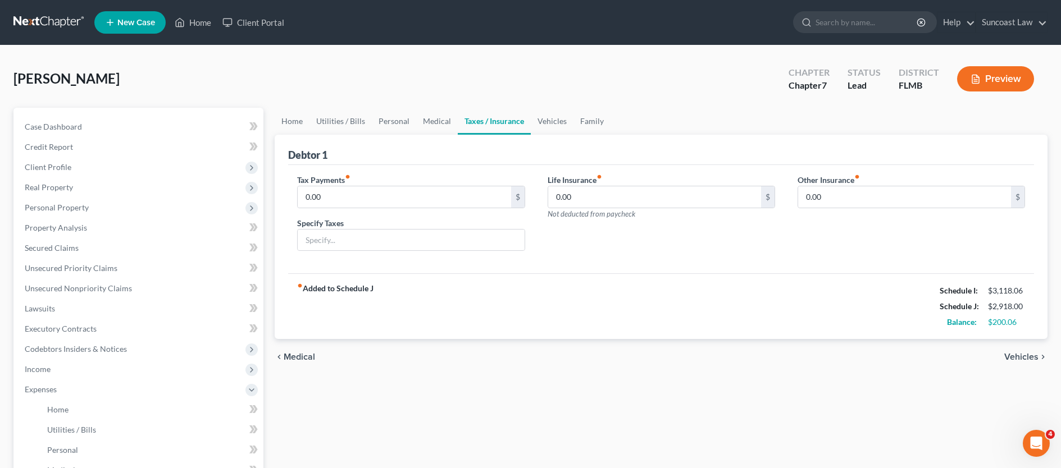
click at [1014, 361] on span "Vehicles" at bounding box center [1021, 357] width 34 height 9
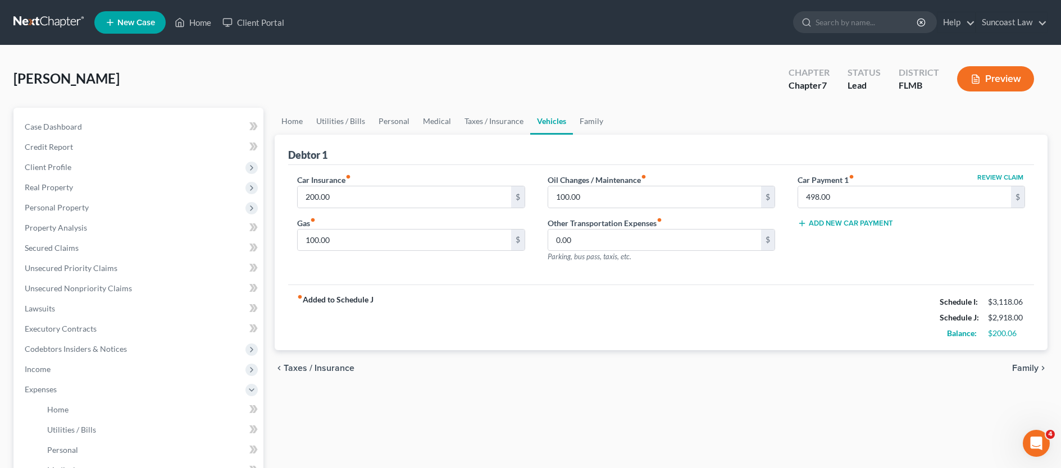
click at [1014, 356] on div "chevron_left Taxes / Insurance Family chevron_right" at bounding box center [661, 368] width 773 height 36
click at [1017, 366] on span "Family" at bounding box center [1025, 368] width 26 height 9
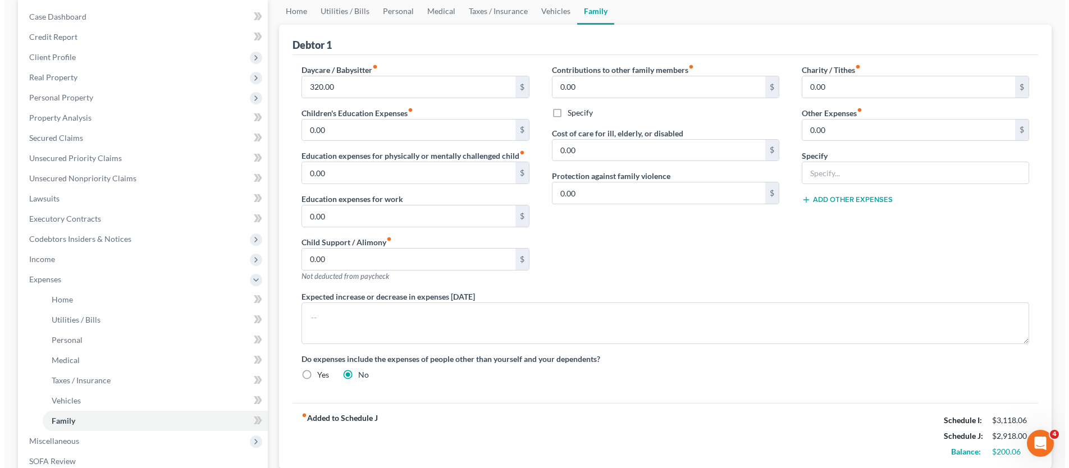
scroll to position [221, 0]
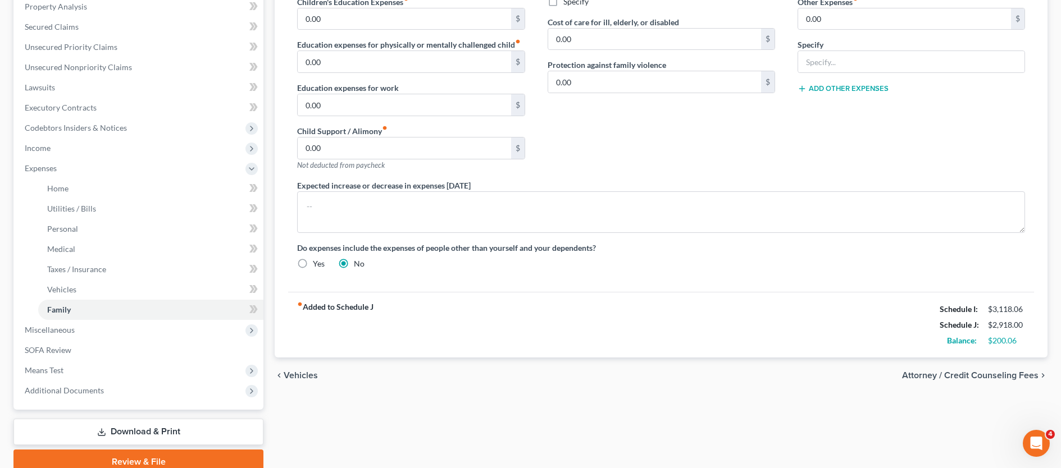
click at [991, 374] on span "Attorney / Credit Counseling Fees" at bounding box center [970, 375] width 136 height 9
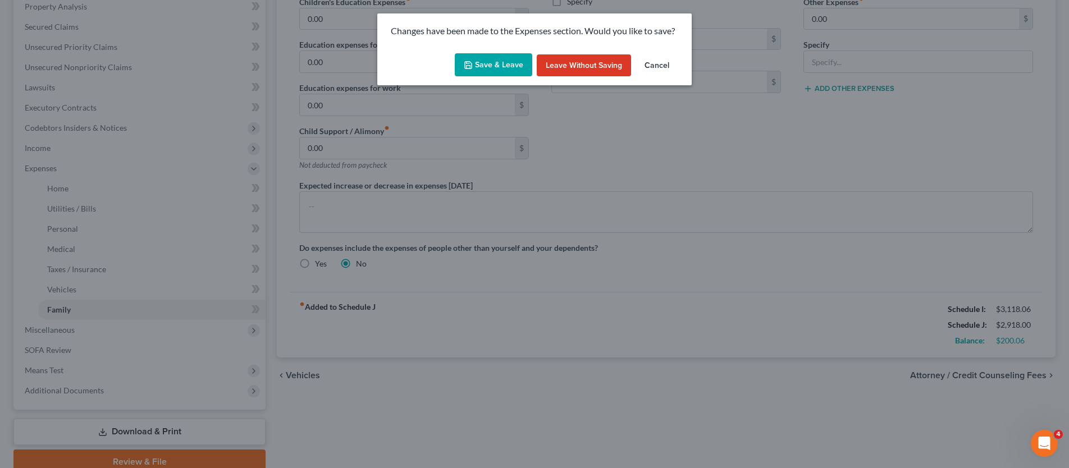
click at [517, 71] on button "Save & Leave" at bounding box center [494, 65] width 78 height 24
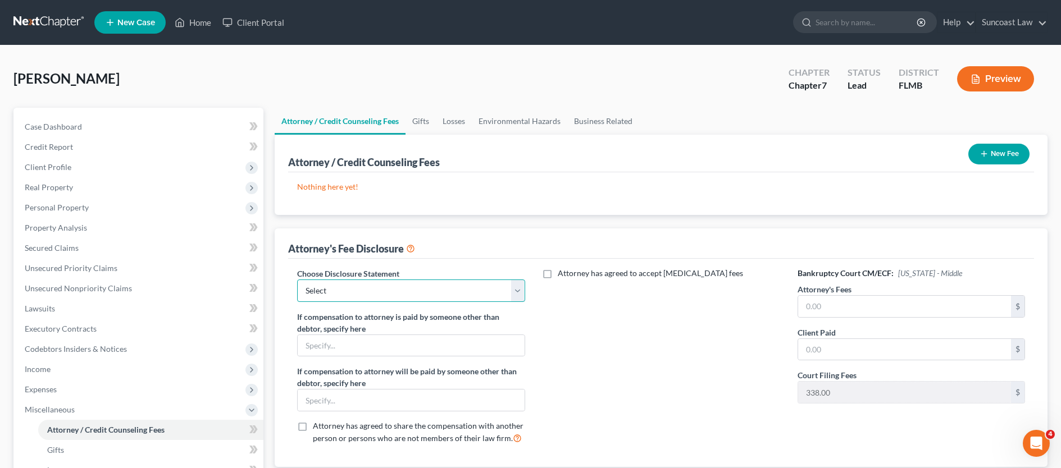
click at [411, 294] on select "Select Attorney" at bounding box center [410, 291] width 227 height 22
click at [817, 310] on input "text" at bounding box center [904, 306] width 213 height 21
click at [1001, 156] on button "New Fee" at bounding box center [998, 154] width 61 height 21
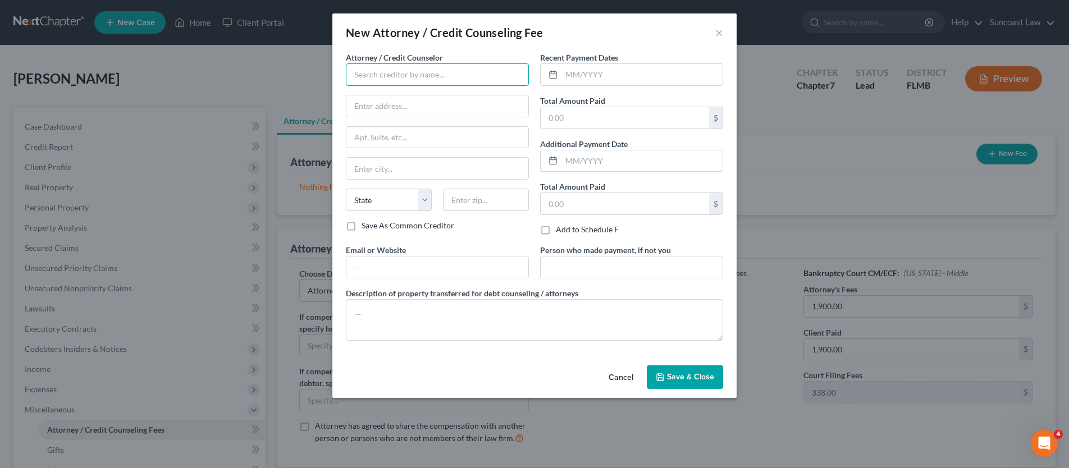
click at [411, 79] on input "text" at bounding box center [437, 74] width 183 height 22
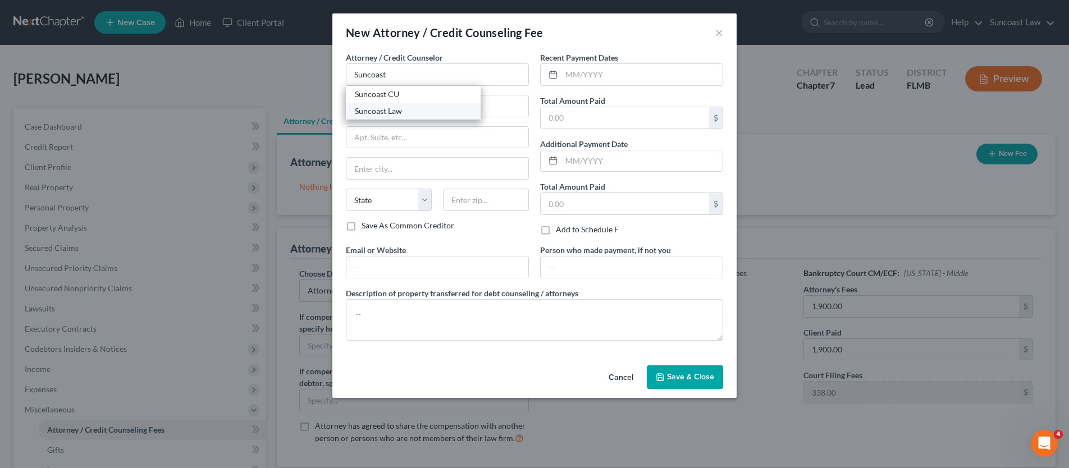
click at [400, 112] on div "Suncoast Law" at bounding box center [413, 111] width 117 height 11
click at [628, 79] on input "text" at bounding box center [642, 74] width 161 height 21
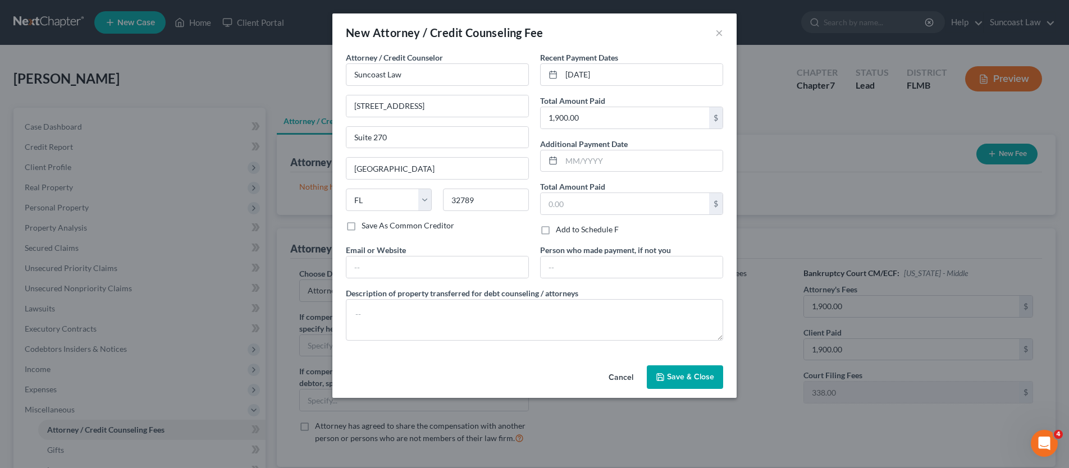
click at [696, 387] on button "Save & Close" at bounding box center [685, 378] width 76 height 24
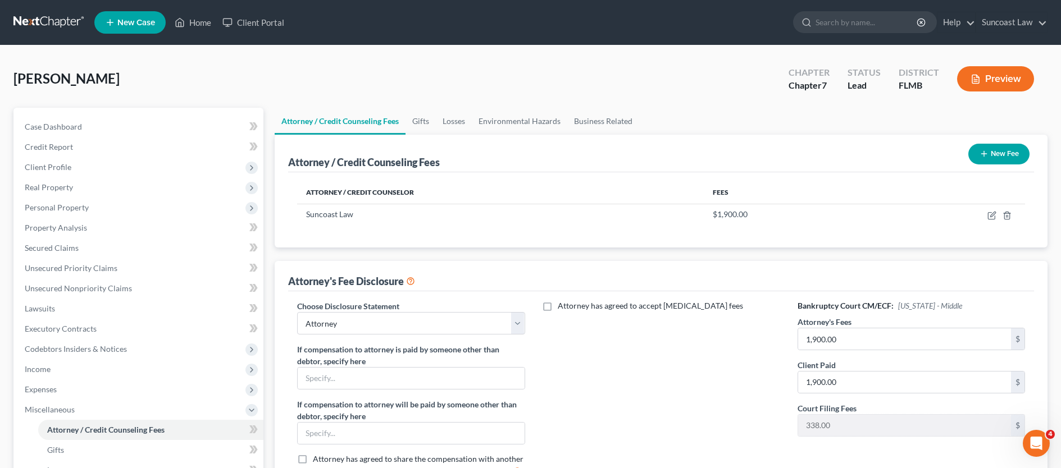
click at [1008, 156] on button "New Fee" at bounding box center [998, 154] width 61 height 21
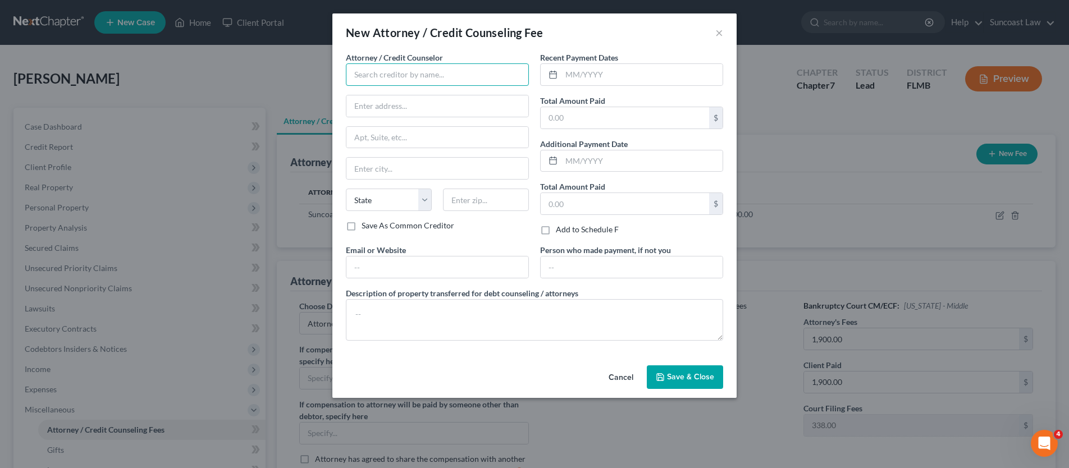
click at [371, 72] on input "text" at bounding box center [437, 74] width 183 height 22
click at [623, 62] on div "Recent Payment Dates" at bounding box center [631, 69] width 183 height 34
click at [623, 69] on input "text" at bounding box center [642, 74] width 161 height 21
click at [672, 377] on span "Save & Close" at bounding box center [690, 377] width 47 height 10
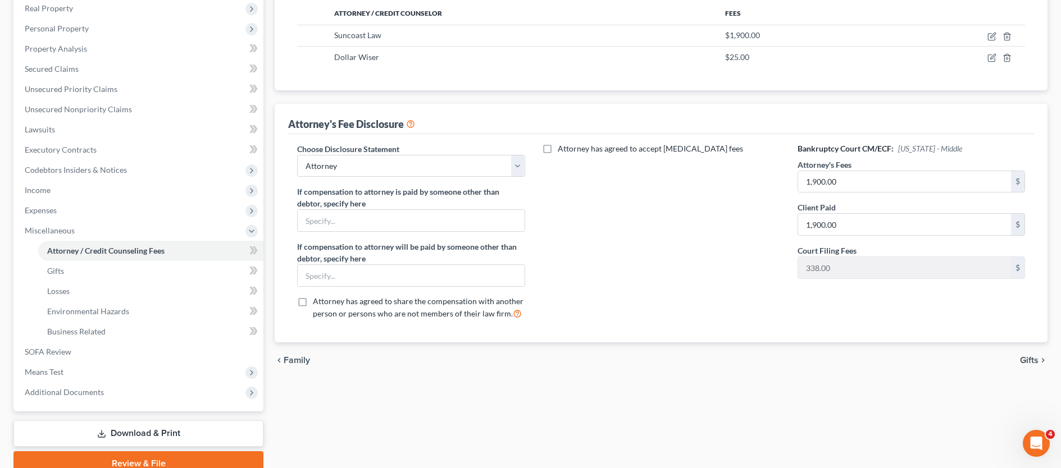
scroll to position [230, 0]
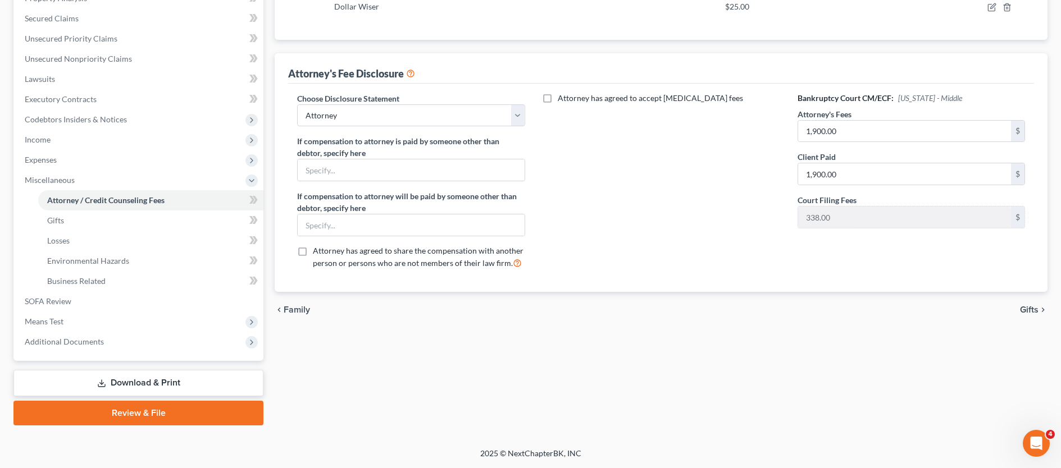
click at [1022, 311] on span "Gifts" at bounding box center [1029, 310] width 19 height 9
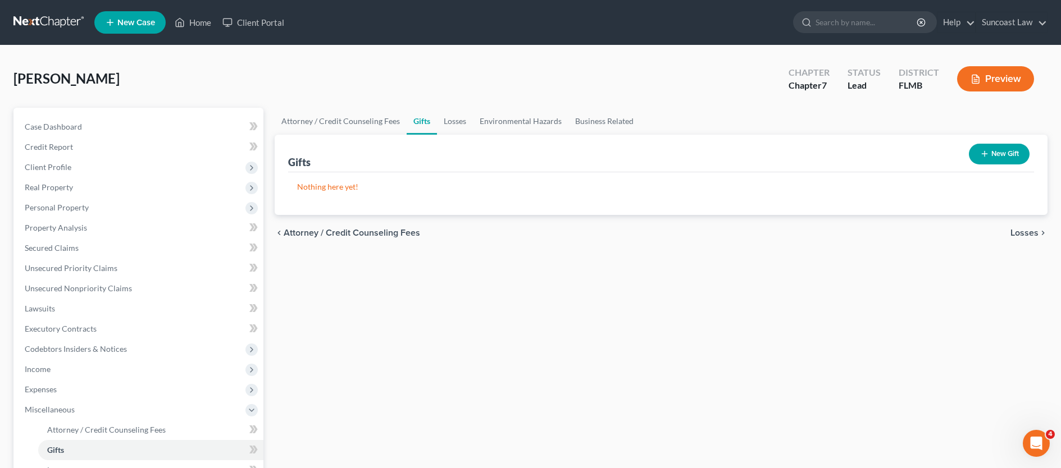
click at [1025, 232] on span "Losses" at bounding box center [1024, 233] width 28 height 9
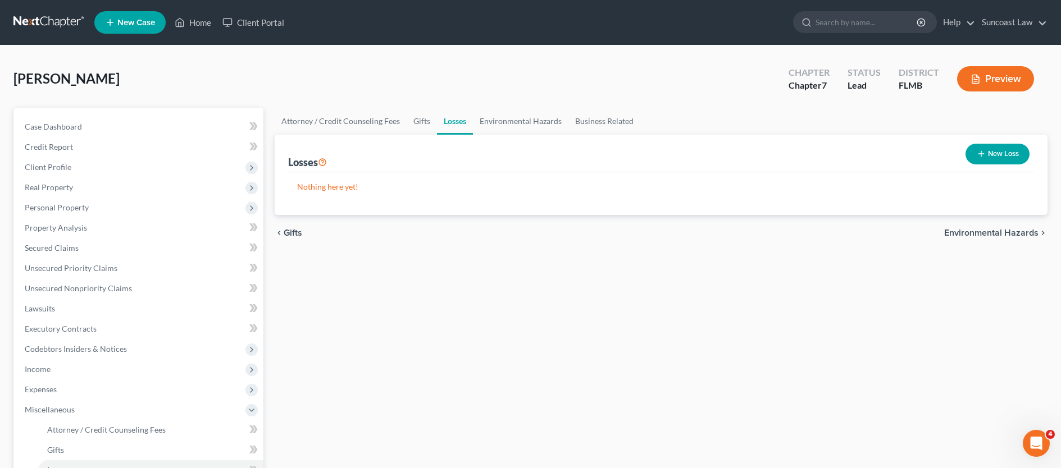
click at [1025, 232] on span "Environmental Hazards" at bounding box center [991, 233] width 94 height 9
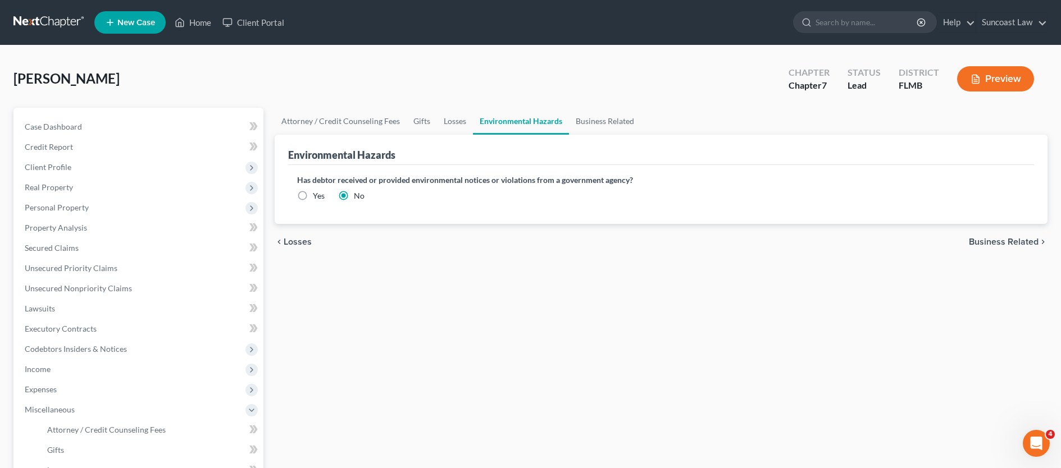
click at [1022, 241] on span "Business Related" at bounding box center [1004, 242] width 70 height 9
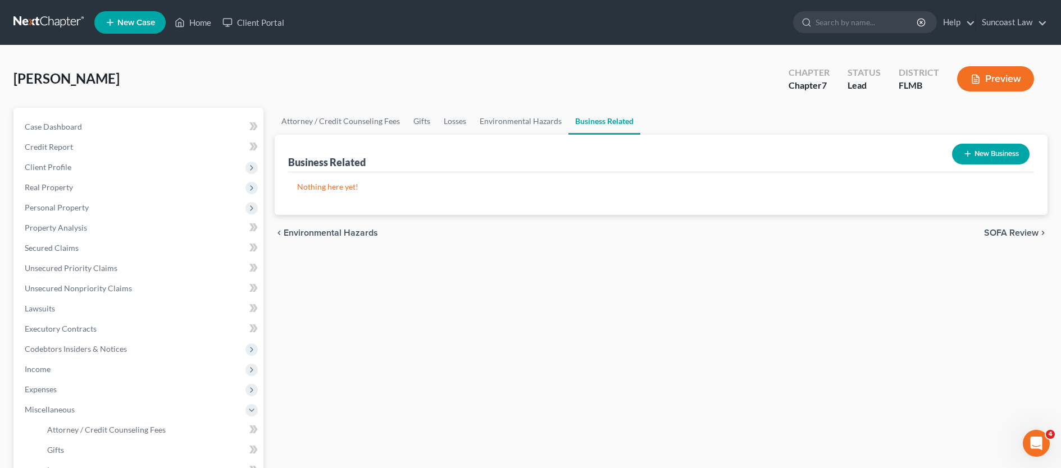
click at [1021, 235] on span "SOFA Review" at bounding box center [1011, 233] width 54 height 9
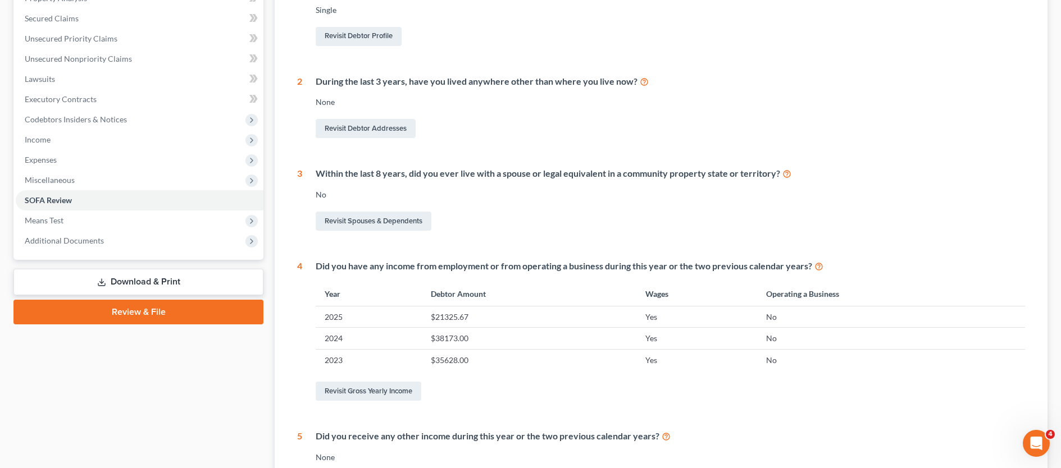
scroll to position [376, 0]
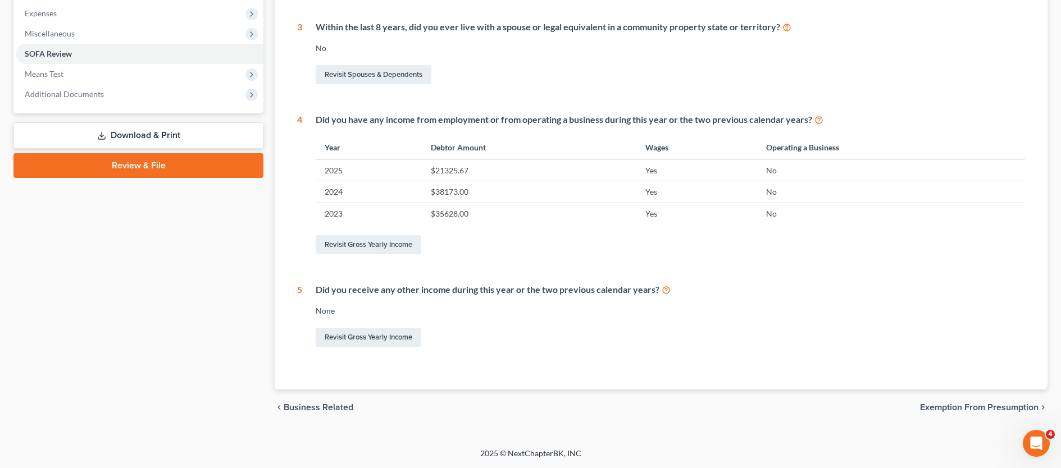
click at [928, 407] on span "Exemption from Presumption" at bounding box center [979, 407] width 119 height 9
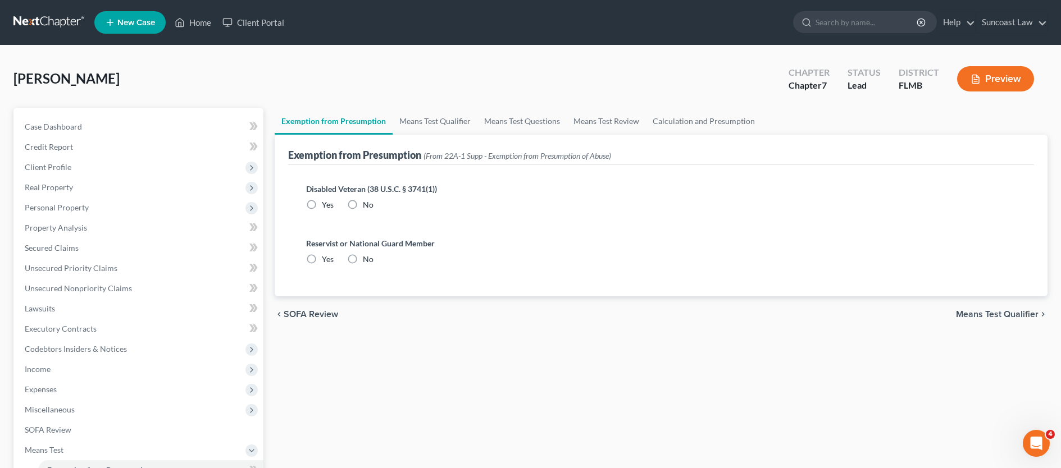
drag, startPoint x: 354, startPoint y: 202, endPoint x: 357, endPoint y: 217, distance: 14.8
click at [363, 202] on label "No" at bounding box center [368, 204] width 11 height 11
click at [367, 202] on input "No" at bounding box center [370, 202] width 7 height 7
click at [363, 259] on label "No" at bounding box center [368, 259] width 11 height 11
click at [367, 259] on input "No" at bounding box center [370, 257] width 7 height 7
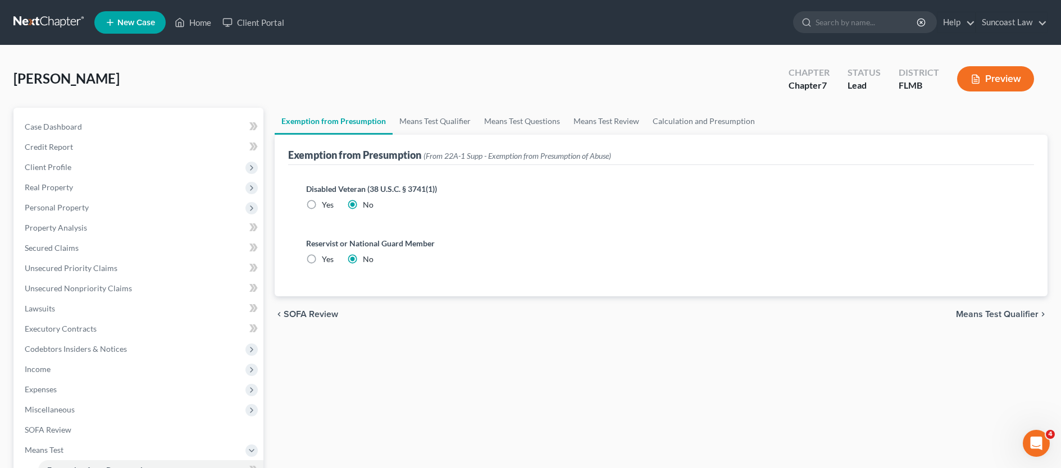
click at [972, 314] on span "Means Test Qualifier" at bounding box center [997, 314] width 83 height 9
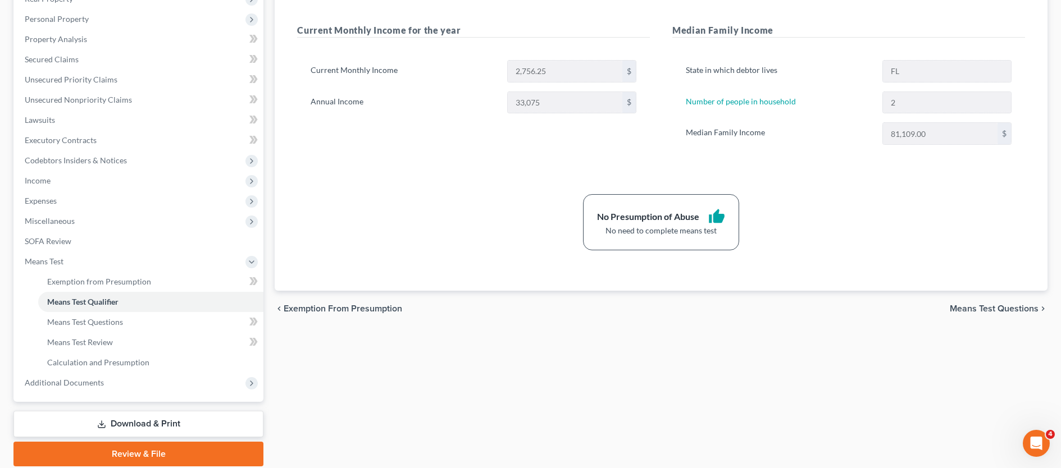
scroll to position [230, 0]
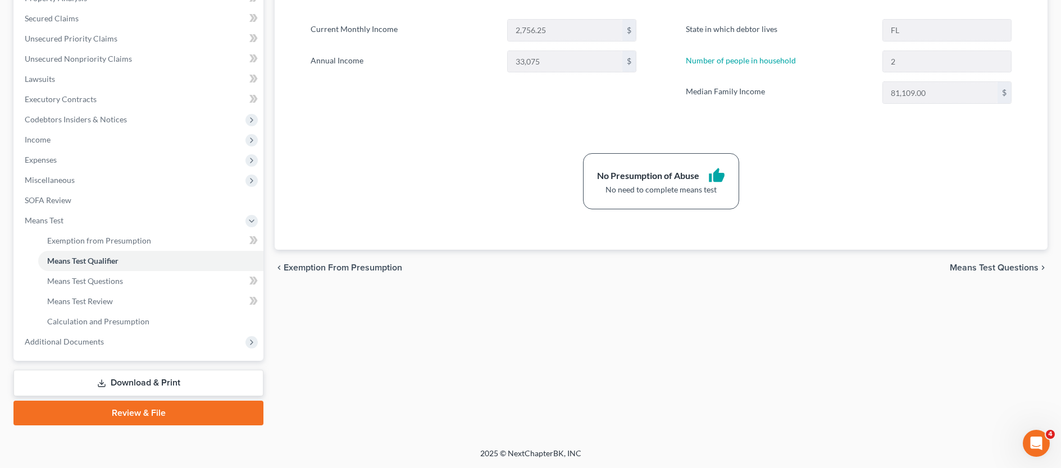
click at [968, 265] on span "Means Test Questions" at bounding box center [994, 267] width 89 height 9
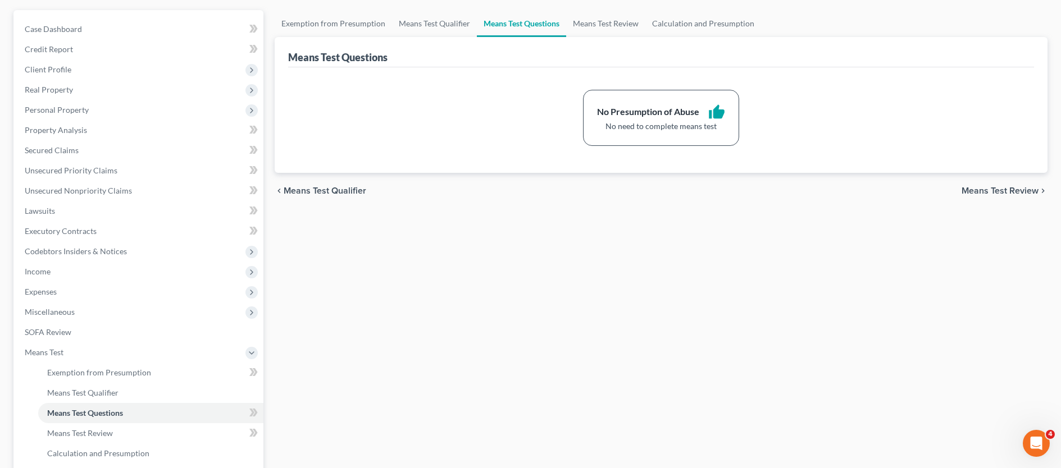
scroll to position [207, 0]
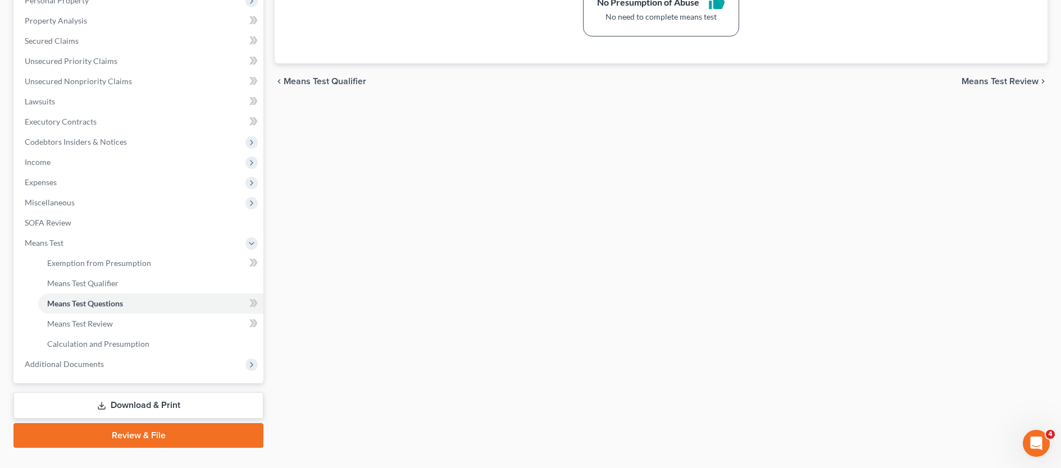
click at [987, 81] on span "Means Test Review" at bounding box center [1000, 81] width 77 height 9
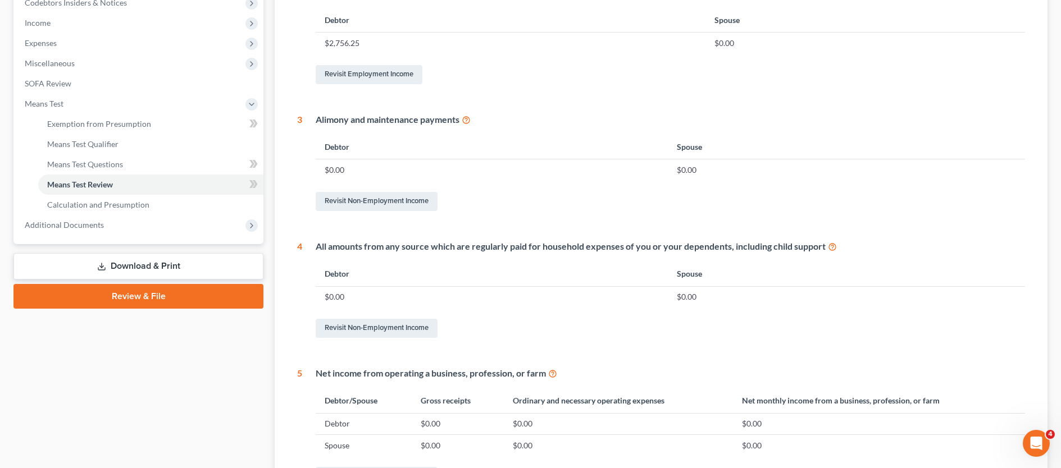
scroll to position [486, 0]
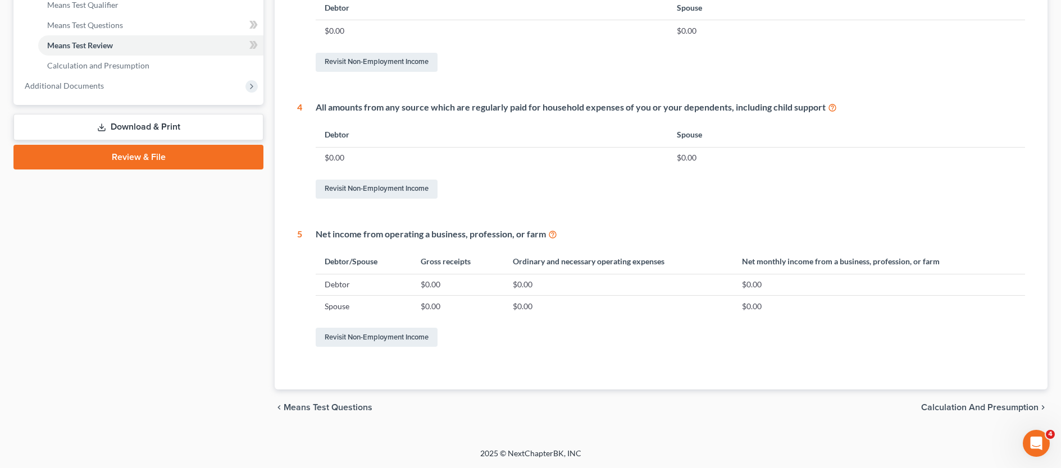
click at [940, 405] on span "Calculation and Presumption" at bounding box center [979, 407] width 117 height 9
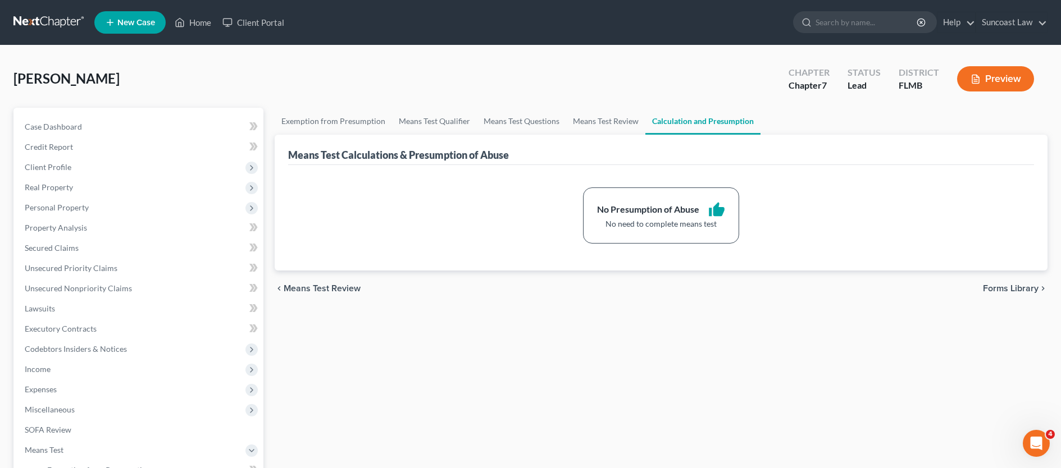
click at [1009, 288] on span "Forms Library" at bounding box center [1011, 288] width 56 height 9
